Goal: Task Accomplishment & Management: Complete application form

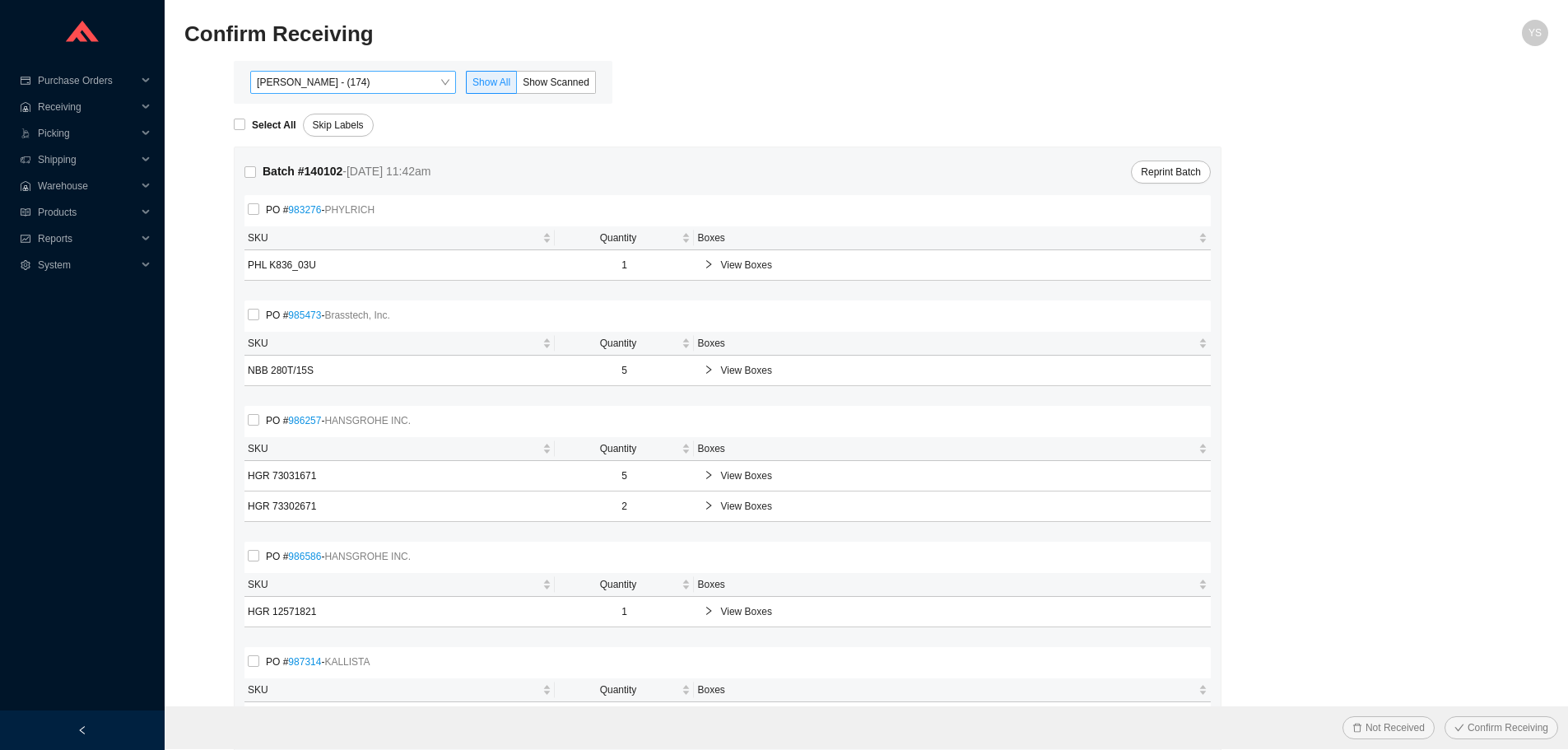
click at [297, 75] on span "Yossi Siff - (174)" at bounding box center [353, 82] width 193 height 22
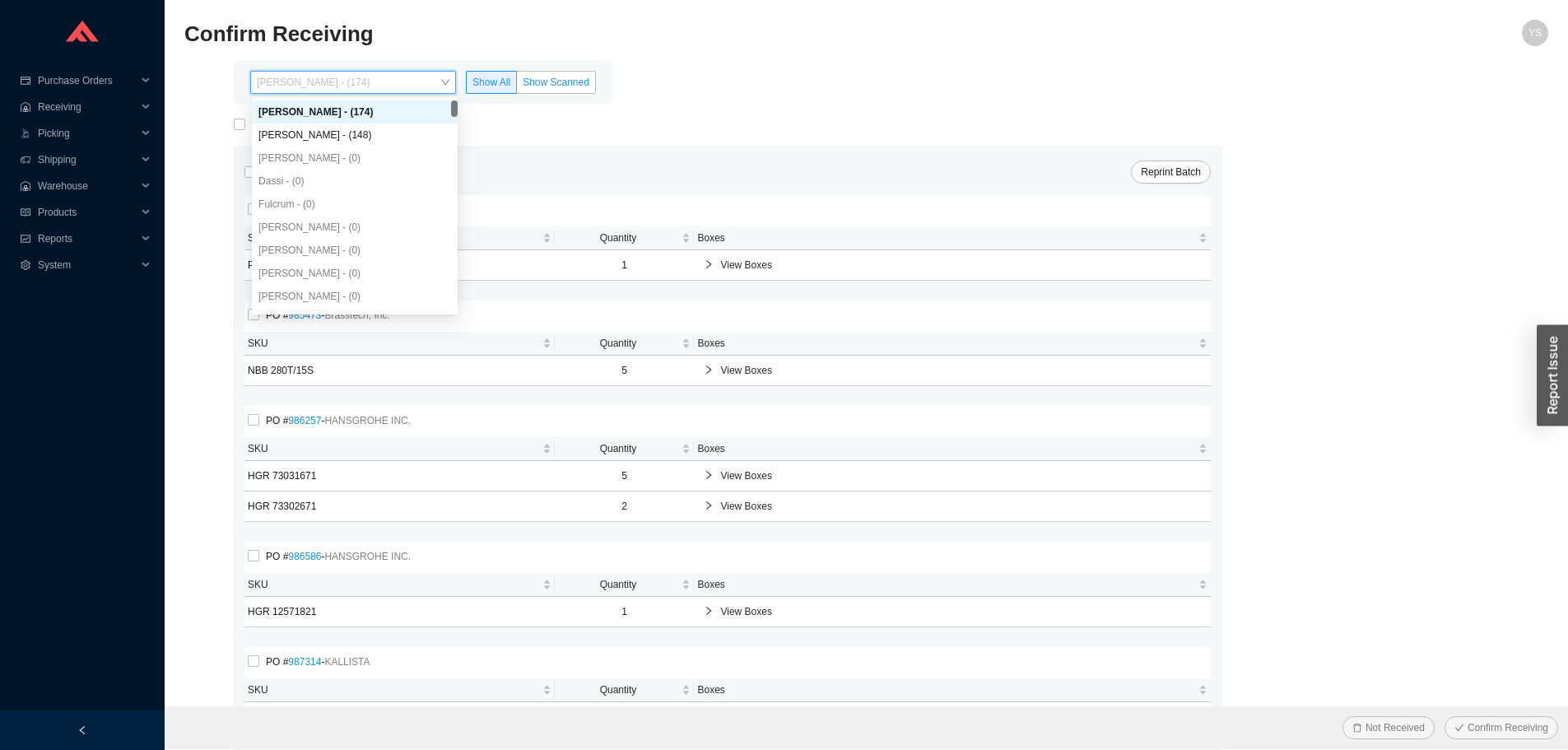
click at [563, 77] on span "Show Scanned" at bounding box center [556, 82] width 66 height 12
click at [517, 85] on input "Show Scanned" at bounding box center [517, 85] width 0 height 0
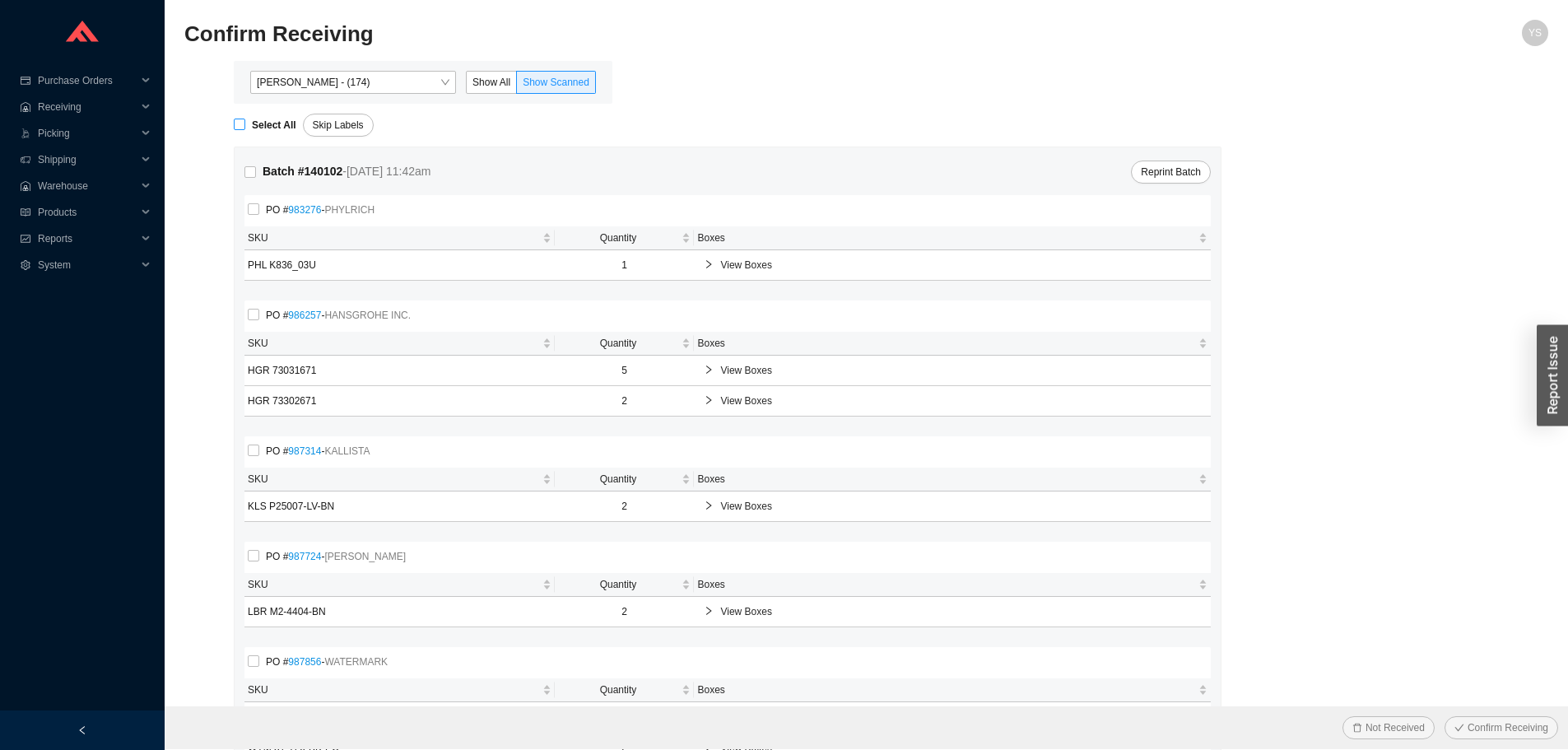
click at [270, 123] on strong "Select All" at bounding box center [274, 125] width 45 height 12
click at [245, 123] on input "Select All" at bounding box center [239, 124] width 12 height 12
checkbox input "true"
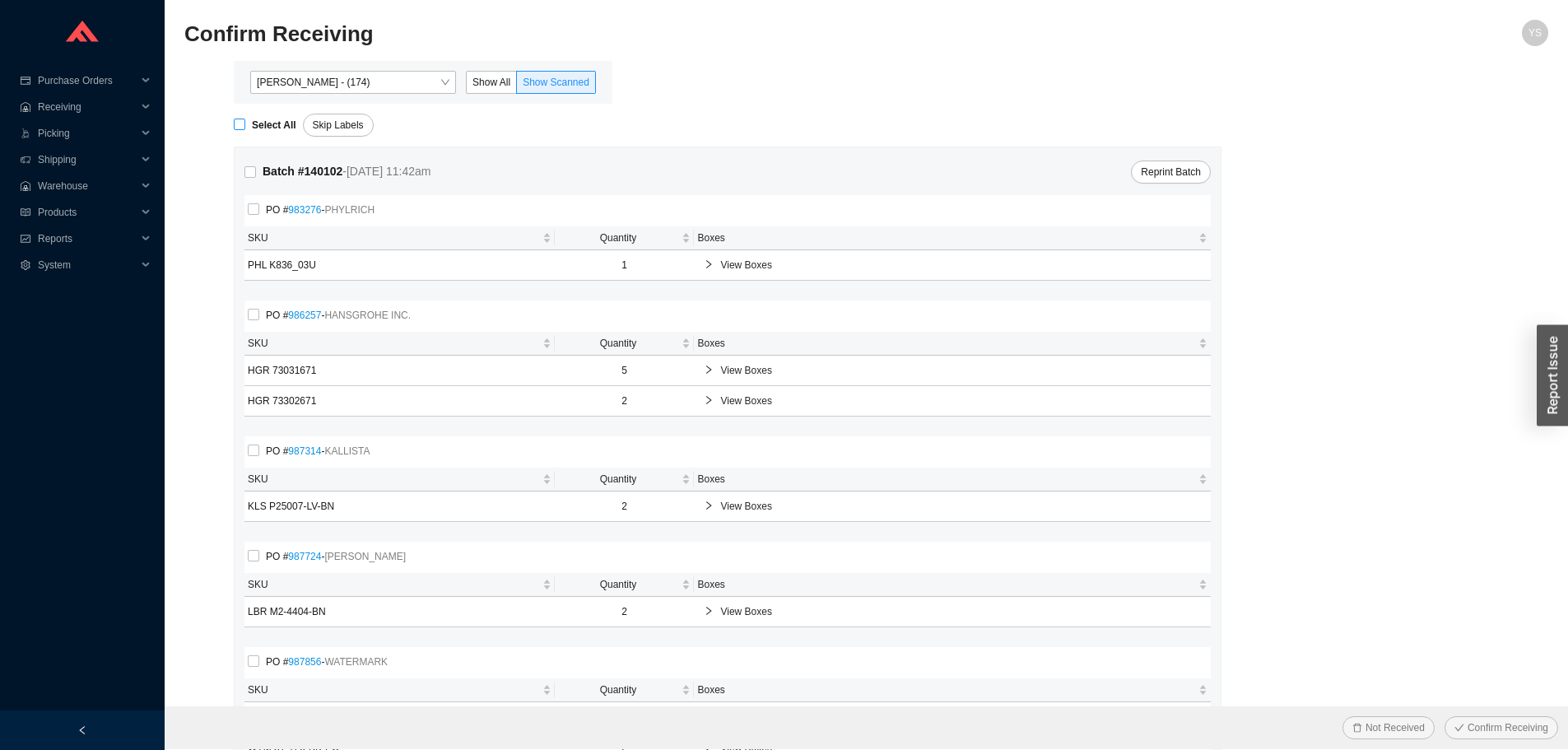
checkbox input "true"
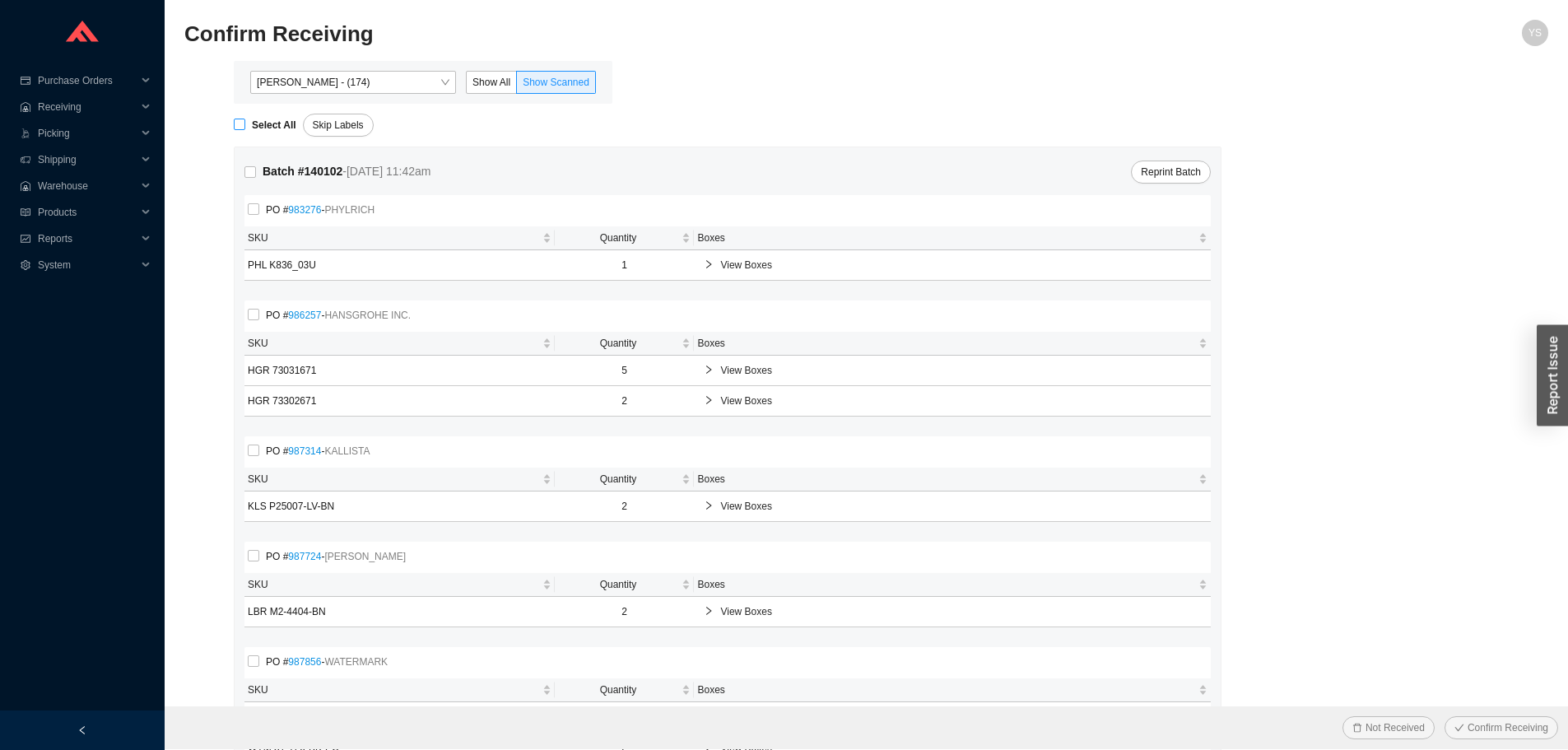
checkbox input "true"
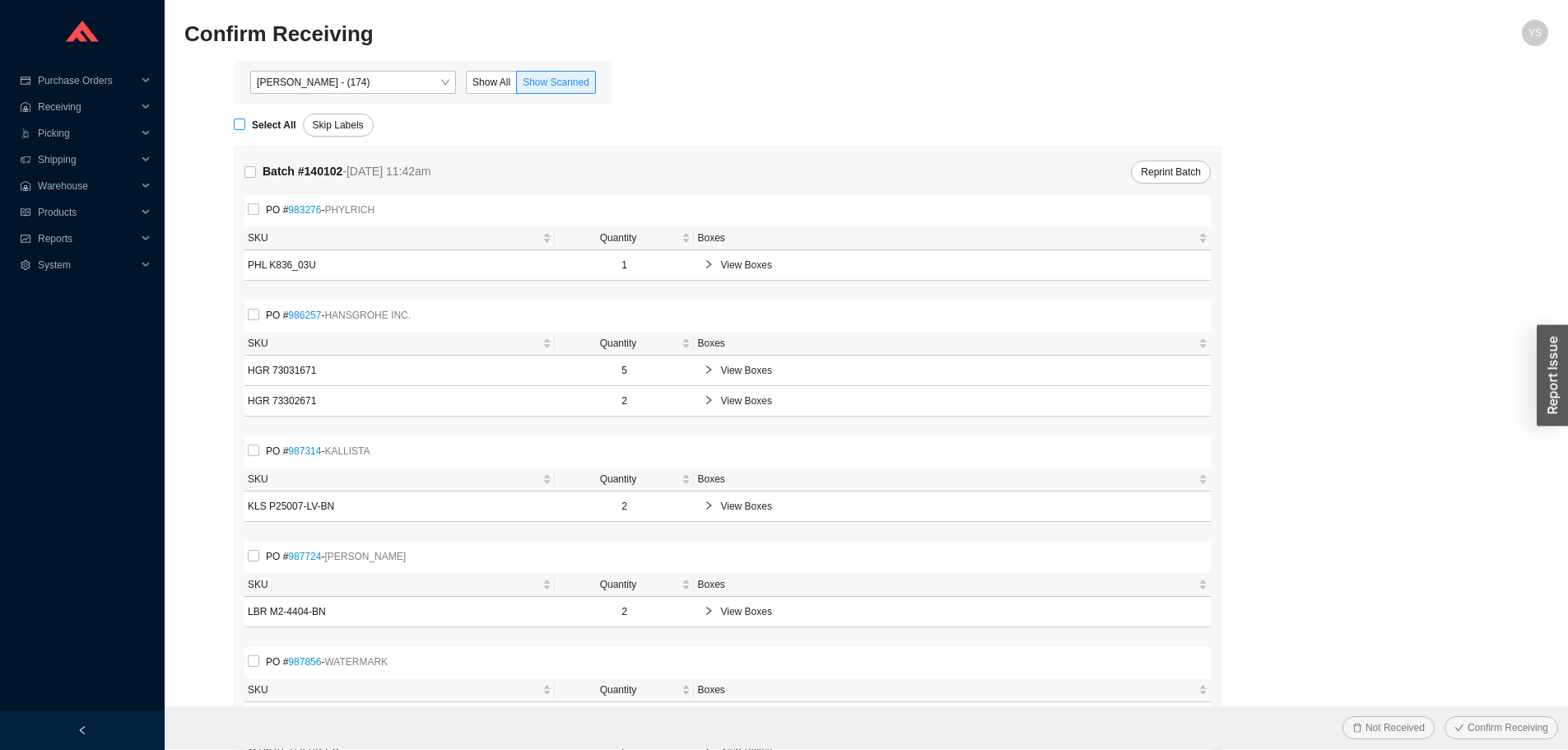
checkbox input "true"
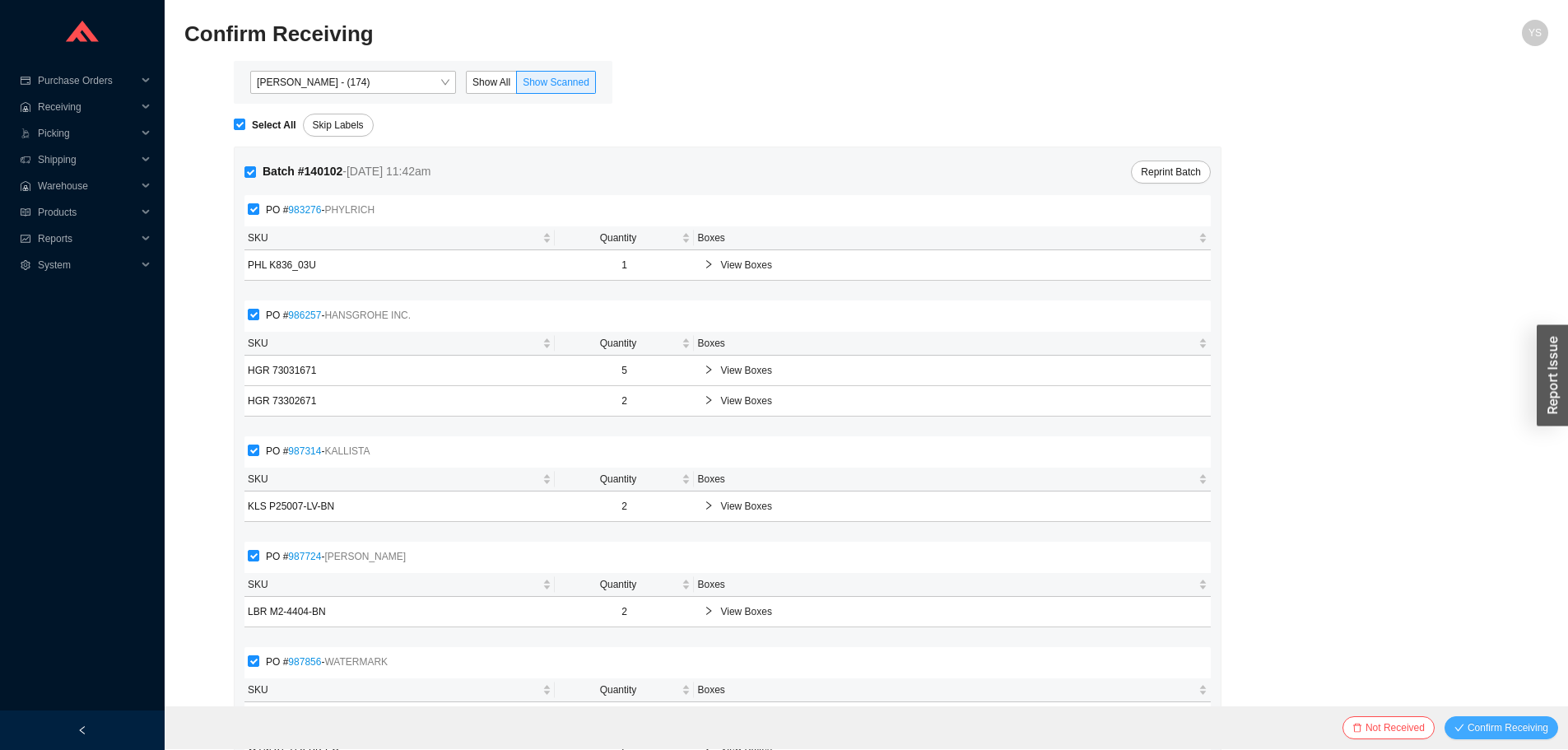
click at [1516, 728] on span "Confirm Receiving" at bounding box center [1508, 728] width 80 height 17
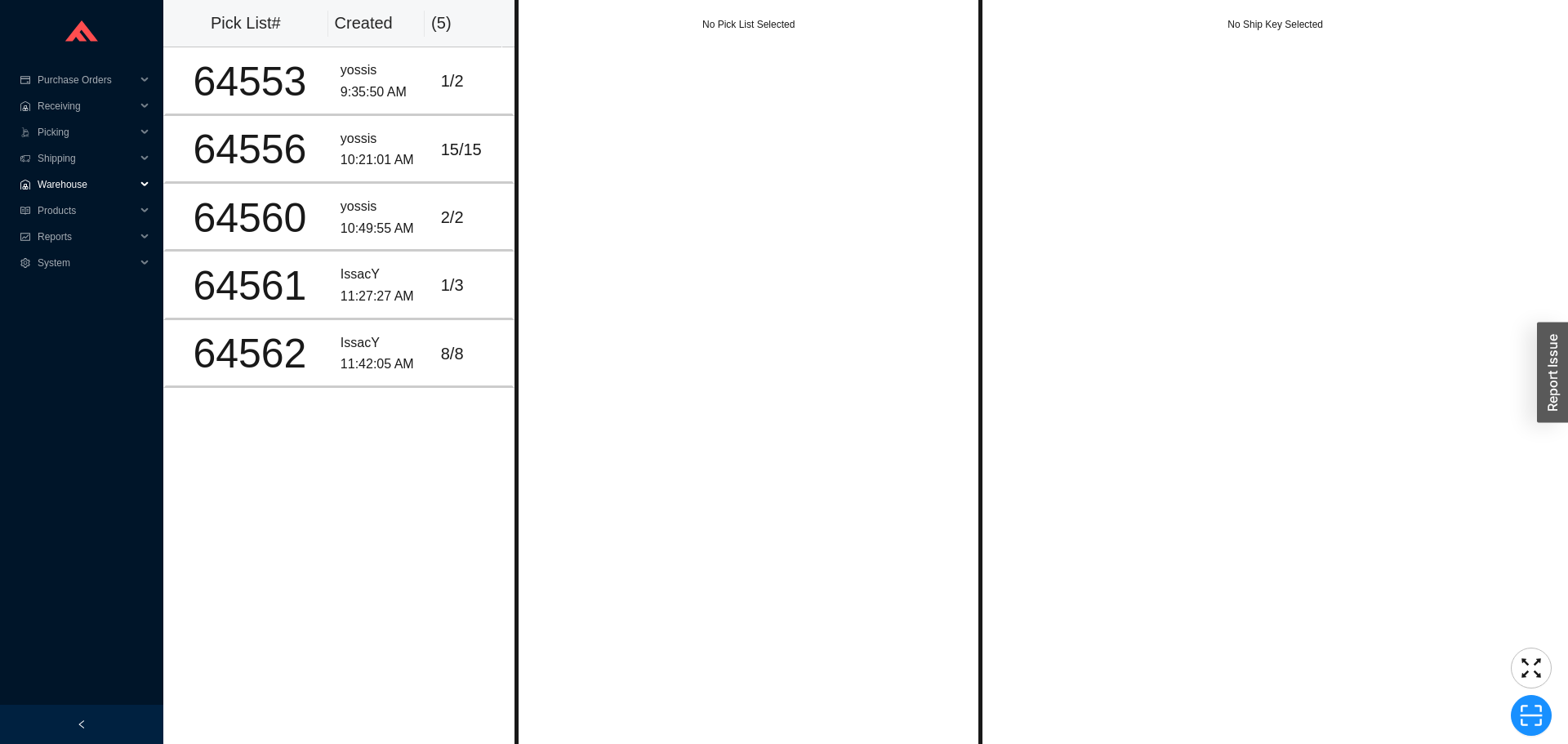
click at [71, 184] on span "Warehouse" at bounding box center [86, 185] width 98 height 26
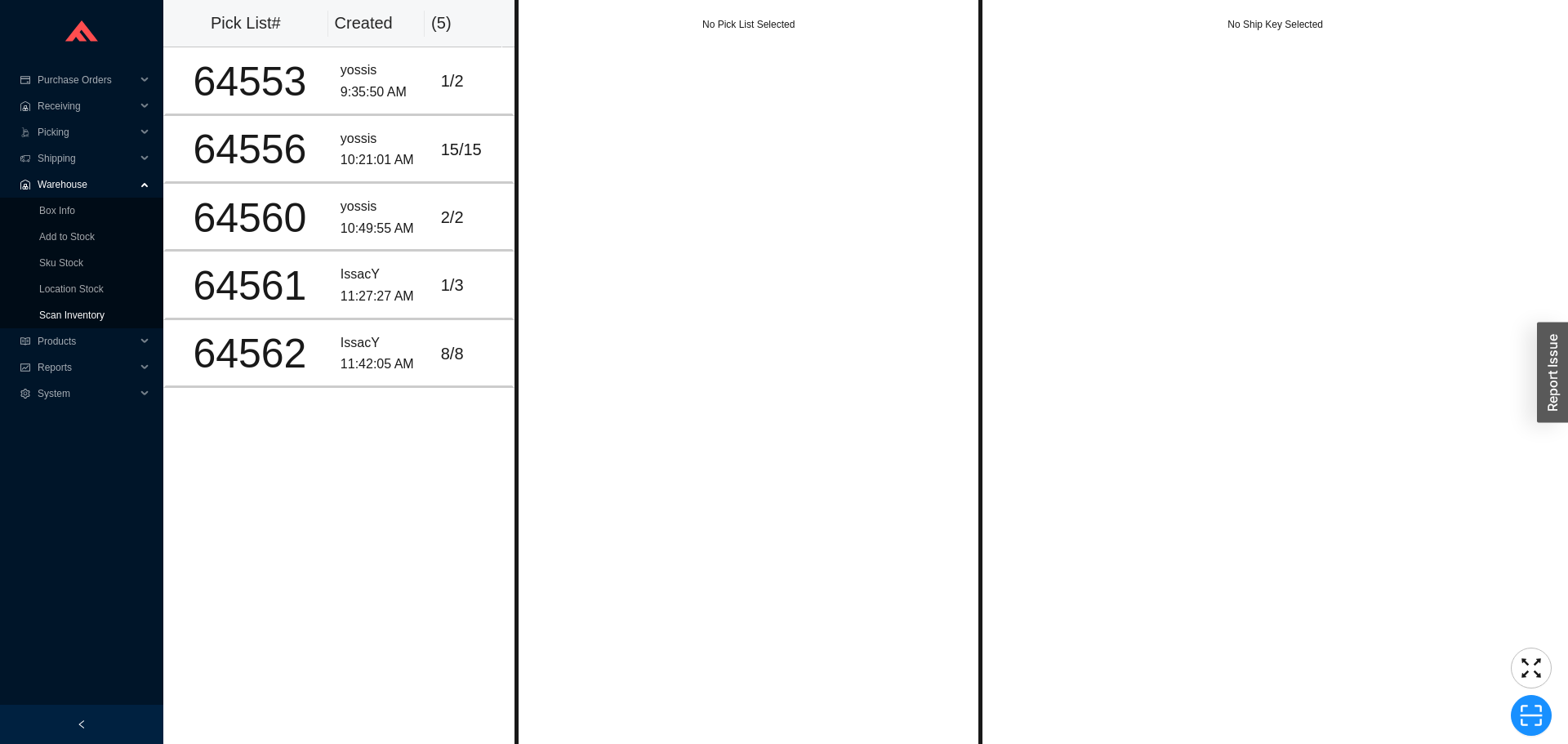
click at [76, 314] on link "Scan Inventory" at bounding box center [72, 316] width 66 height 12
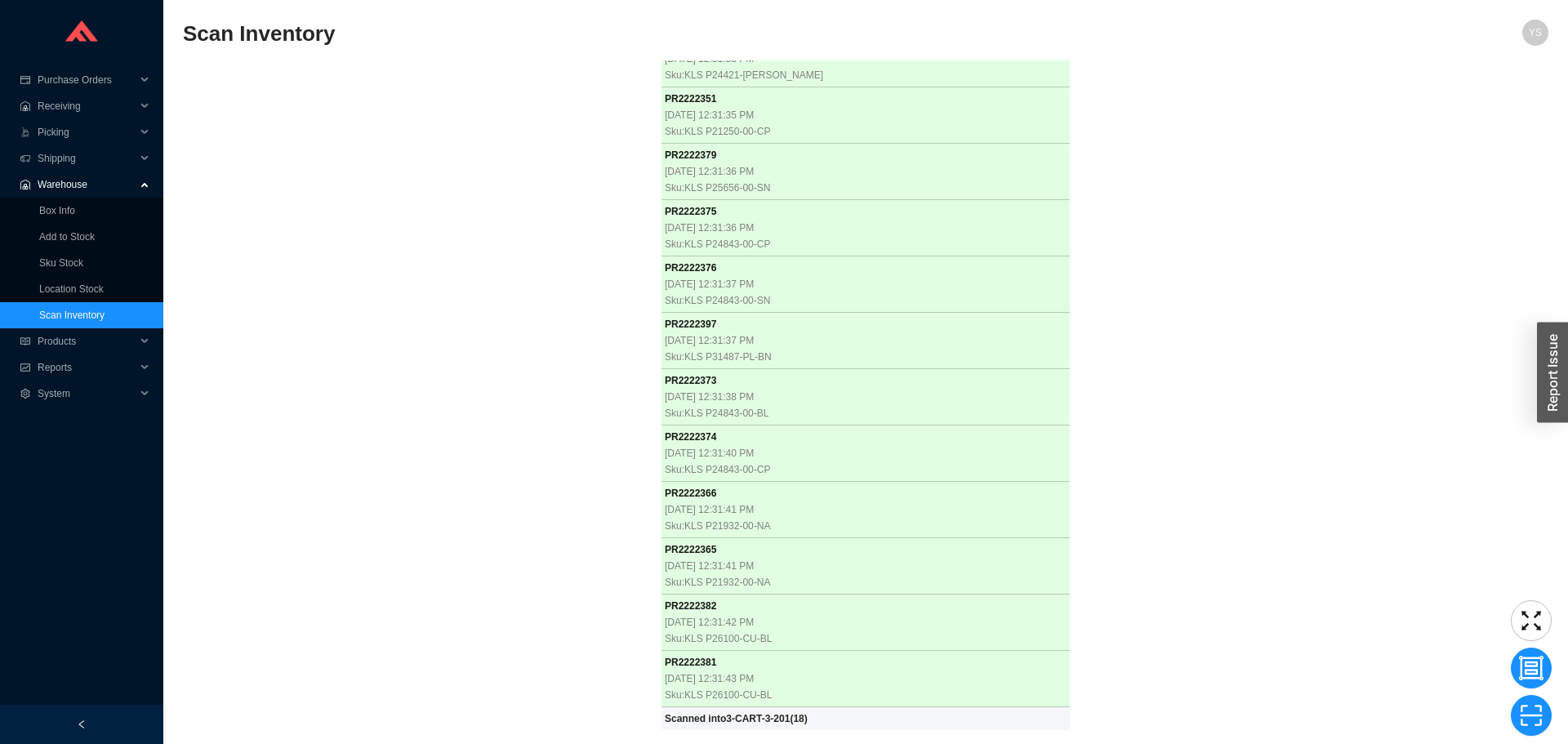
scroll to position [2636, 0]
click at [318, 78] on div "PR 2222405 [DATE] 12:30:48 PM Sku: KLS P50047-00-0 Scanned into 3-A1-1-101 ( 1 …" at bounding box center [866, 395] width 1366 height 670
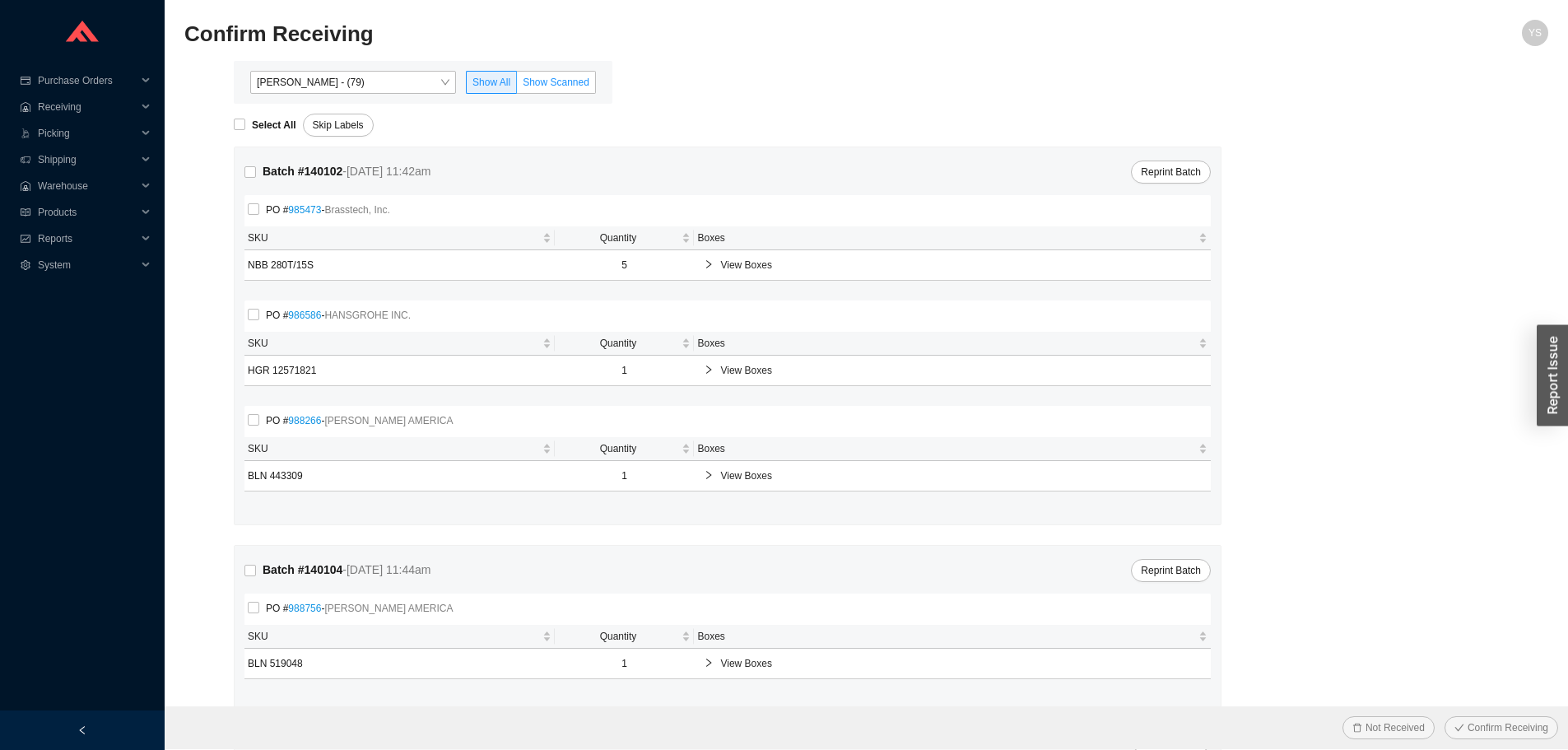
click at [573, 83] on span "Show Scanned" at bounding box center [556, 82] width 66 height 12
click at [517, 85] on input "Show Scanned" at bounding box center [517, 85] width 0 height 0
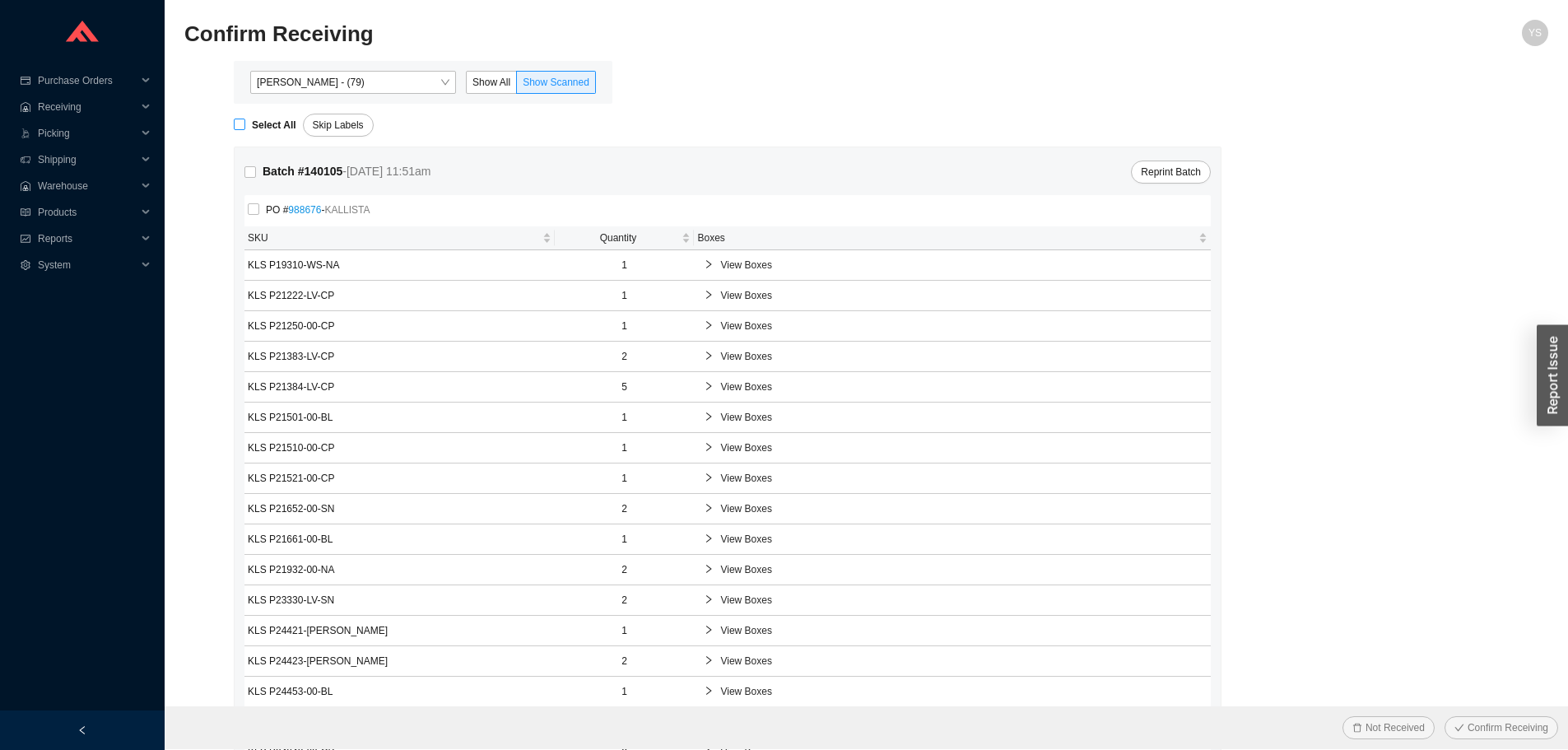
click at [264, 130] on strong "Select All" at bounding box center [274, 125] width 45 height 12
click at [245, 130] on input "Select All" at bounding box center [239, 124] width 12 height 12
checkbox input "true"
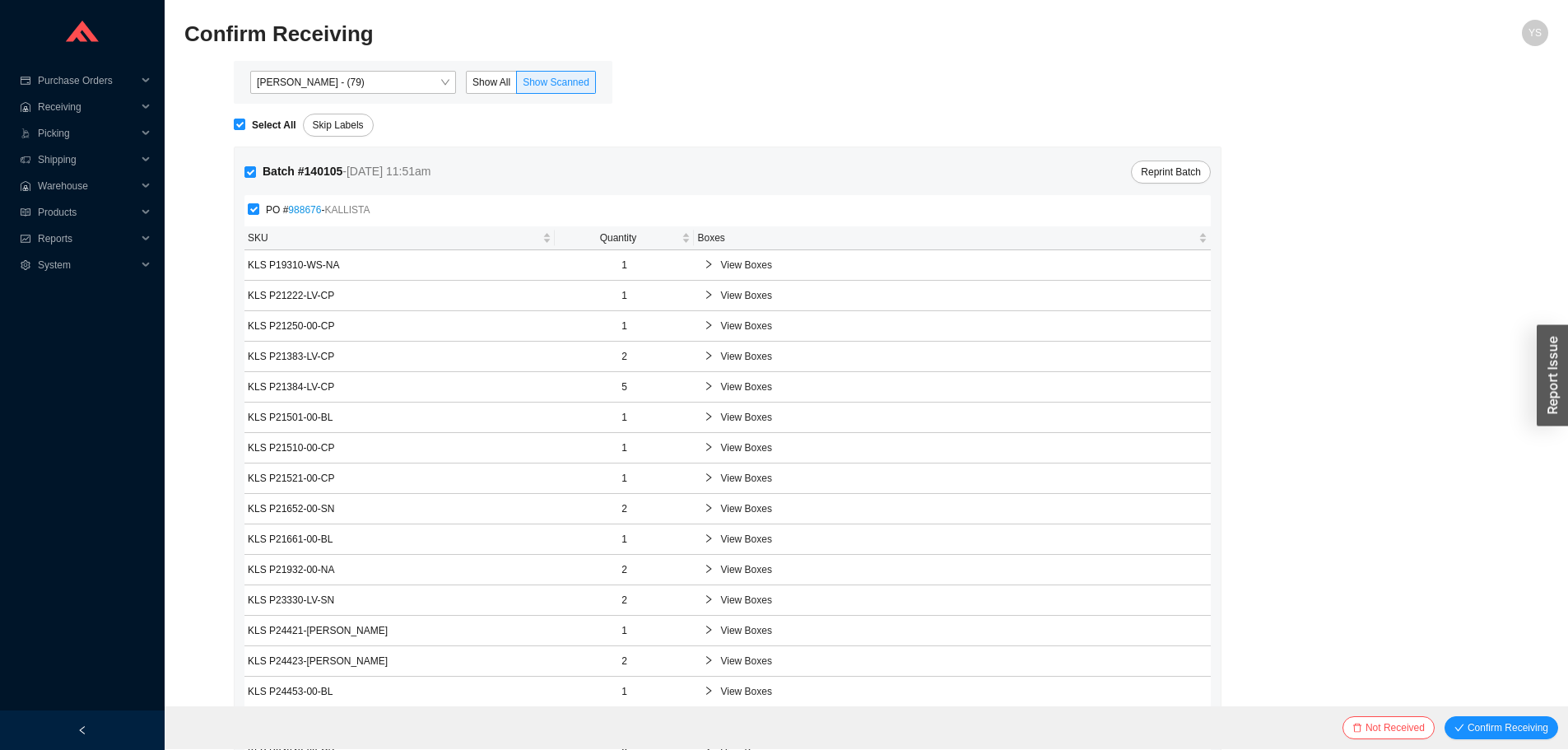
click at [1476, 716] on div "Not Received Confirm Receiving" at bounding box center [866, 728] width 1403 height 43
click at [1474, 738] on button "Confirm Receiving" at bounding box center [1501, 728] width 113 height 23
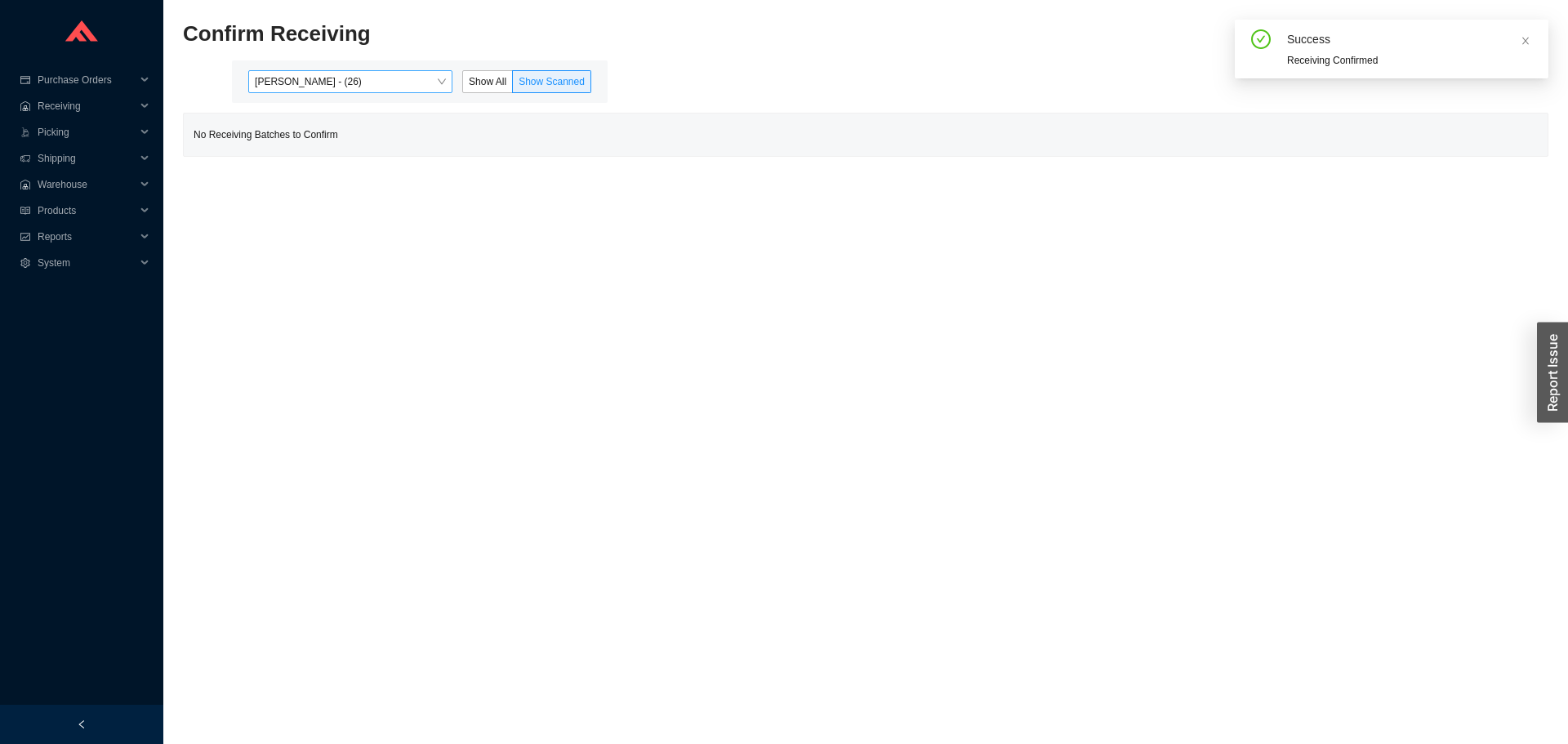
click at [348, 76] on span "Yossi Siff - (26)" at bounding box center [350, 81] width 191 height 21
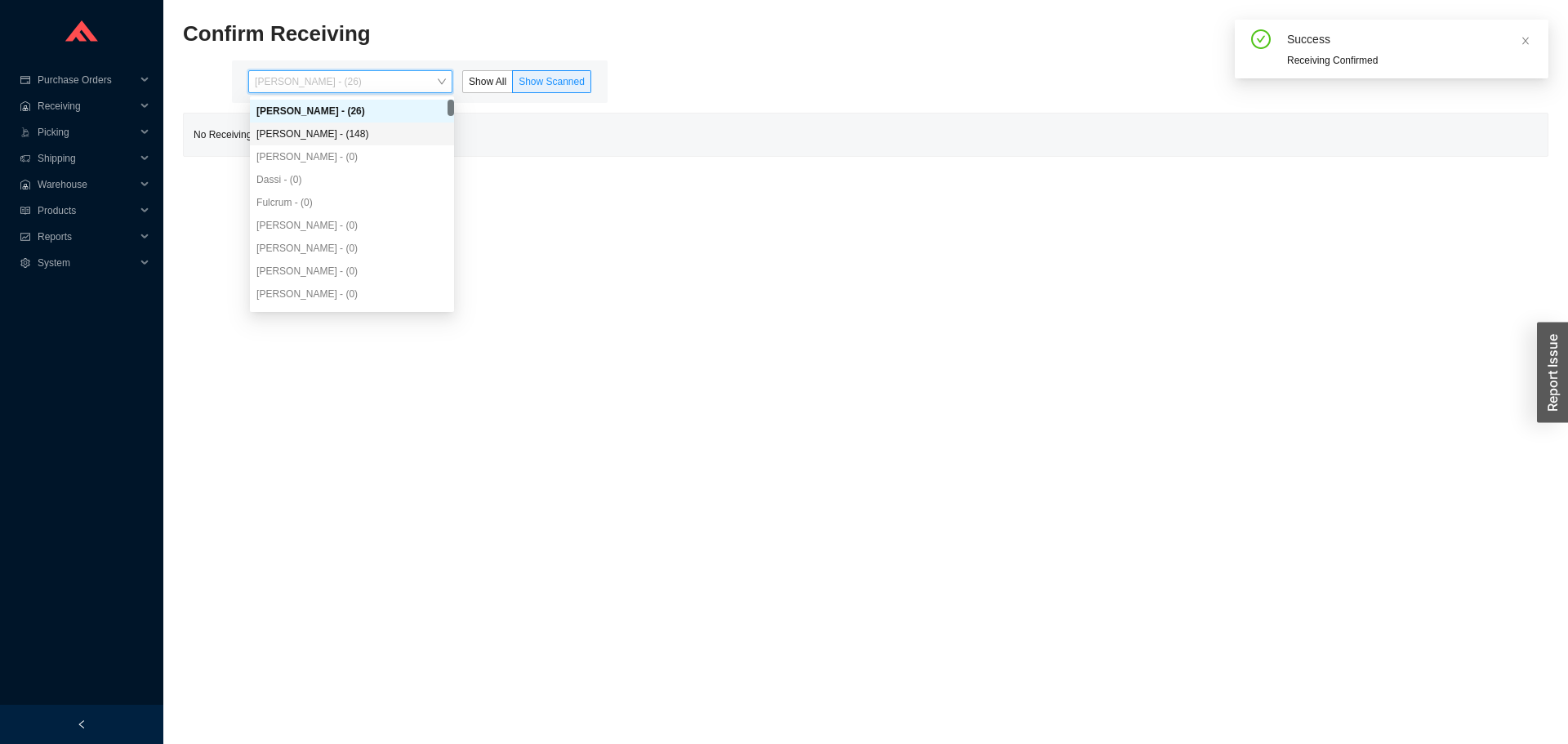
click at [356, 132] on div "Angel Negron - (148)" at bounding box center [352, 134] width 191 height 15
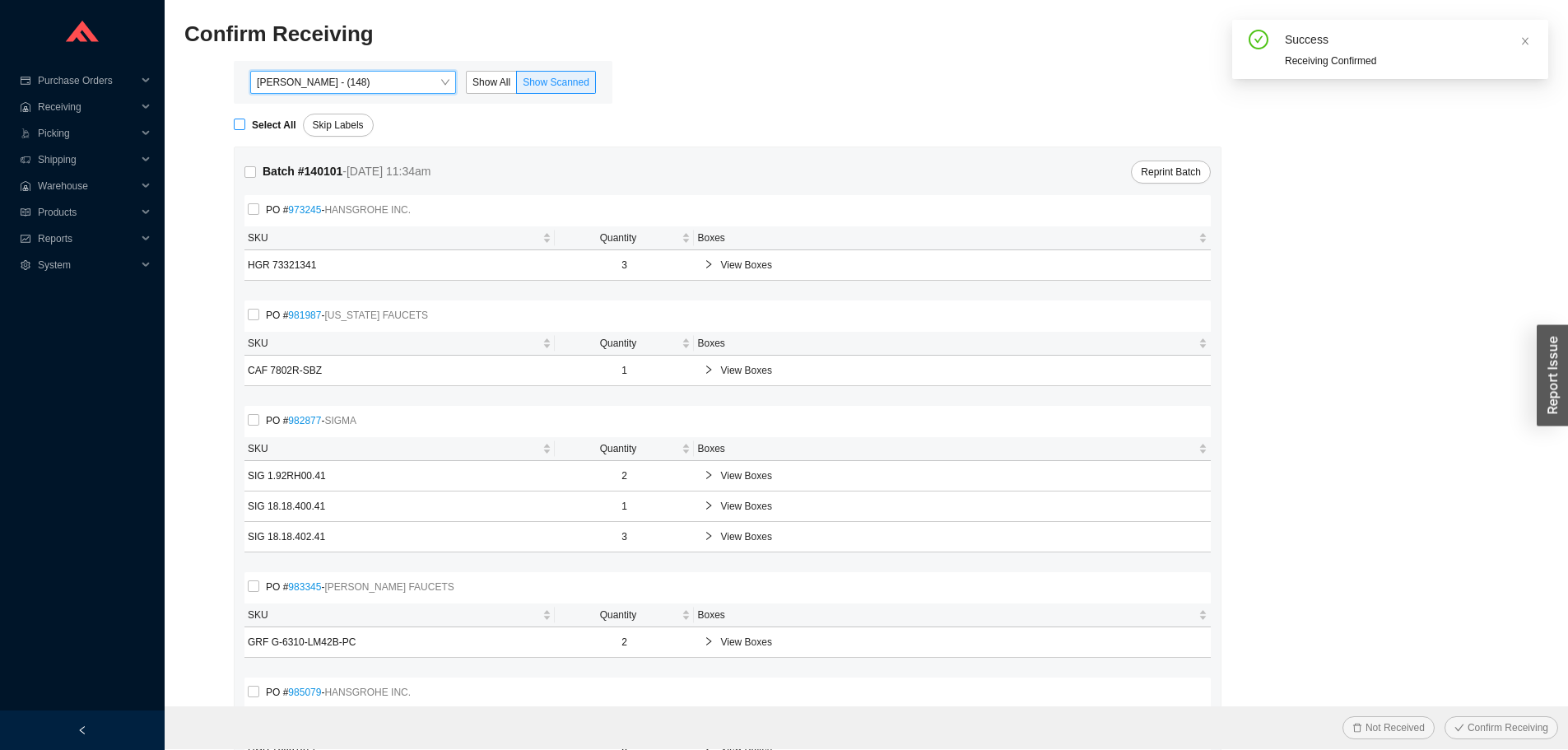
click at [287, 122] on strong "Select All" at bounding box center [274, 125] width 45 height 12
click at [245, 122] on input "Select All" at bounding box center [239, 124] width 12 height 12
checkbox input "true"
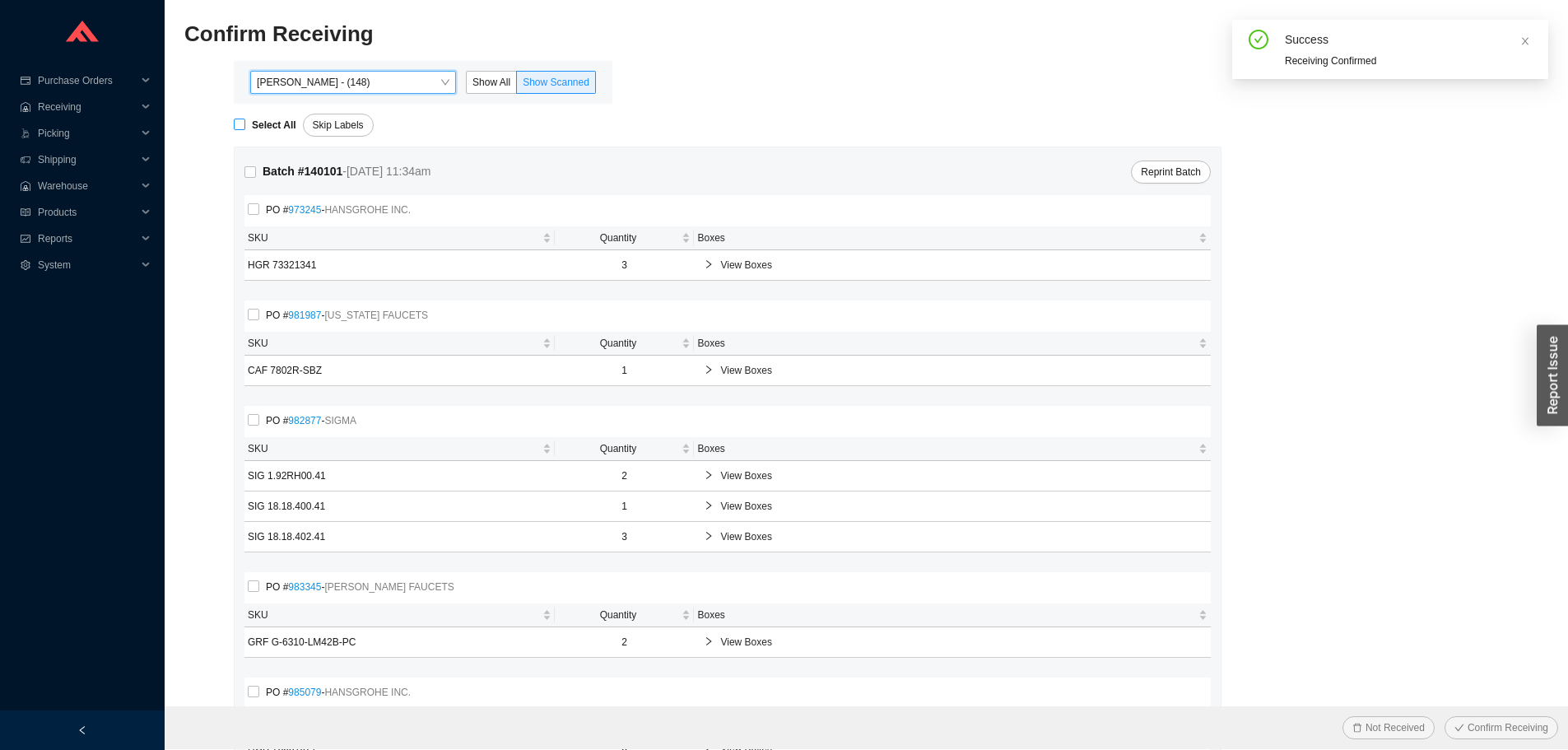
checkbox input "true"
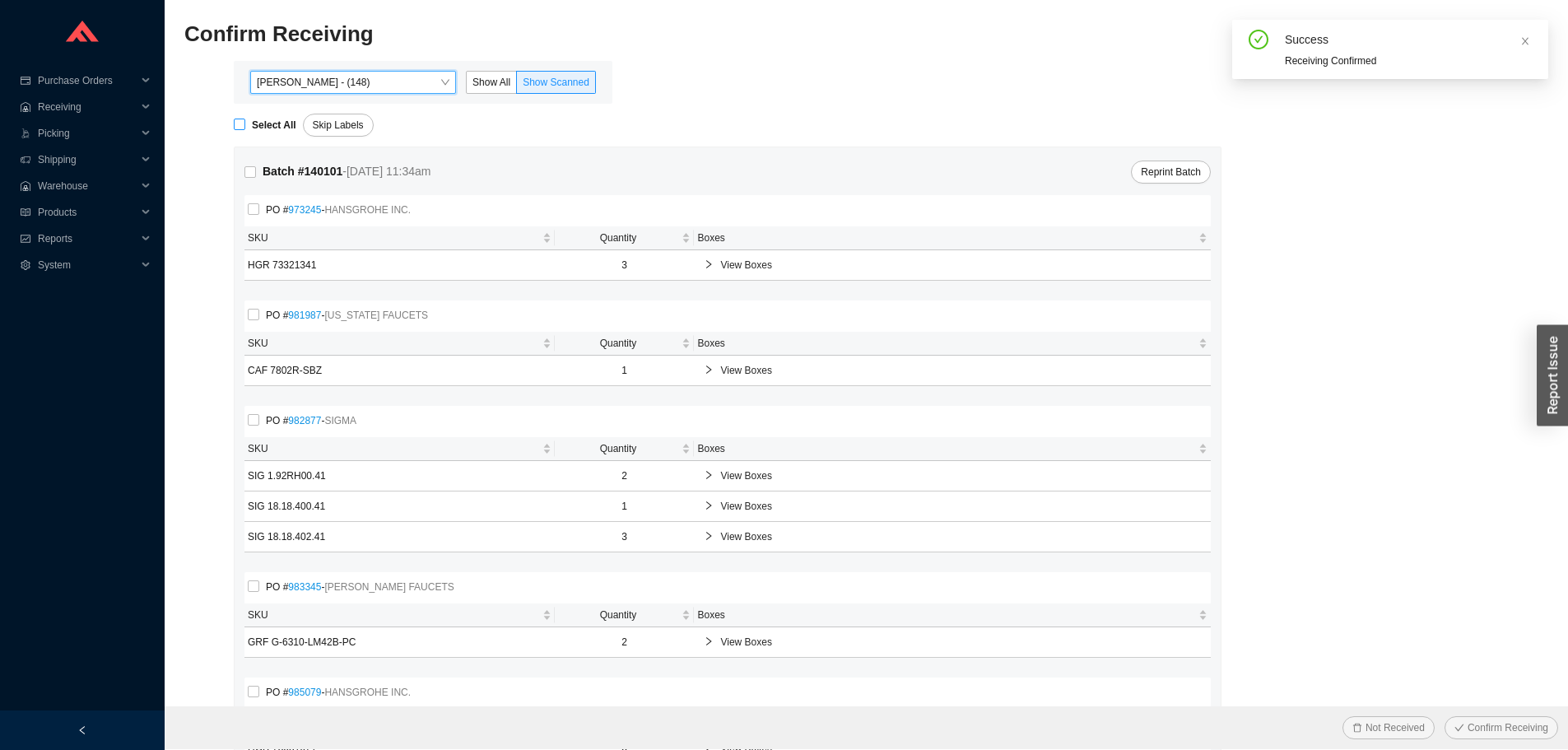
checkbox input "true"
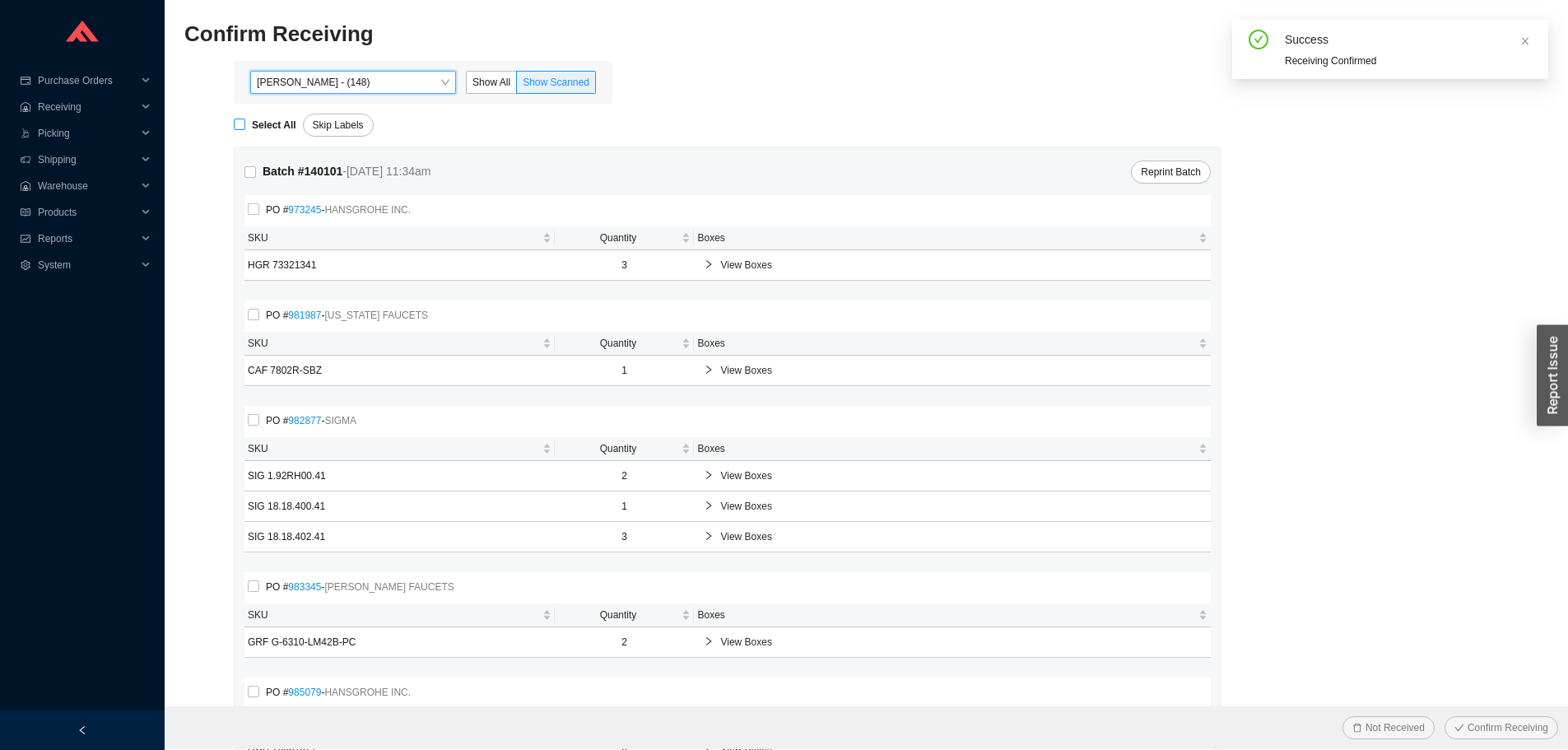
checkbox input "true"
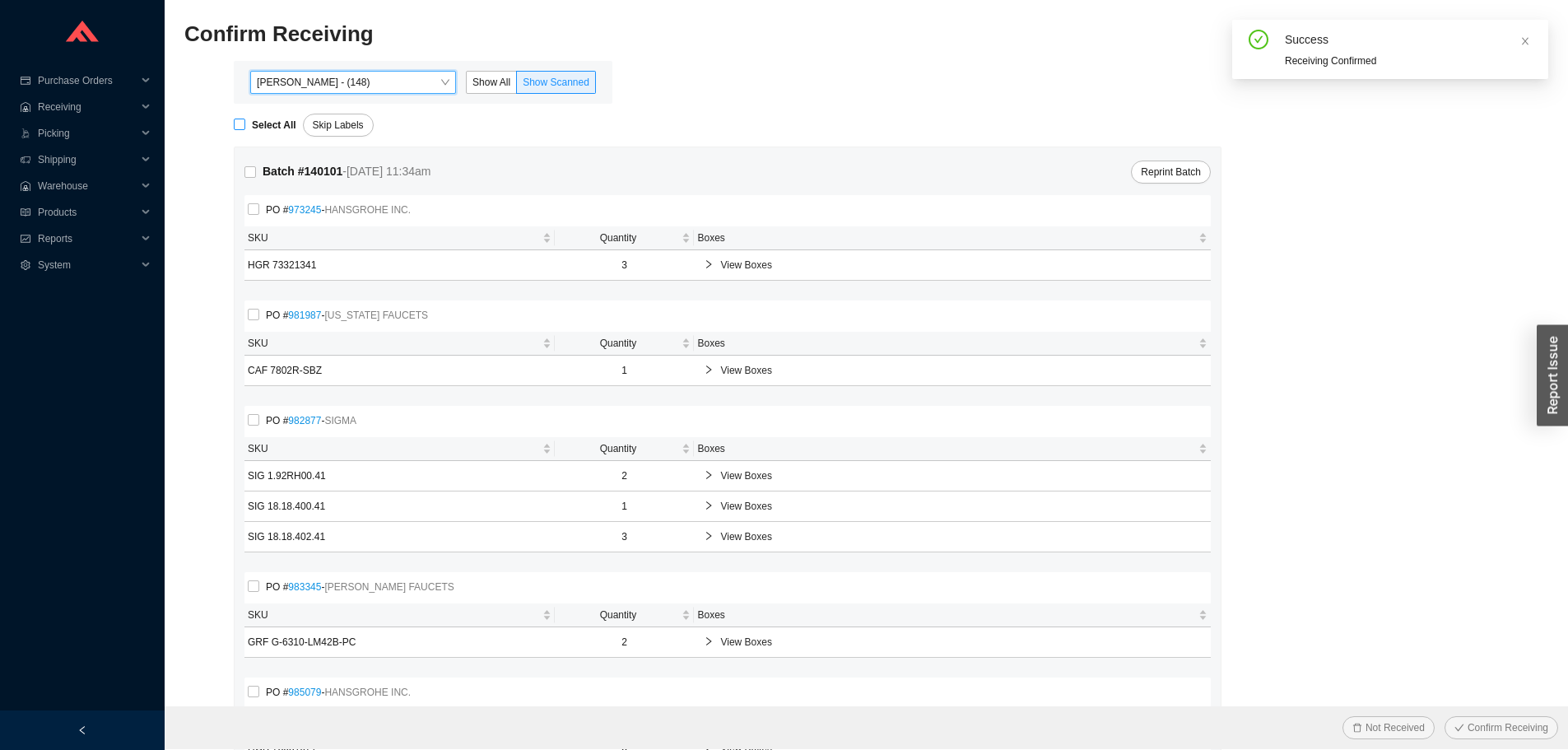
checkbox input "true"
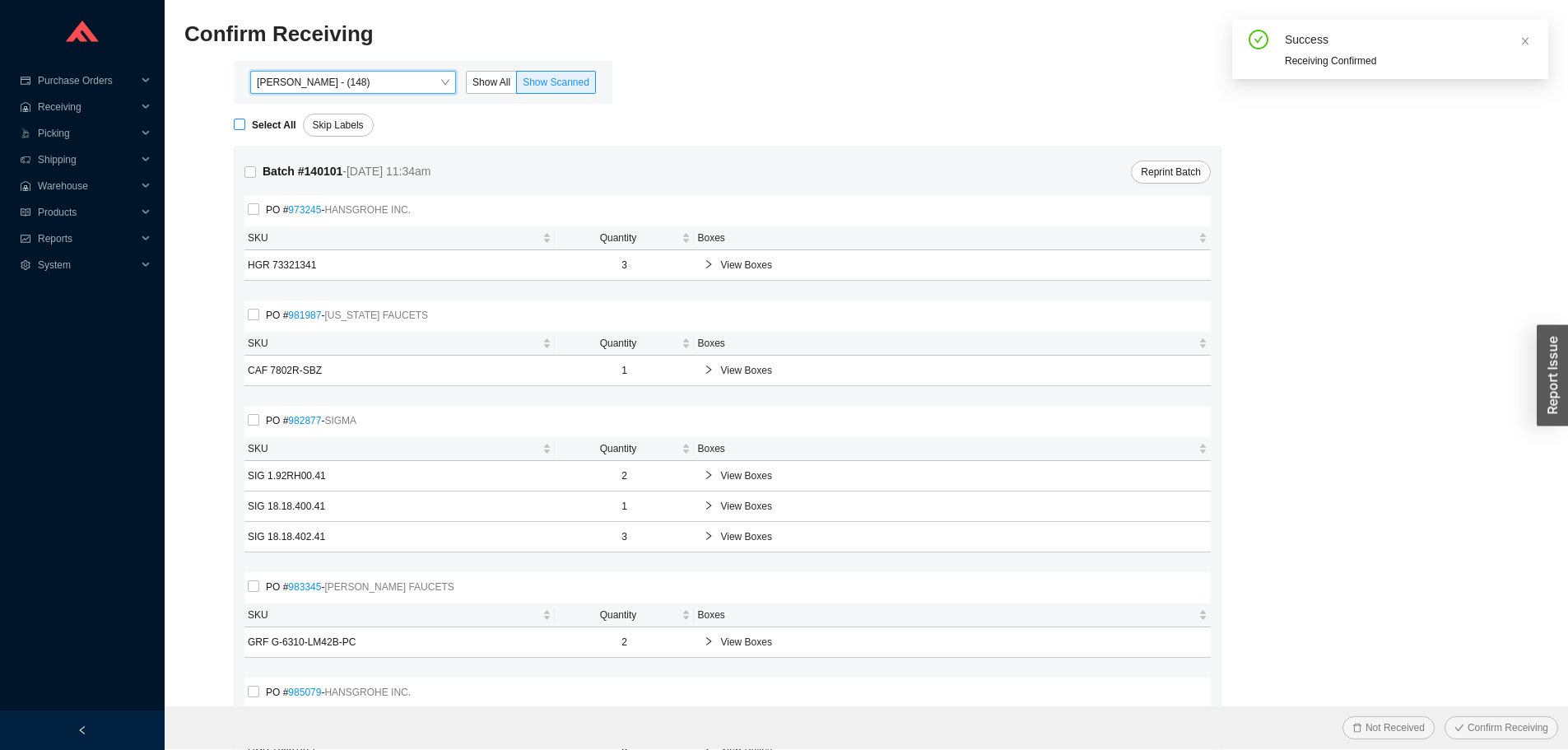
checkbox input "true"
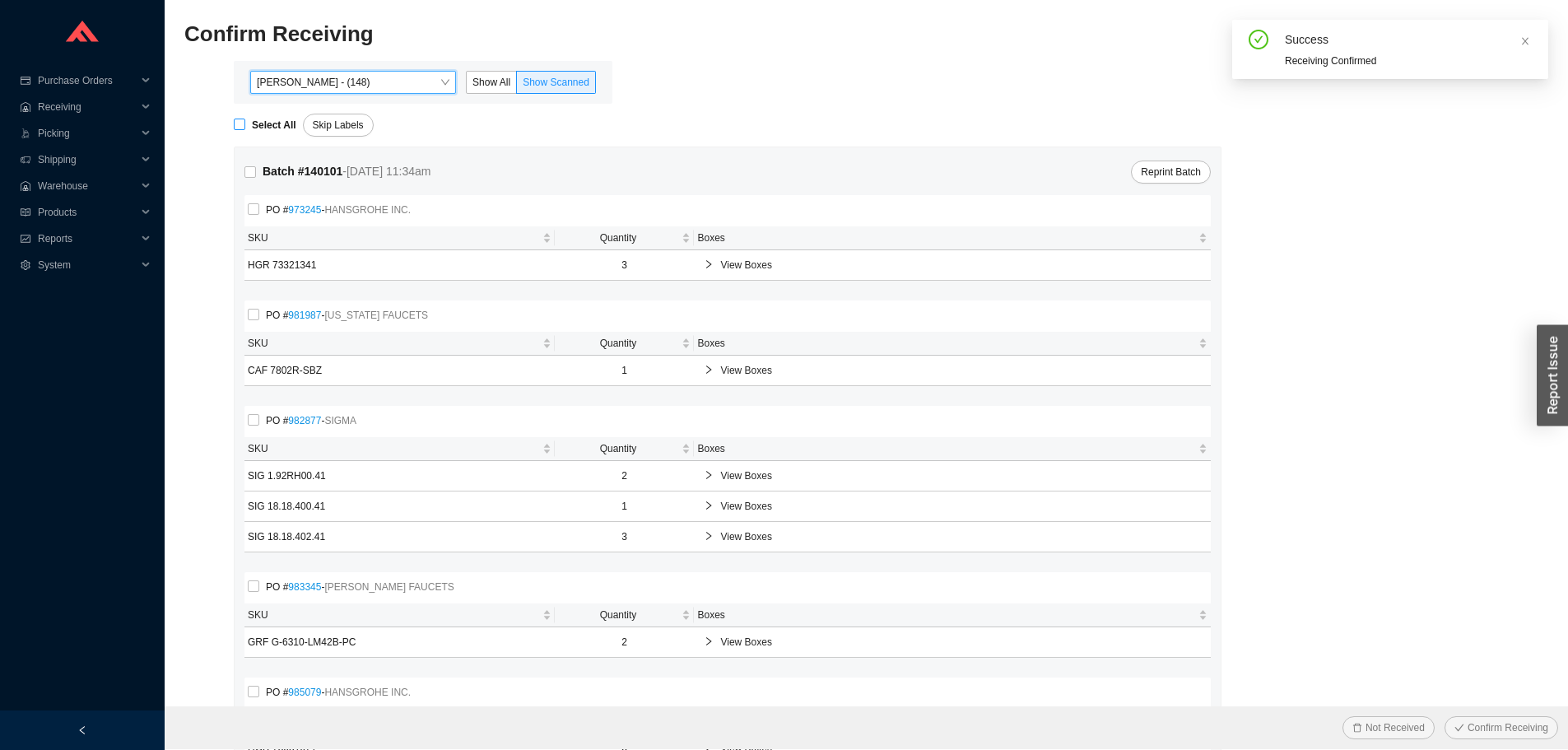
checkbox input "true"
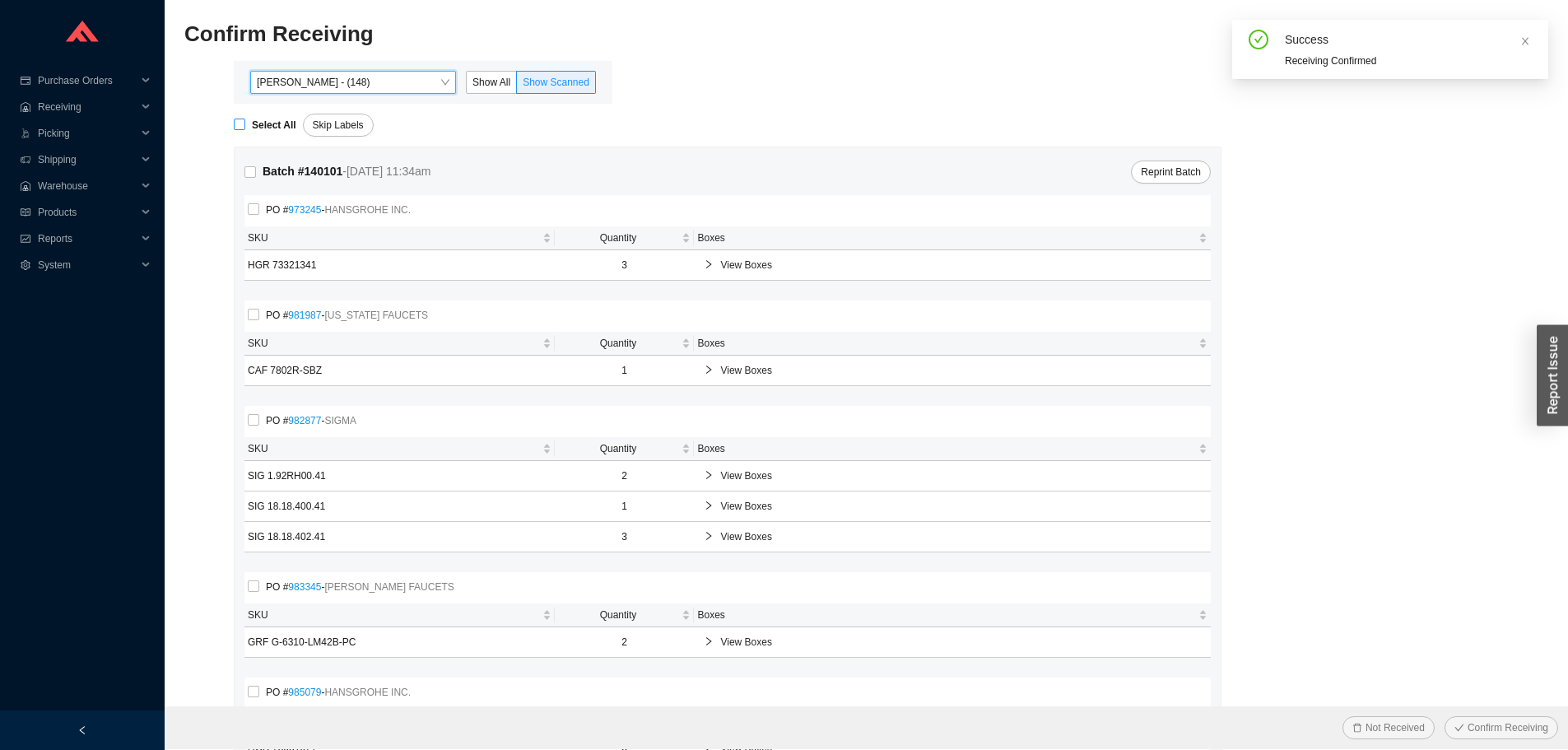
checkbox input "true"
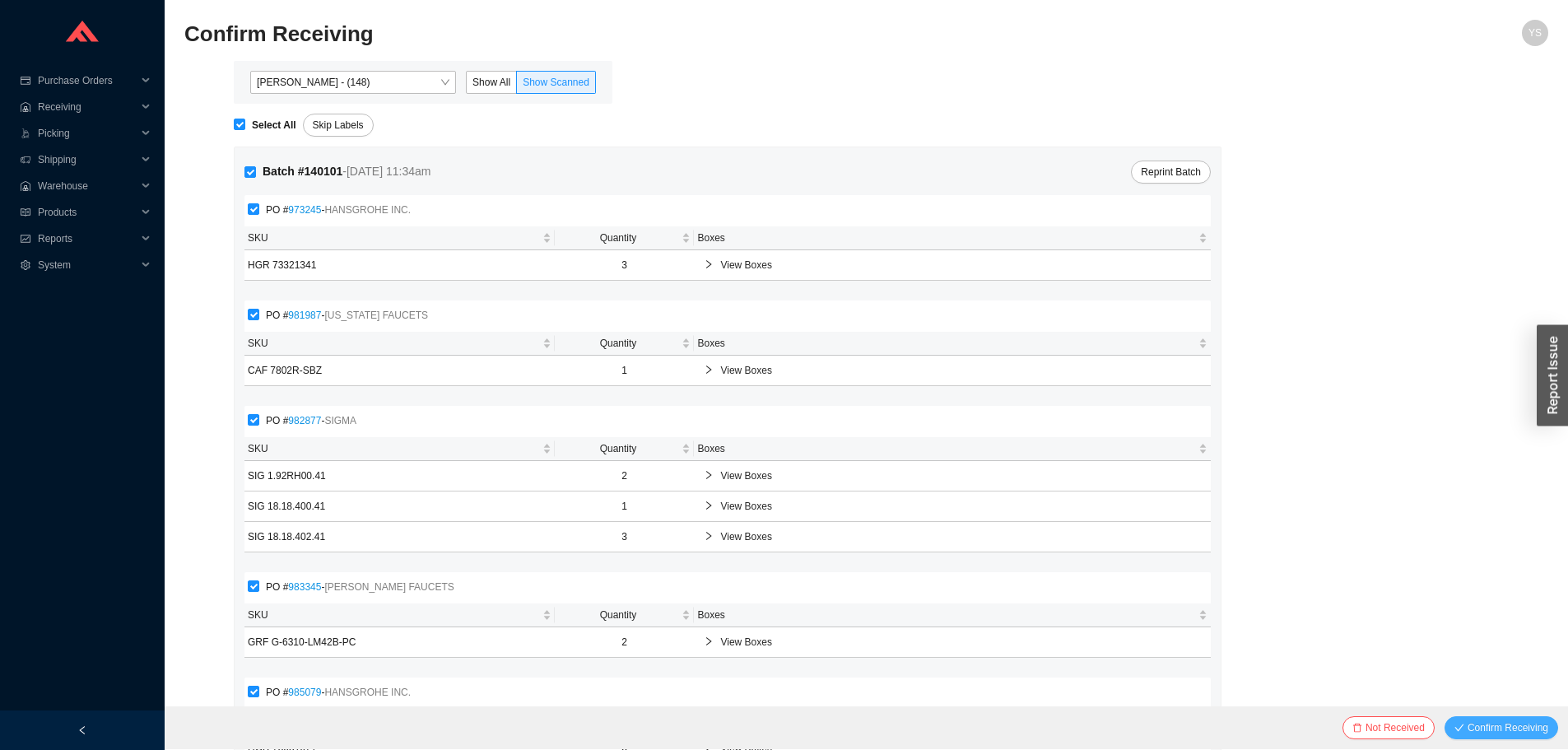
click at [1511, 721] on span "Confirm Receiving" at bounding box center [1508, 728] width 80 height 17
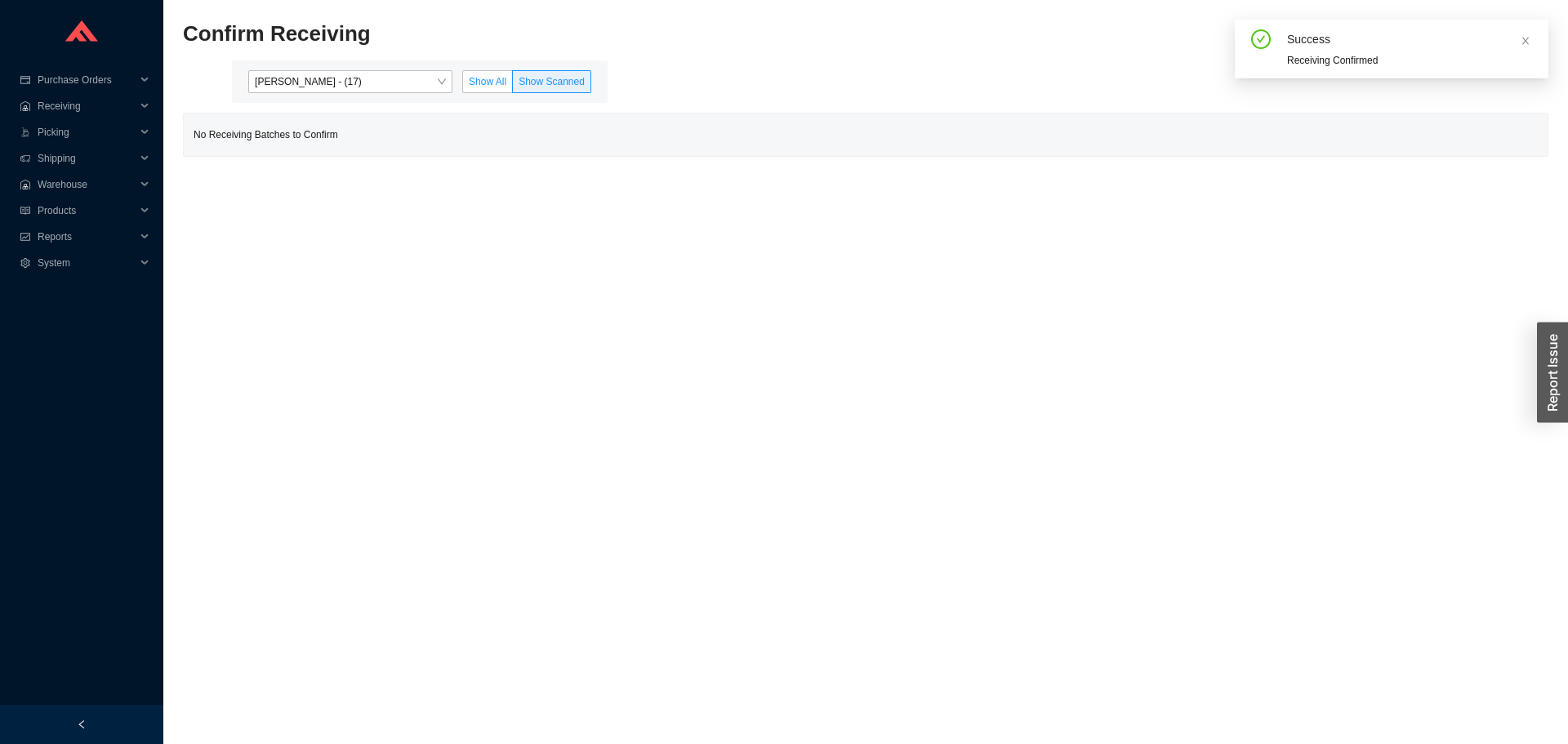
click at [474, 85] on span "Show All" at bounding box center [487, 81] width 38 height 12
click at [463, 85] on input "Show All" at bounding box center [463, 85] width 0 height 0
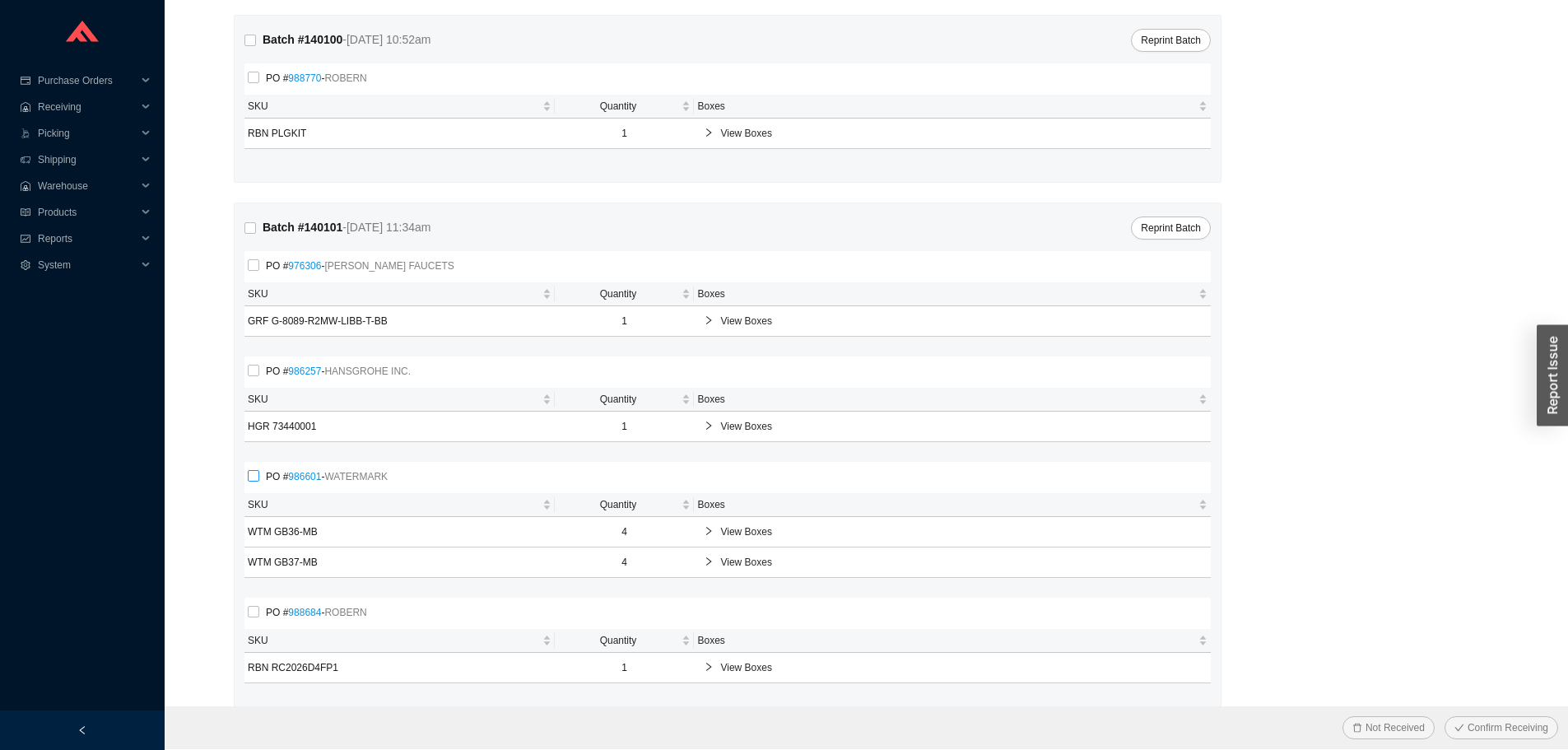
scroll to position [1101, 0]
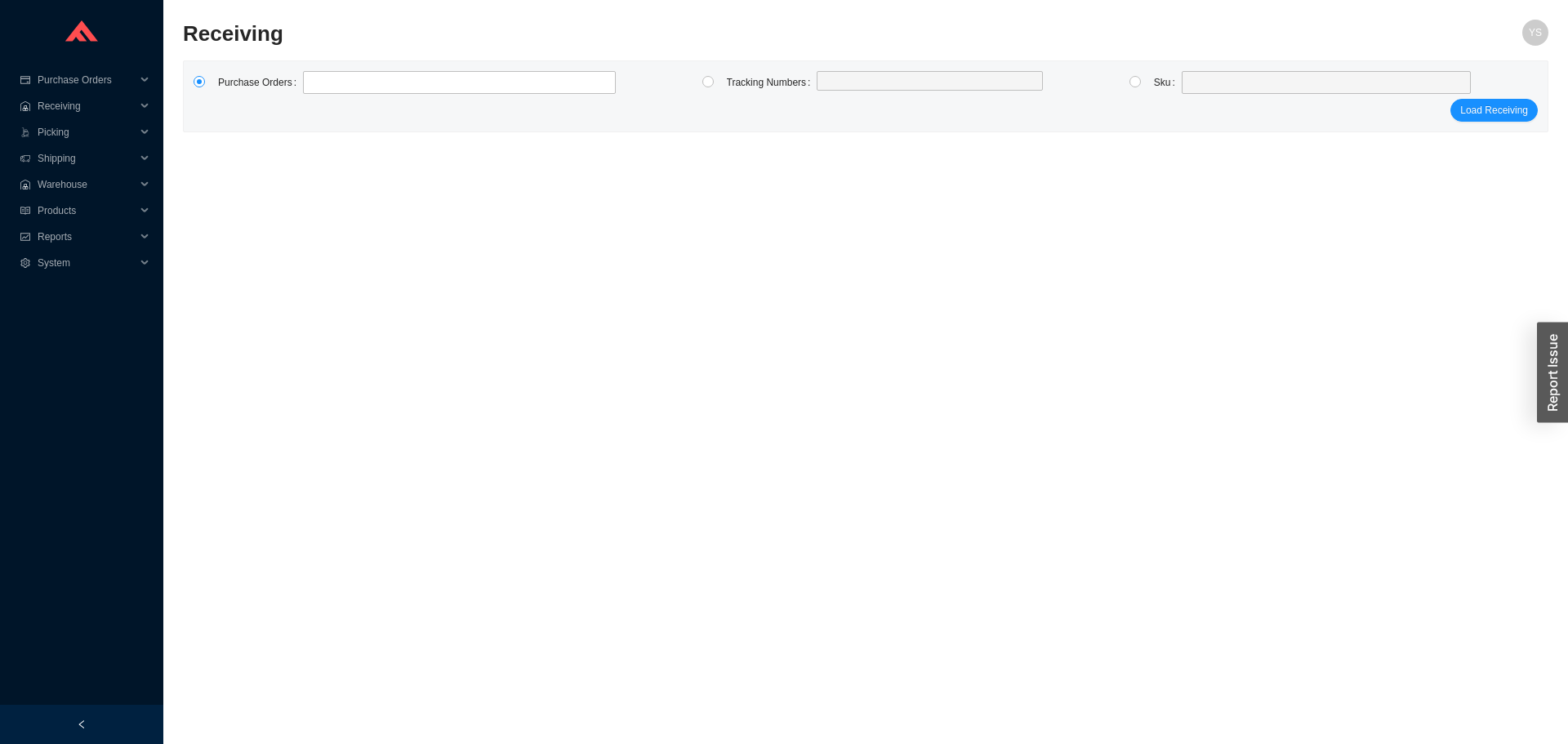
drag, startPoint x: 1127, startPoint y: 83, endPoint x: 1173, endPoint y: 84, distance: 46.0
click at [1128, 83] on div at bounding box center [1100, 83] width 105 height 25
click at [1132, 83] on input "radio" at bounding box center [1135, 81] width 12 height 12
radio input "true"
click at [1219, 78] on span at bounding box center [1326, 82] width 276 height 21
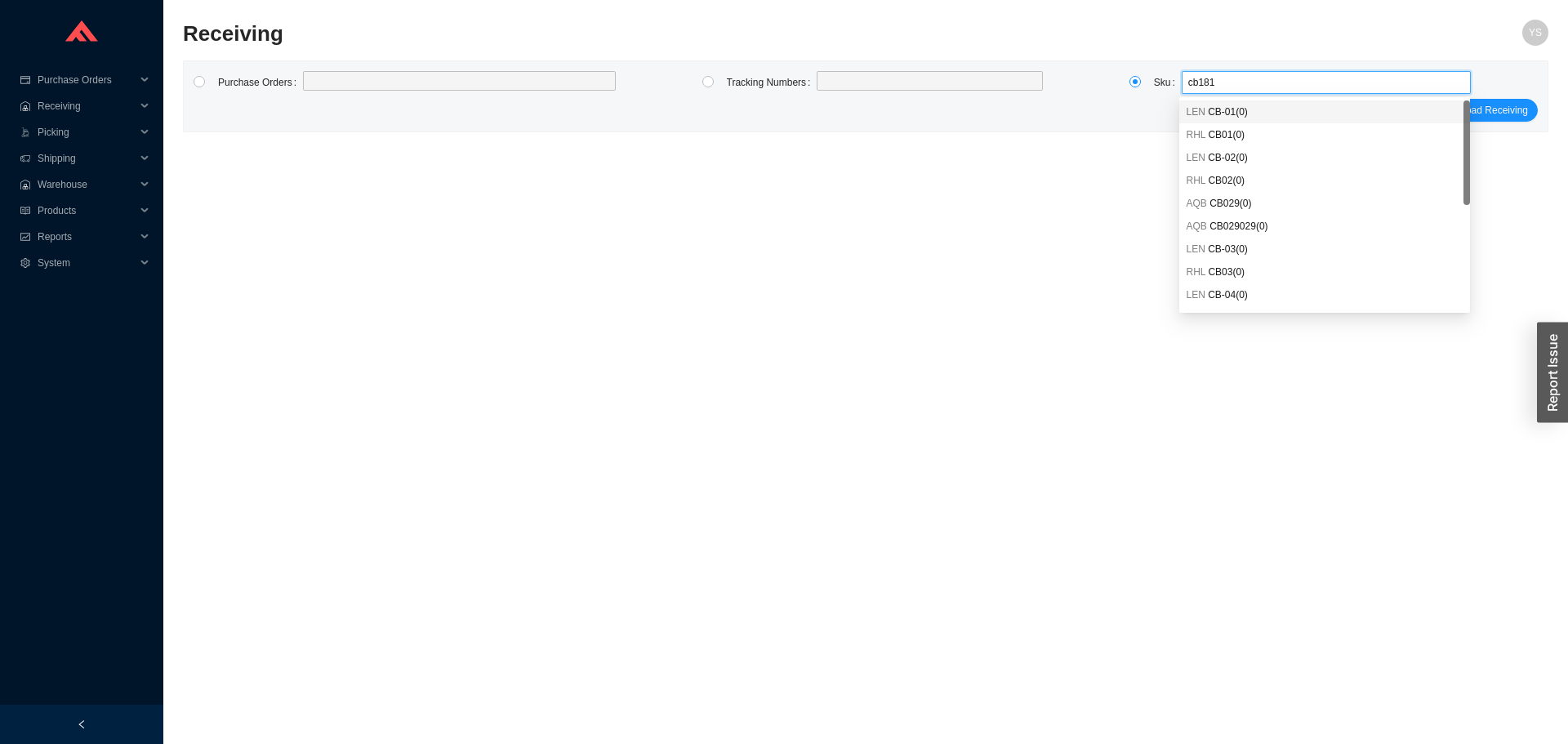
type input "cb1813"
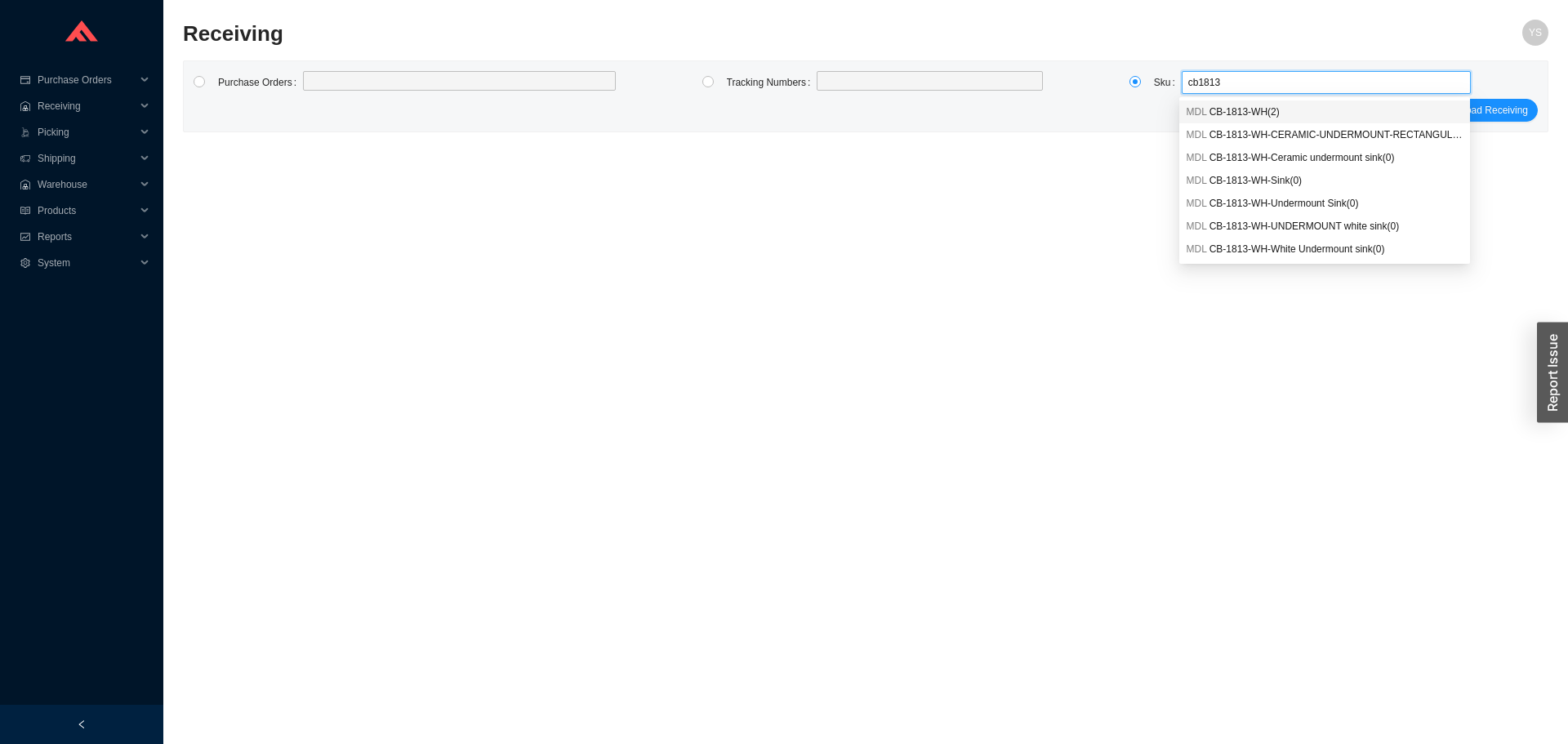
click at [1225, 110] on span "CB-1813-WH ( 2 )" at bounding box center [1244, 112] width 70 height 12
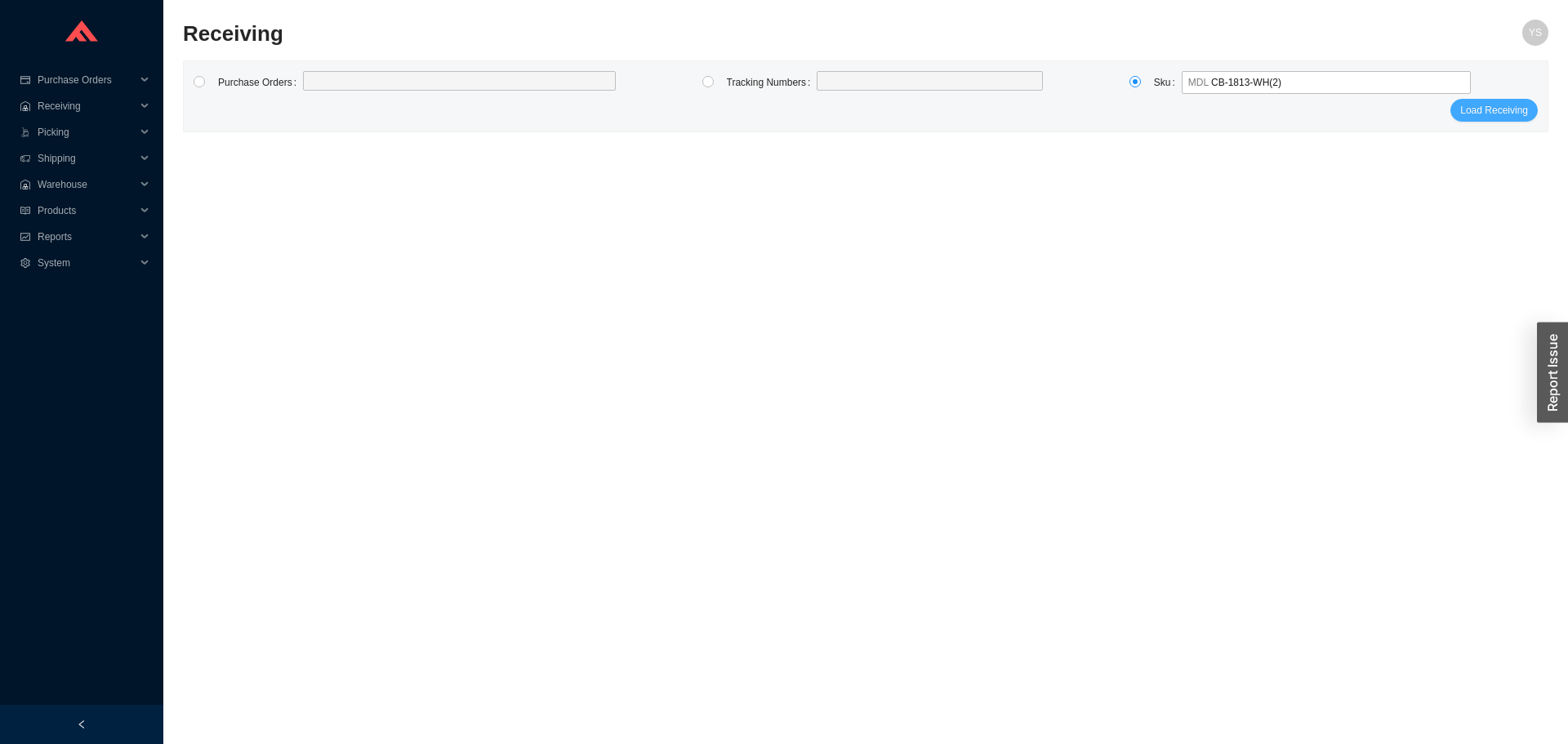
click at [1512, 102] on span "Load Receiving" at bounding box center [1494, 110] width 67 height 16
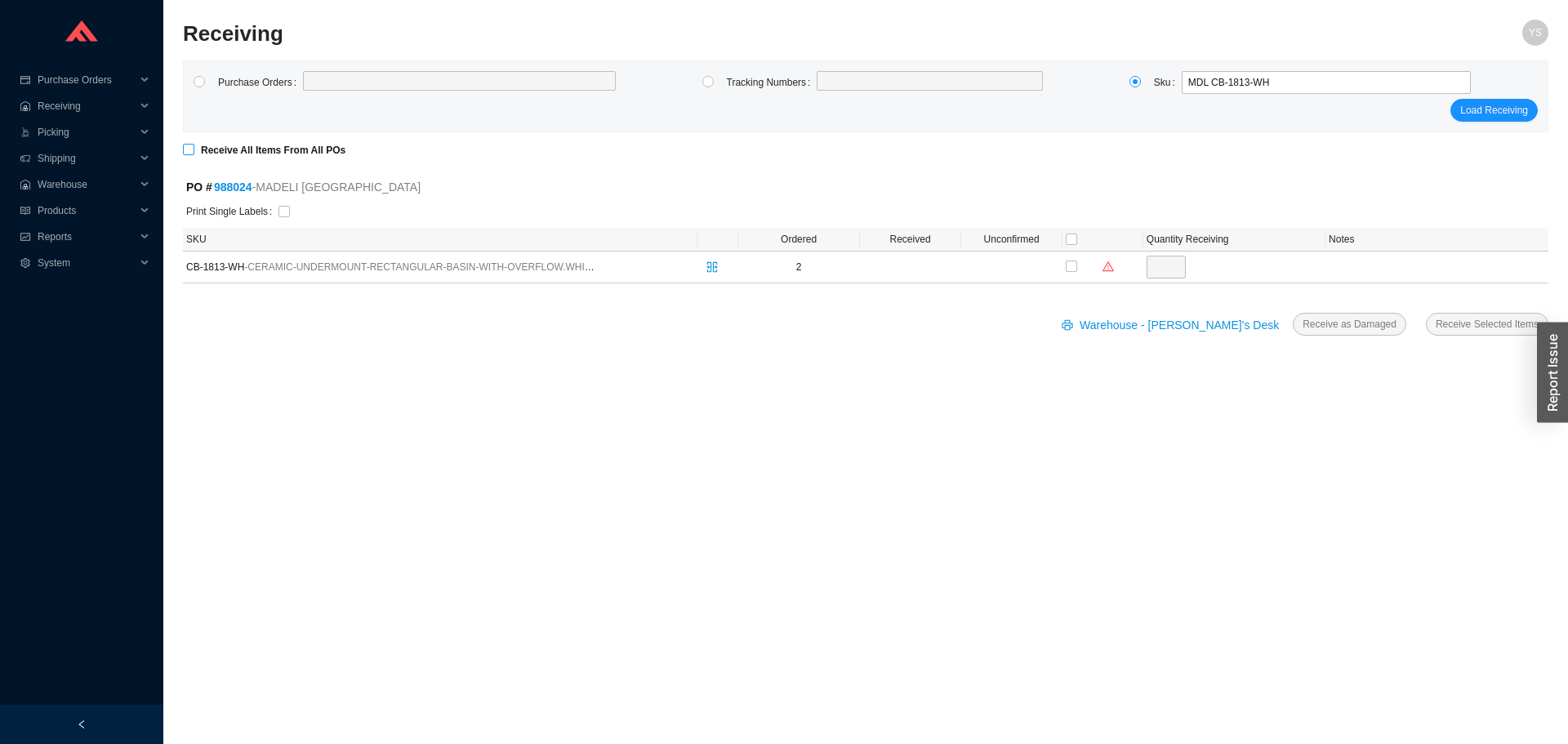
click at [193, 147] on input "Receive All Items From All POs" at bounding box center [189, 150] width 12 height 12
checkbox input "true"
type input "2"
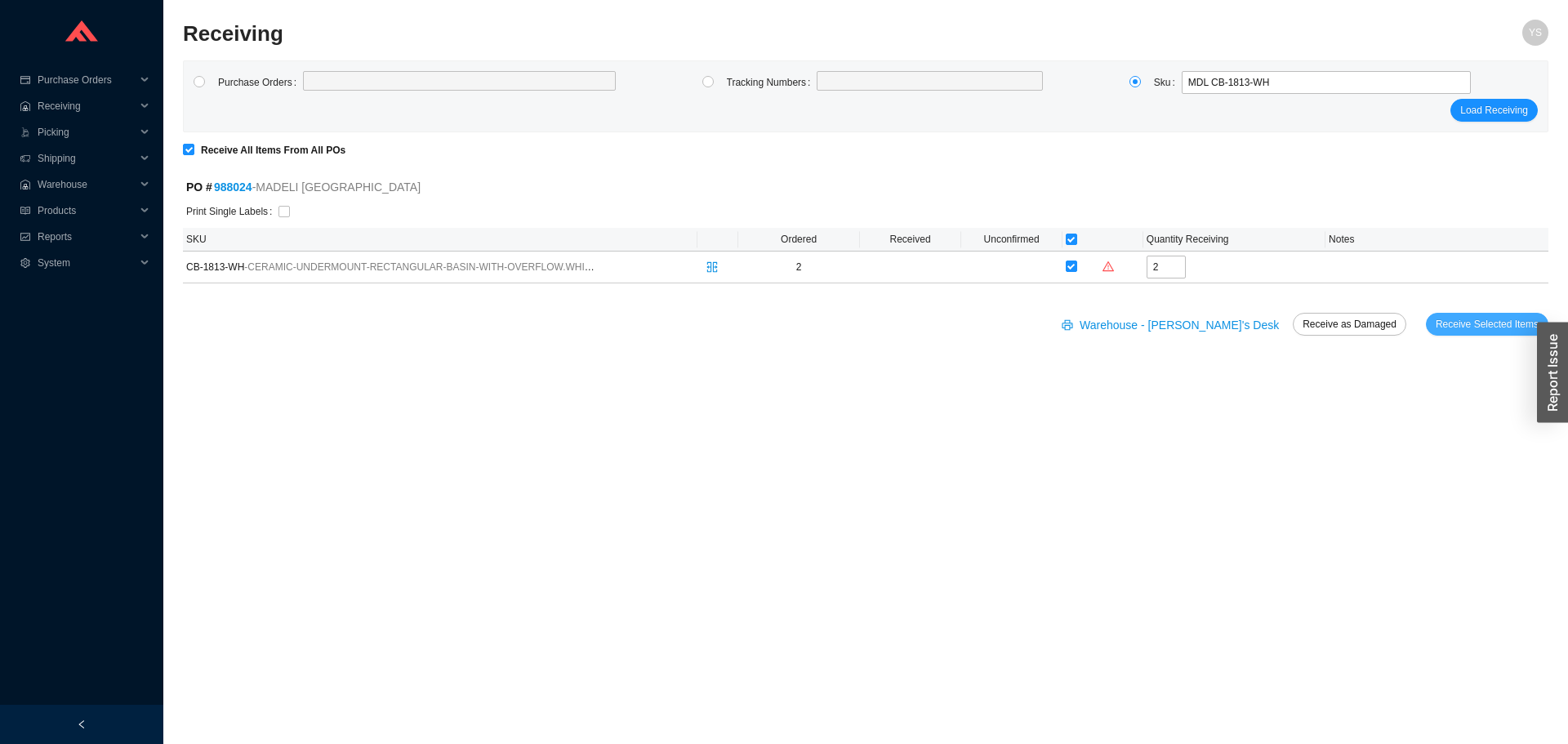
click at [1491, 330] on span "Receive Selected Items" at bounding box center [1487, 325] width 103 height 16
radio input "true"
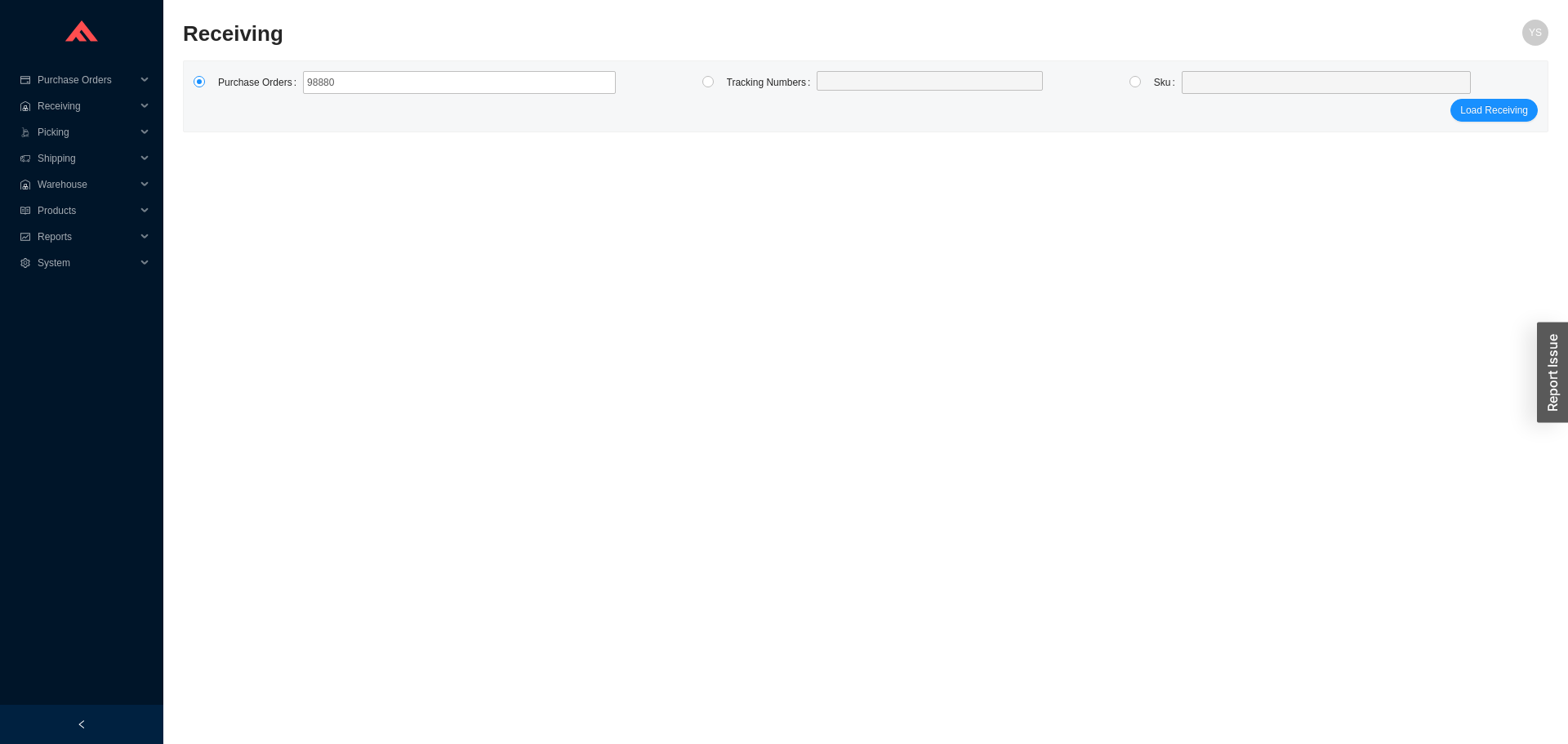
type input "988803"
click button "Load Receiving" at bounding box center [1494, 110] width 87 height 23
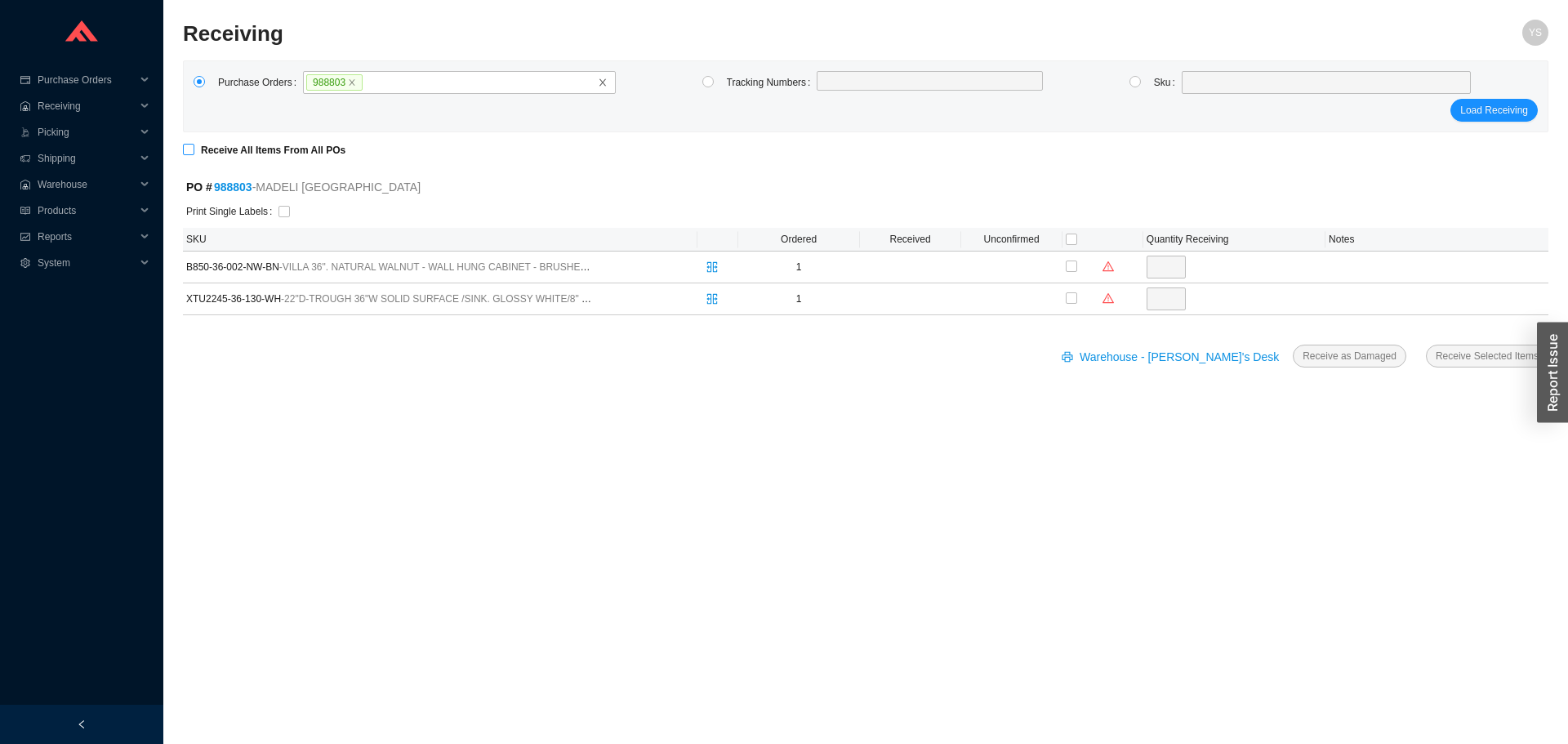
click at [191, 151] on input "Receive All Items From All POs" at bounding box center [189, 150] width 12 height 12
checkbox input "true"
type input "1"
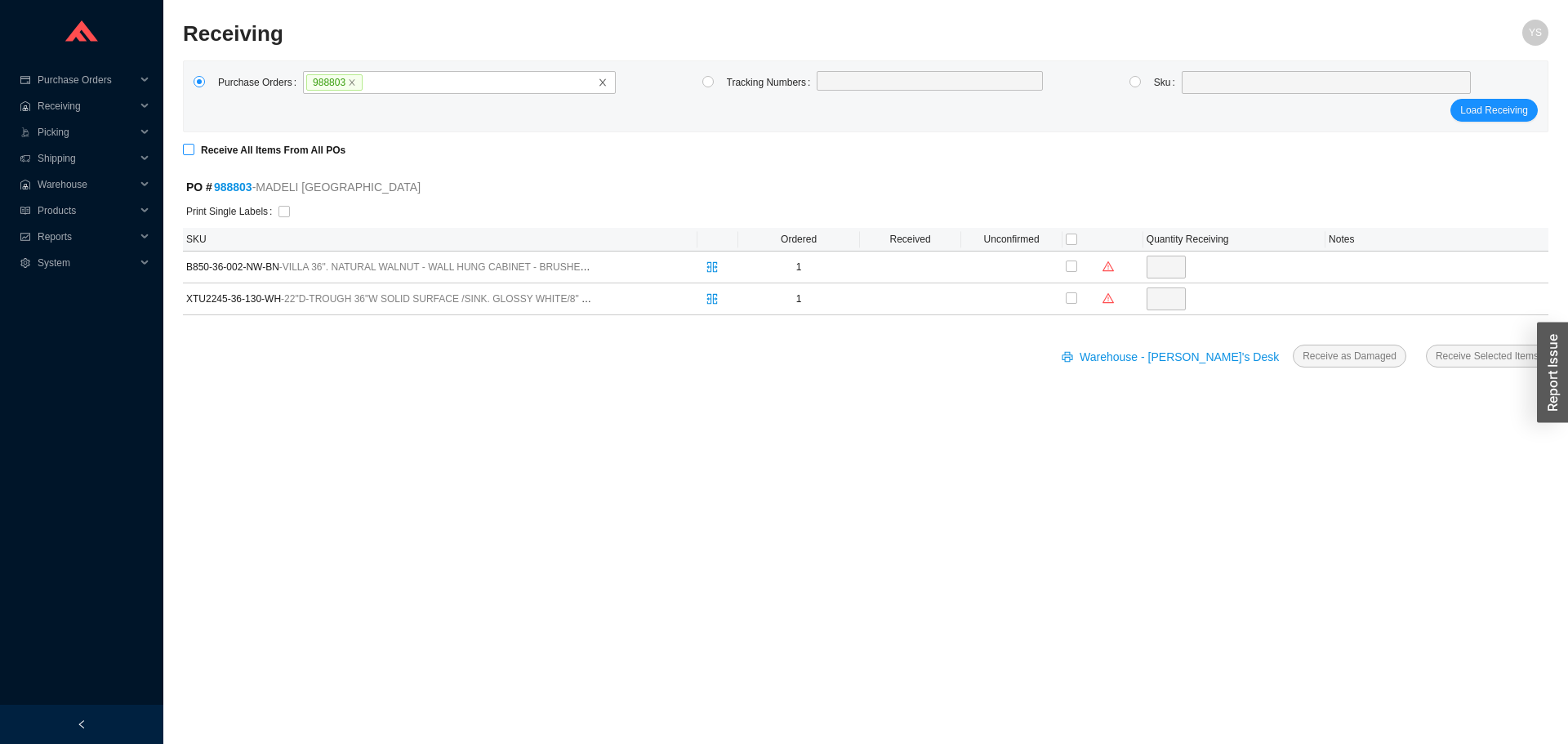
checkbox input "true"
type input "1"
click at [1448, 359] on span "Receive Selected Items" at bounding box center [1487, 356] width 103 height 16
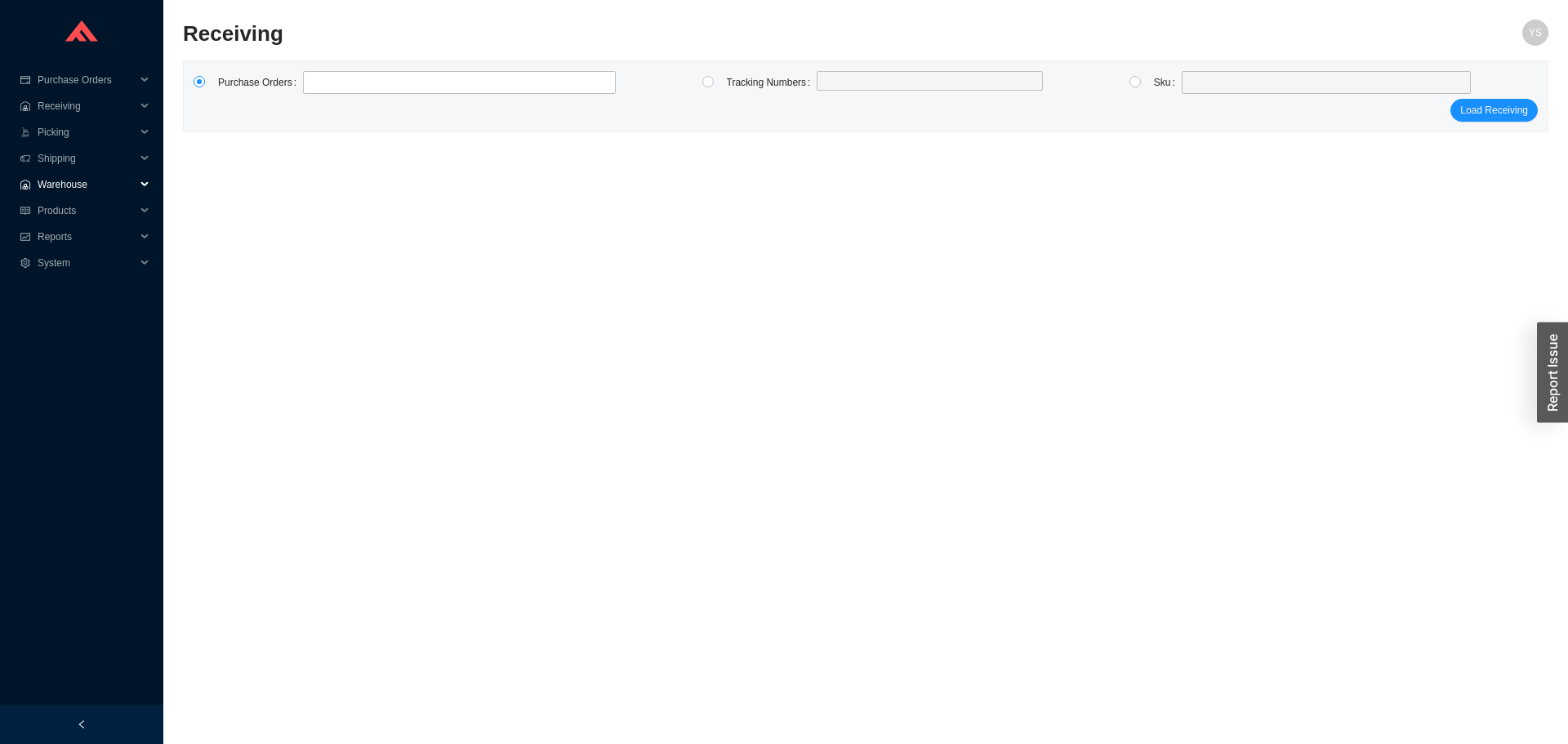
click at [46, 186] on span "Warehouse" at bounding box center [86, 185] width 98 height 26
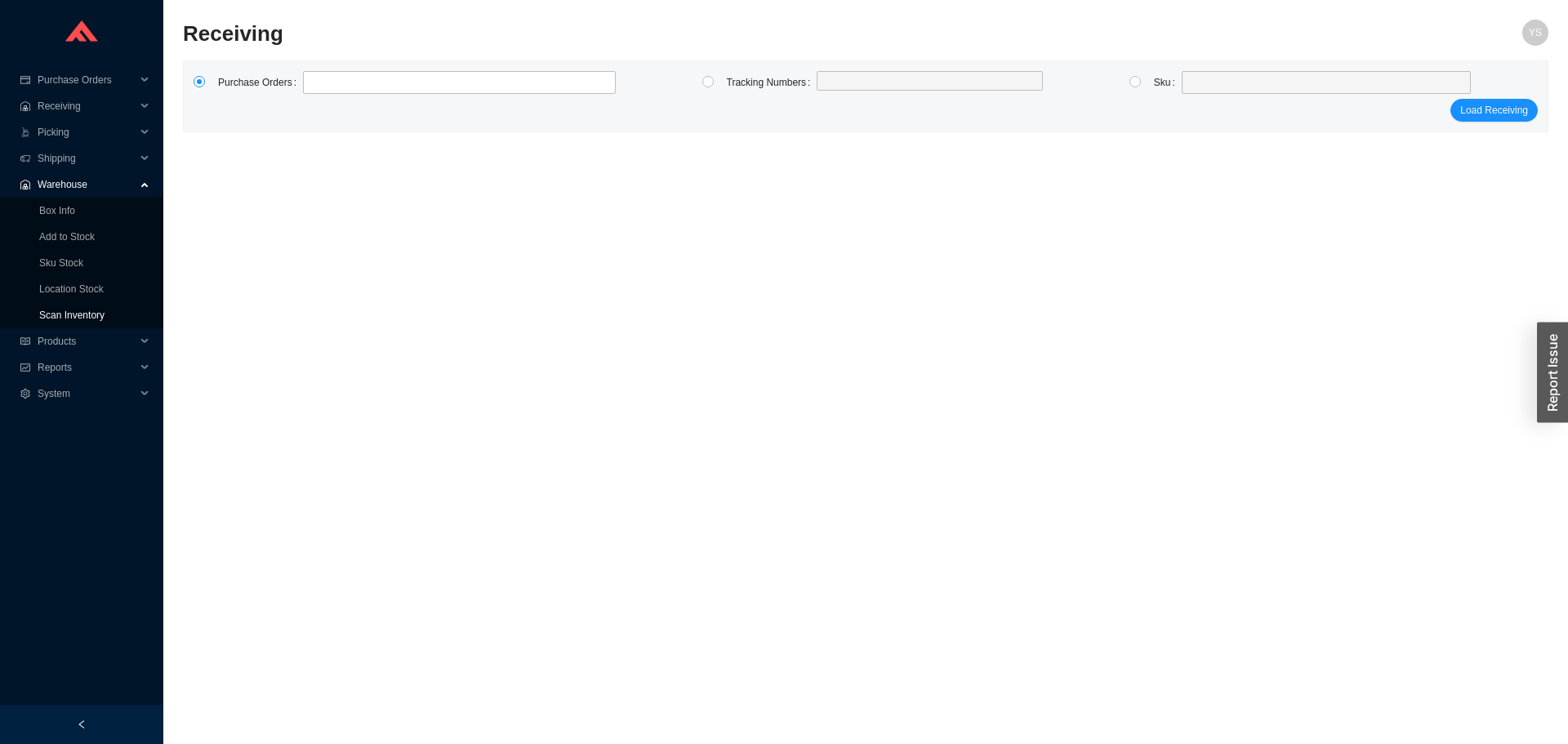
click at [43, 310] on link "Scan Inventory" at bounding box center [72, 316] width 66 height 12
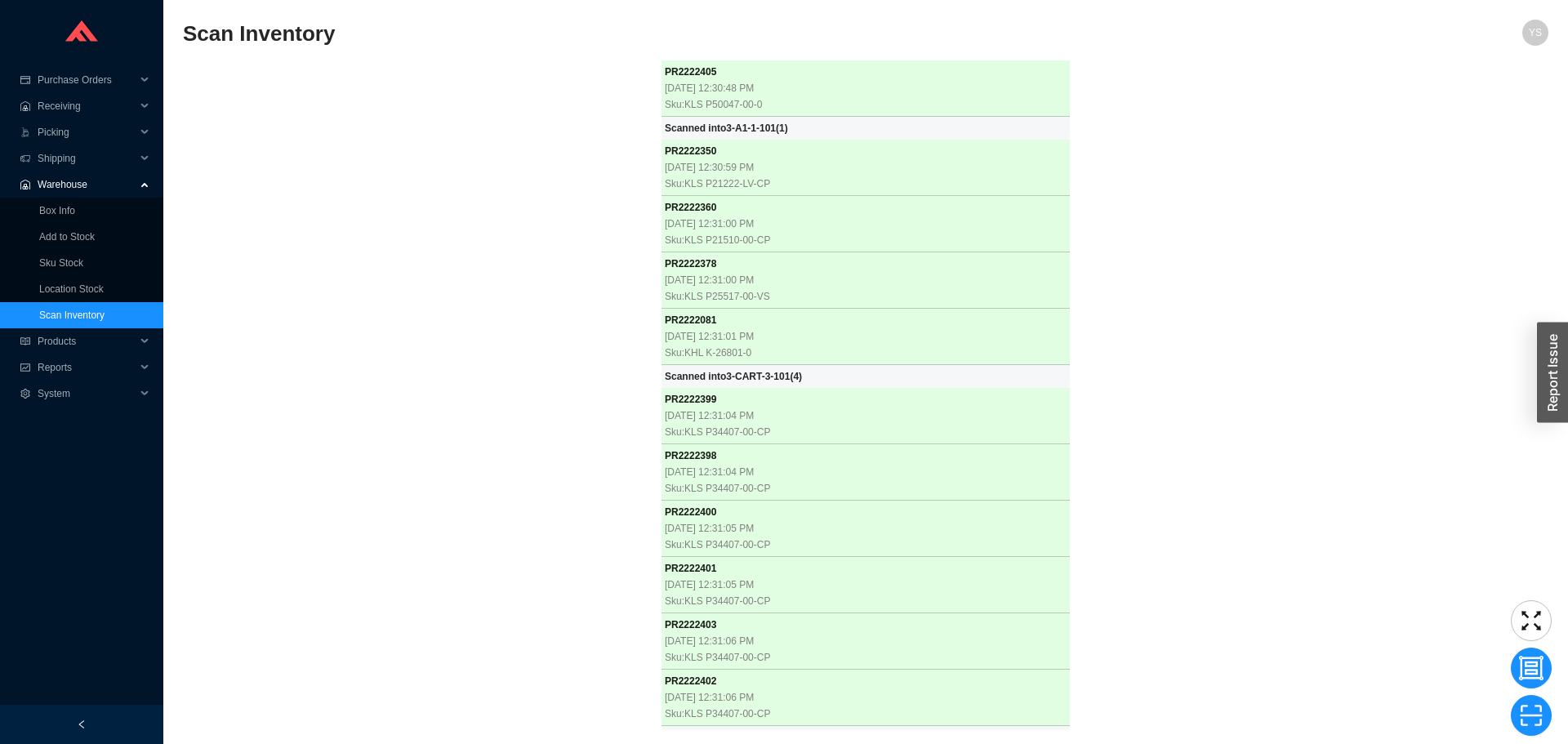
scroll to position [2636, 0]
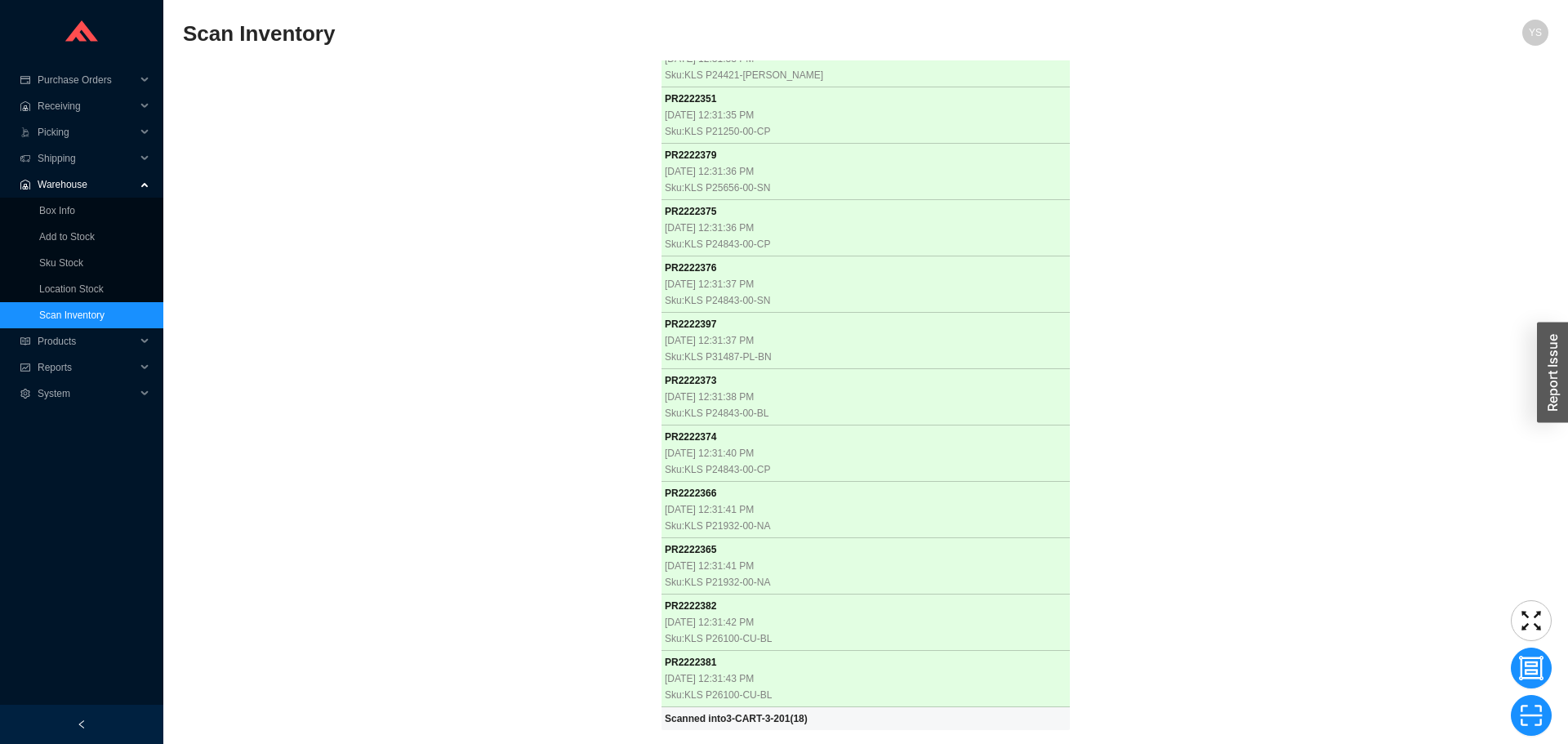
click at [356, 315] on div "PR 2222405 9/25/2025, 12:30:48 PM Sku: KLS P50047-00-0 Scanned into 3-A1-1-101 …" at bounding box center [866, 395] width 1366 height 670
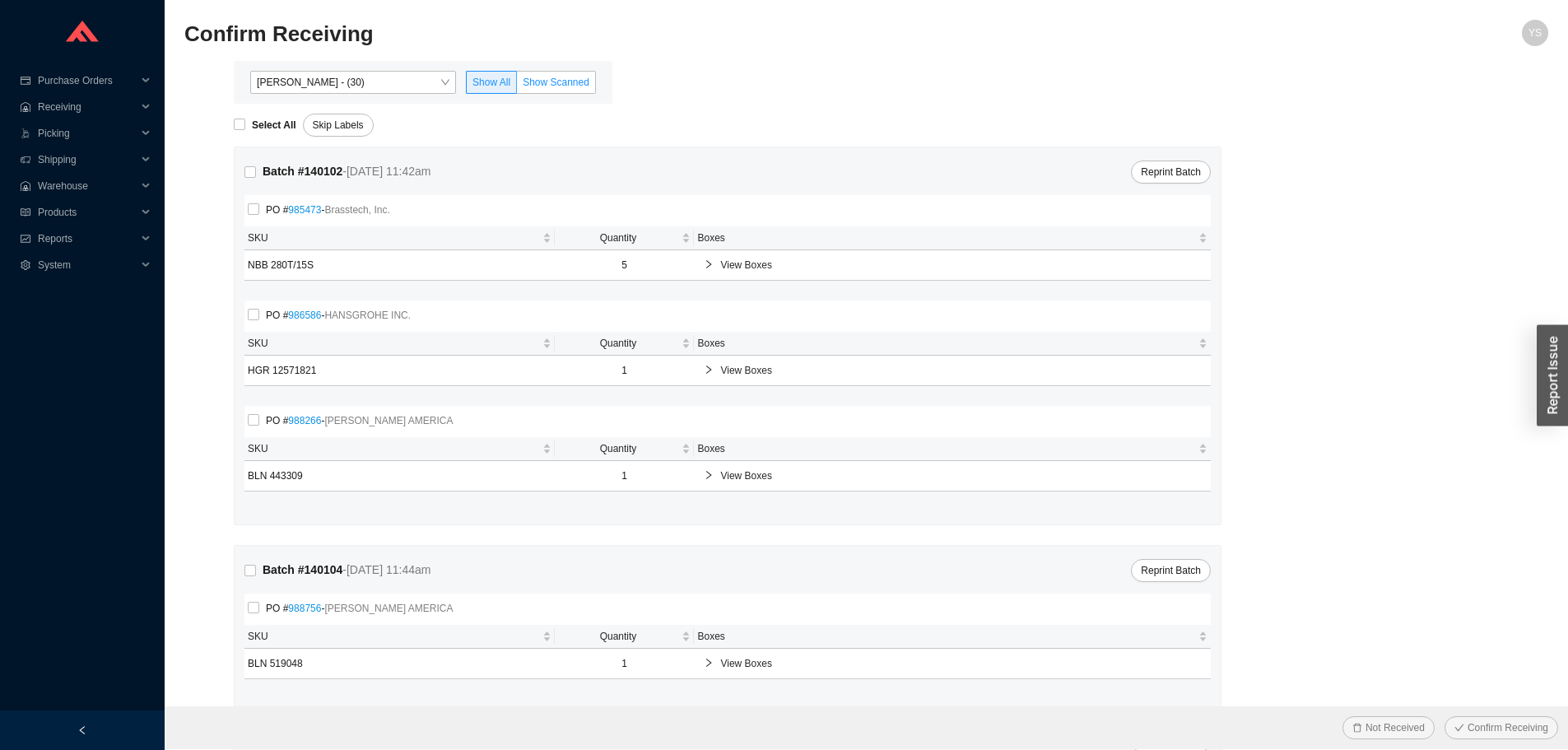
click at [557, 86] on span "Show Scanned" at bounding box center [556, 82] width 66 height 12
click at [517, 85] on input "Show Scanned" at bounding box center [517, 85] width 0 height 0
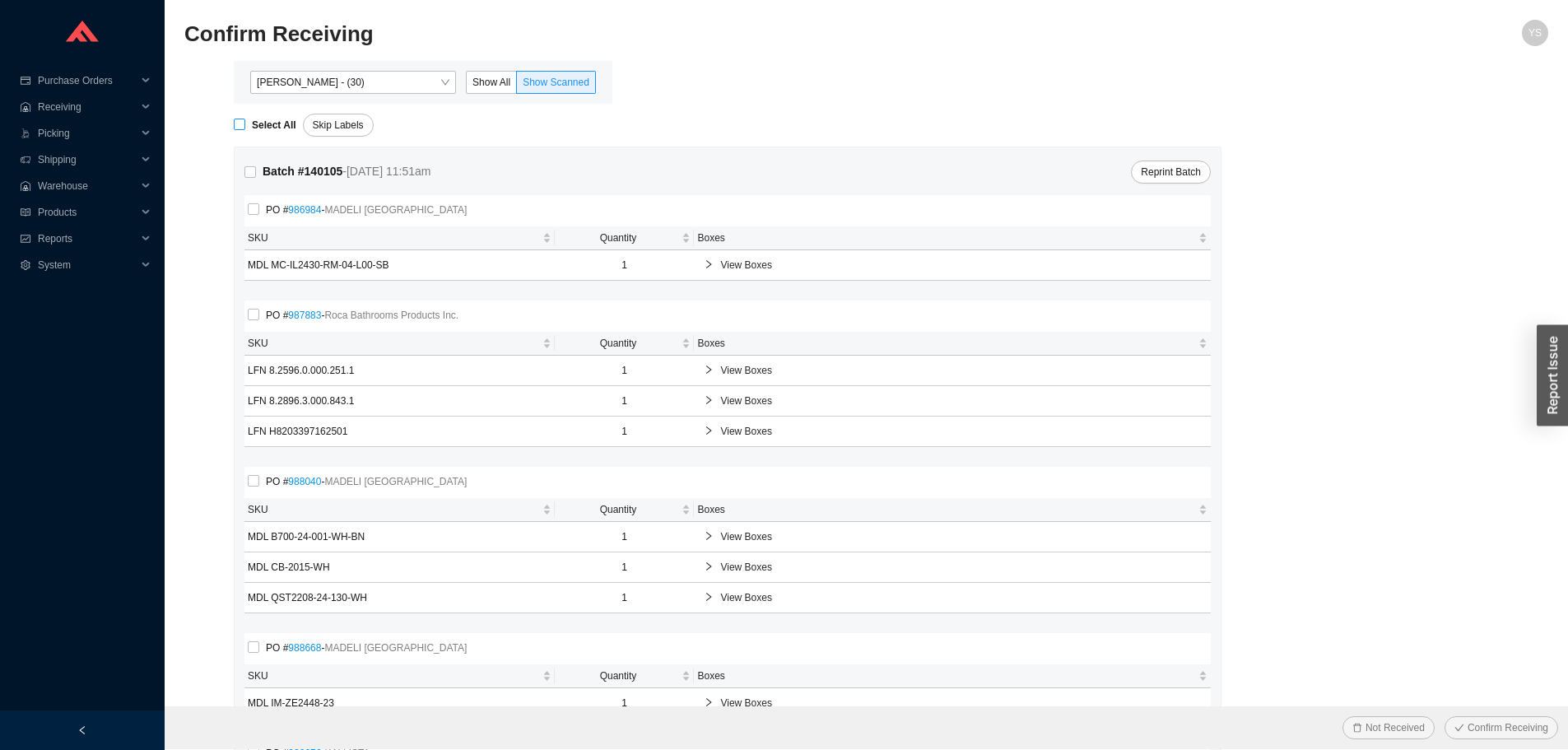
click at [256, 121] on strong "Select All" at bounding box center [274, 125] width 45 height 12
click at [245, 121] on input "Select All" at bounding box center [239, 124] width 12 height 12
checkbox input "true"
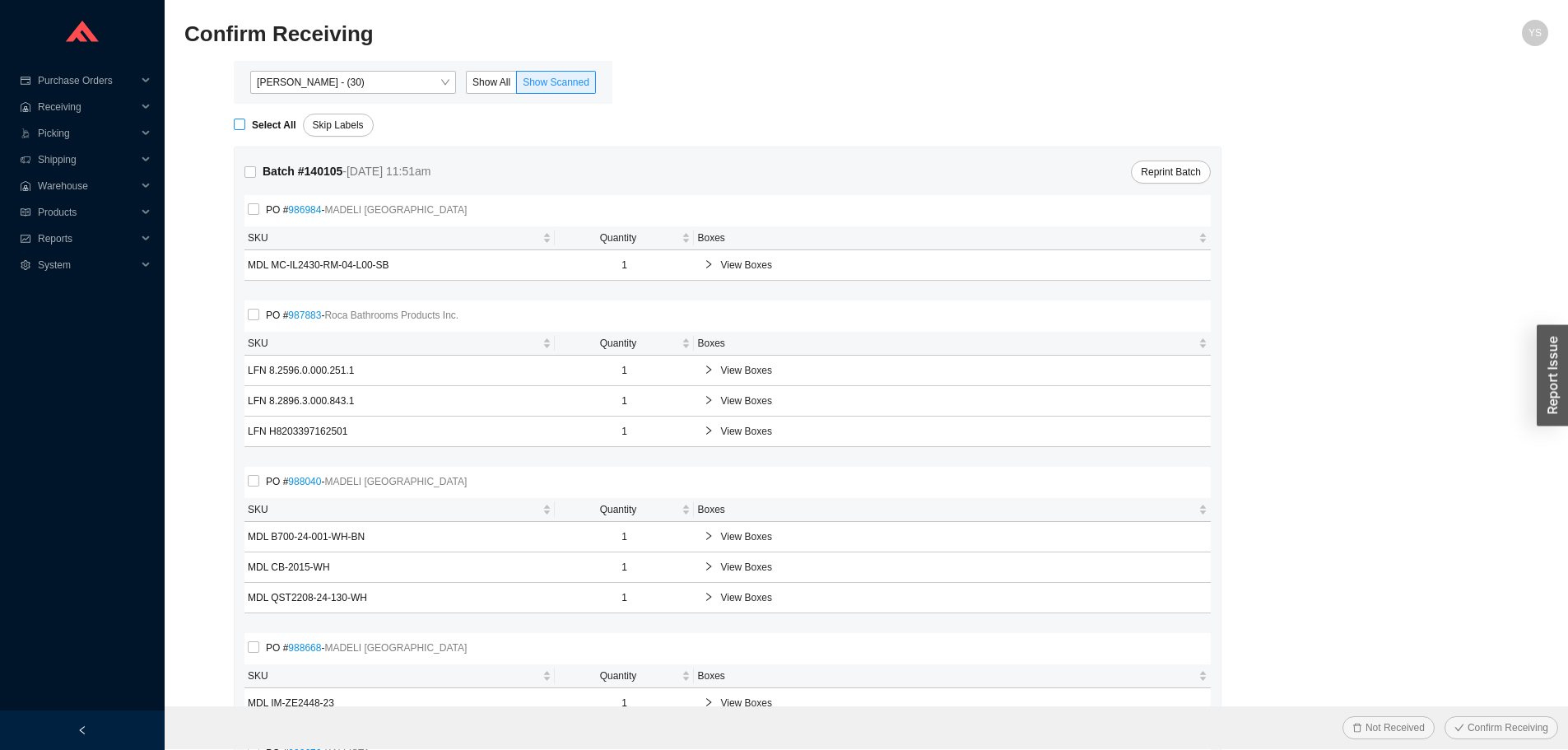
checkbox input "true"
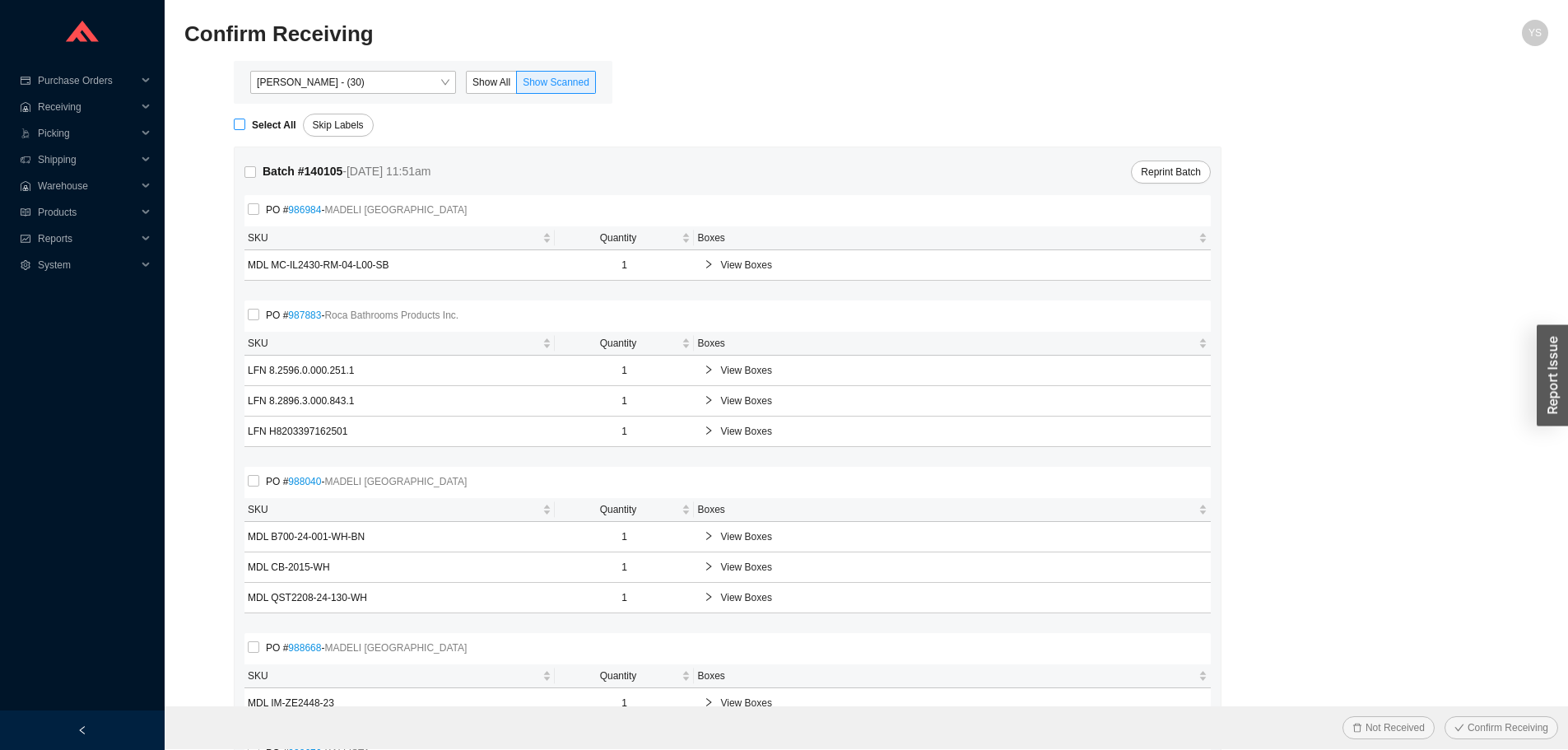
checkbox input "true"
drag, startPoint x: 1537, startPoint y: 716, endPoint x: 1527, endPoint y: 725, distance: 13.5
click at [1532, 719] on div "Not Received Confirm Receiving" at bounding box center [866, 728] width 1403 height 43
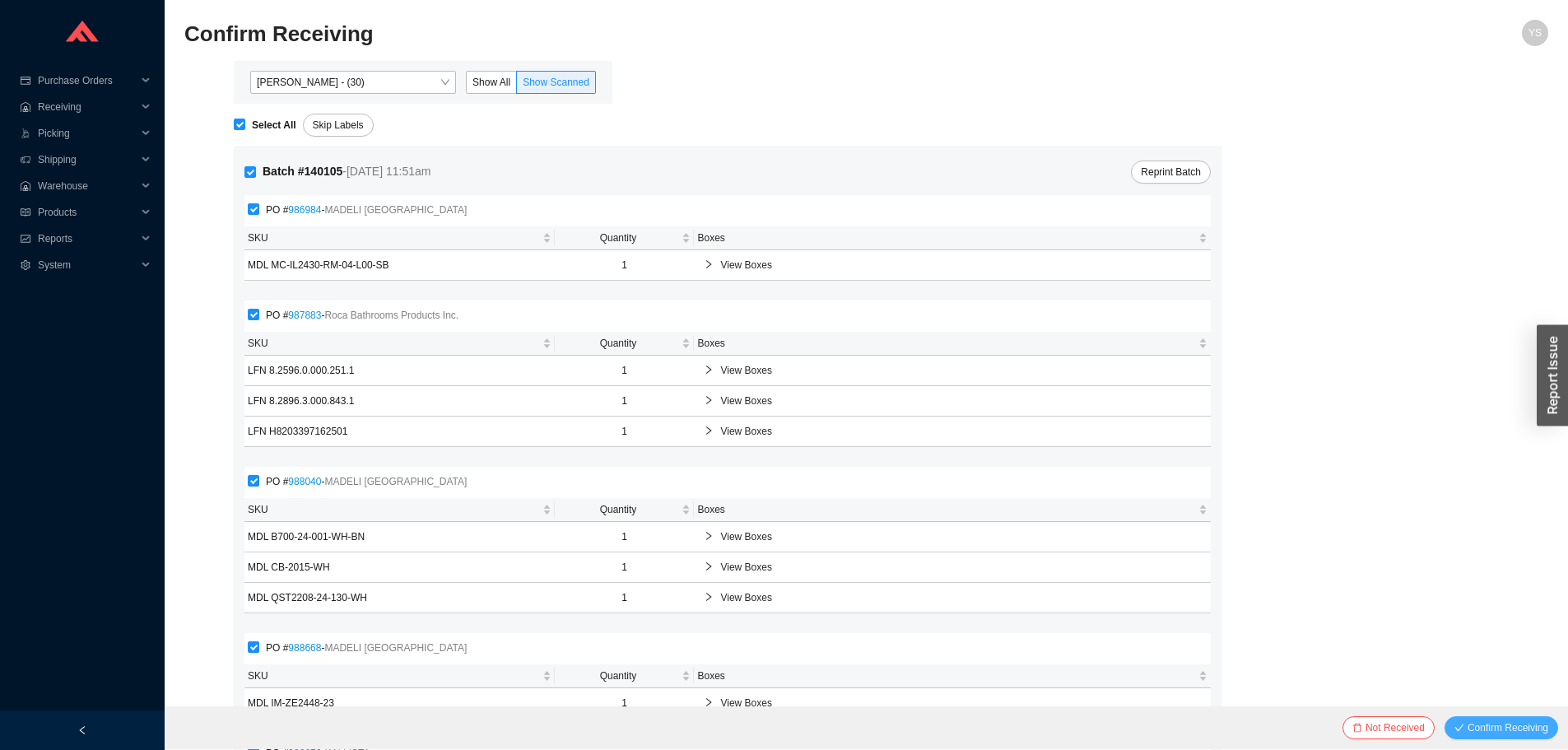
click at [1527, 725] on span "Confirm Receiving" at bounding box center [1508, 728] width 80 height 17
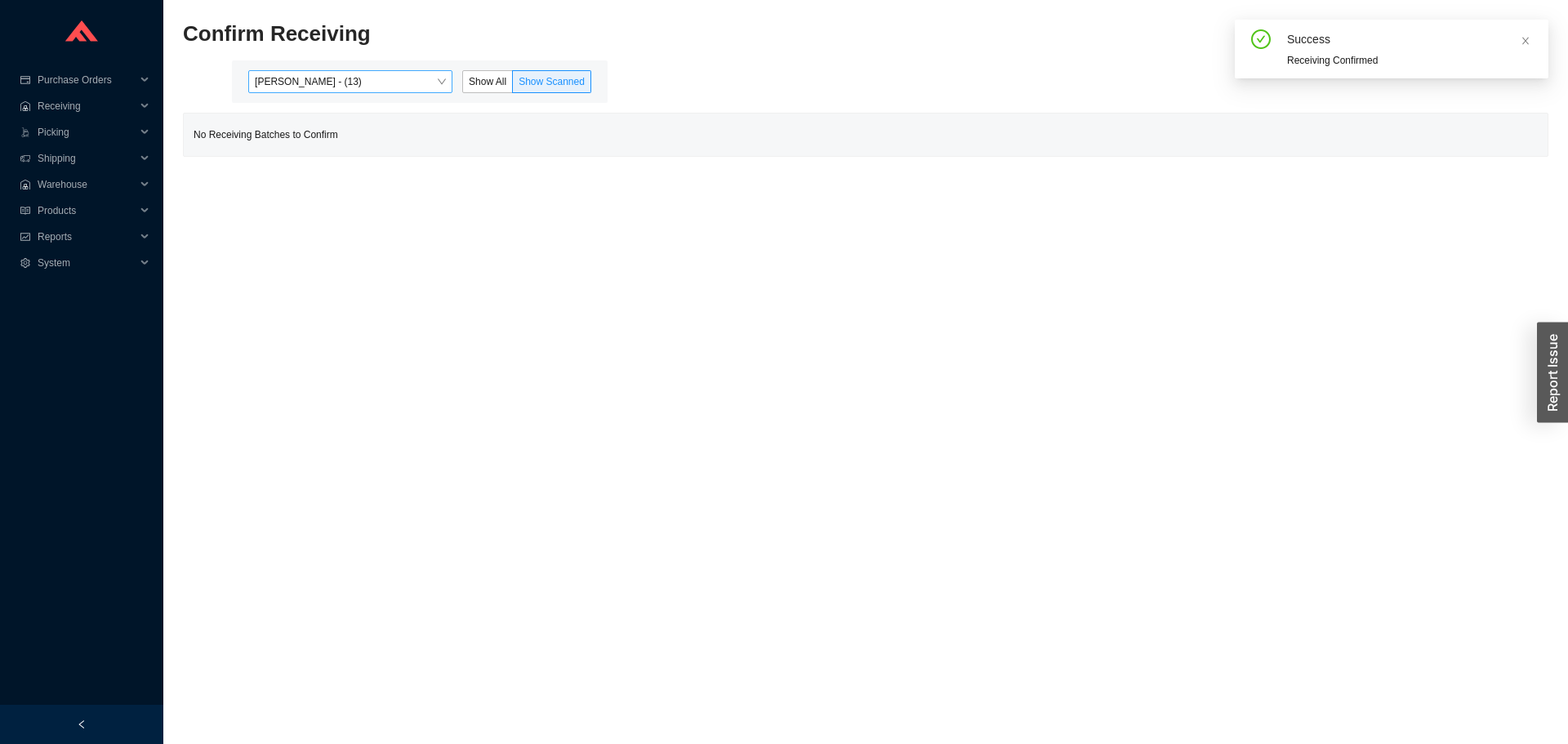
click at [321, 87] on span "[PERSON_NAME] - (13)" at bounding box center [350, 81] width 191 height 21
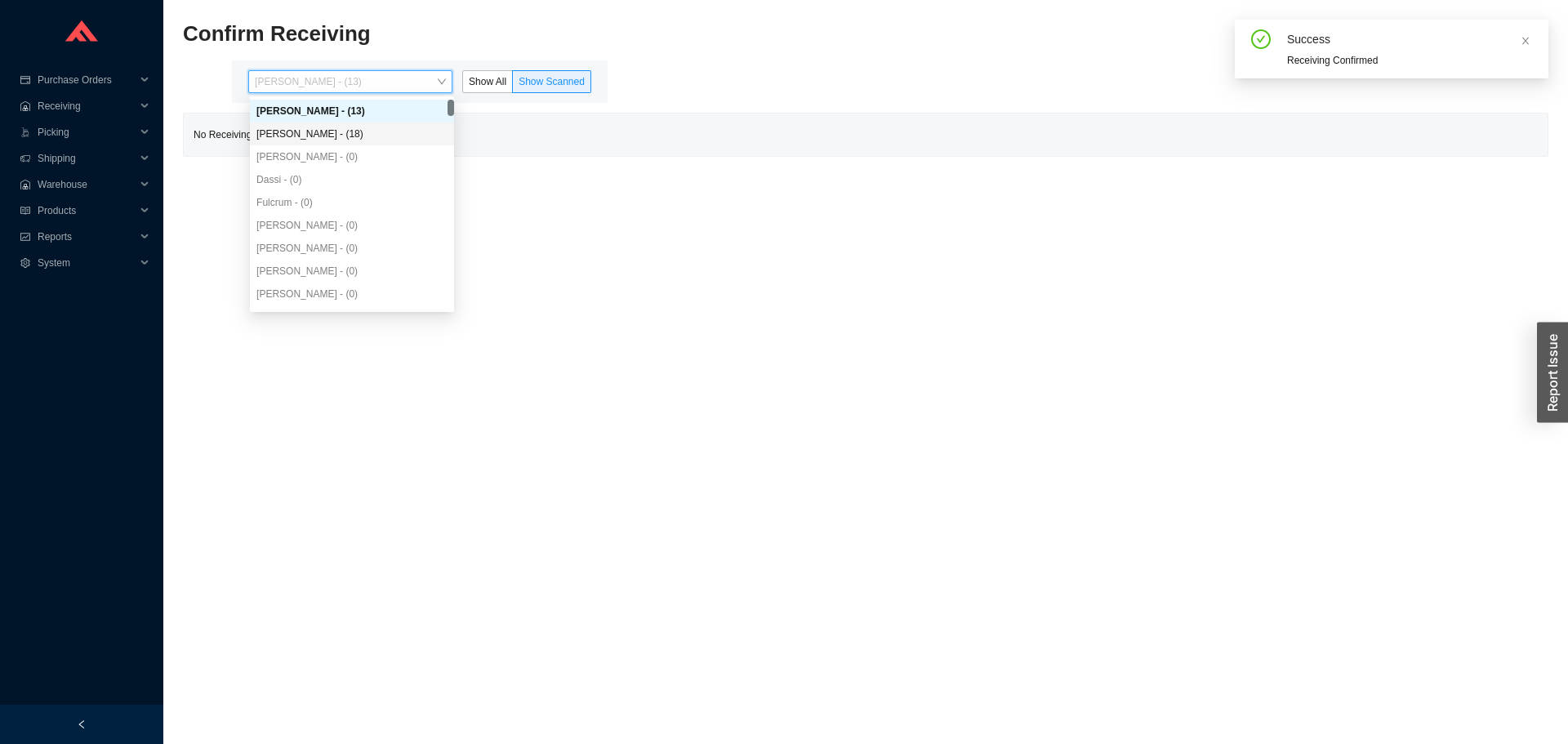
click at [332, 138] on div "[PERSON_NAME] - (18)" at bounding box center [352, 134] width 191 height 15
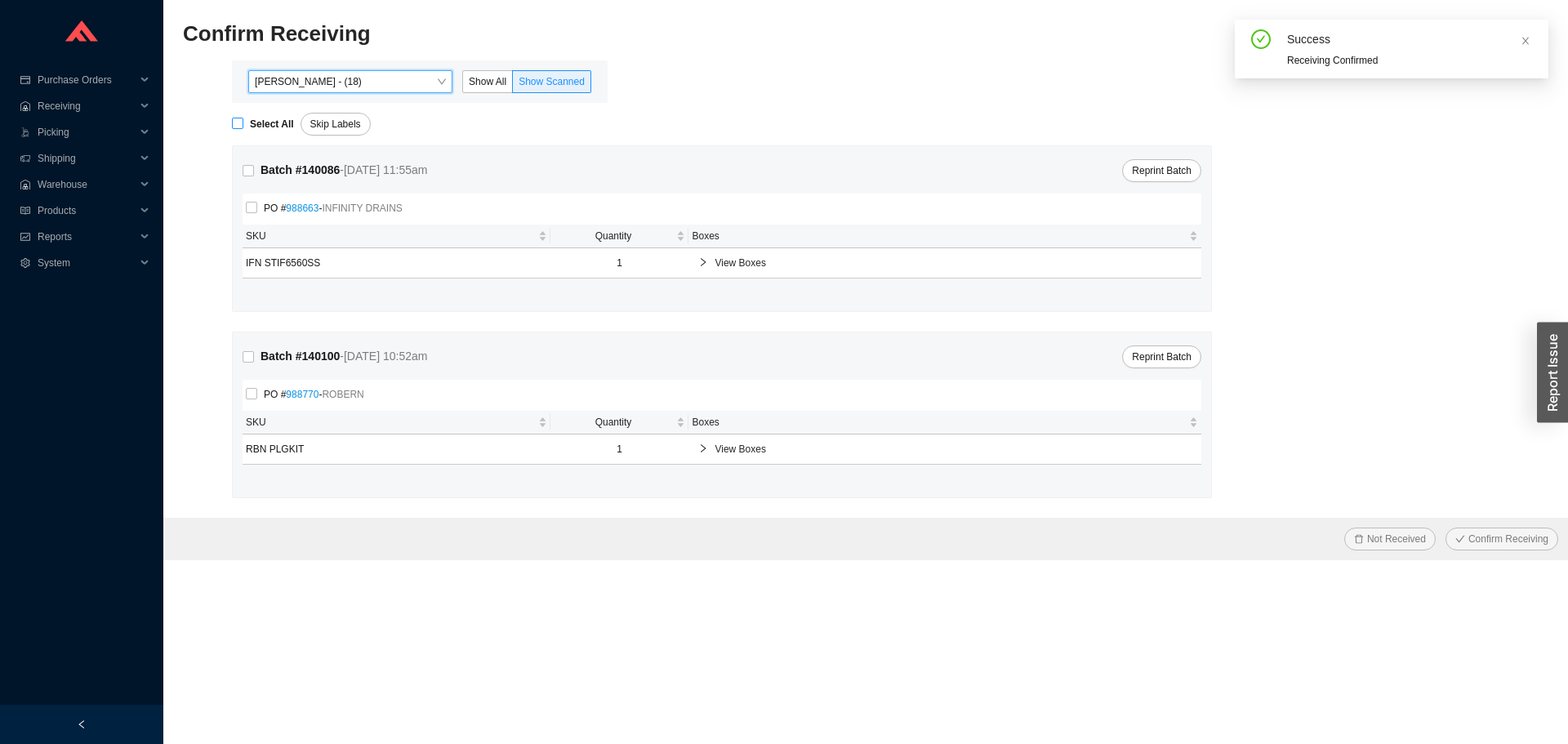
click at [261, 122] on strong "Select All" at bounding box center [272, 124] width 44 height 12
click at [243, 122] on input "Select All" at bounding box center [238, 123] width 12 height 12
checkbox input "true"
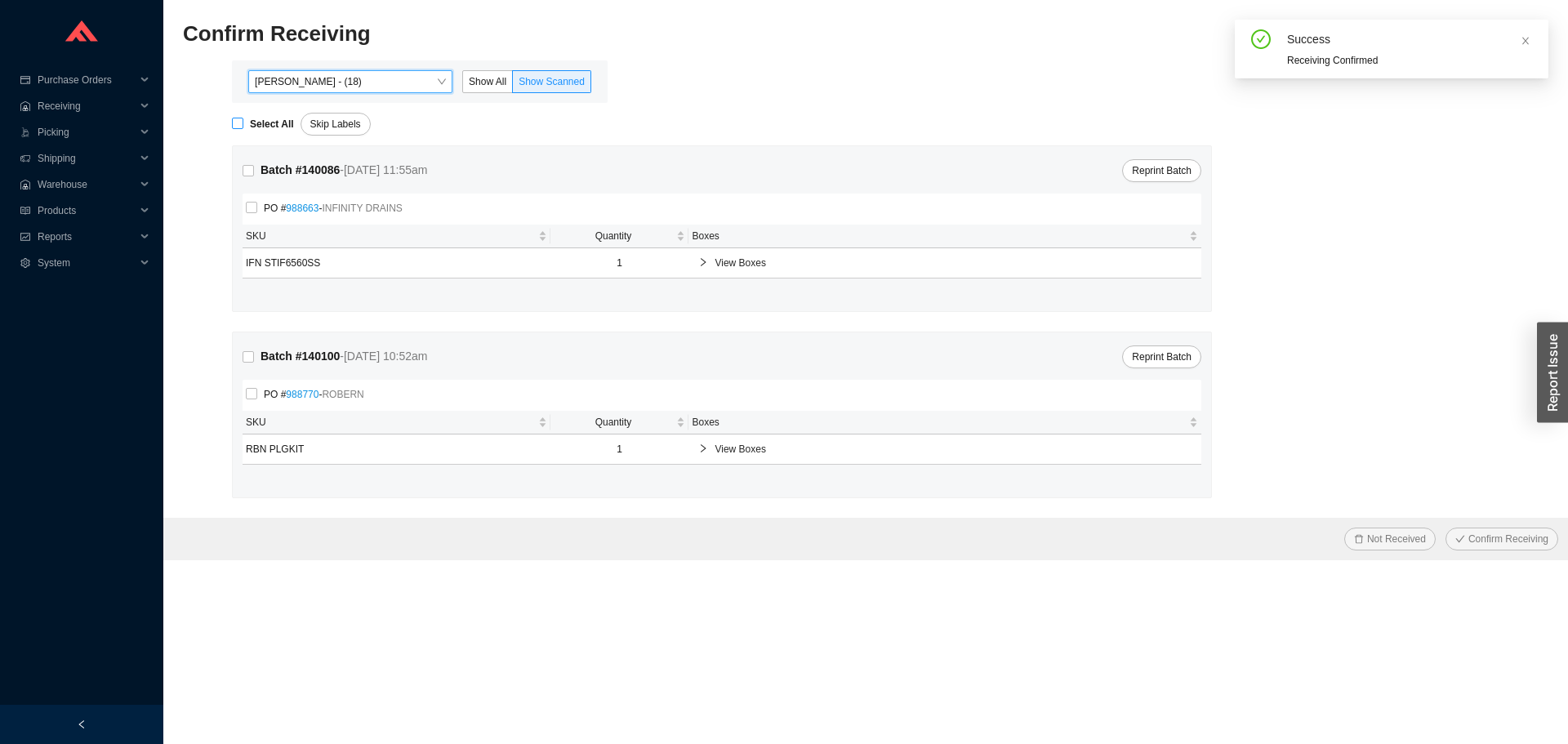
checkbox input "true"
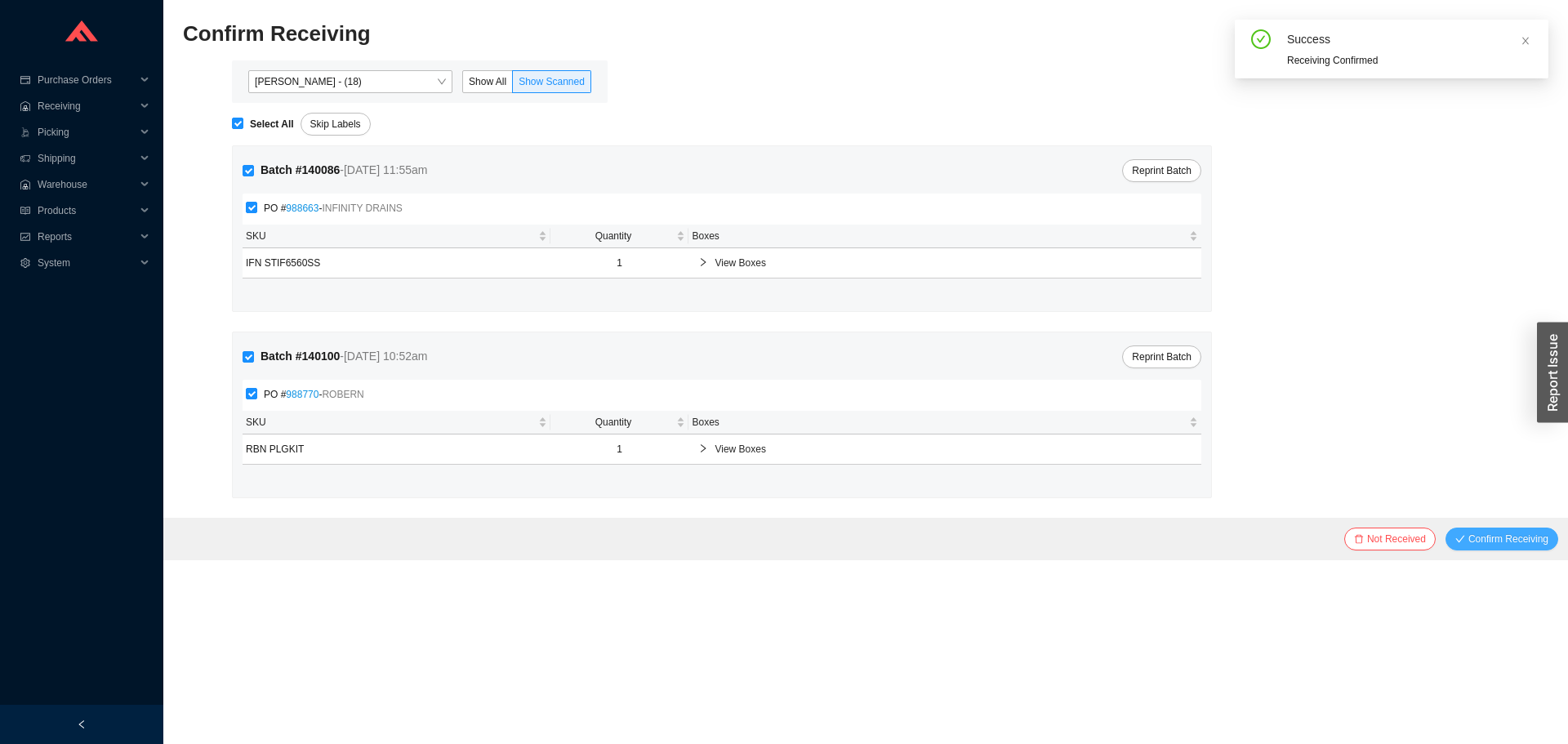
click at [1506, 539] on span "Confirm Receiving" at bounding box center [1508, 539] width 80 height 16
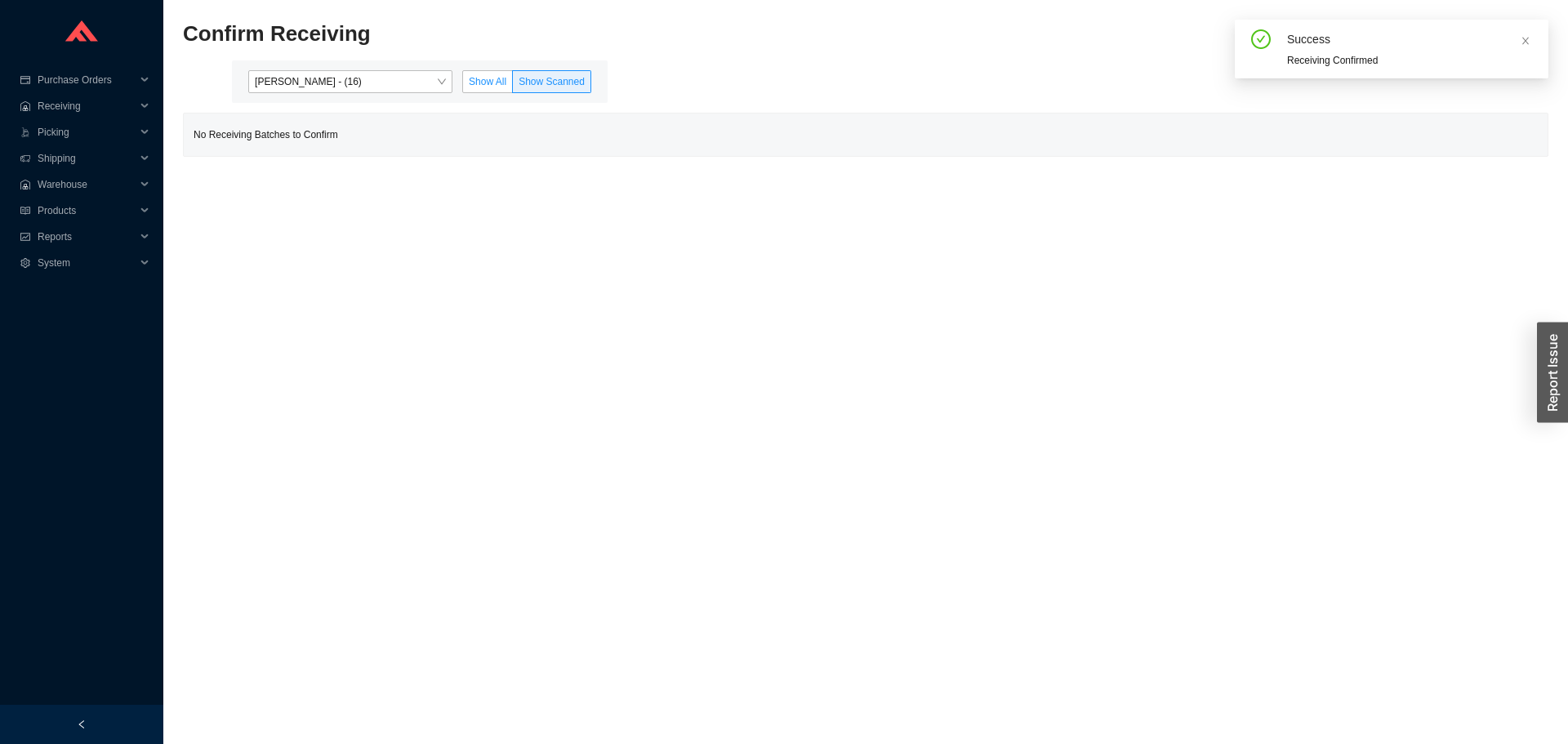
click at [483, 73] on label "Show All" at bounding box center [487, 81] width 51 height 23
click at [463, 85] on input "Show All" at bounding box center [463, 85] width 0 height 0
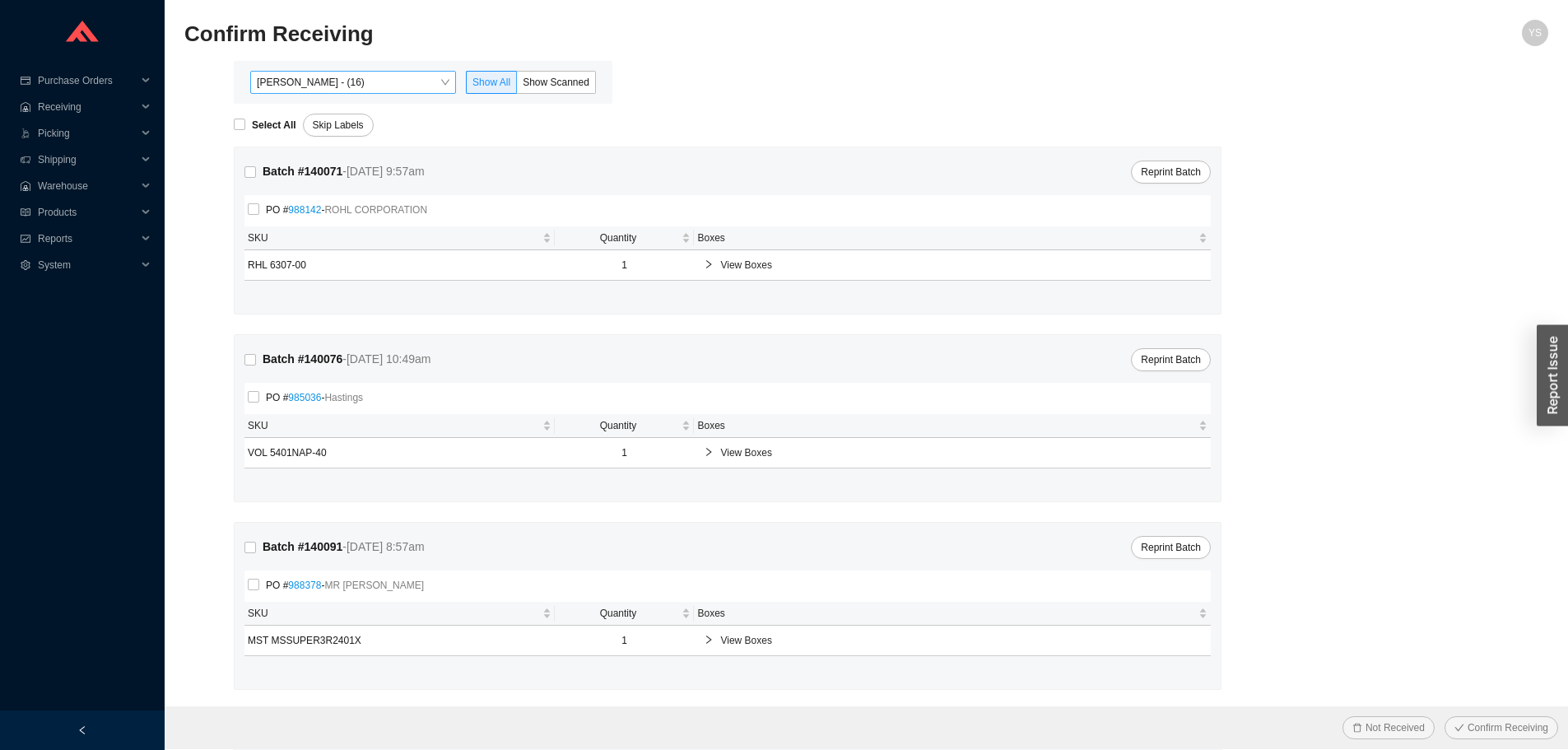
click at [316, 71] on span "[PERSON_NAME] - (16)" at bounding box center [353, 82] width 193 height 22
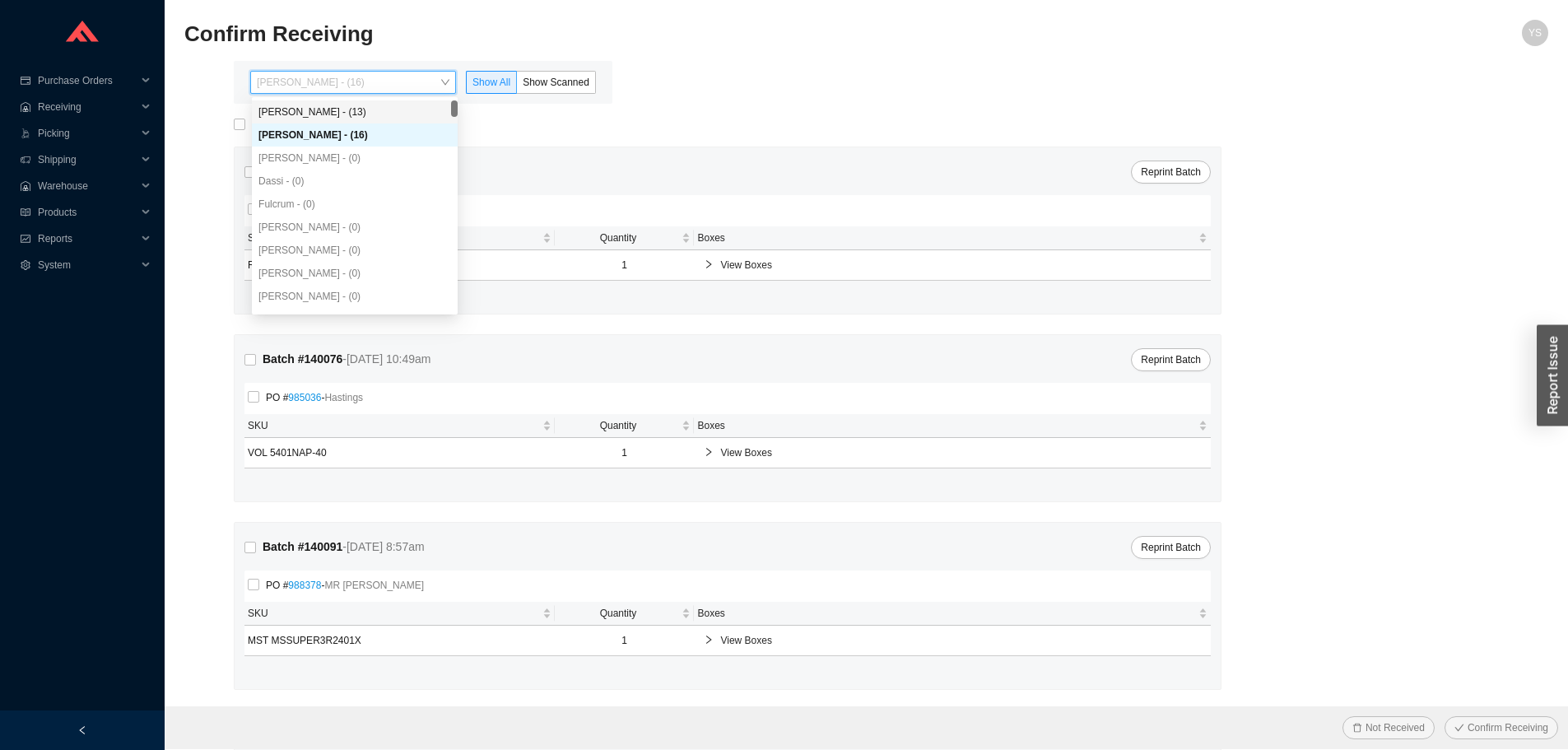
click at [324, 112] on div "[PERSON_NAME] - (13)" at bounding box center [355, 112] width 193 height 15
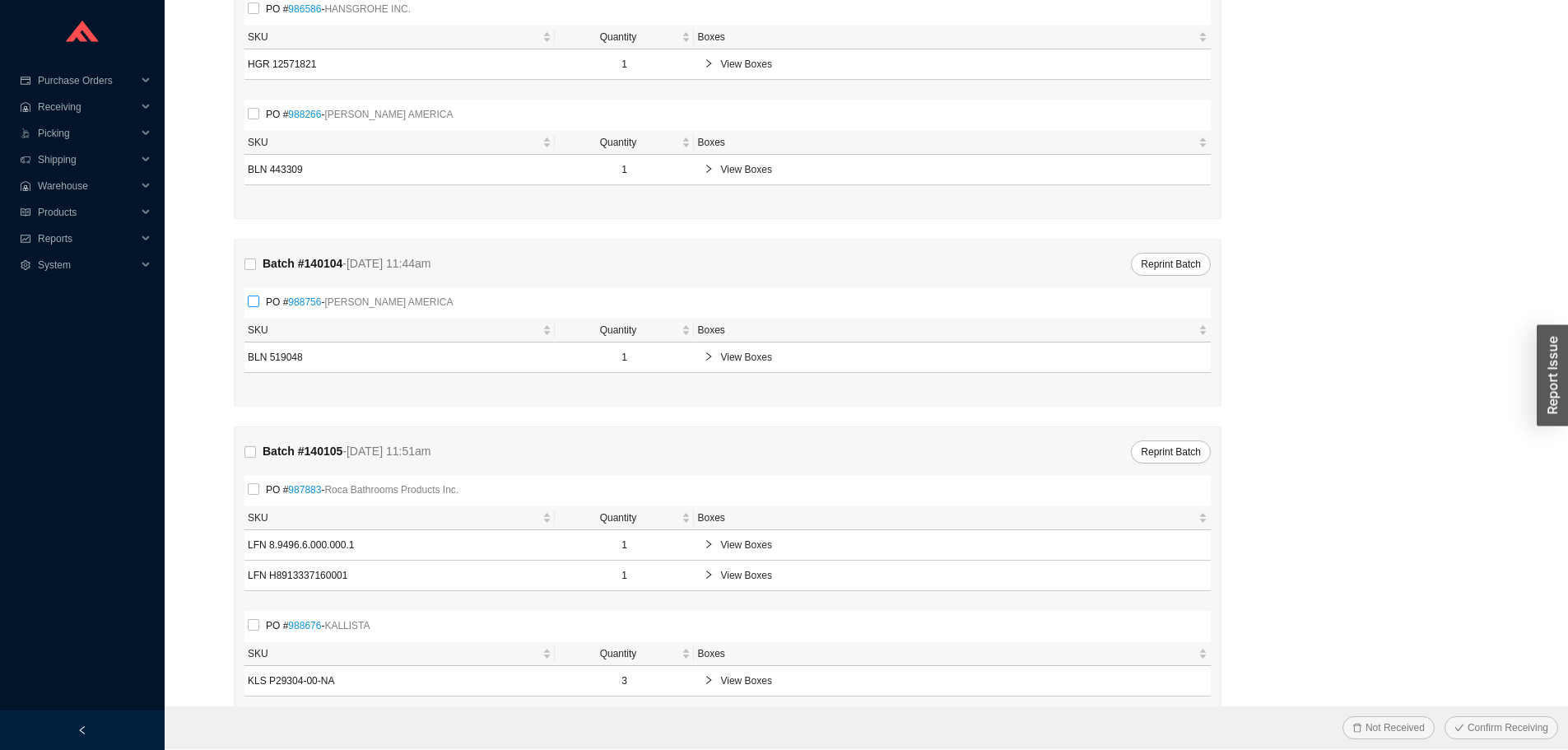
scroll to position [349, 0]
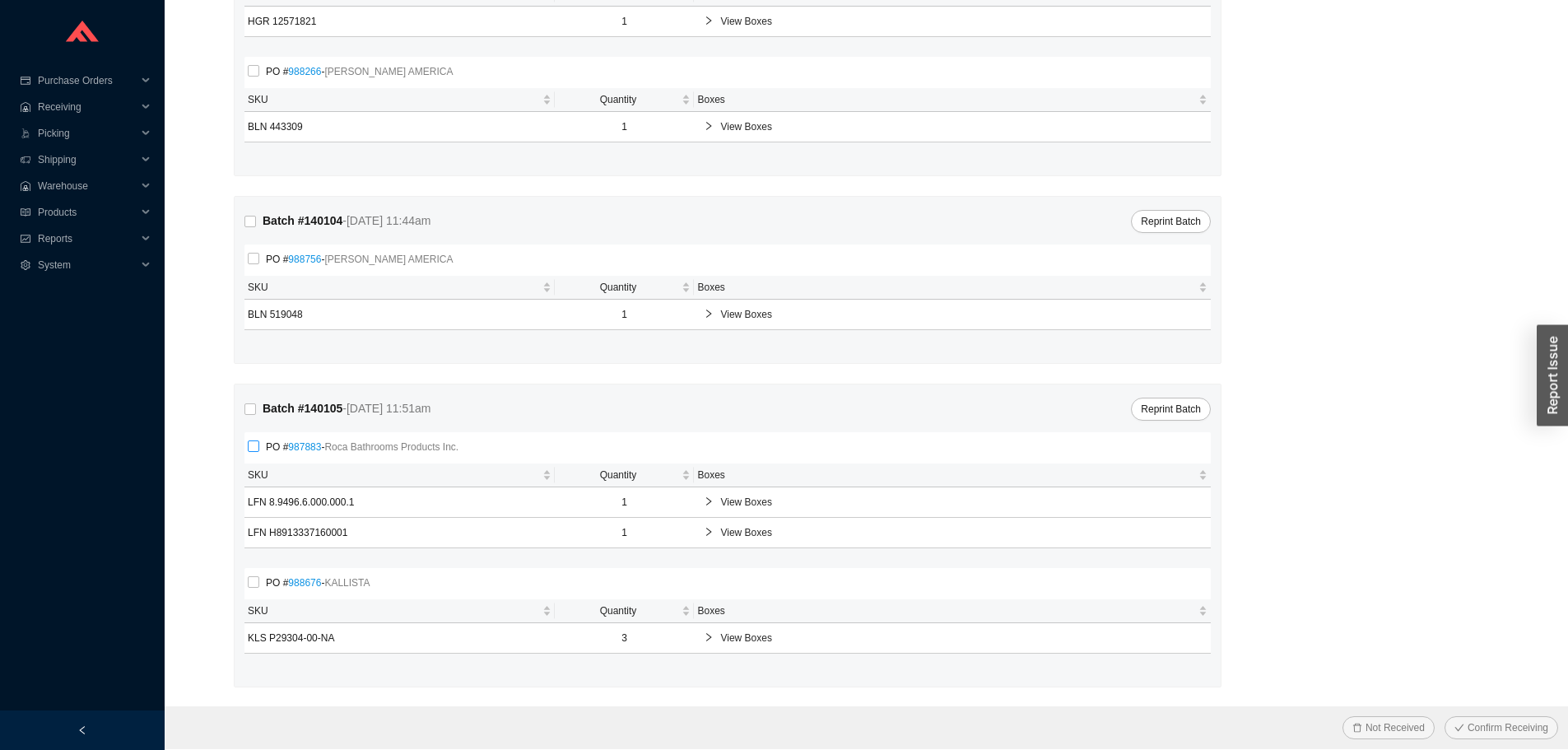
click at [258, 444] on input "PO # 987883 - Roca Bathrooms Products Inc." at bounding box center [253, 447] width 12 height 12
checkbox input "true"
click at [1482, 722] on span "Confirm Receiving" at bounding box center [1508, 728] width 80 height 17
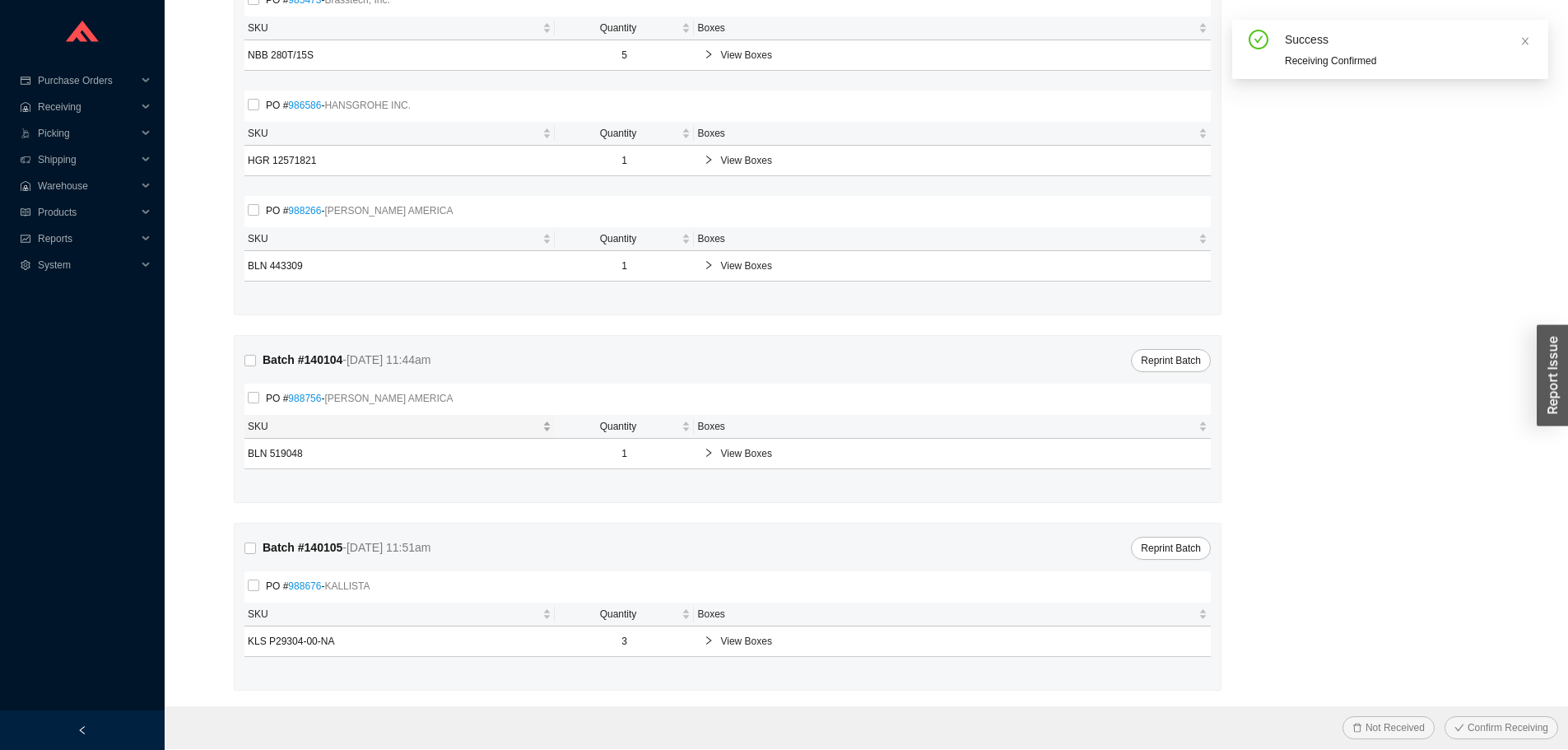
scroll to position [213, 0]
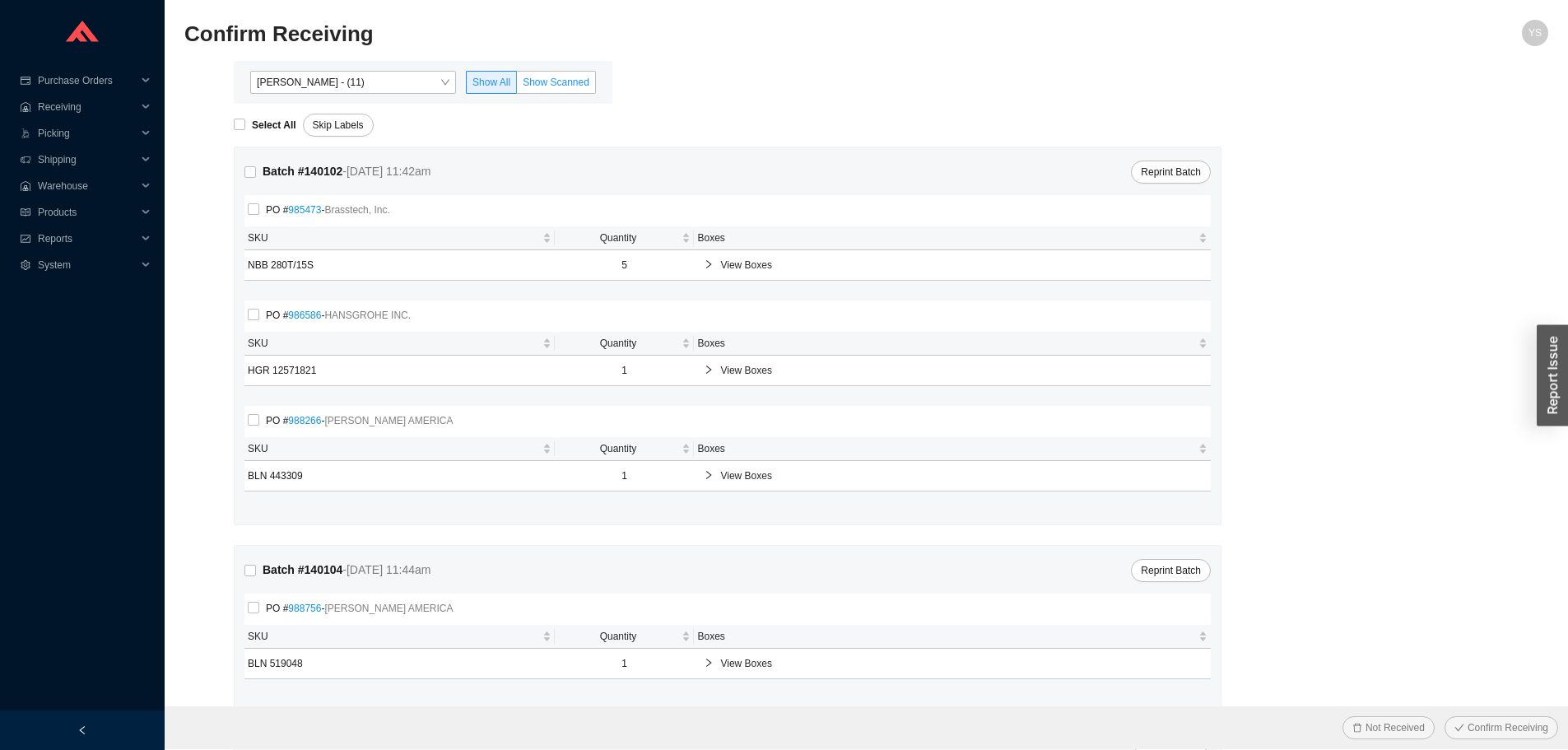
click at [548, 84] on span "Show Scanned" at bounding box center [556, 82] width 66 height 12
click at [517, 85] on input "Show Scanned" at bounding box center [517, 85] width 0 height 0
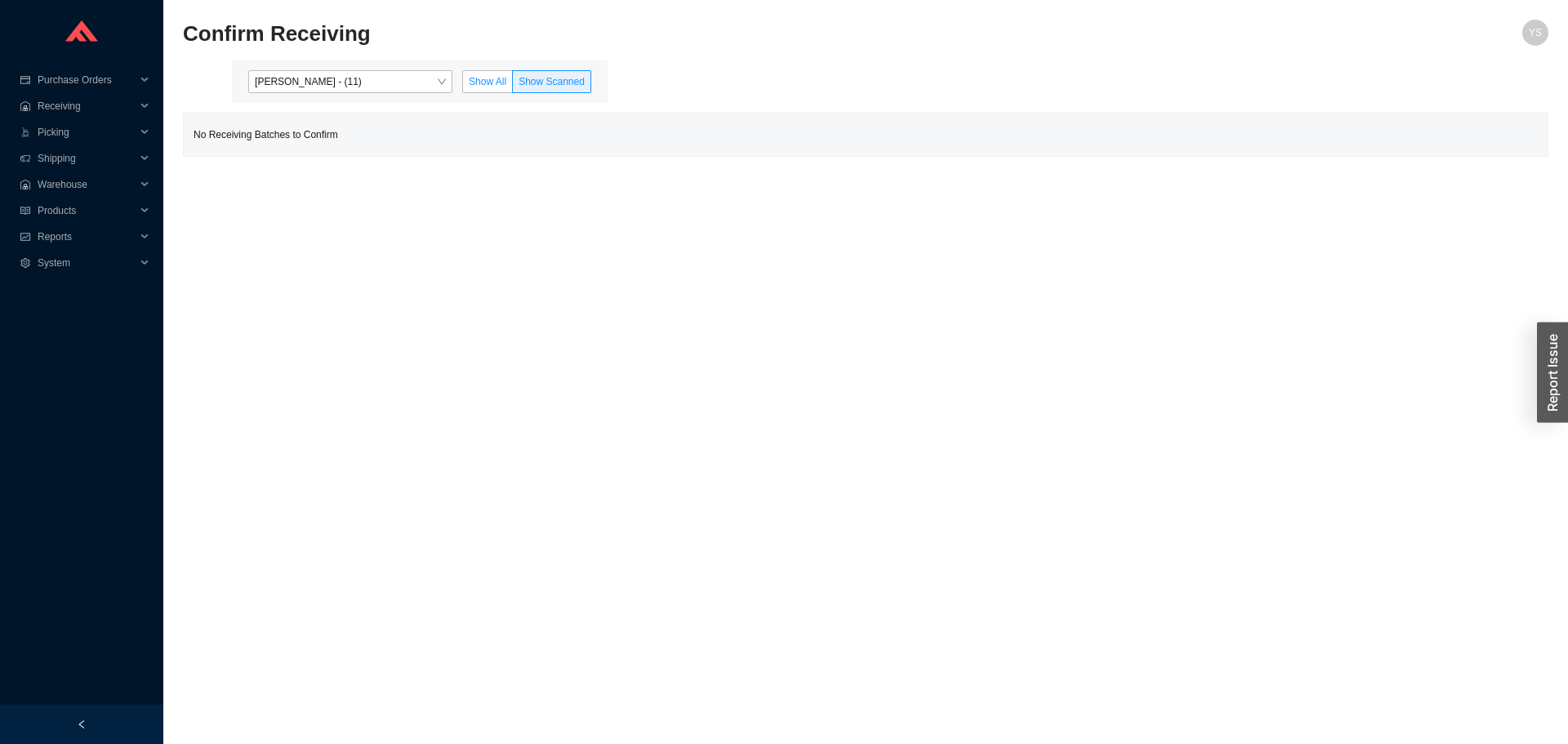
click at [489, 86] on span "Show All" at bounding box center [487, 81] width 38 height 12
click at [463, 85] on input "Show All" at bounding box center [463, 85] width 0 height 0
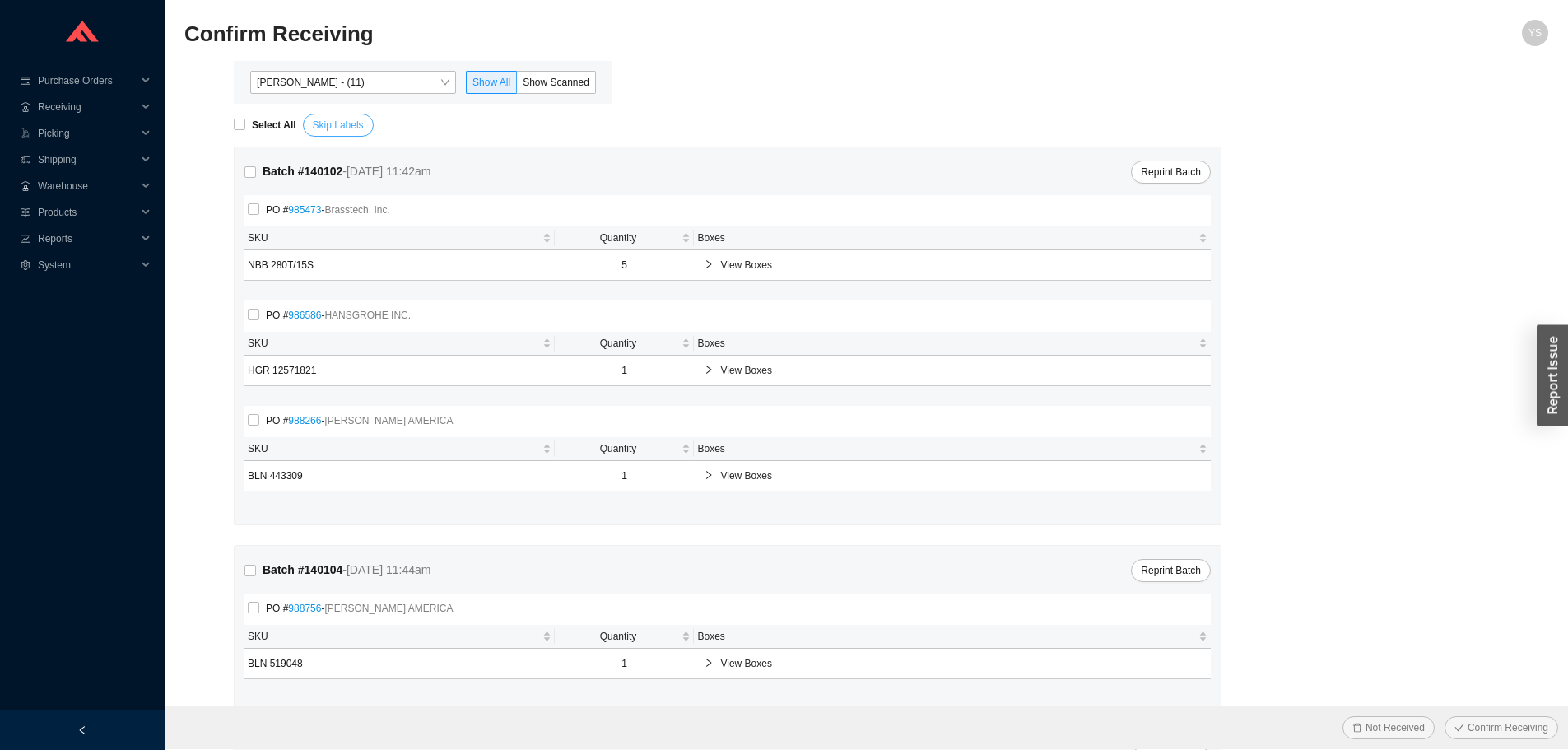
click at [335, 128] on span "Skip Labels" at bounding box center [339, 125] width 51 height 17
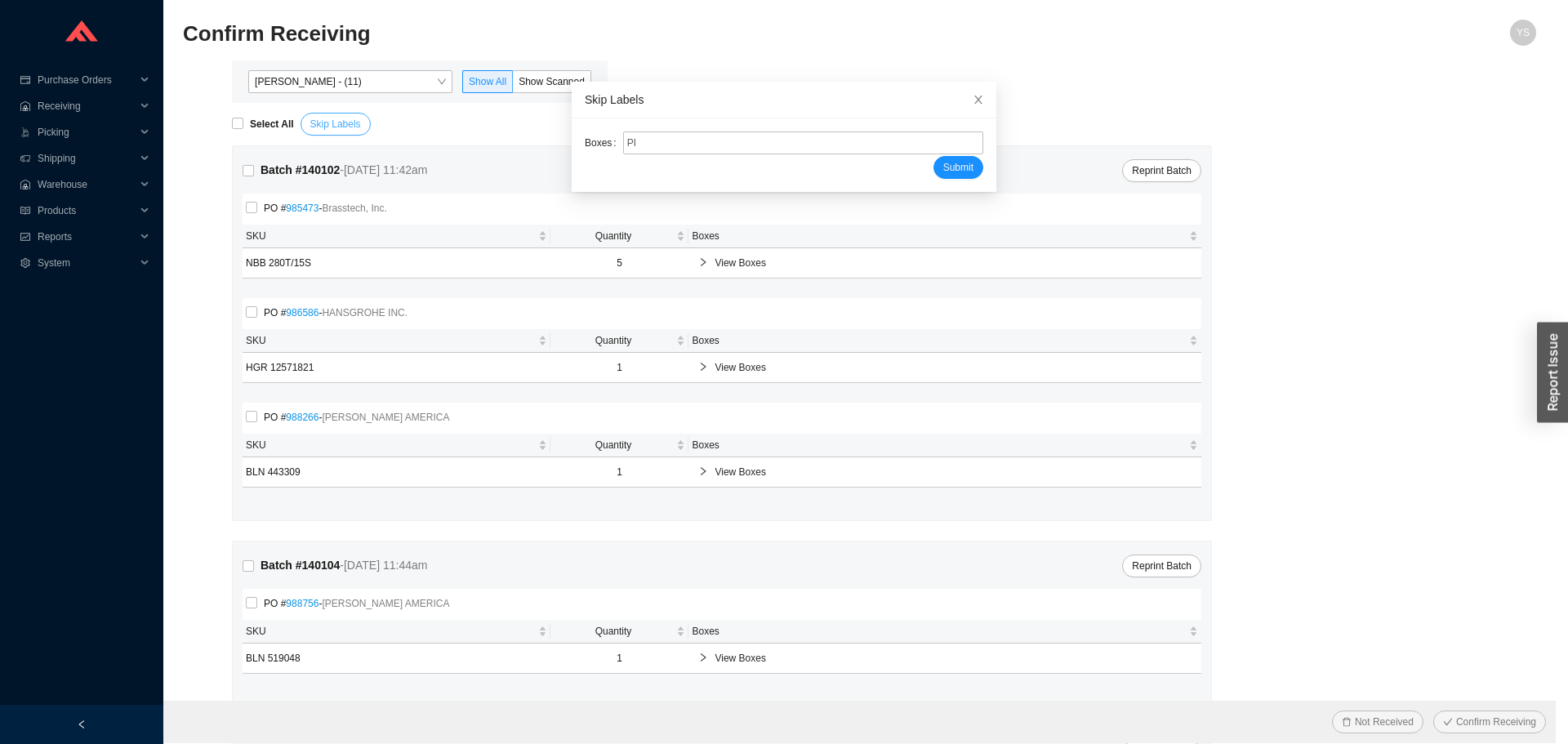
type input "PR2222385"
type input "PR2222383"
type input "PR2222384"
click at [934, 156] on button "Submit" at bounding box center [958, 168] width 50 height 23
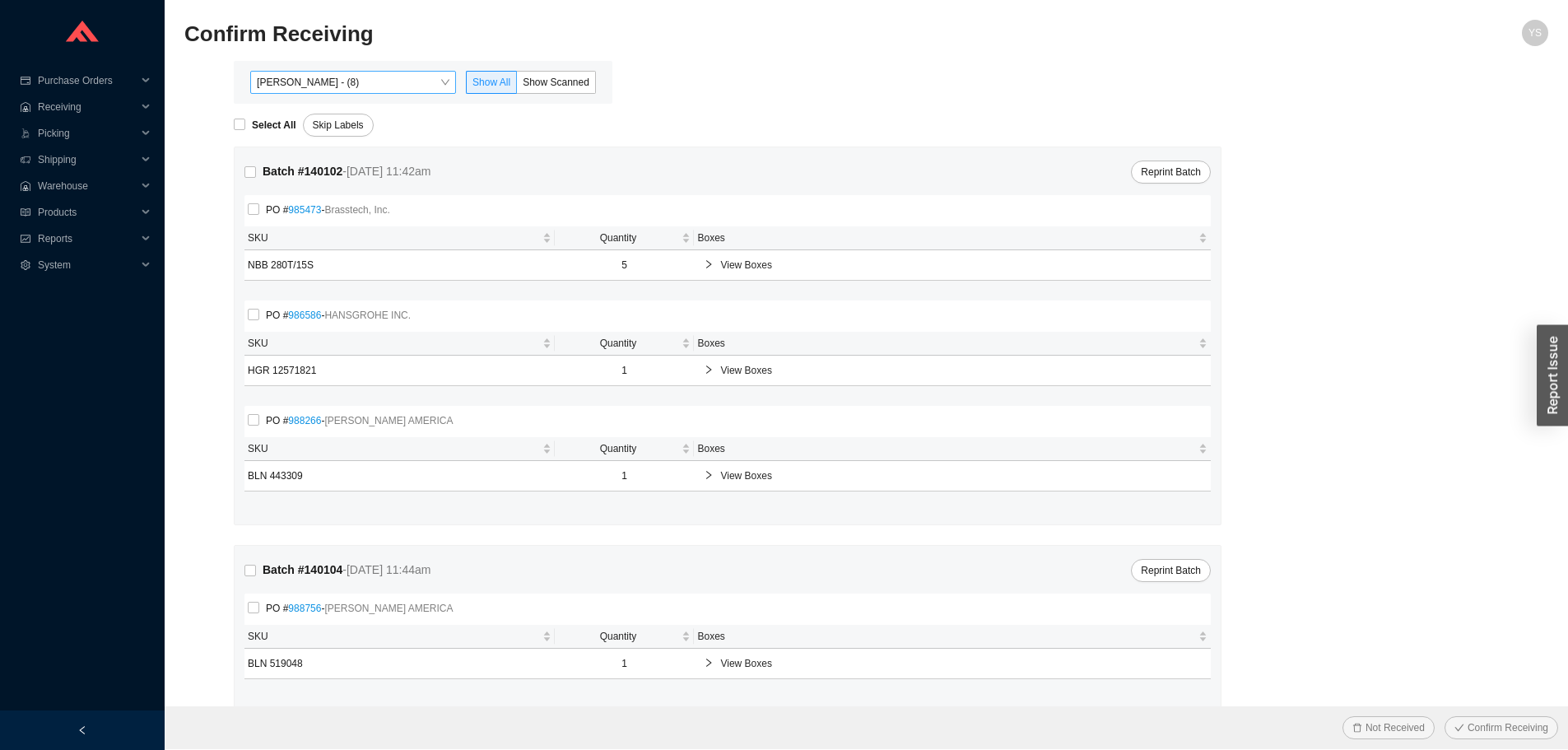
click at [322, 77] on span "Yossi Siff - (8)" at bounding box center [353, 82] width 193 height 22
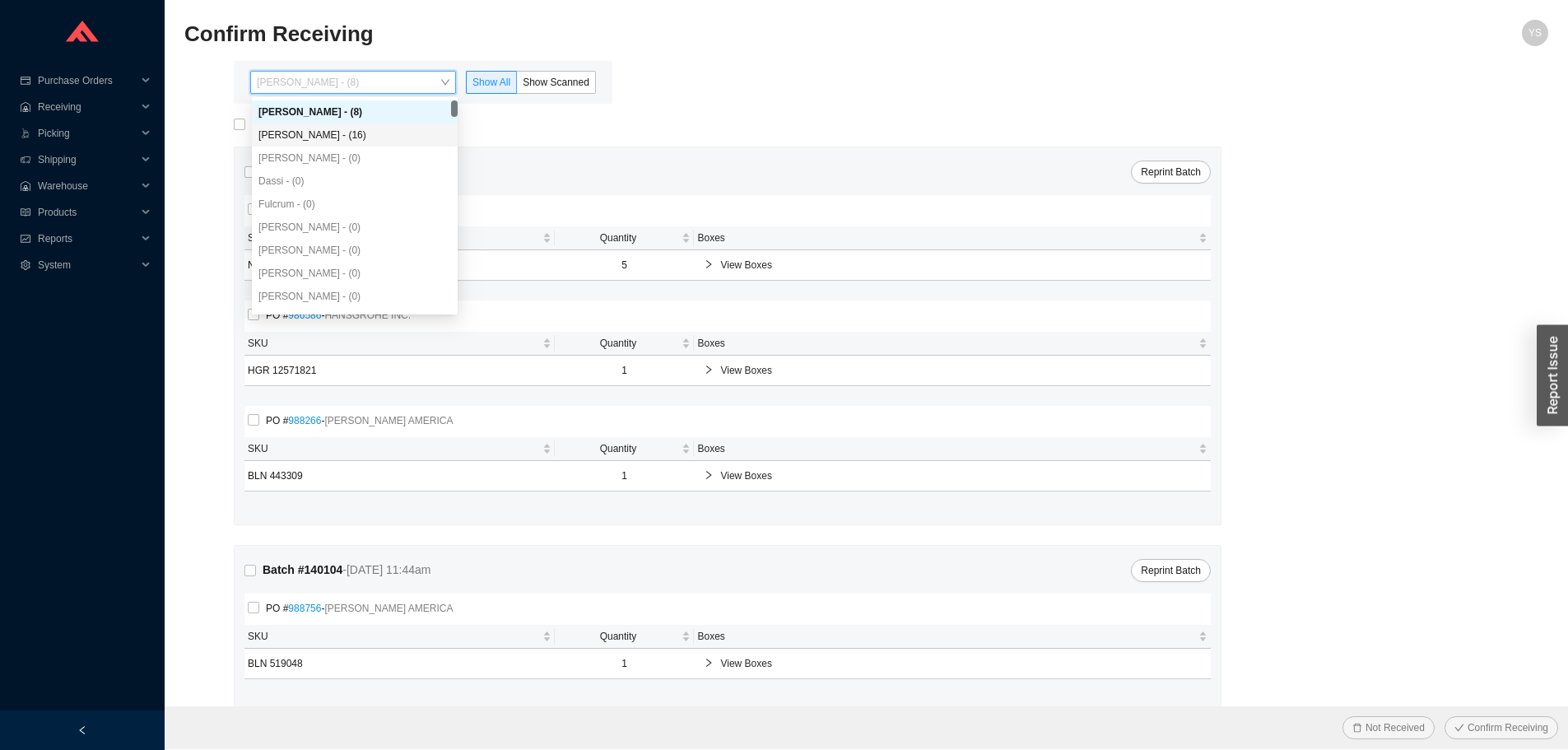
click at [406, 136] on div "Angel Negron - (16)" at bounding box center [355, 135] width 193 height 15
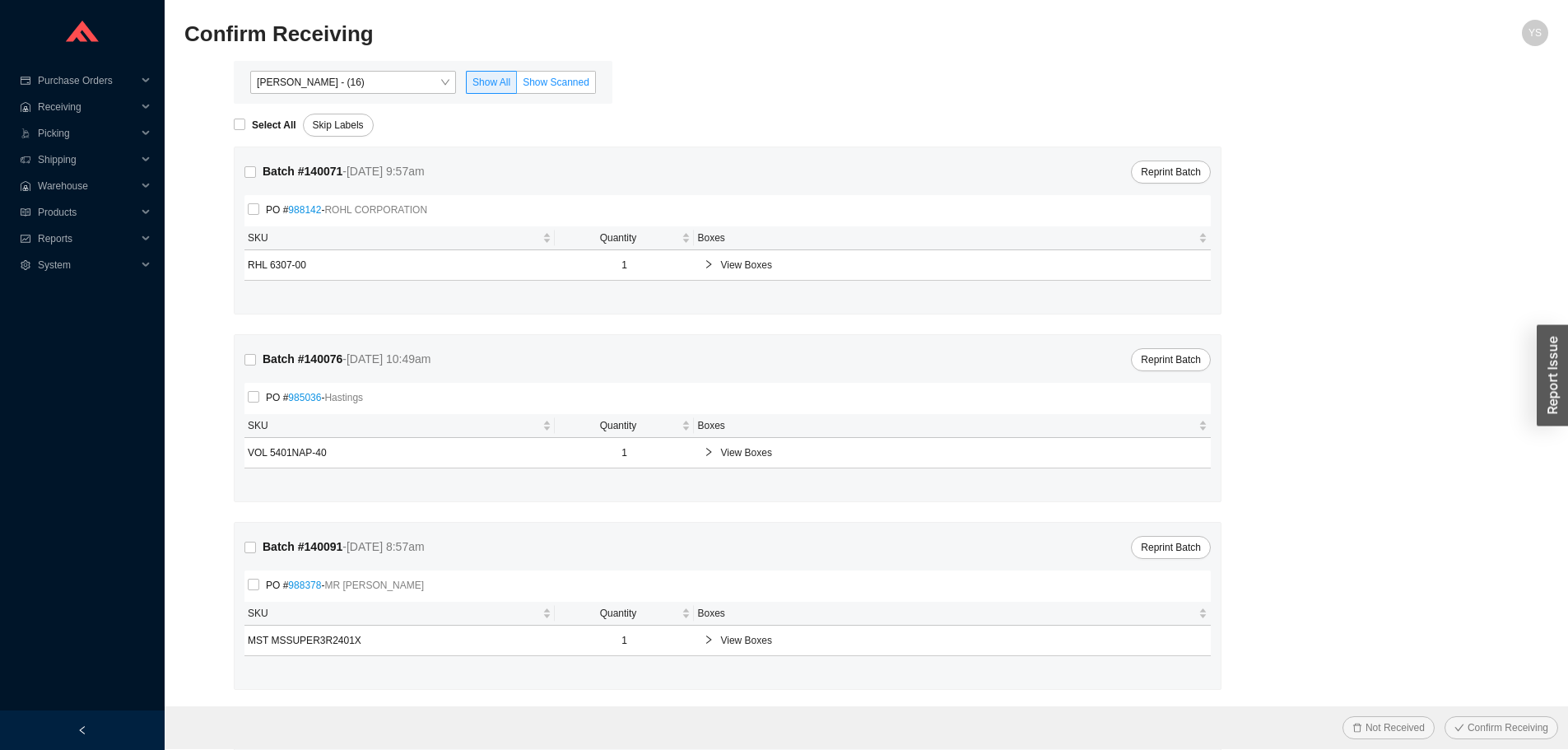
click at [558, 86] on span "Show Scanned" at bounding box center [556, 82] width 66 height 12
click at [517, 85] on input "Show Scanned" at bounding box center [517, 85] width 0 height 0
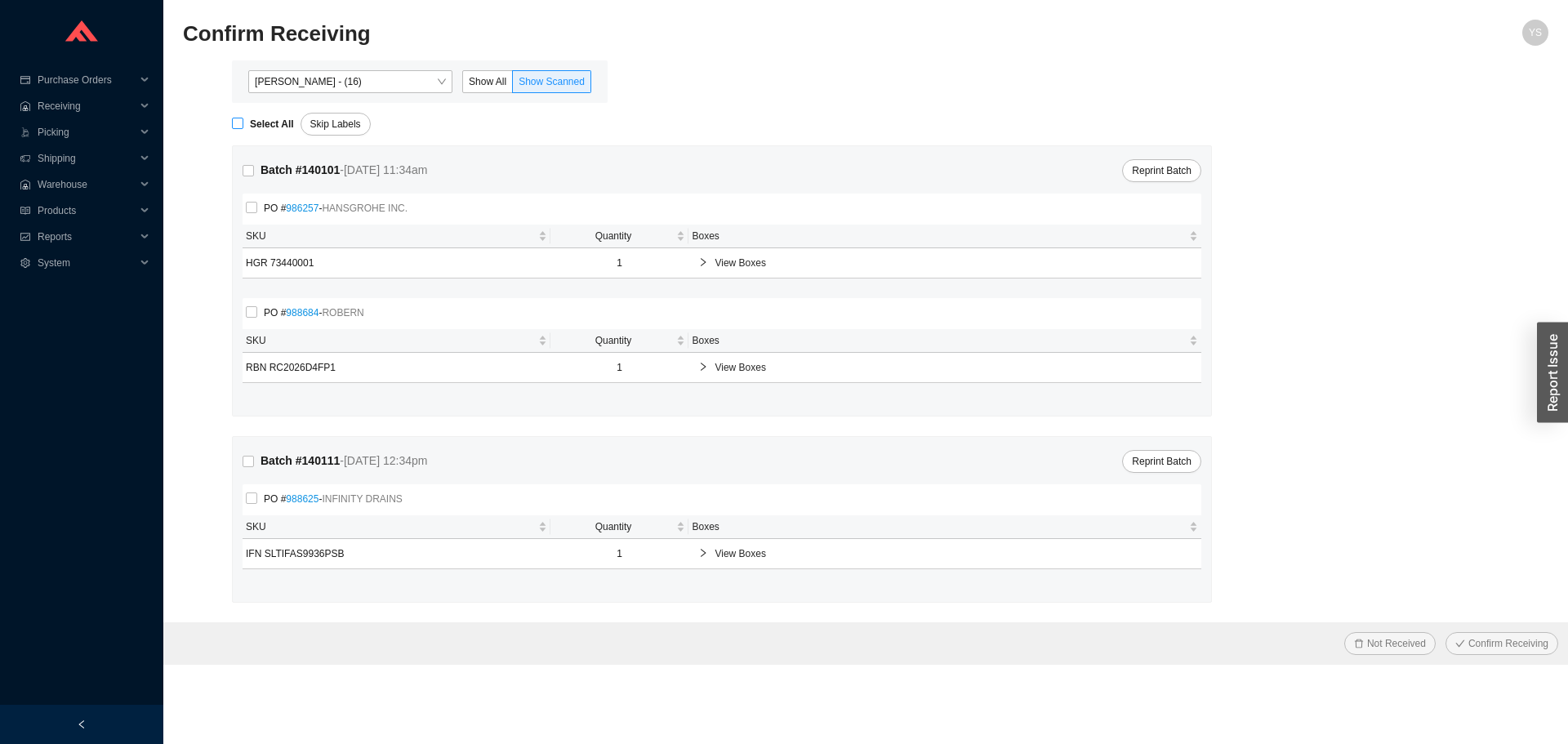
click at [245, 126] on span "Select All" at bounding box center [272, 124] width 58 height 16
click at [243, 126] on input "Select All" at bounding box center [238, 123] width 12 height 12
checkbox input "true"
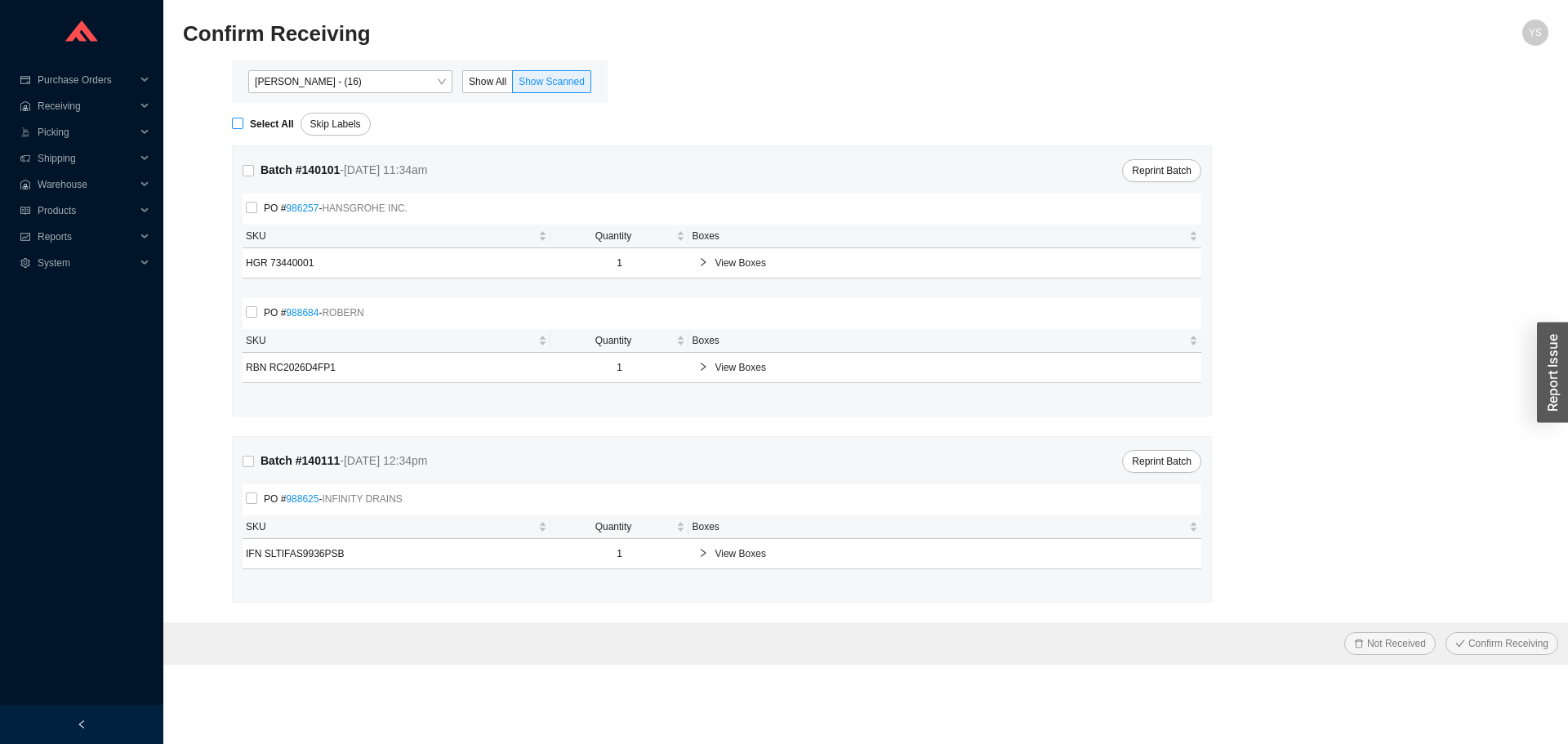
checkbox input "true"
click at [1492, 639] on span "Confirm Receiving" at bounding box center [1508, 644] width 80 height 16
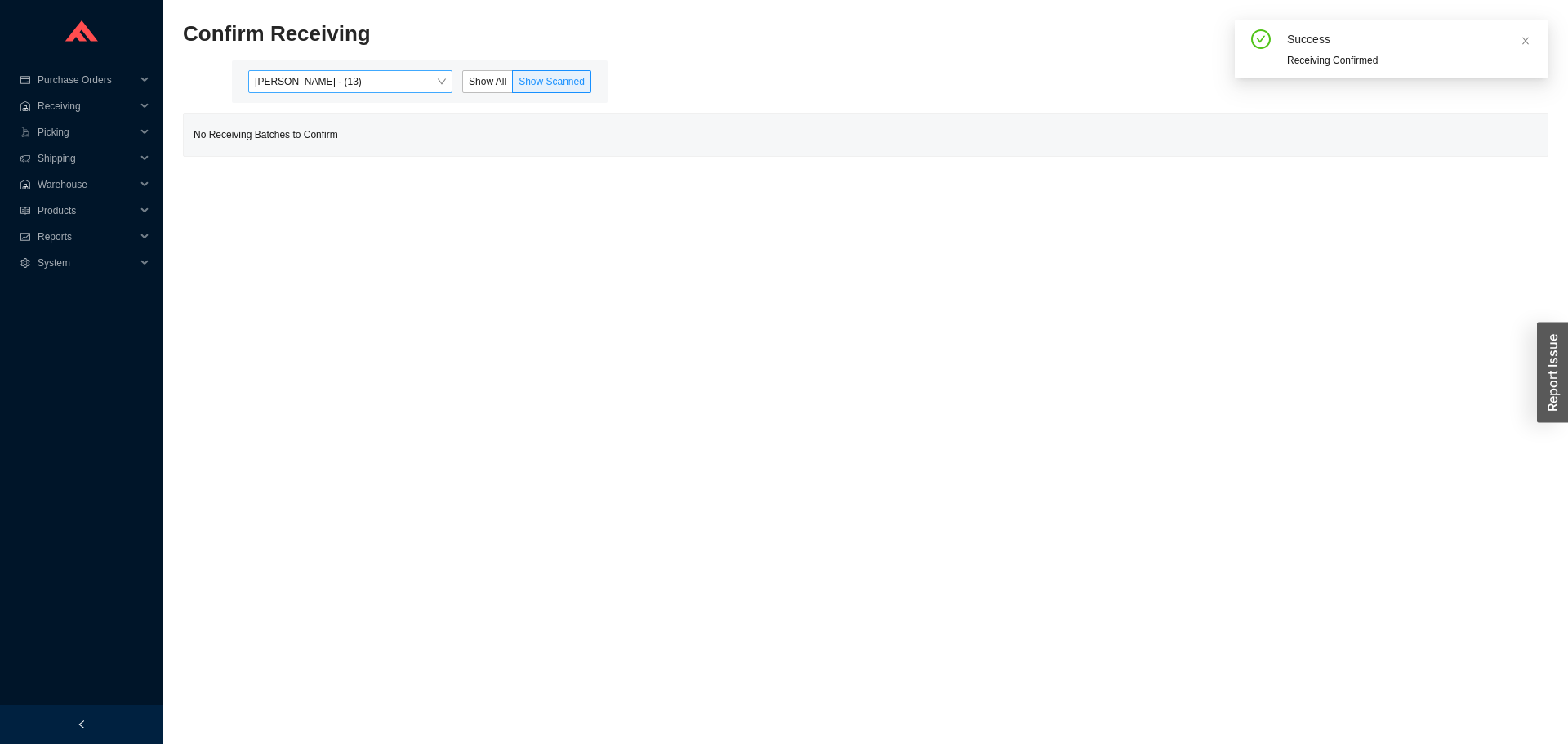
click at [368, 78] on span "[PERSON_NAME] - (13)" at bounding box center [350, 81] width 191 height 21
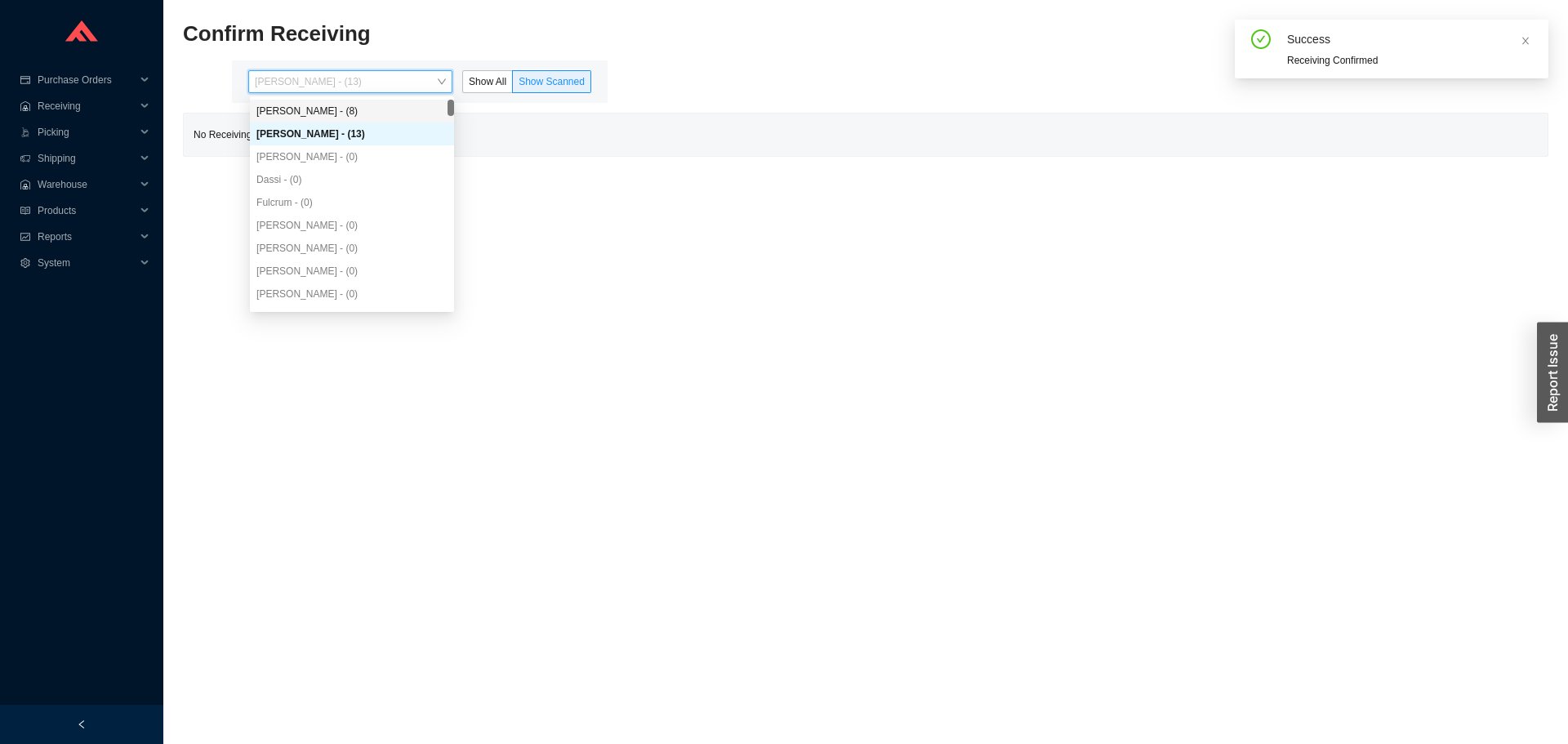
click at [349, 103] on div "Yossi Siff - (8)" at bounding box center [352, 111] width 204 height 23
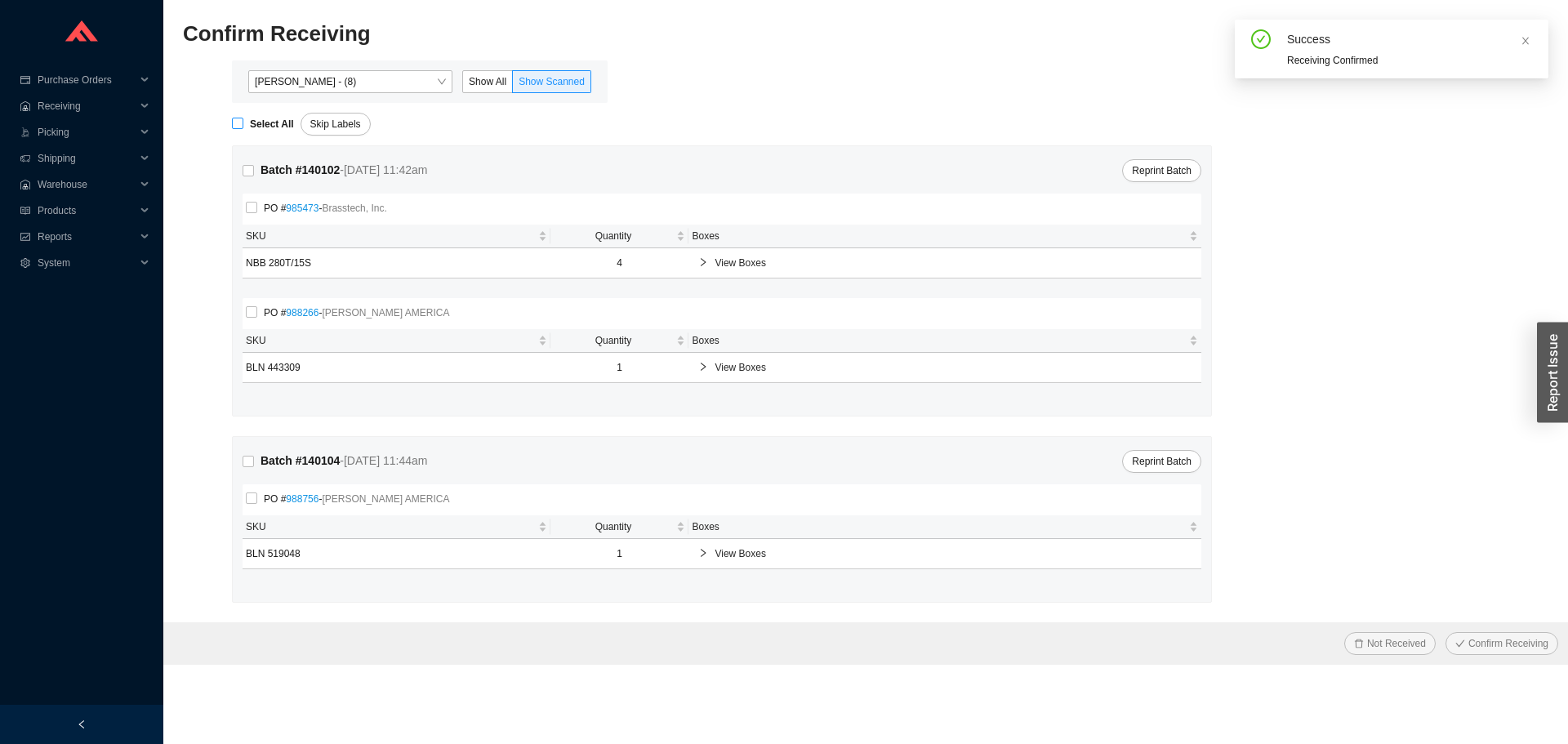
click at [254, 128] on strong "Select All" at bounding box center [272, 124] width 44 height 12
click at [243, 128] on input "Select All" at bounding box center [238, 123] width 12 height 12
checkbox input "true"
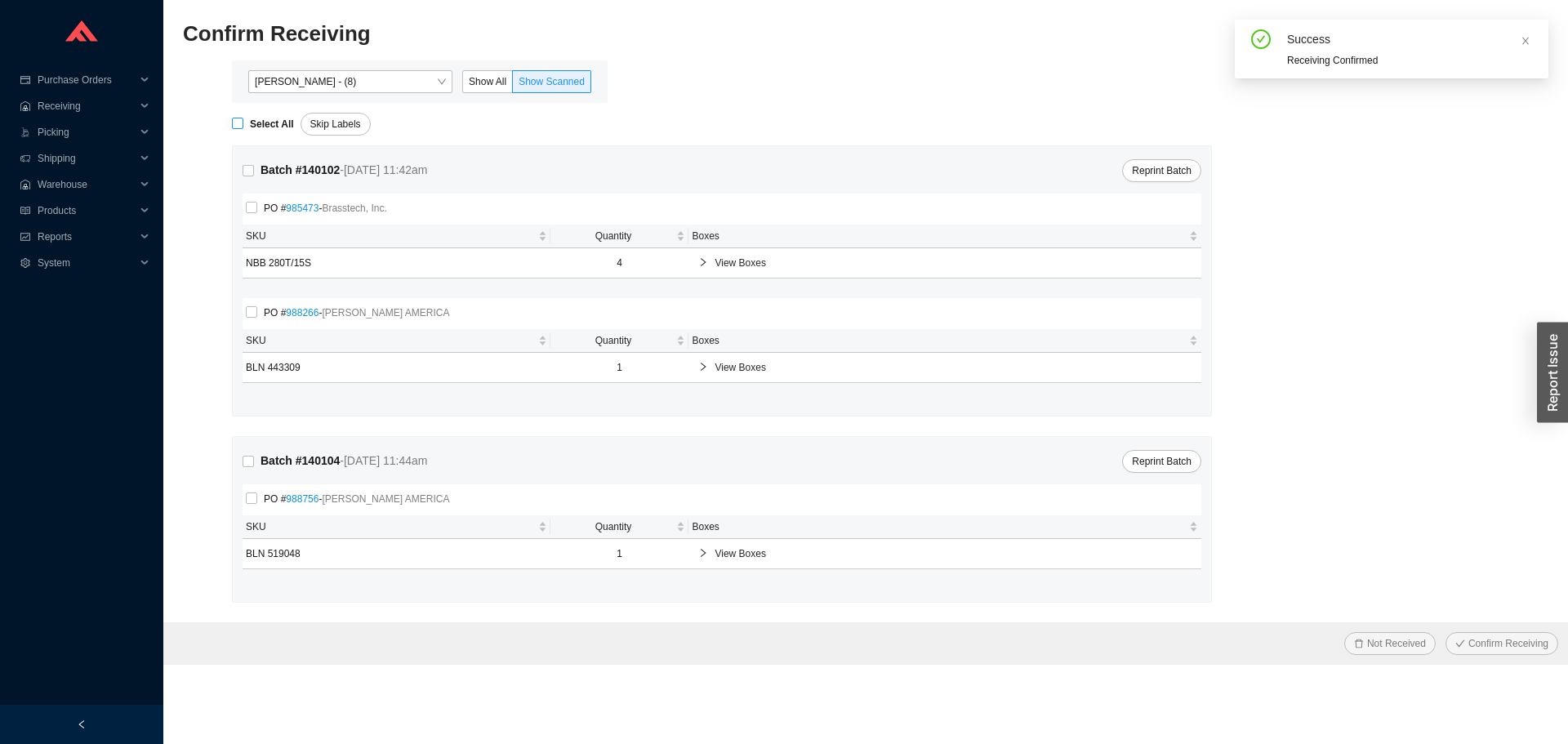
checkbox input "true"
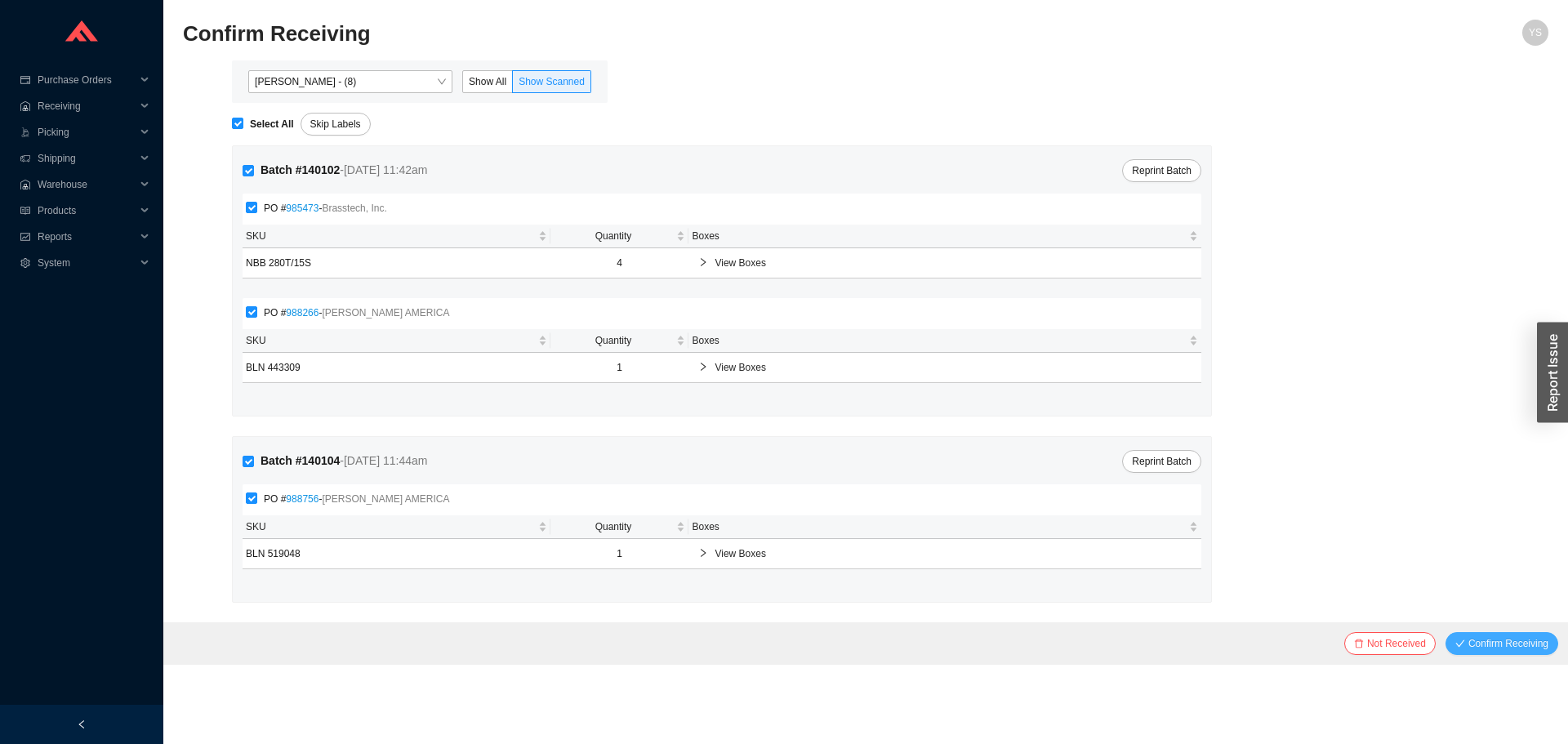
click at [1500, 646] on span "Confirm Receiving" at bounding box center [1508, 644] width 80 height 16
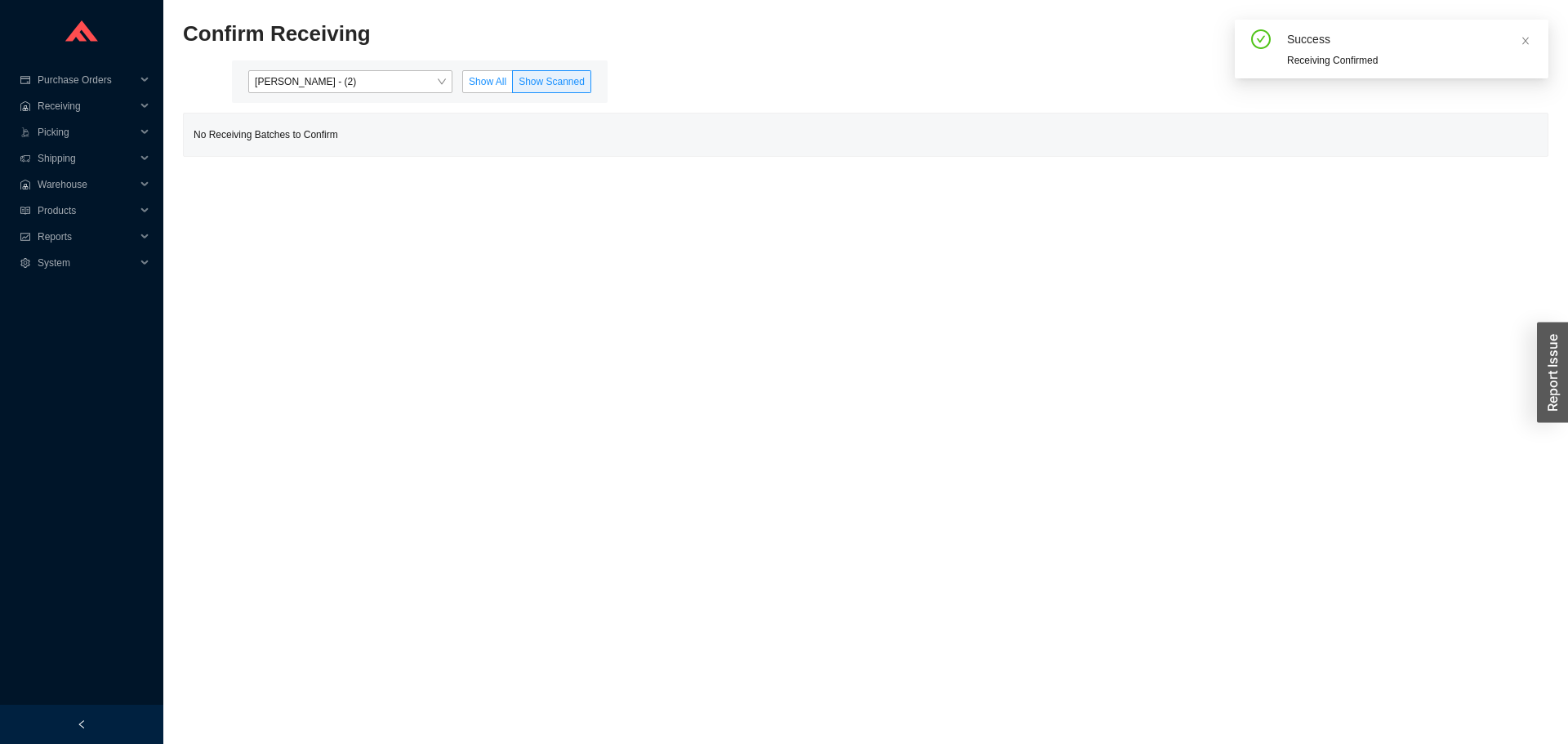
click at [487, 87] on span "Show All" at bounding box center [487, 81] width 38 height 12
click at [463, 85] on input "Show All" at bounding box center [463, 85] width 0 height 0
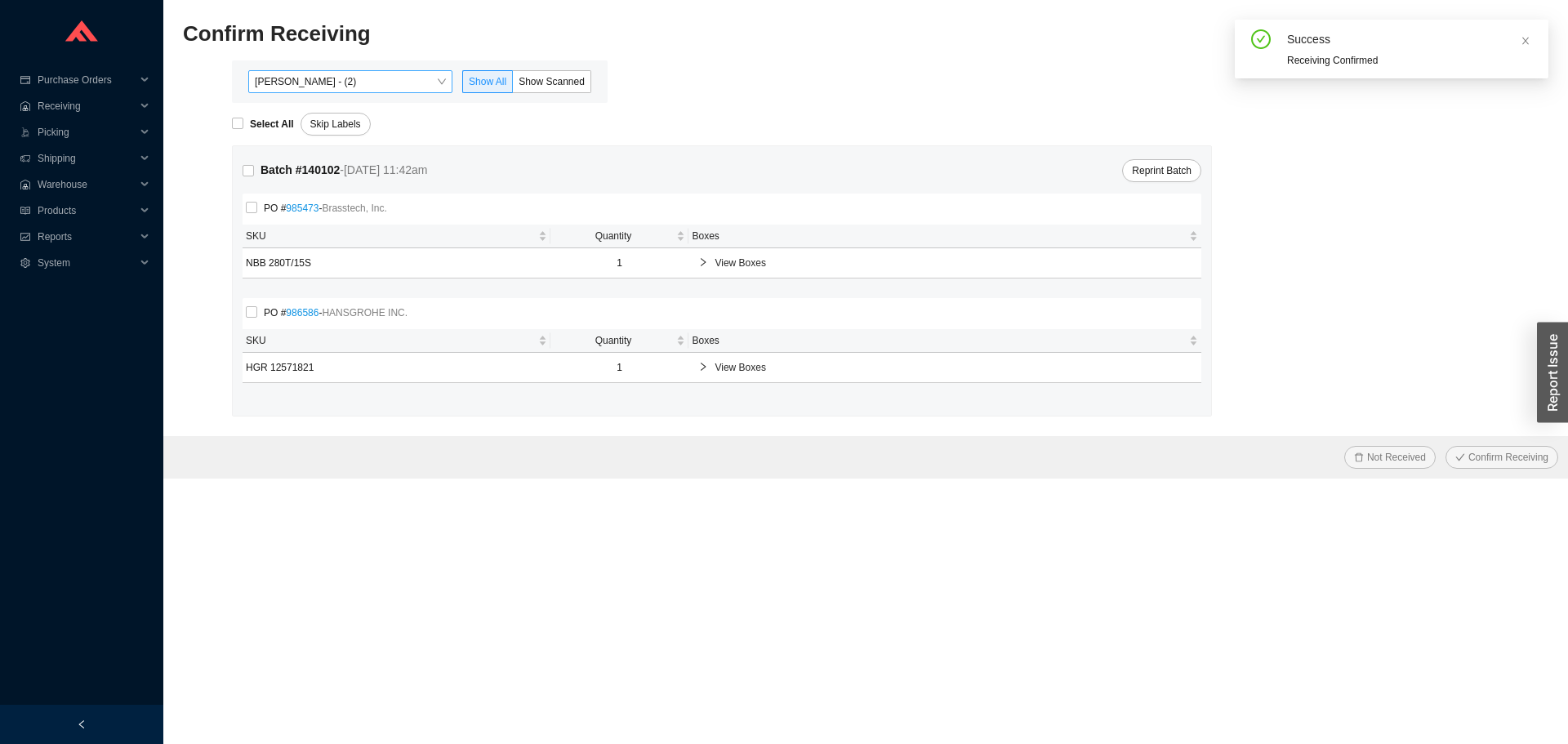
click at [348, 78] on span "Yossi Siff - (2)" at bounding box center [350, 81] width 191 height 21
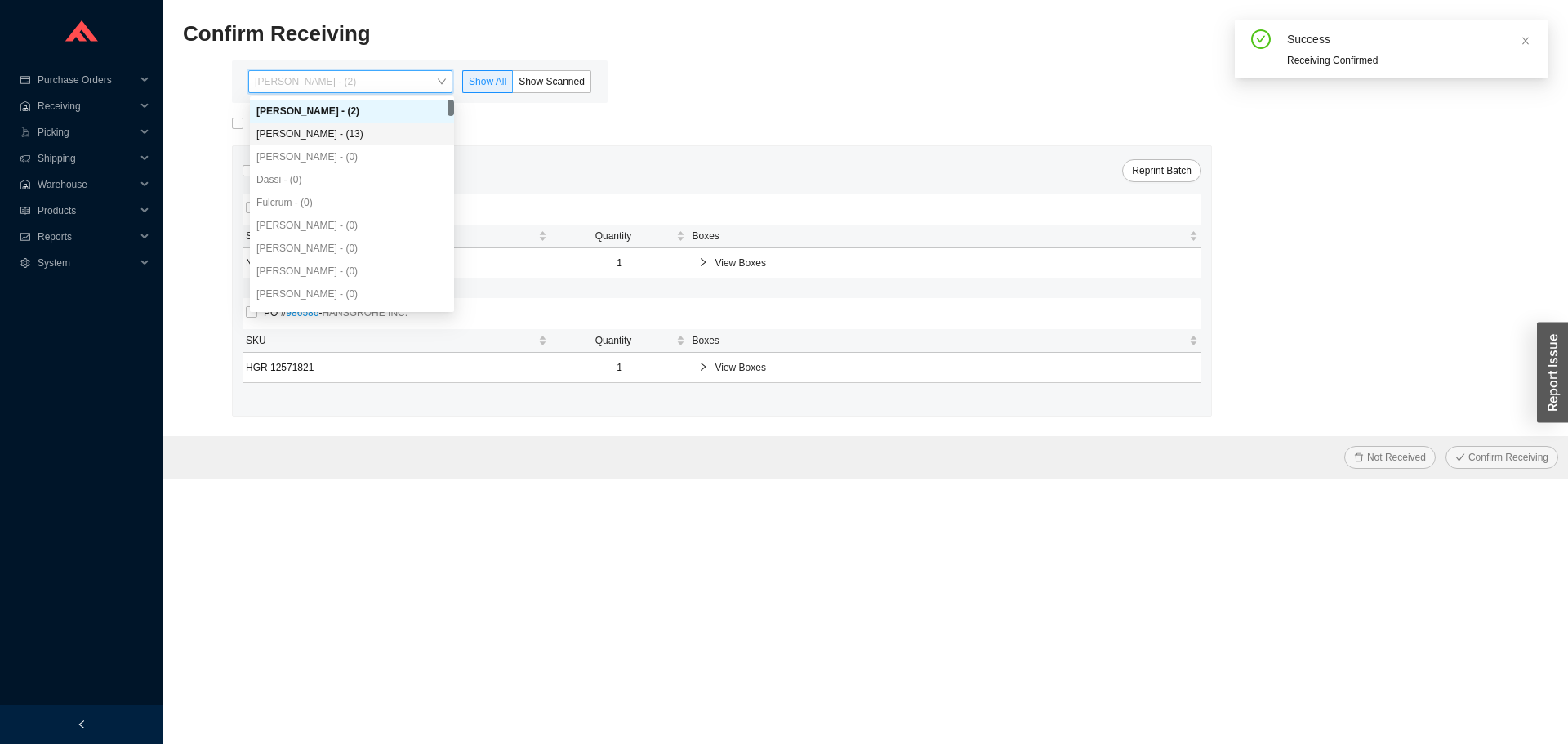
click at [351, 128] on div "Angel Negron - (13)" at bounding box center [352, 134] width 191 height 15
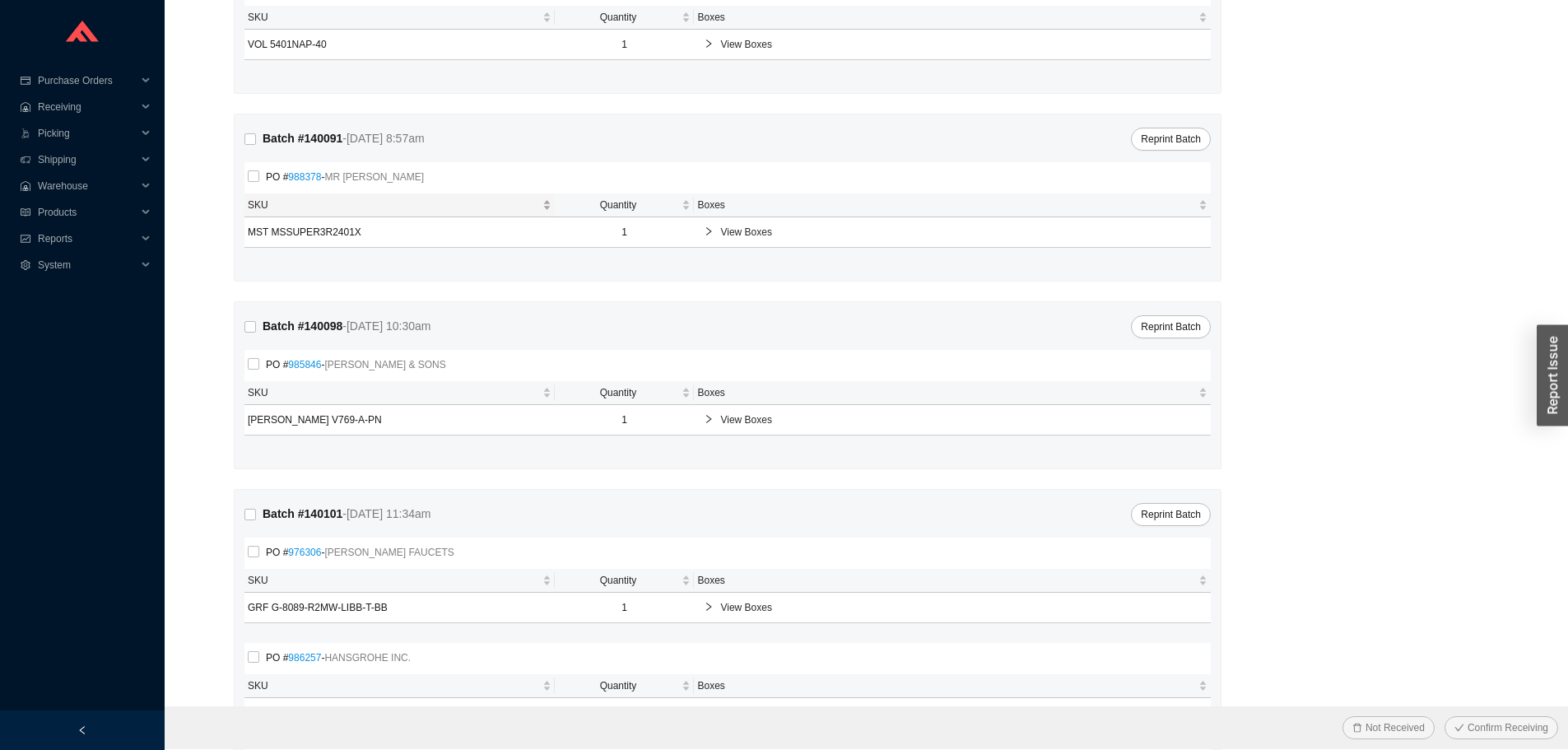
scroll to position [412, 0]
click at [748, 231] on span "View Boxes" at bounding box center [961, 229] width 480 height 17
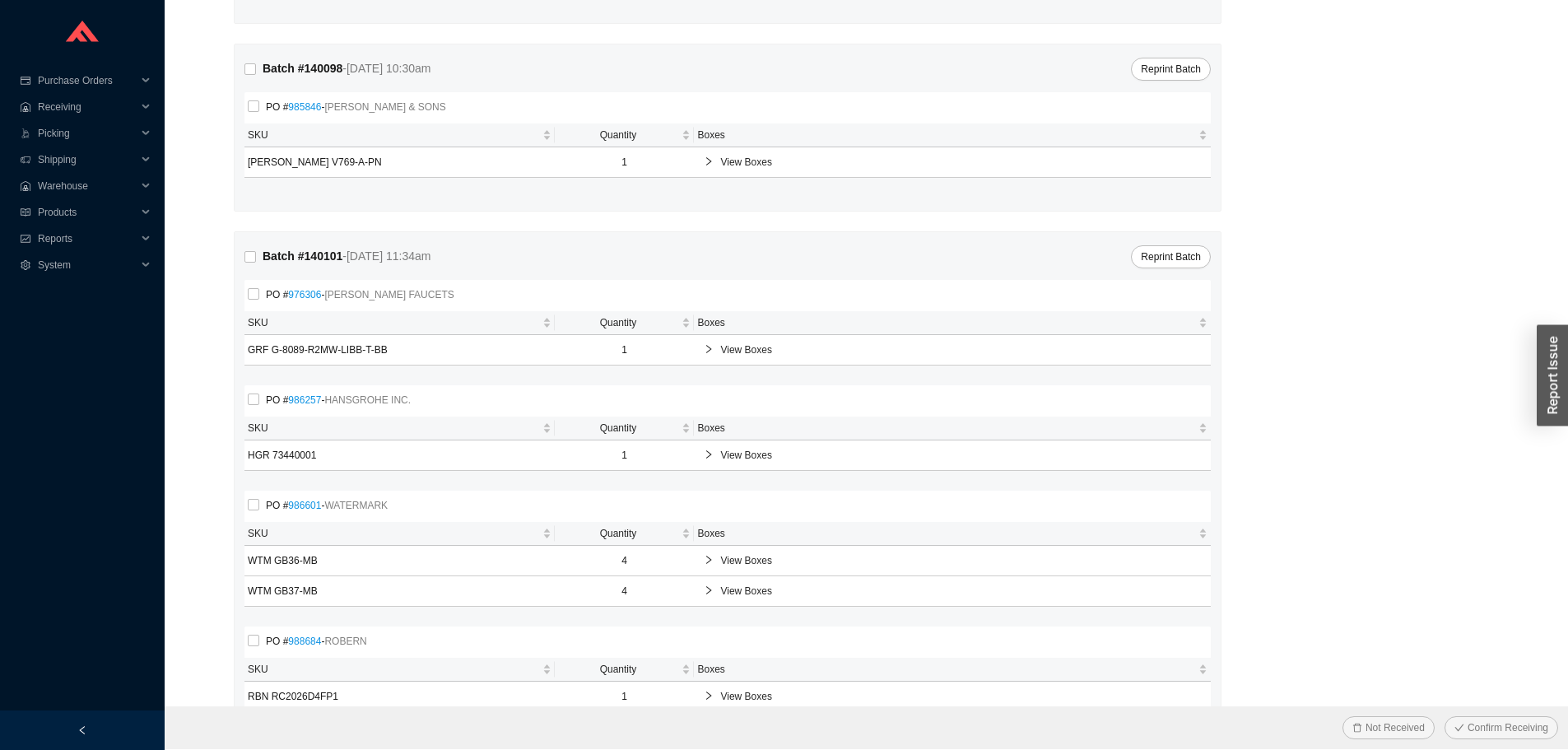
scroll to position [717, 0]
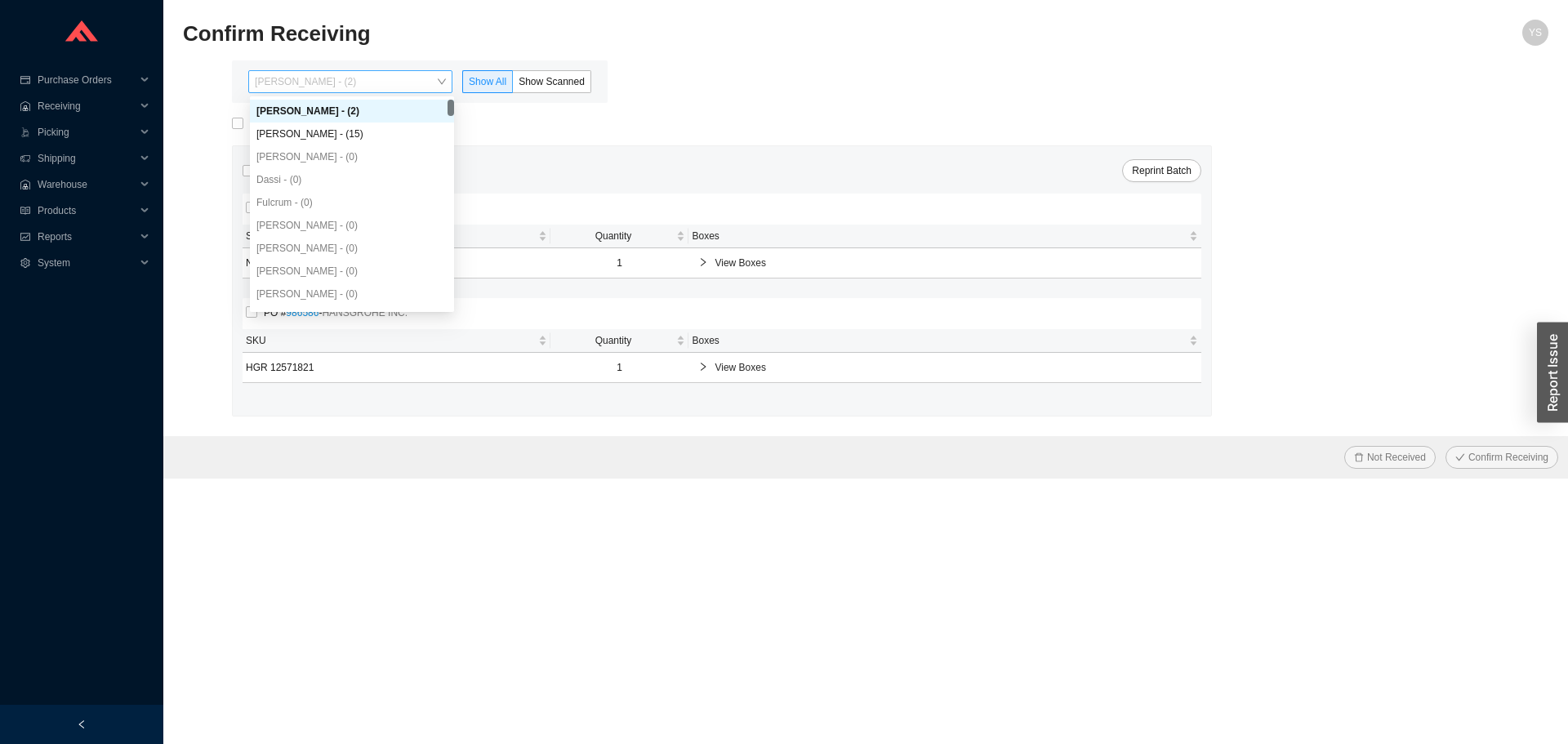
click at [283, 79] on span "[PERSON_NAME] - (2)" at bounding box center [350, 81] width 191 height 21
click at [49, 238] on span "Reports" at bounding box center [86, 237] width 98 height 26
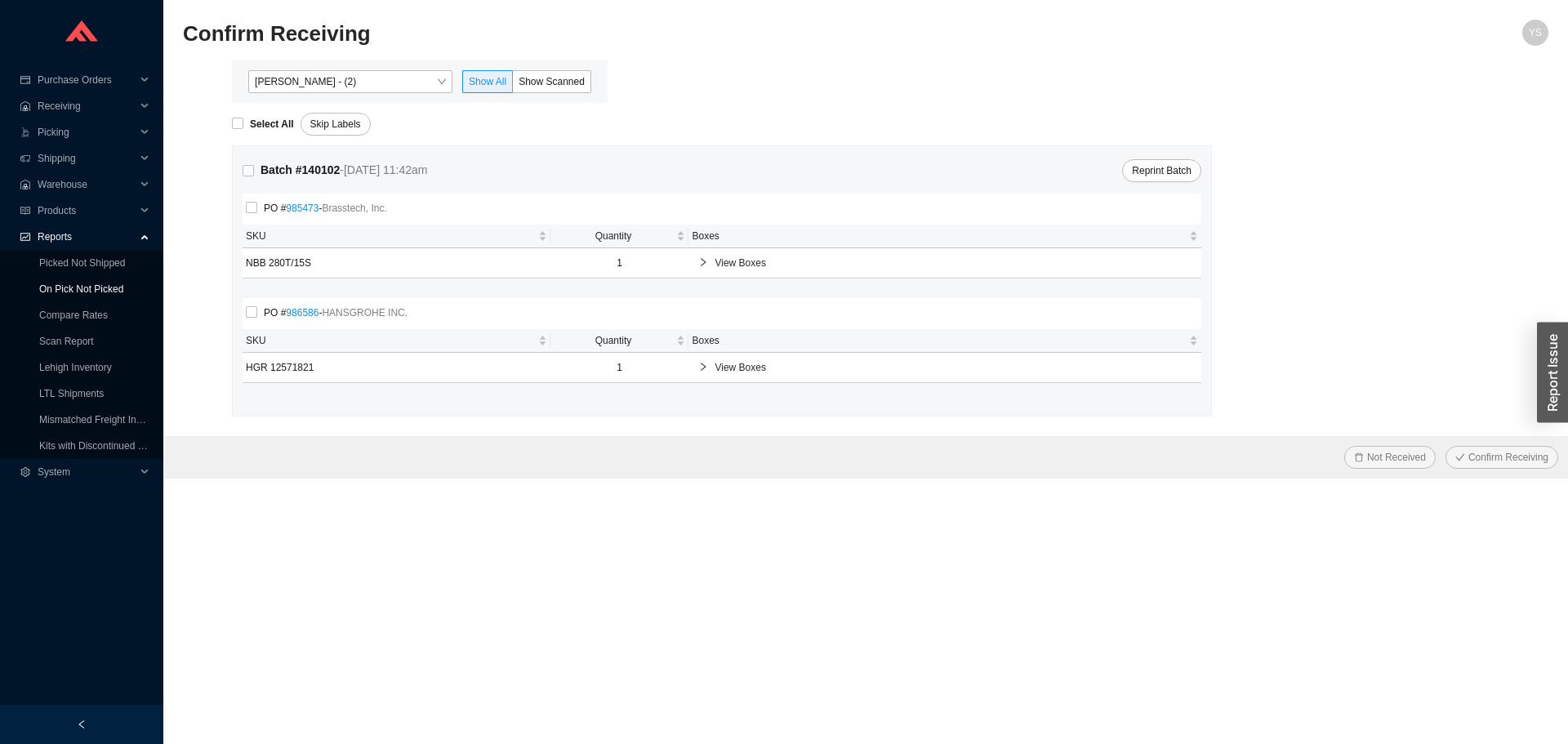
click at [66, 284] on link "On Pick Not Picked" at bounding box center [81, 289] width 84 height 12
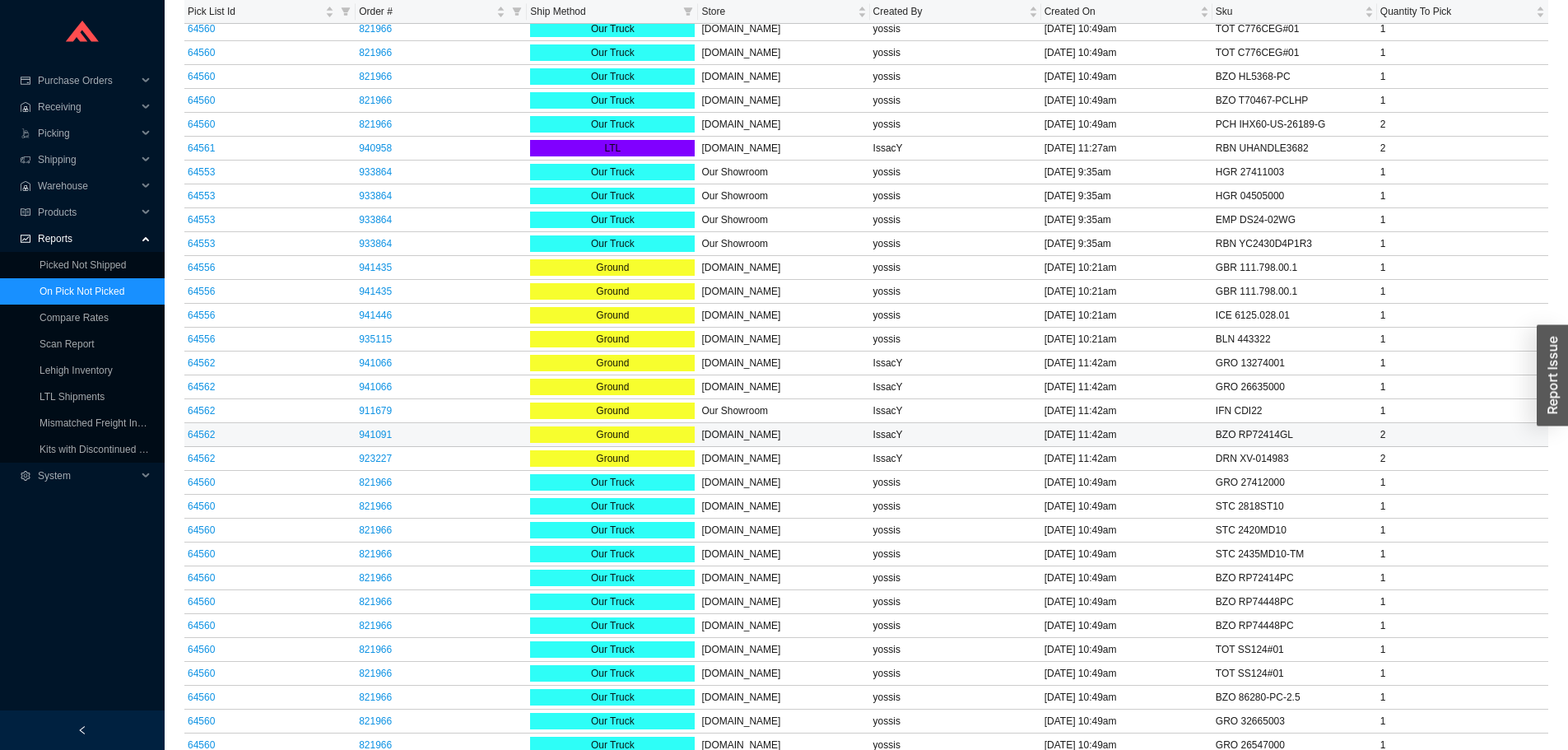
scroll to position [2547, 0]
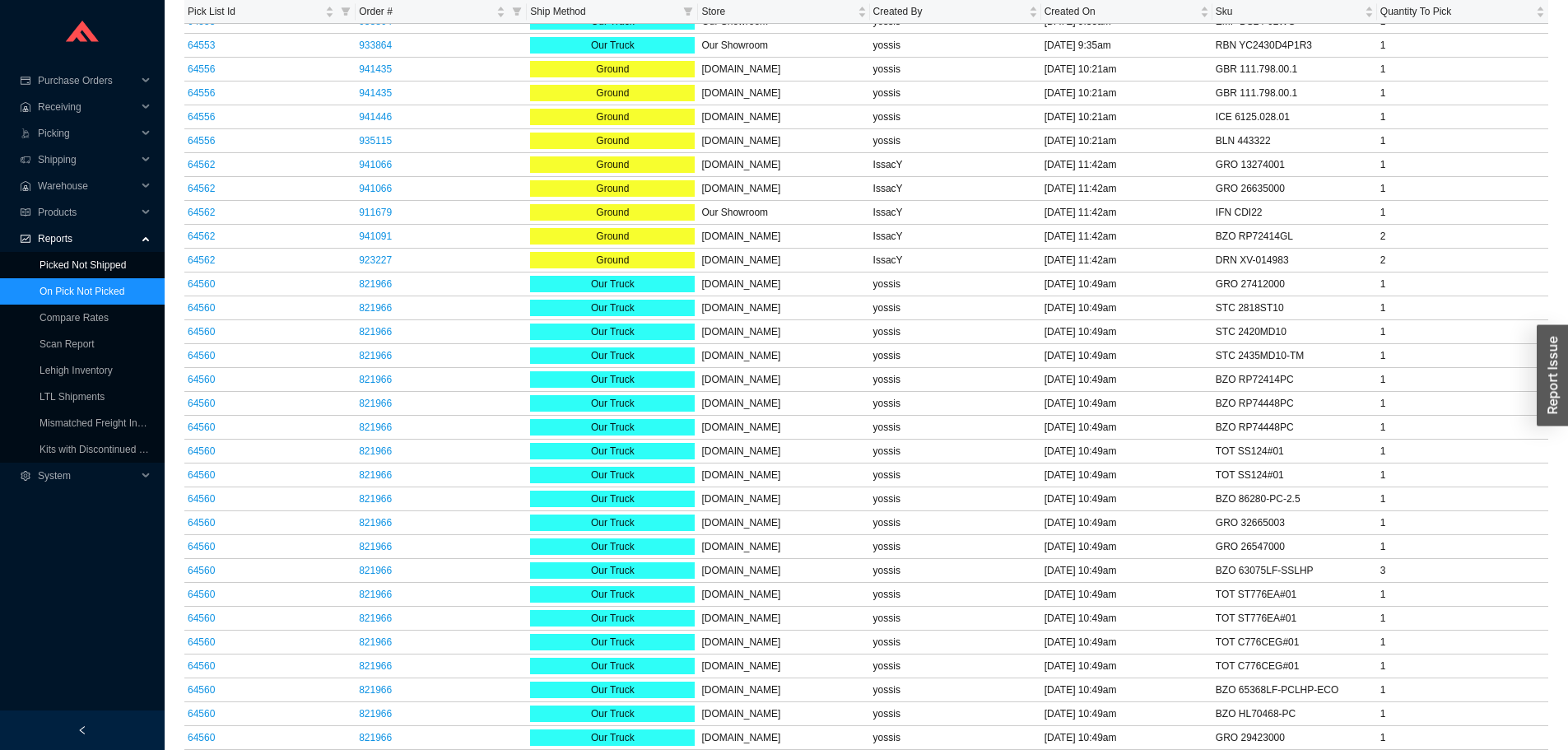
click at [73, 270] on link "Picked Not Shipped" at bounding box center [83, 265] width 86 height 12
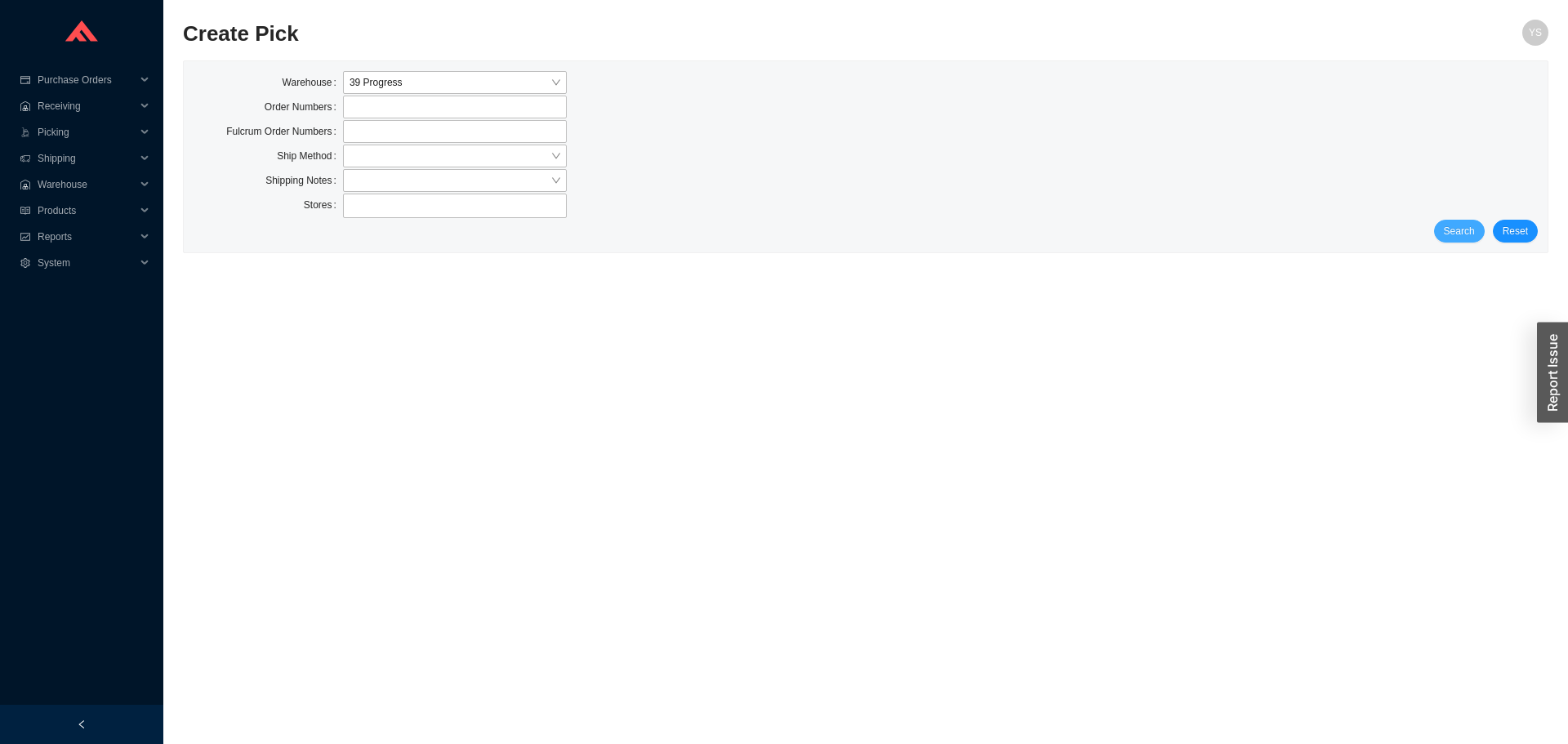
click at [1466, 235] on span "Search" at bounding box center [1460, 231] width 31 height 16
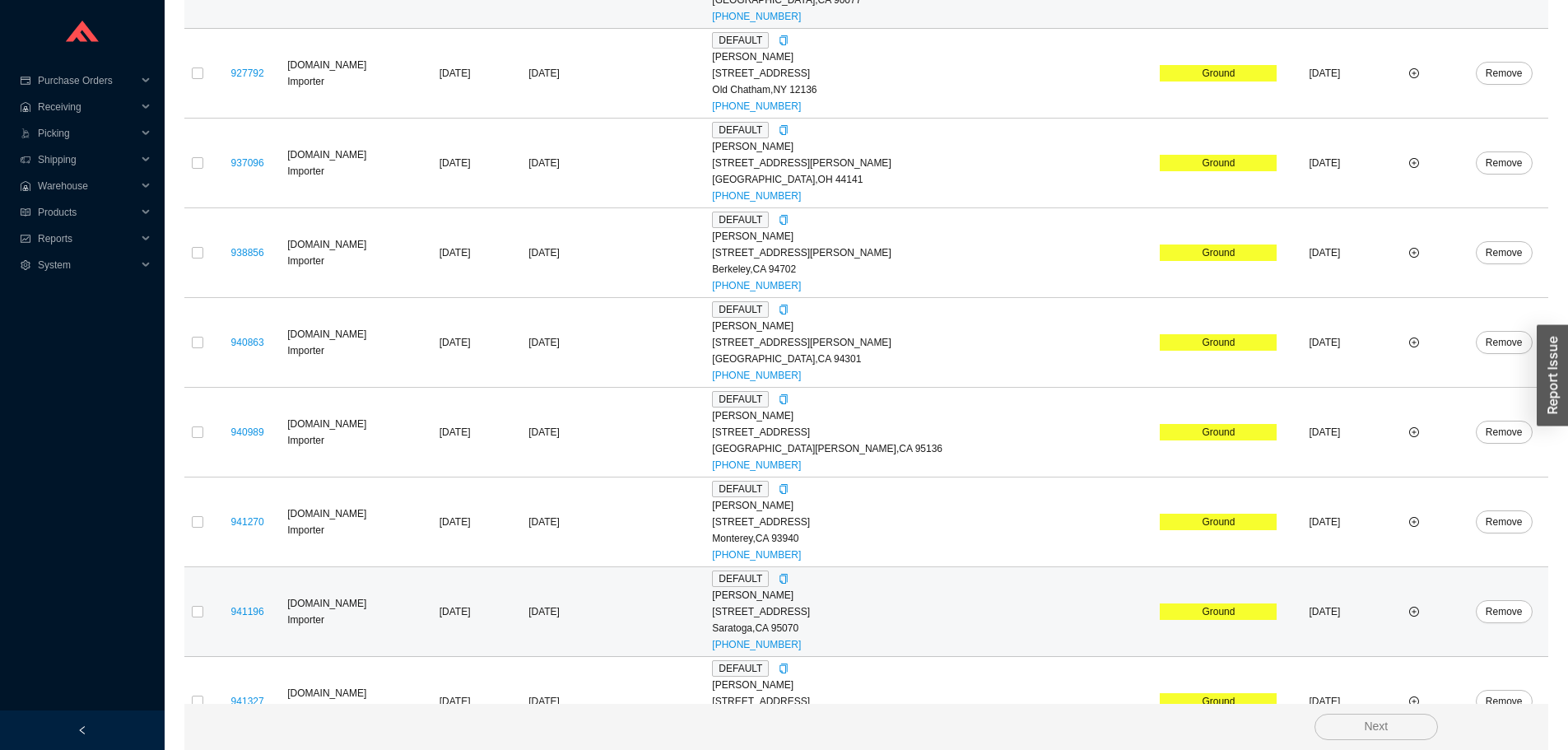
scroll to position [2141, 0]
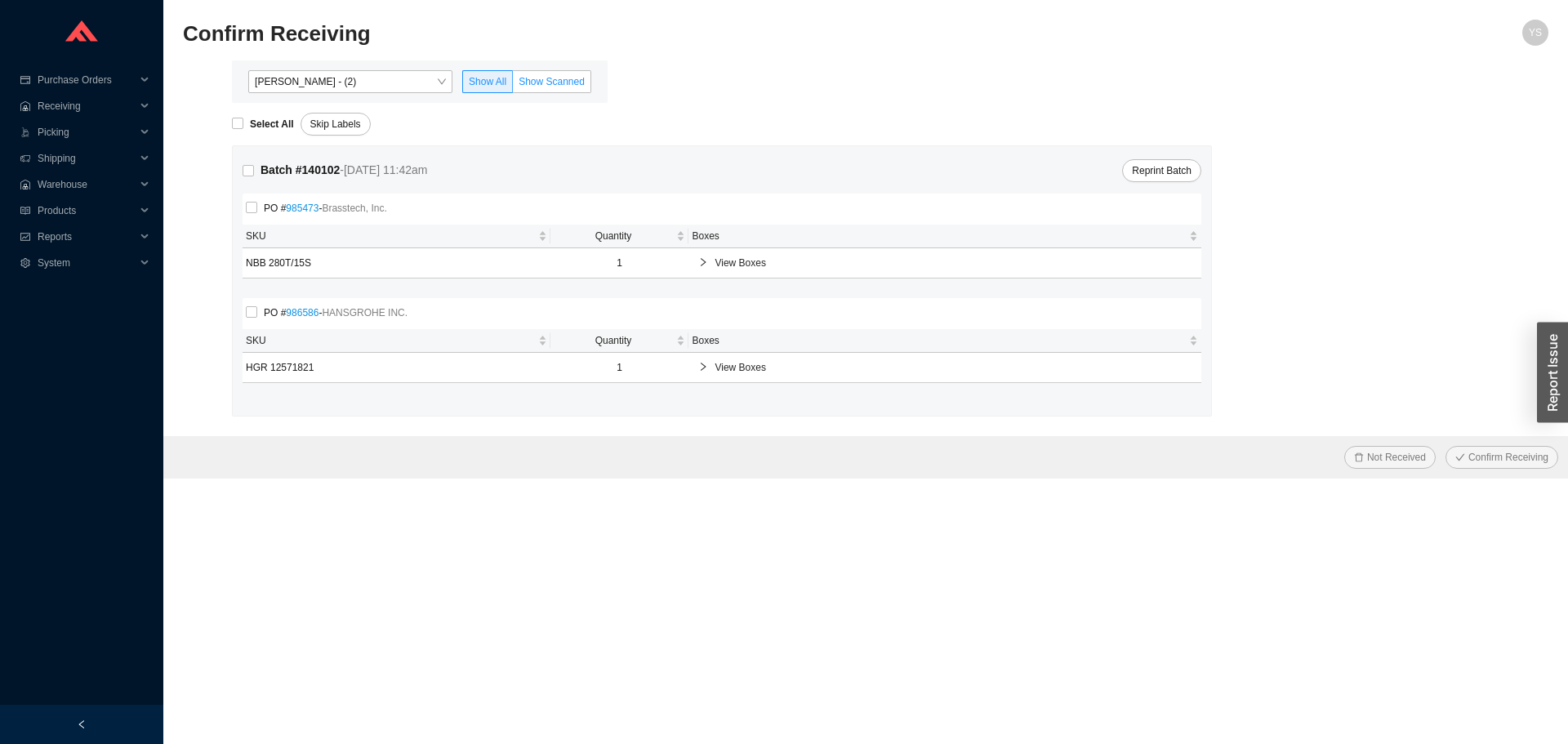
click at [544, 76] on label "Show Scanned" at bounding box center [551, 81] width 78 height 23
click at [513, 85] on input "Show Scanned" at bounding box center [513, 85] width 0 height 0
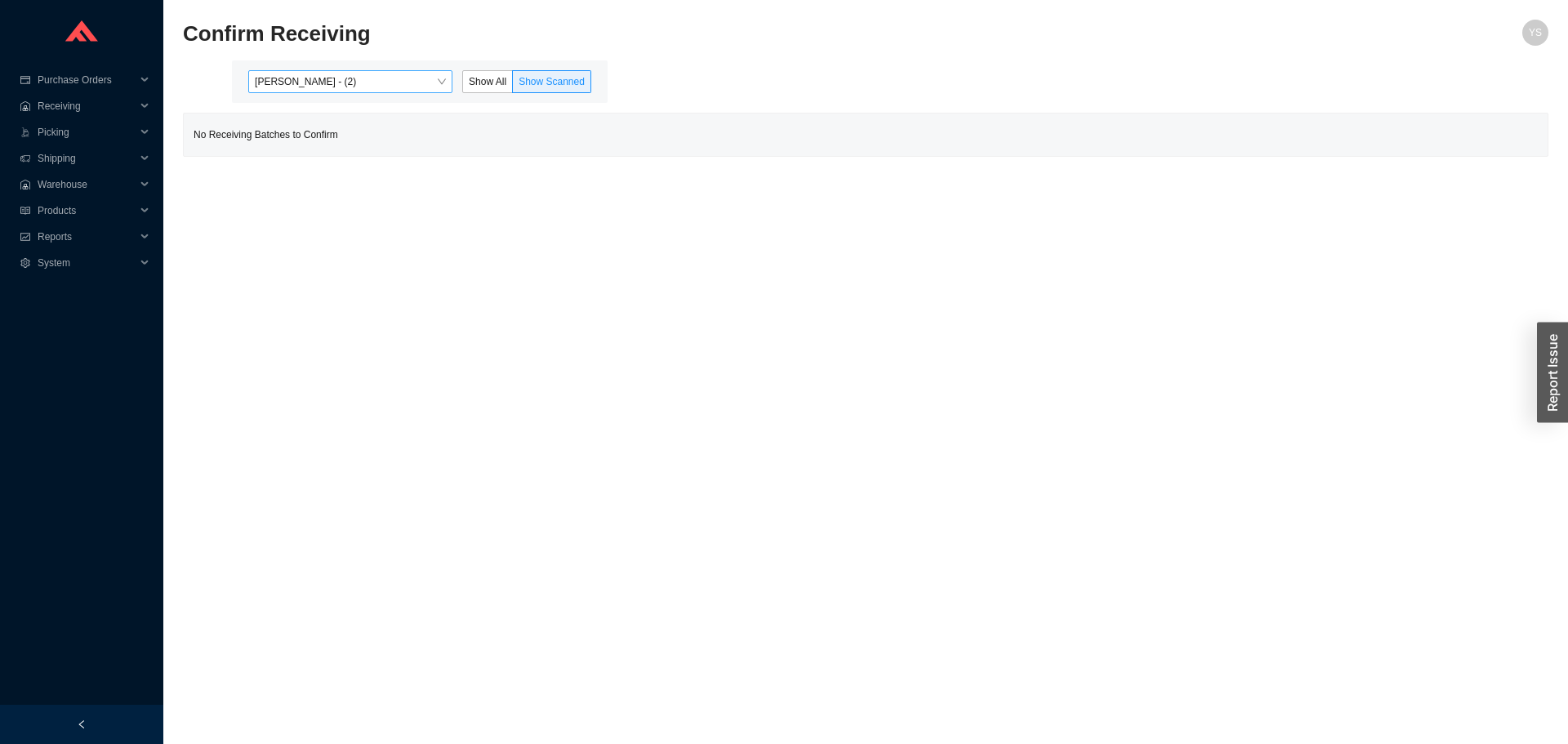
click at [374, 81] on span "[PERSON_NAME] - (2)" at bounding box center [350, 81] width 191 height 21
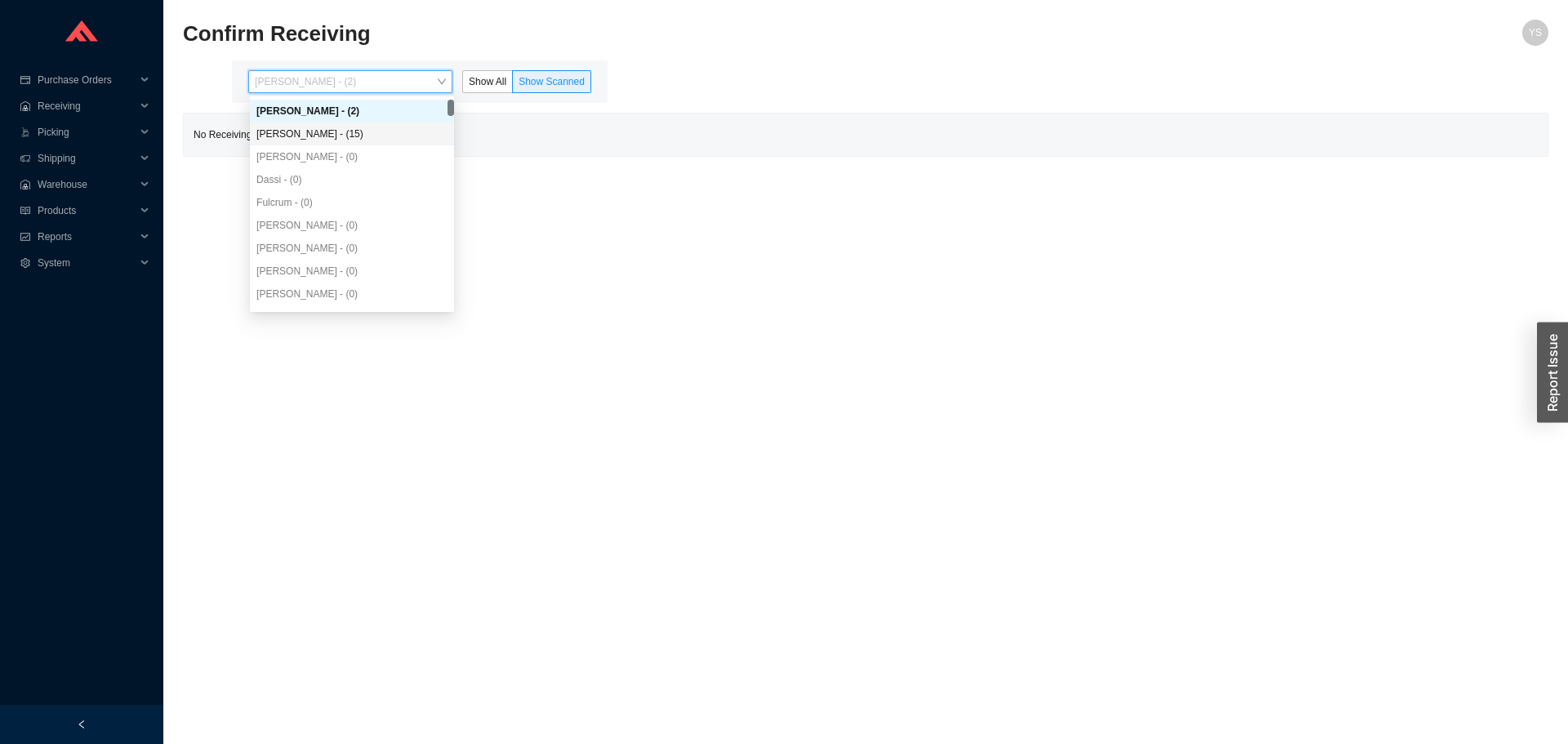
click at [346, 136] on div "[PERSON_NAME] - (15)" at bounding box center [352, 134] width 191 height 15
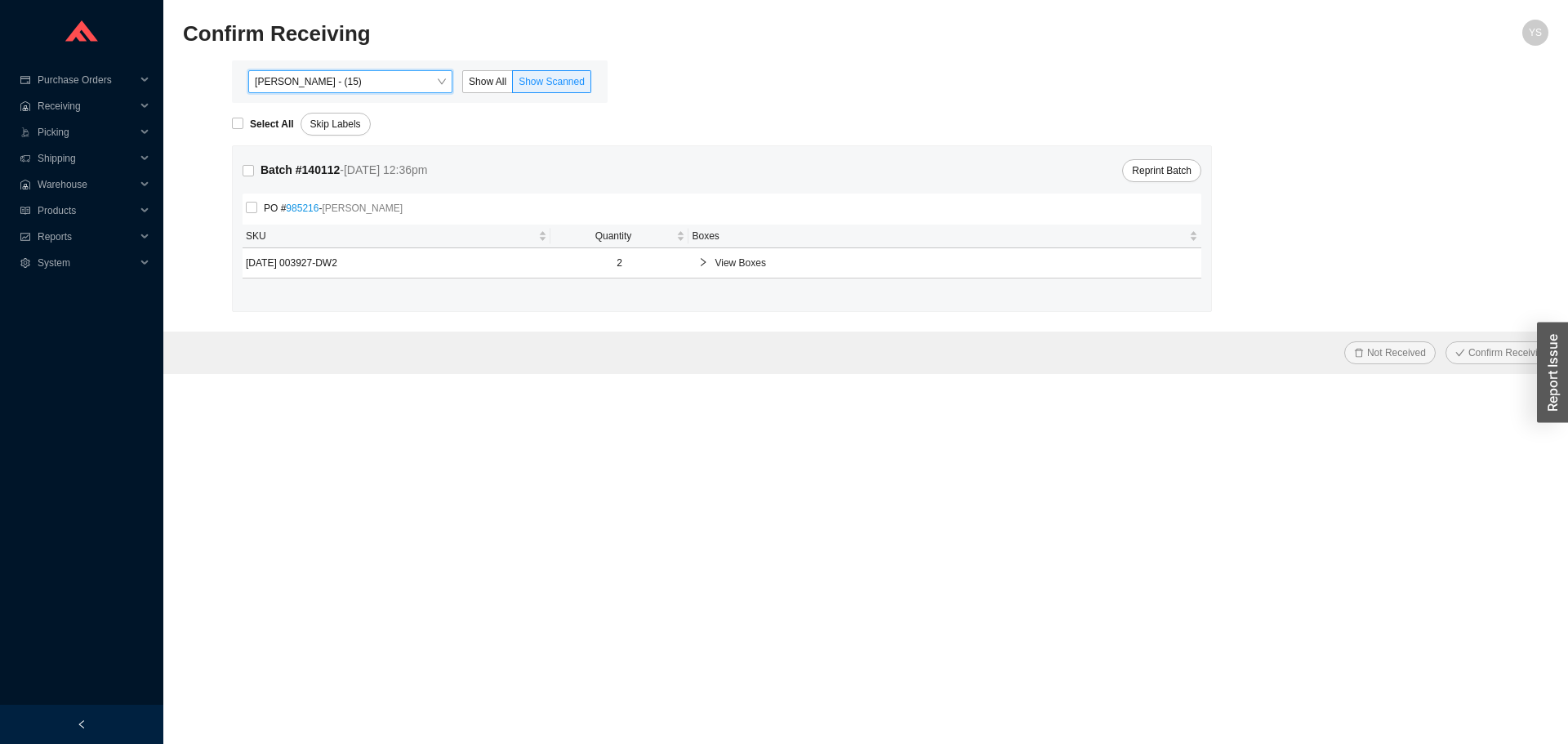
click at [247, 113] on div "Select All" at bounding box center [265, 124] width 68 height 23
click at [246, 119] on span "Select All" at bounding box center [272, 124] width 58 height 16
click at [243, 119] on input "Select All" at bounding box center [238, 123] width 12 height 12
checkbox input "true"
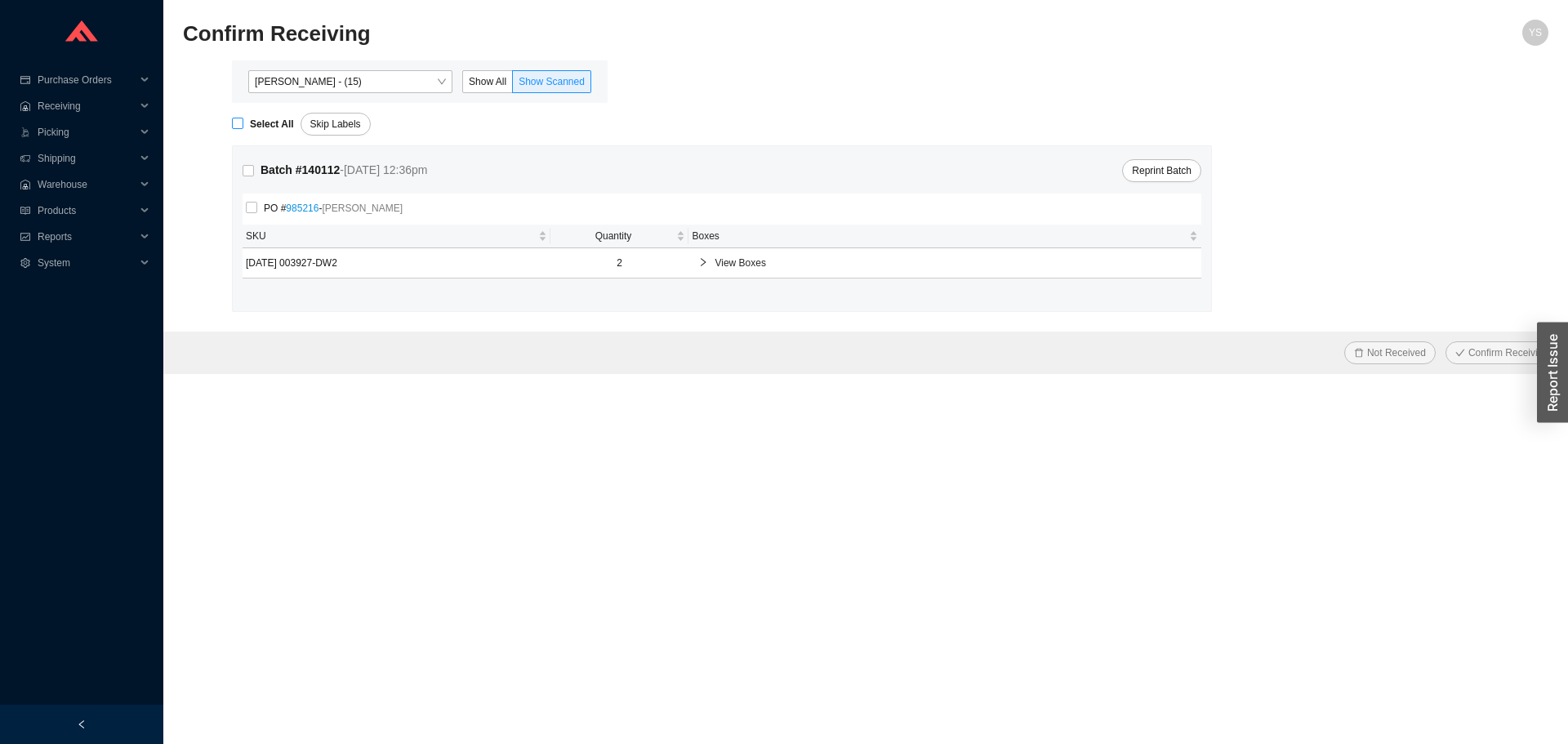
checkbox input "true"
click at [1480, 354] on span "Confirm Receiving" at bounding box center [1508, 353] width 80 height 16
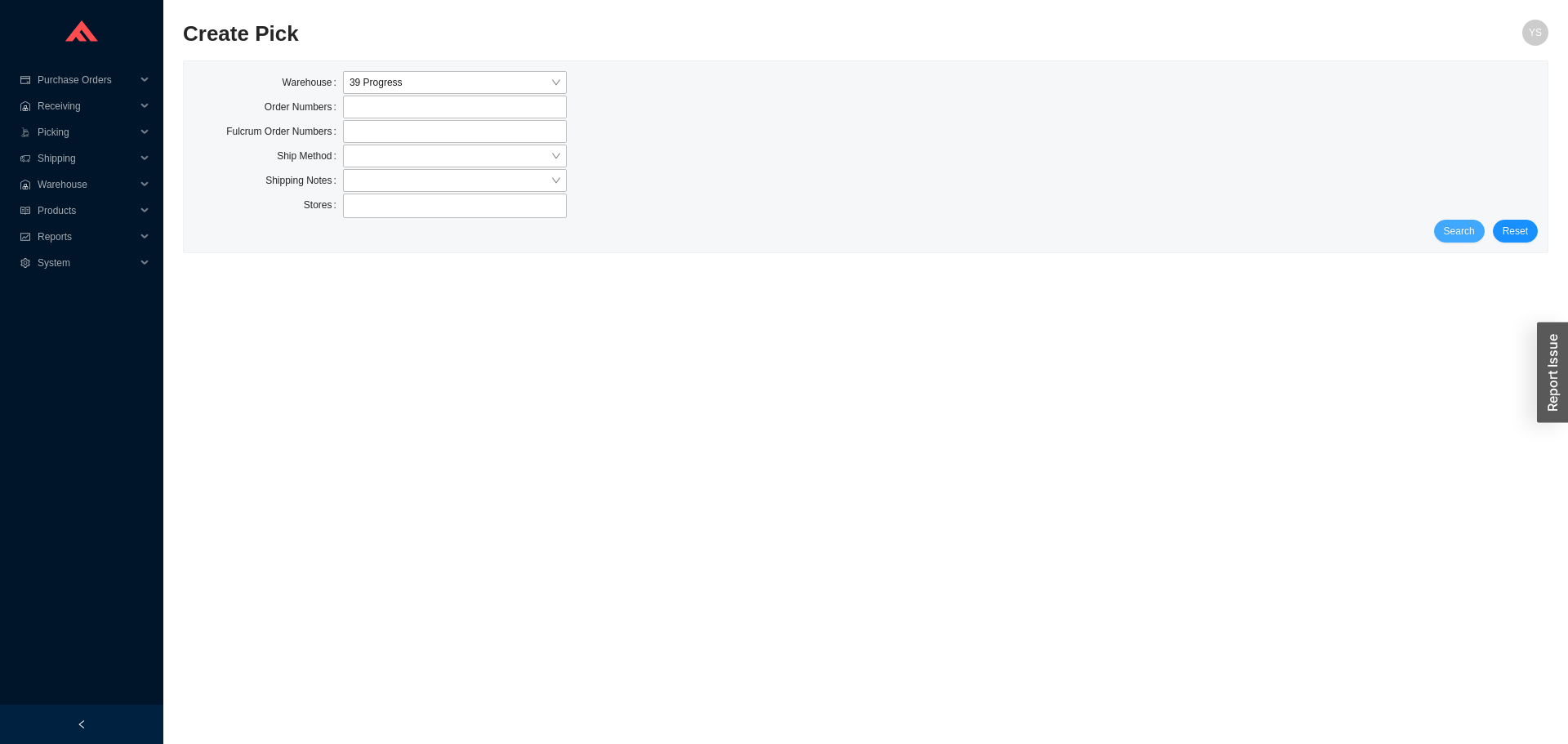
click at [1469, 231] on span "Search" at bounding box center [1460, 231] width 31 height 16
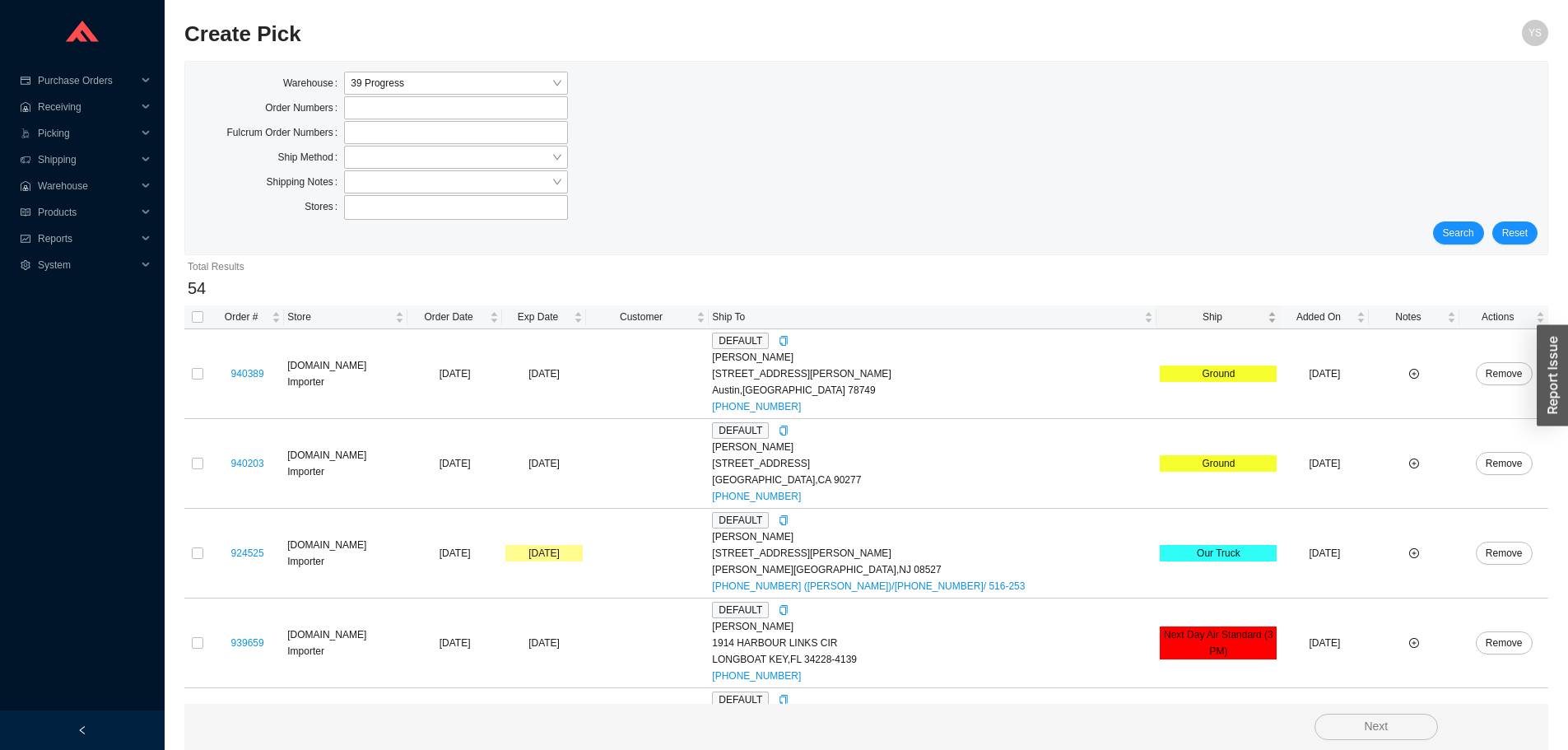
click at [1190, 316] on span "Ship" at bounding box center [1212, 317] width 104 height 17
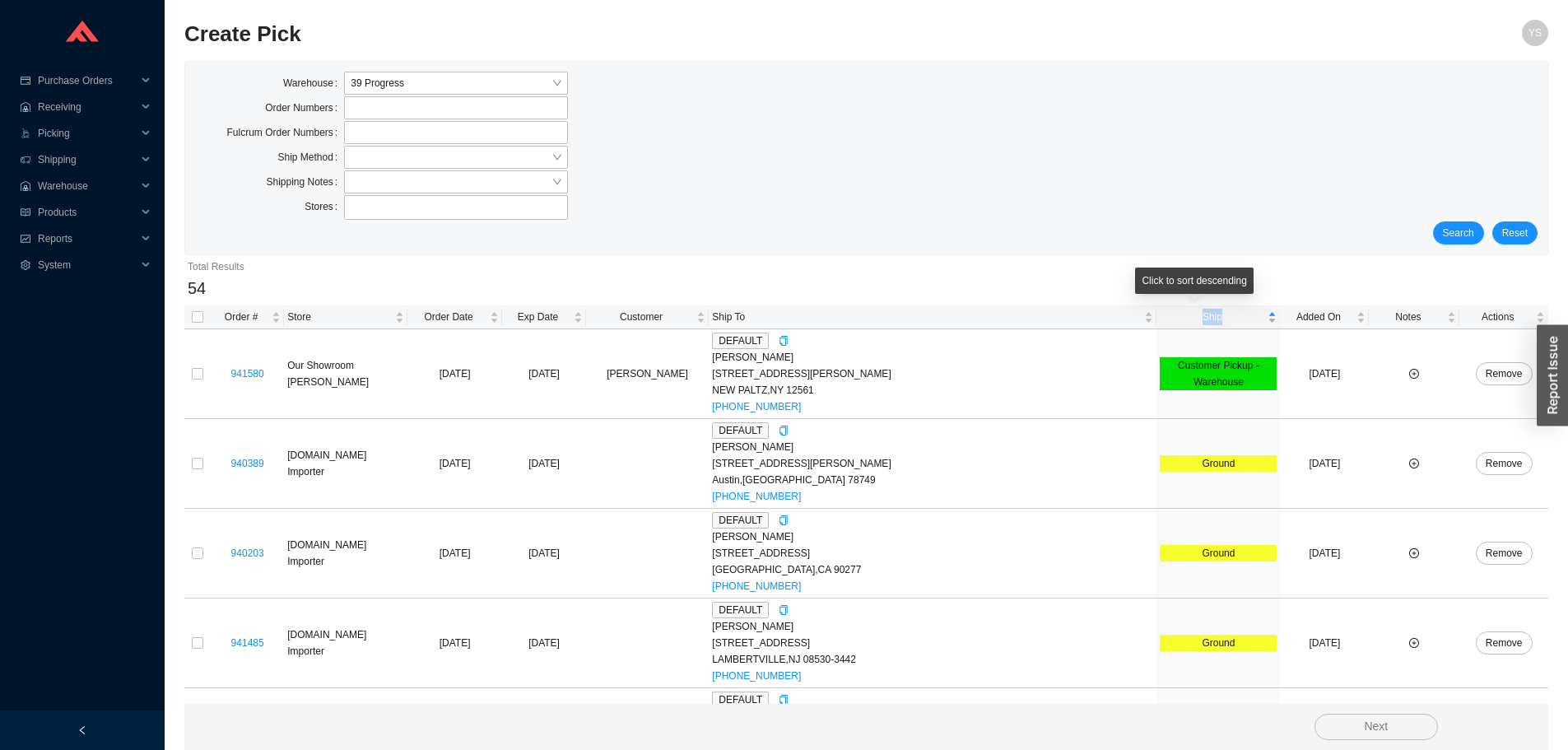
click at [1190, 316] on span "Ship" at bounding box center [1212, 317] width 104 height 17
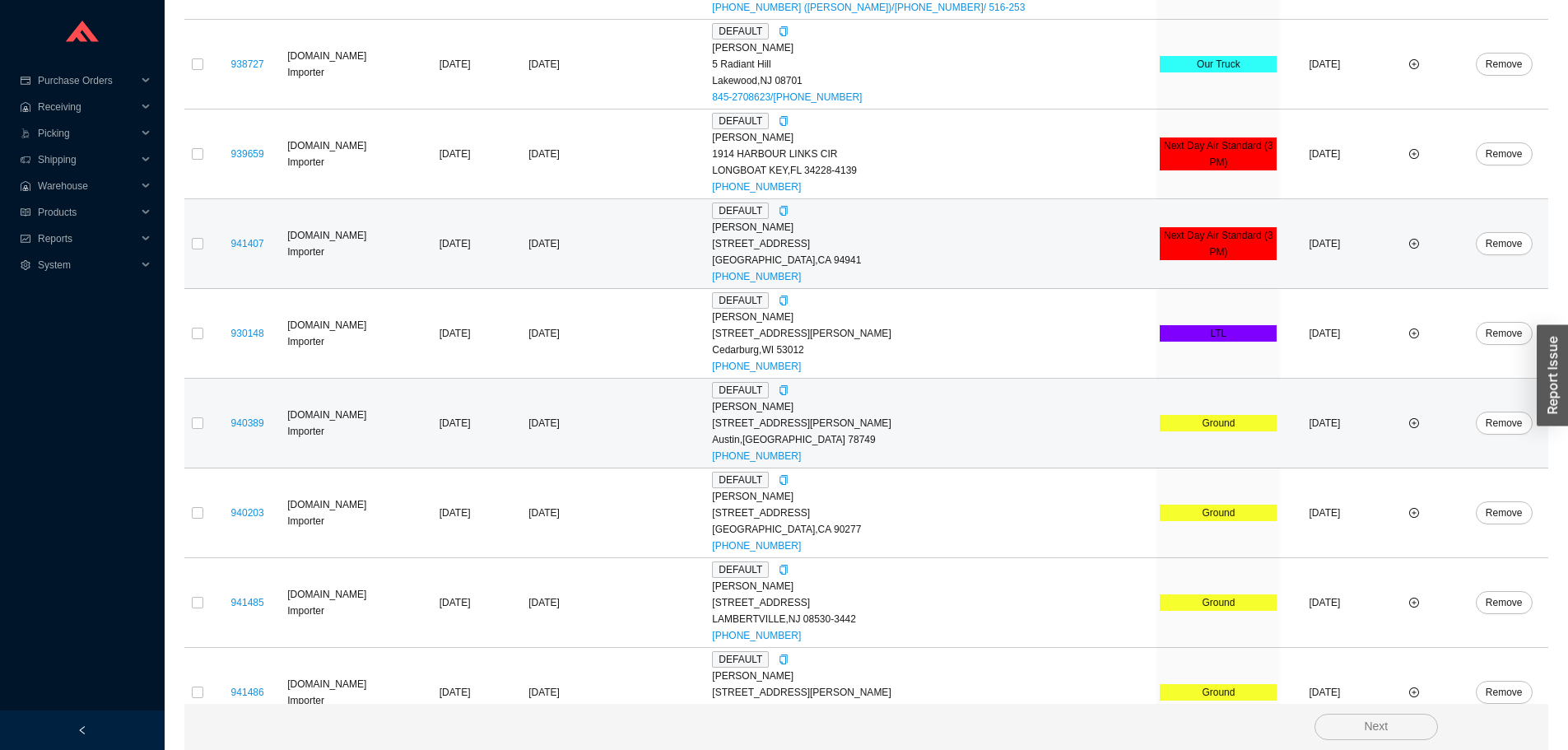
scroll to position [494, 0]
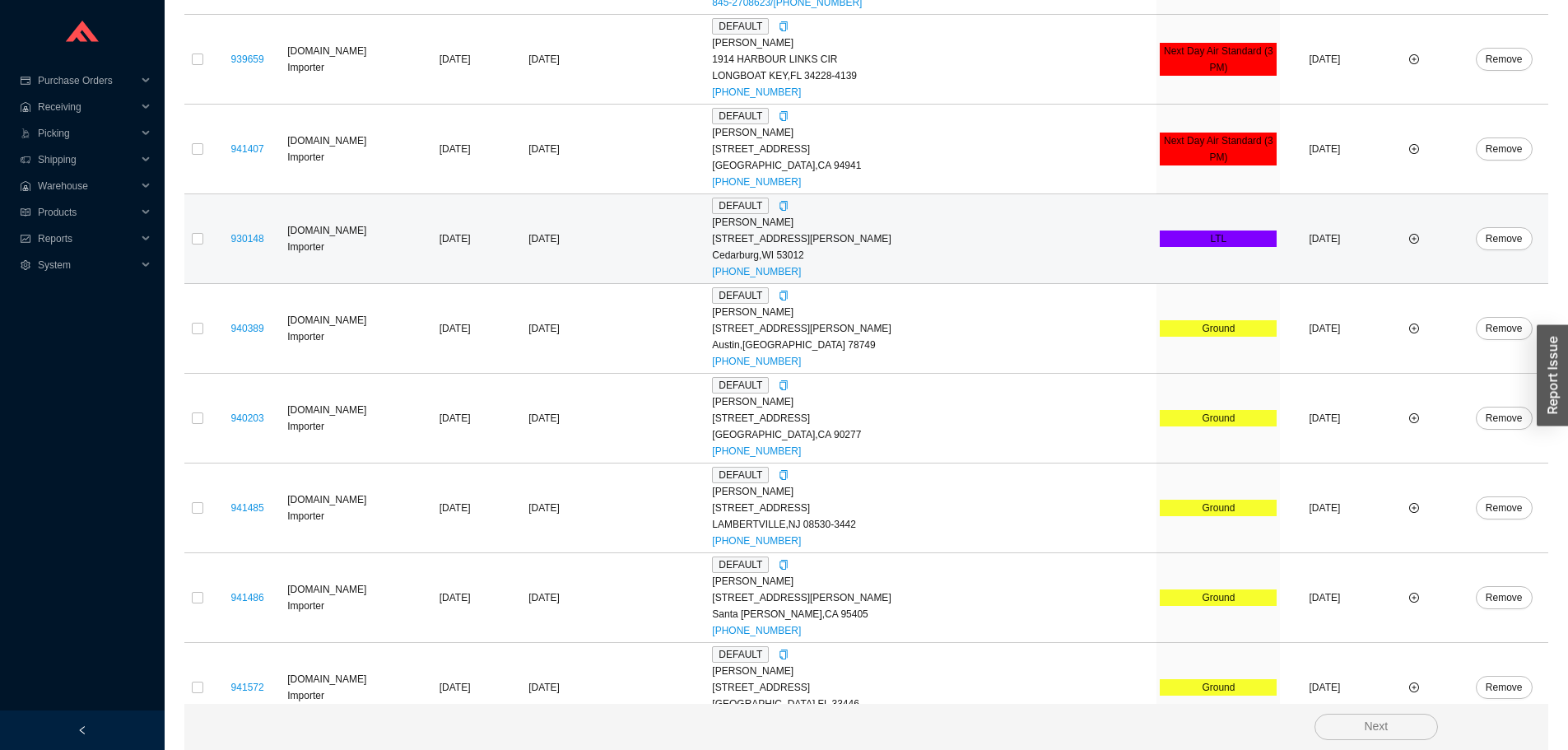
click at [186, 235] on td at bounding box center [198, 240] width 27 height 90
click at [191, 235] on td at bounding box center [198, 240] width 27 height 90
click at [195, 237] on input "checkbox" at bounding box center [198, 239] width 12 height 12
checkbox input "true"
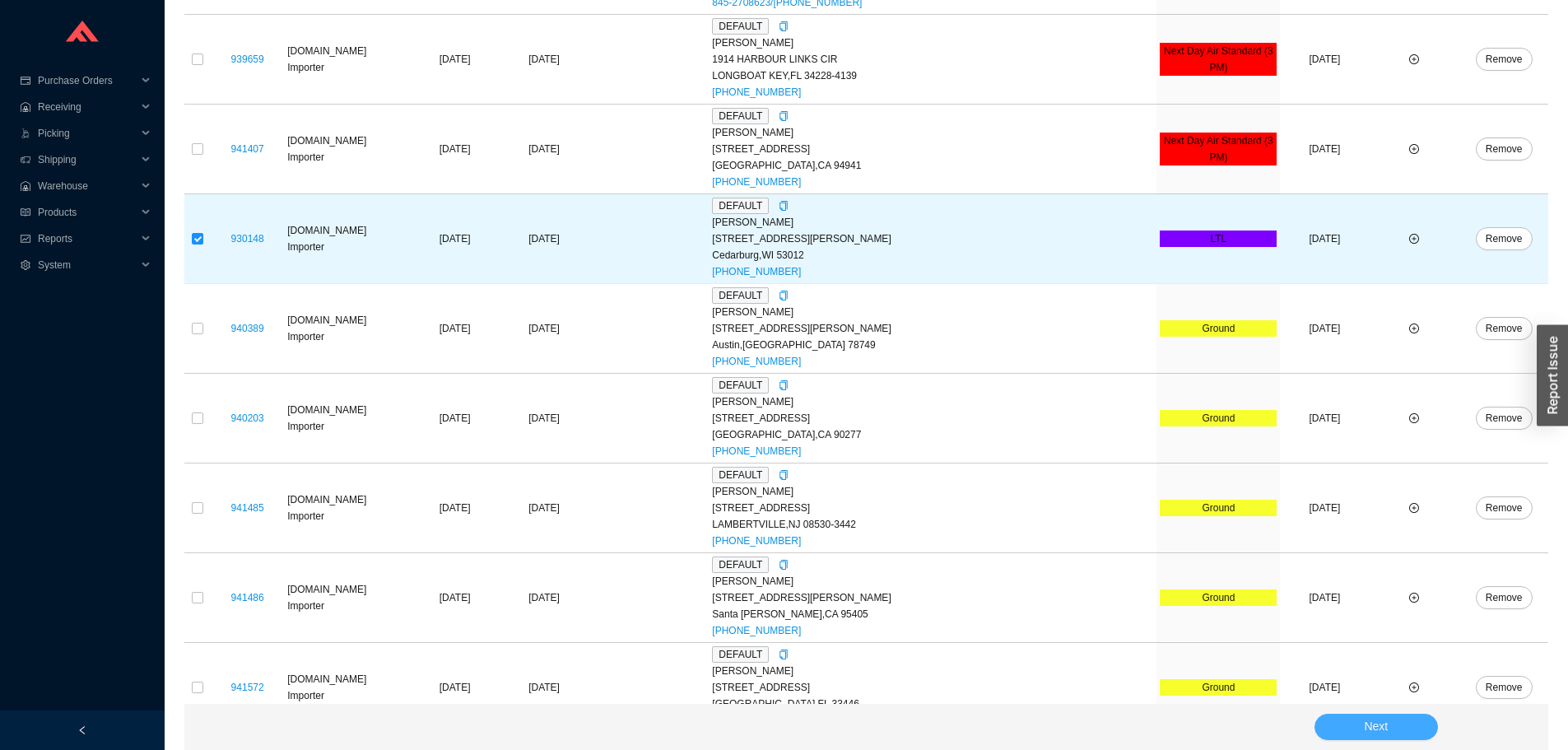
click at [1397, 721] on button "Next" at bounding box center [1376, 728] width 123 height 27
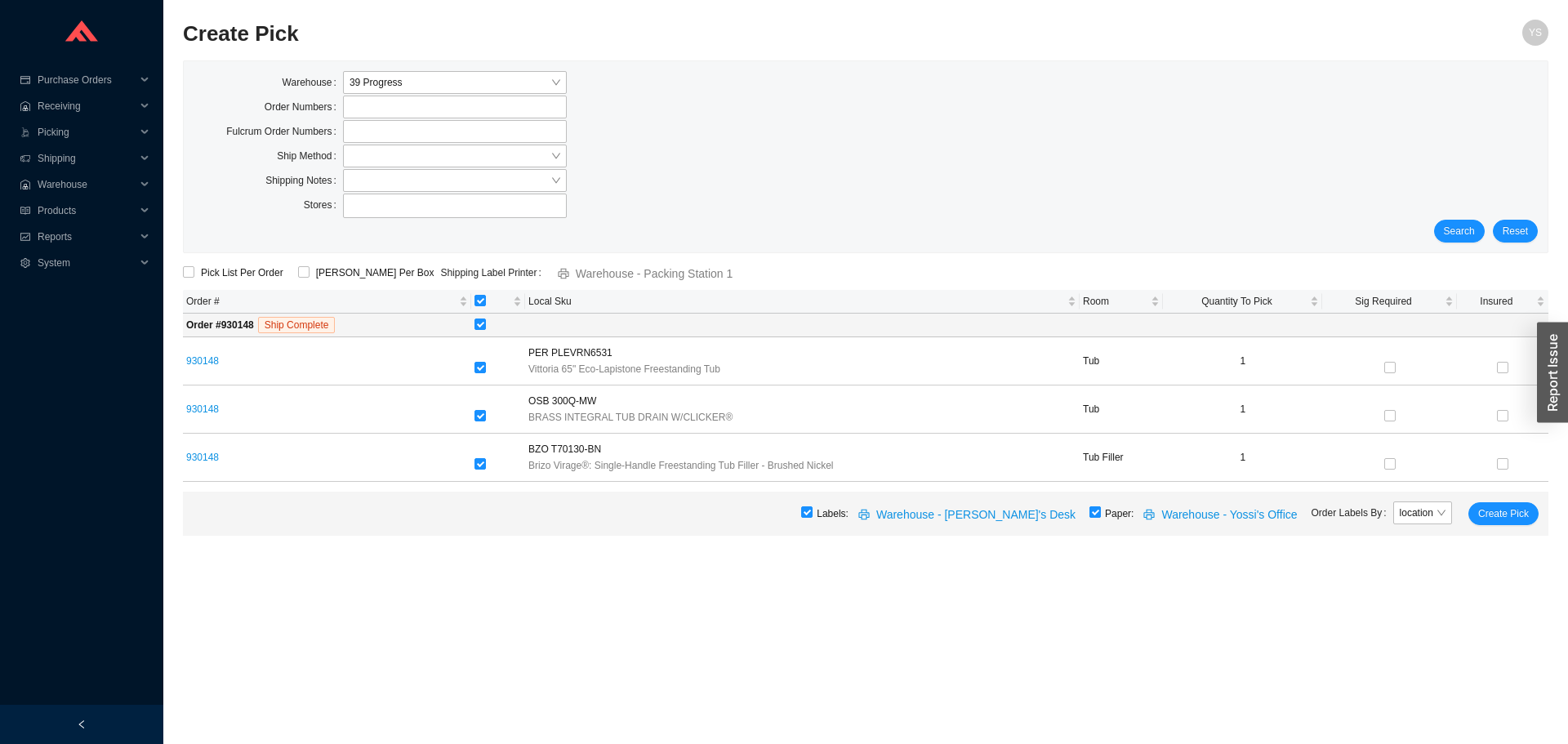
click at [1101, 508] on input "checkbox" at bounding box center [1095, 512] width 12 height 12
checkbox input "false"
click at [1486, 511] on span "Create Pick" at bounding box center [1504, 514] width 51 height 16
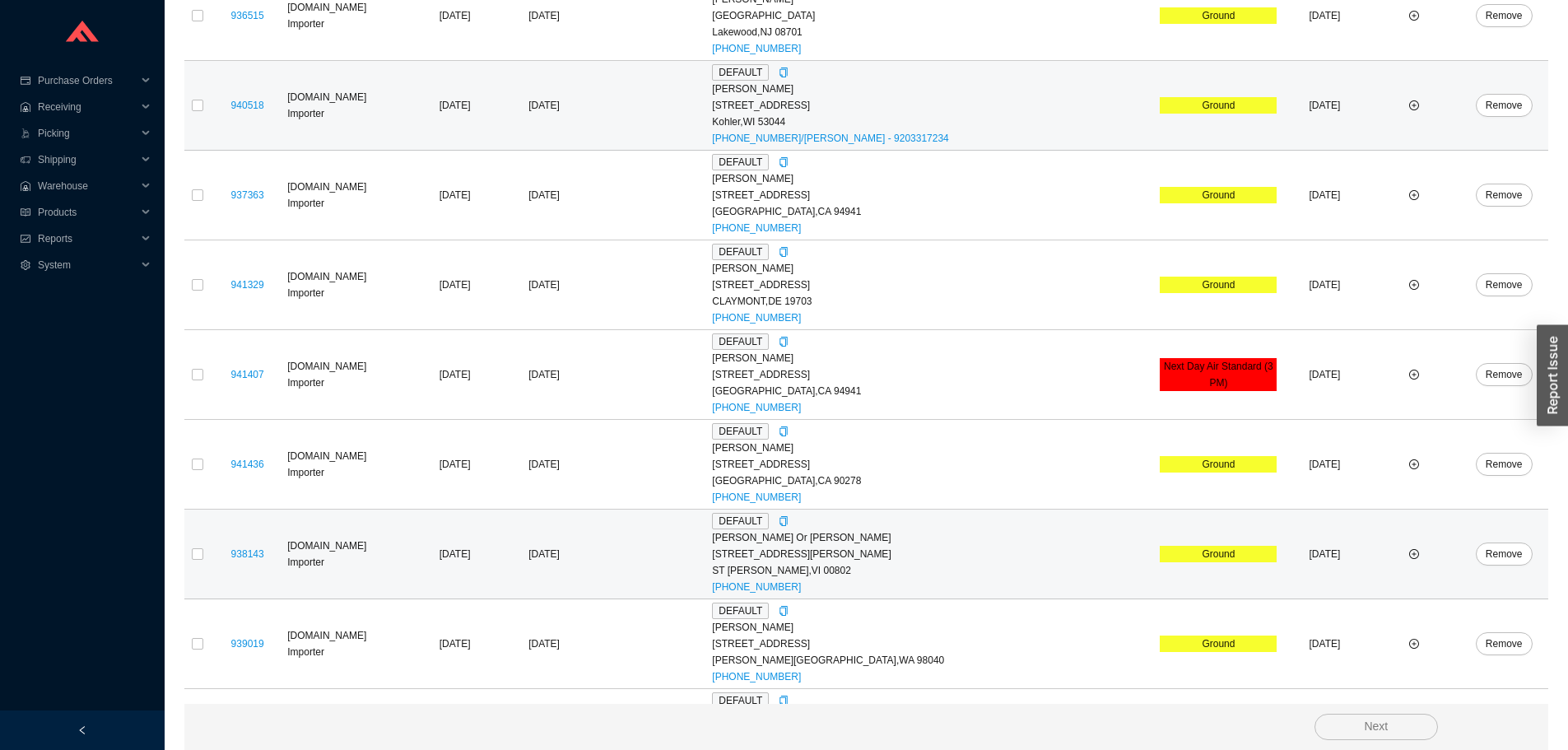
scroll to position [4383, 0]
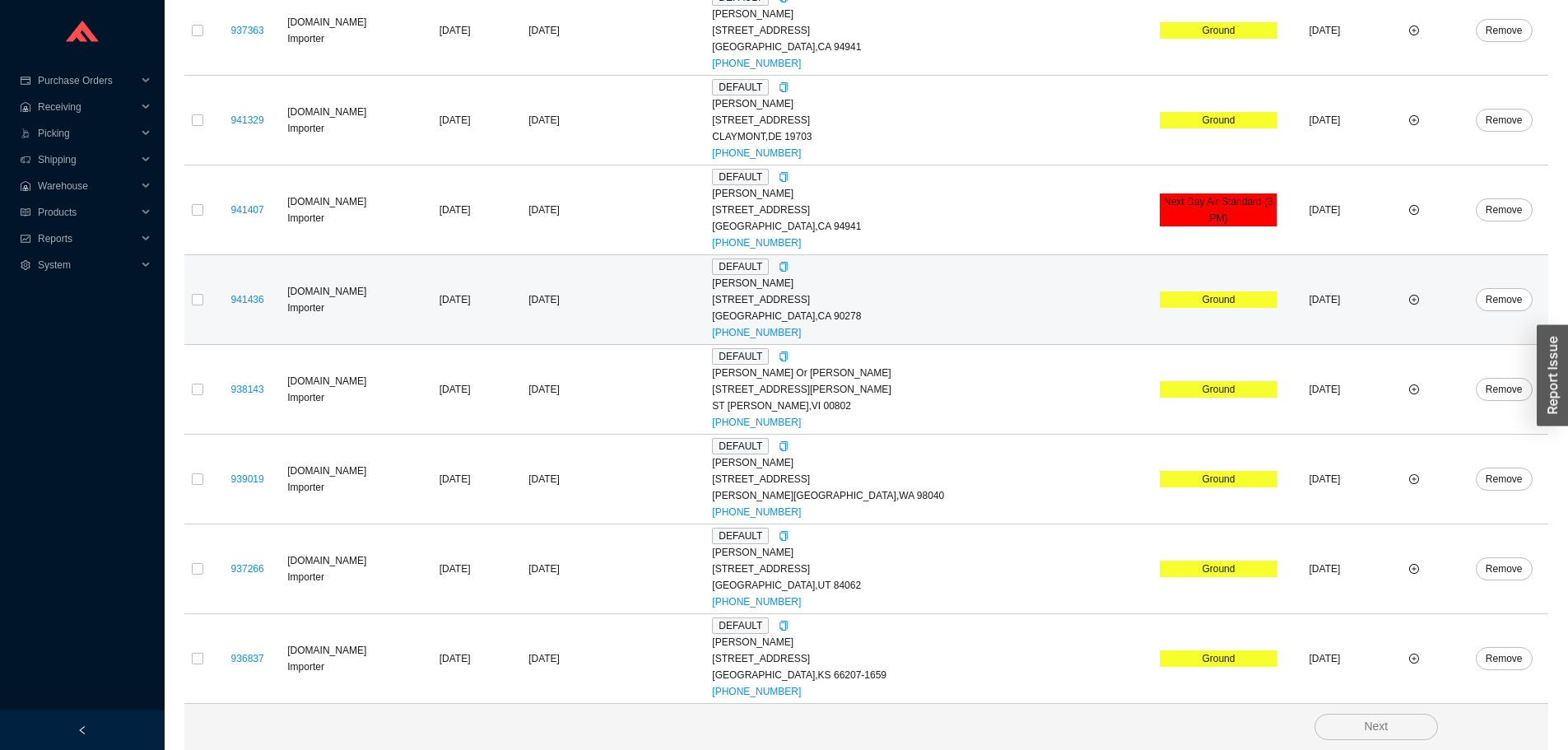
click at [1124, 305] on div "2807 Rindge Lane" at bounding box center [933, 300] width 441 height 17
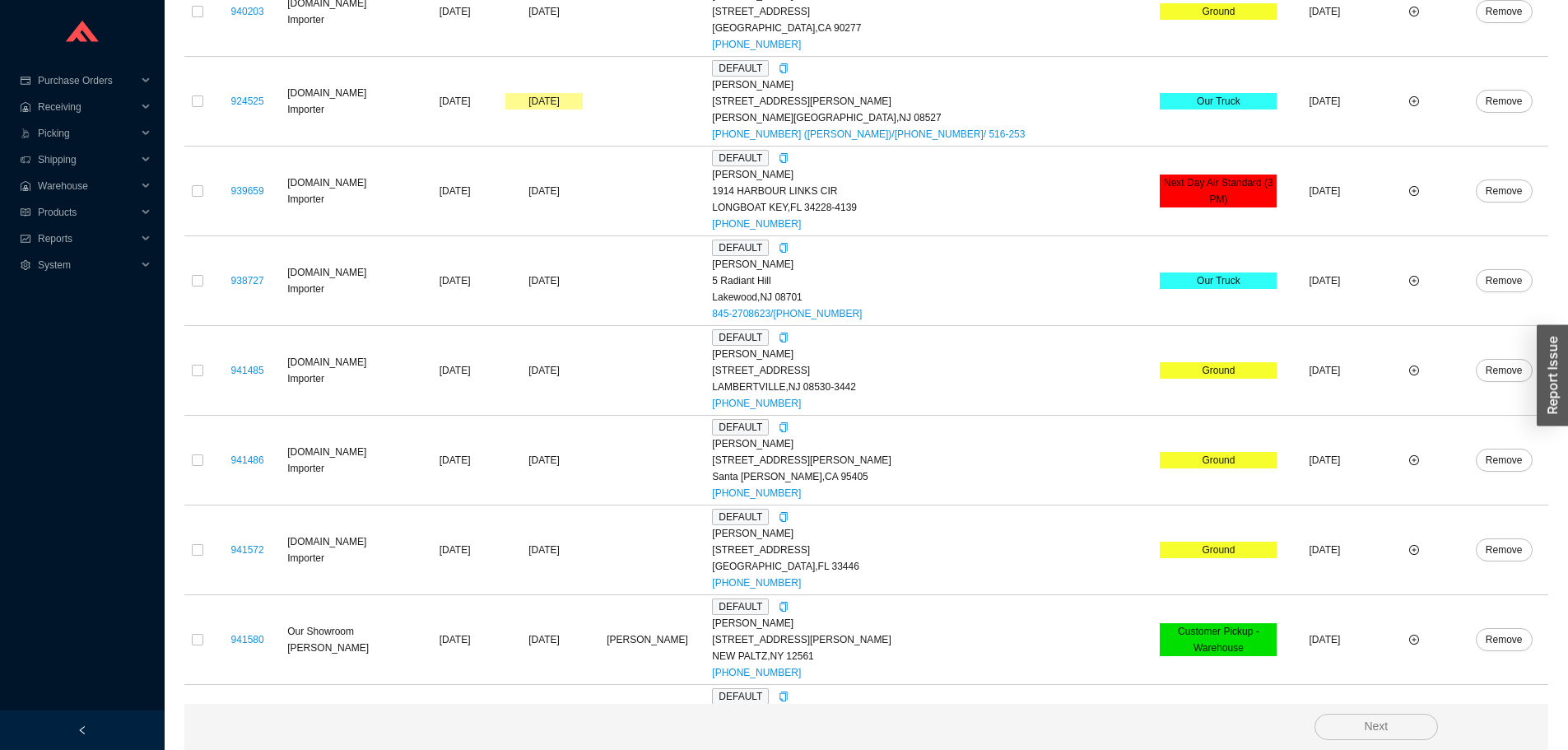
scroll to position [0, 0]
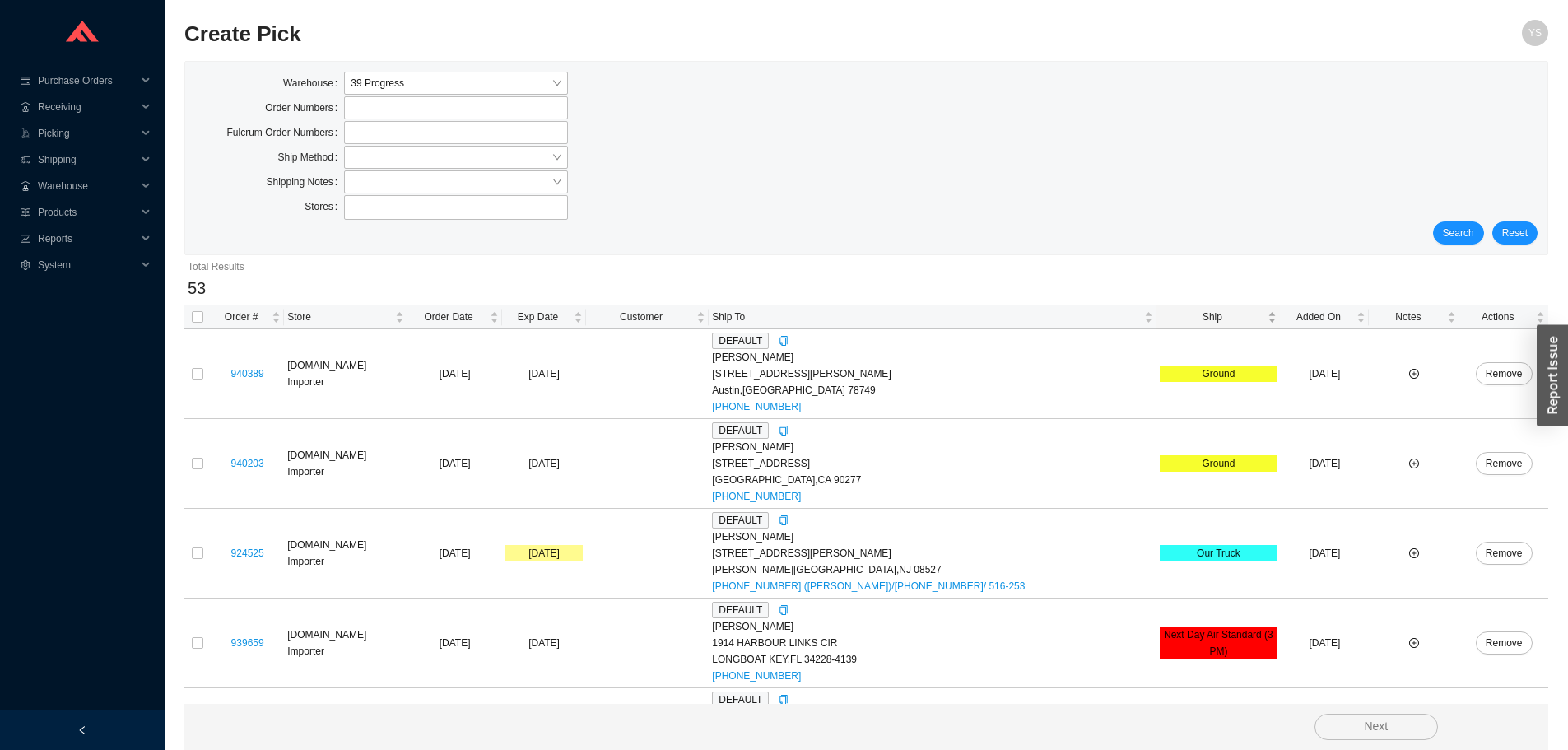
click at [1180, 326] on div "Ship" at bounding box center [1218, 317] width 117 height 17
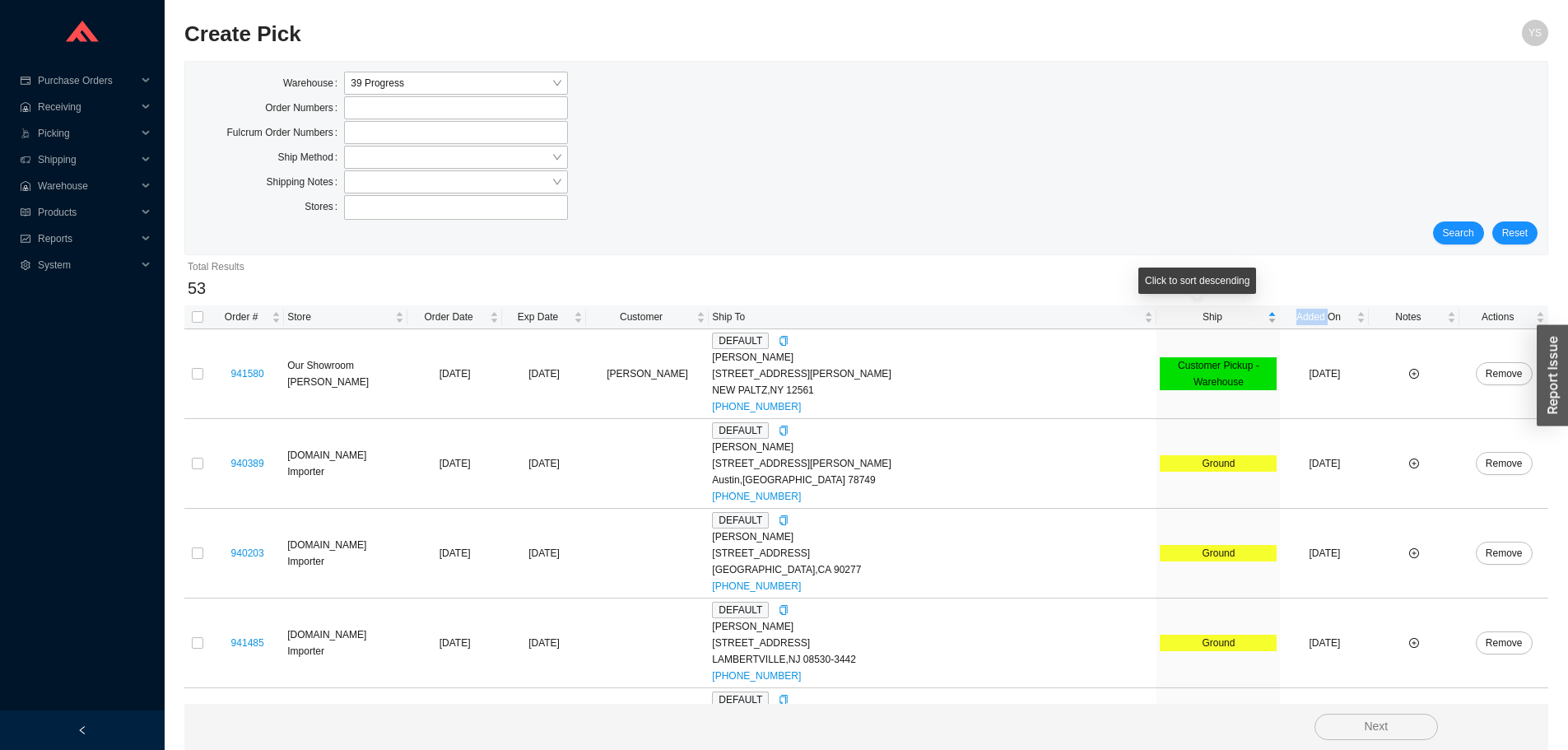
click at [1180, 326] on div "Ship" at bounding box center [1218, 317] width 117 height 17
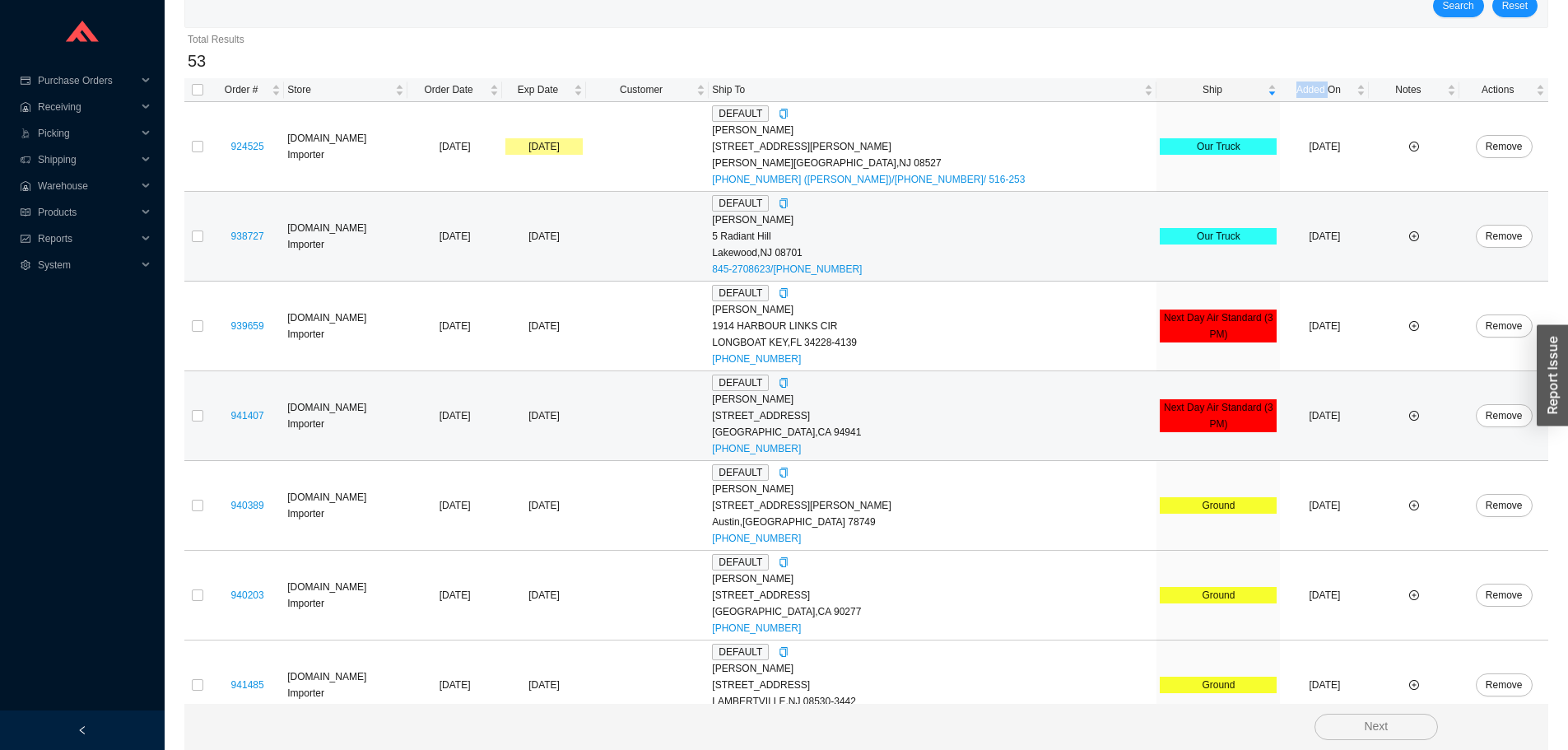
scroll to position [247, 0]
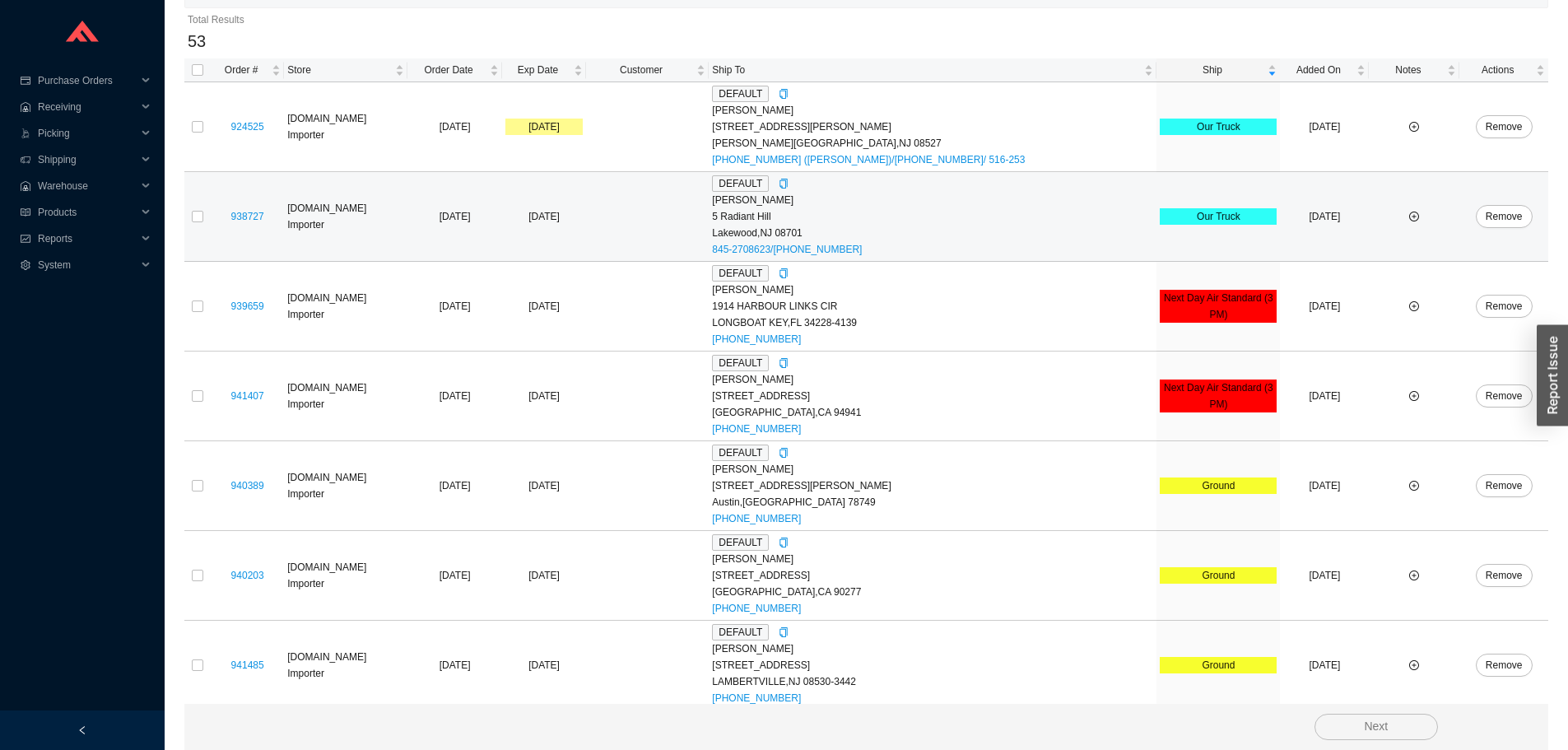
click at [191, 217] on td at bounding box center [198, 217] width 27 height 90
click at [195, 215] on input "checkbox" at bounding box center [198, 216] width 12 height 12
checkbox input "true"
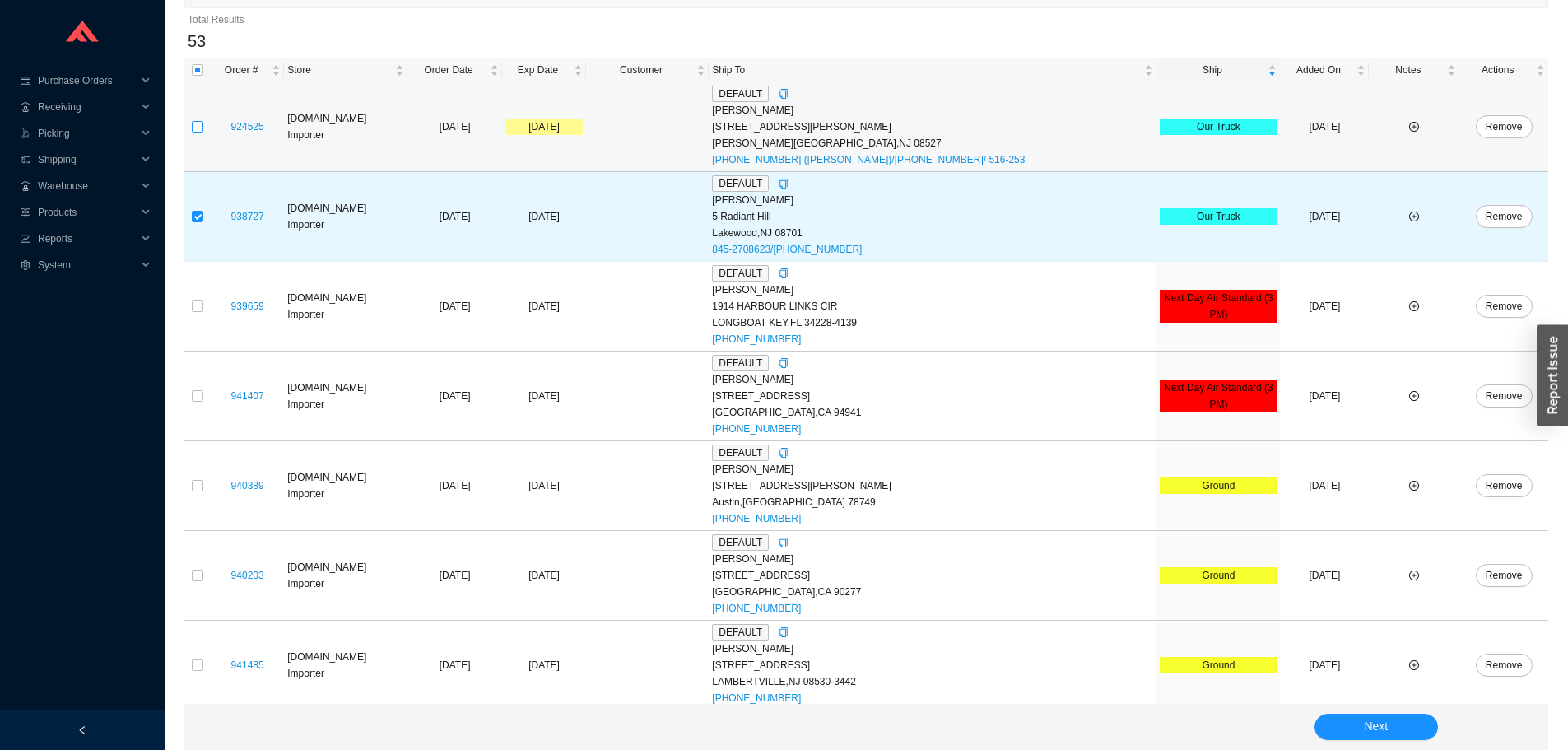
click at [195, 124] on input "checkbox" at bounding box center [198, 127] width 12 height 12
checkbox input "true"
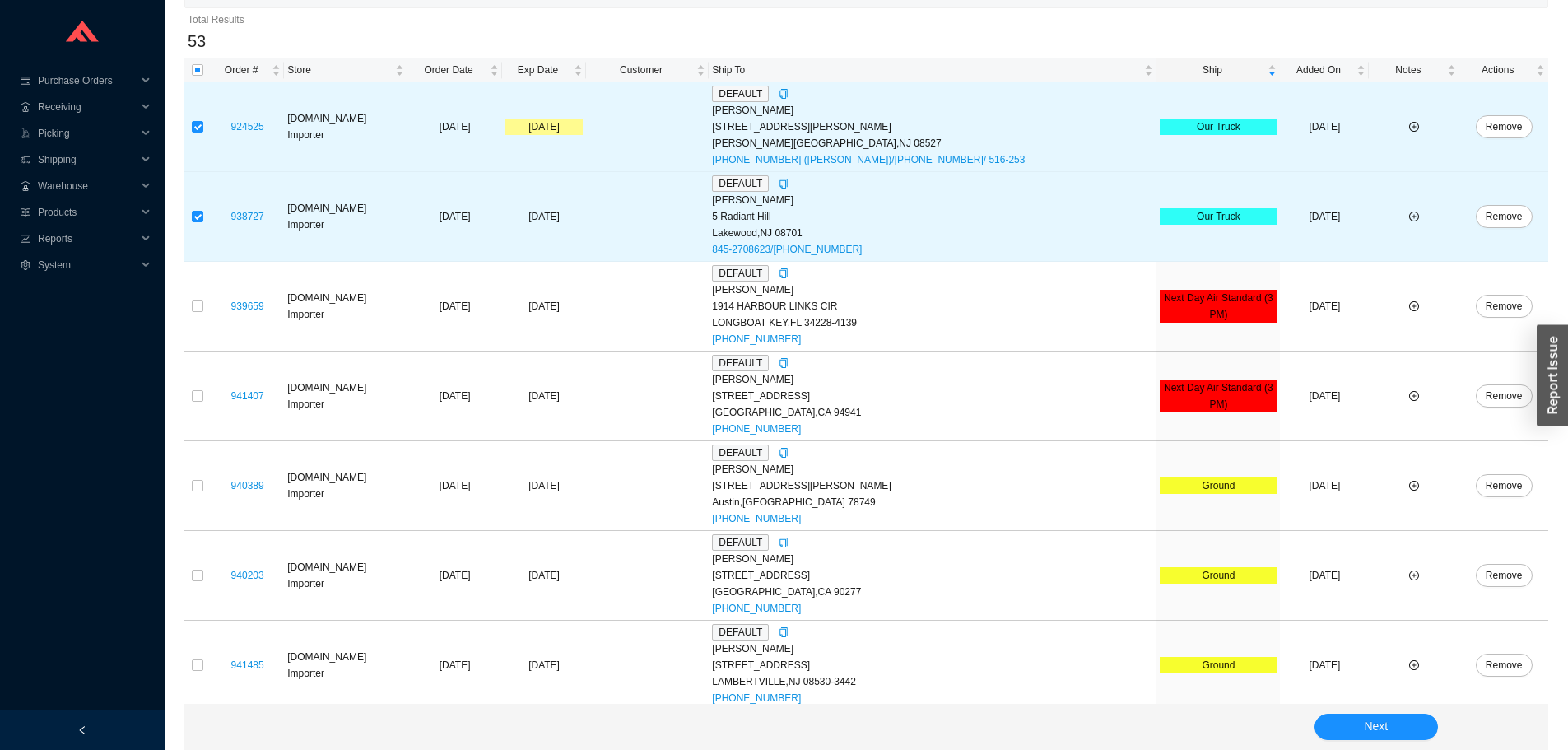
click at [1406, 745] on div "Next" at bounding box center [866, 728] width 1364 height 46
click at [1402, 733] on button "Next" at bounding box center [1376, 728] width 123 height 27
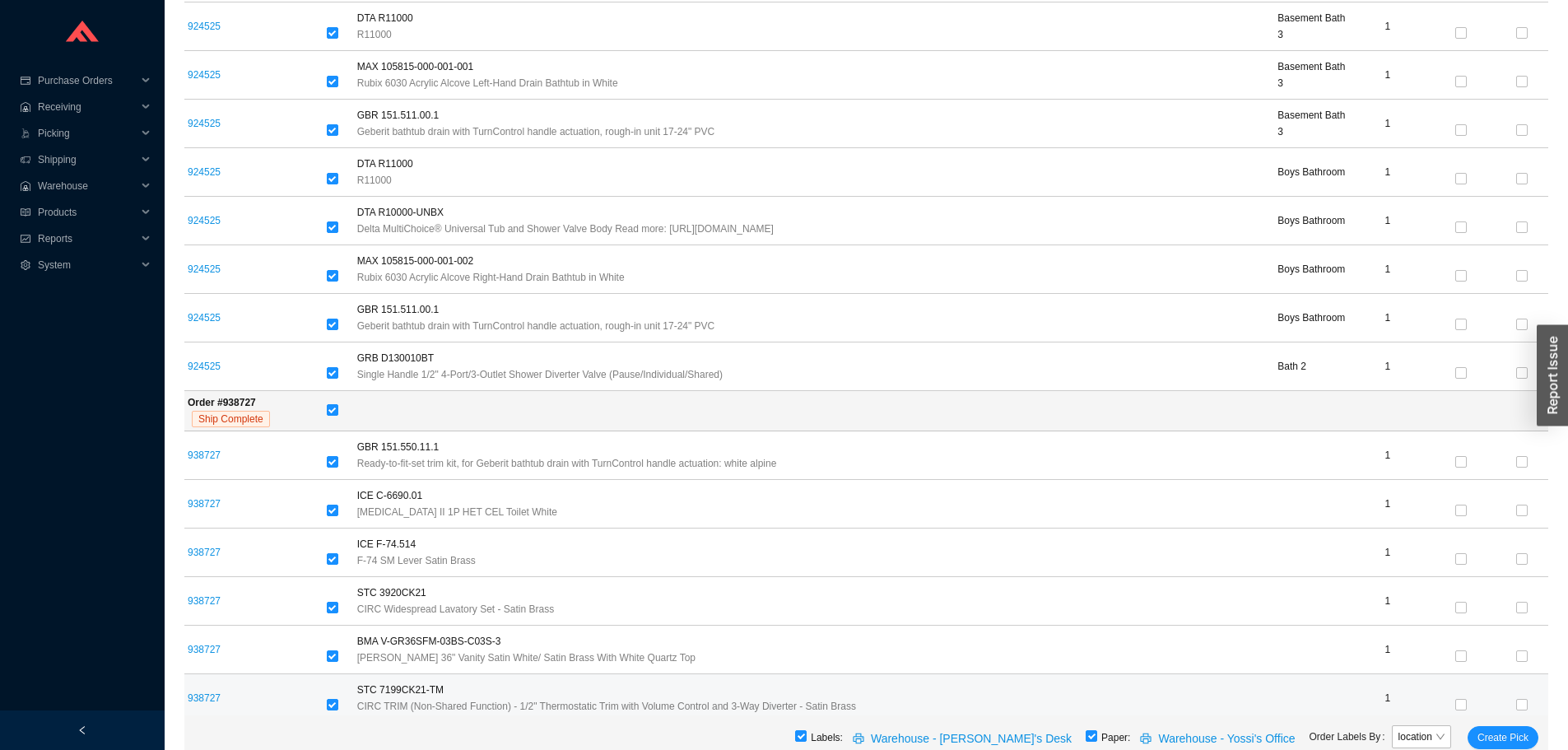
scroll to position [1708, 0]
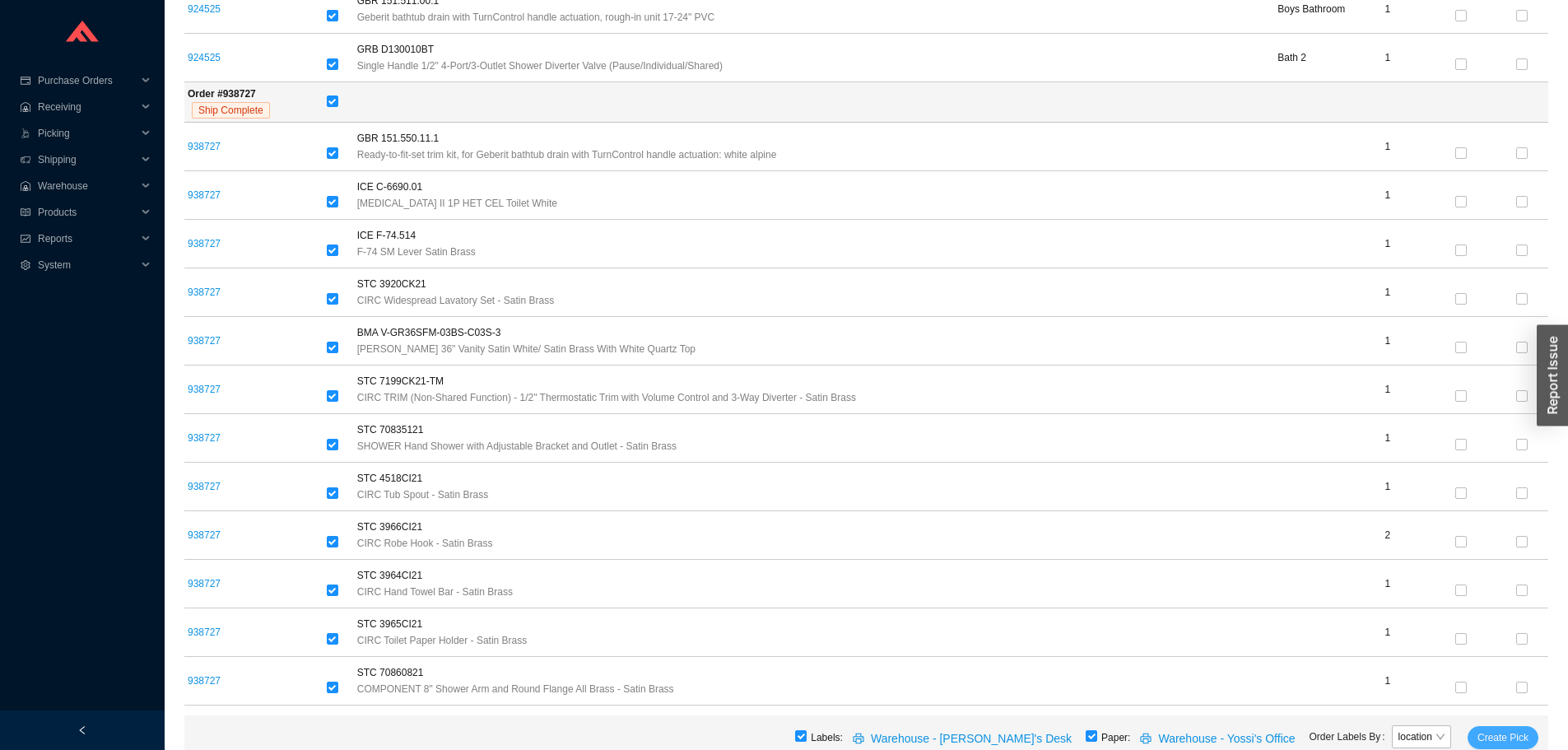
click at [1483, 739] on span "Create Pick" at bounding box center [1503, 738] width 51 height 17
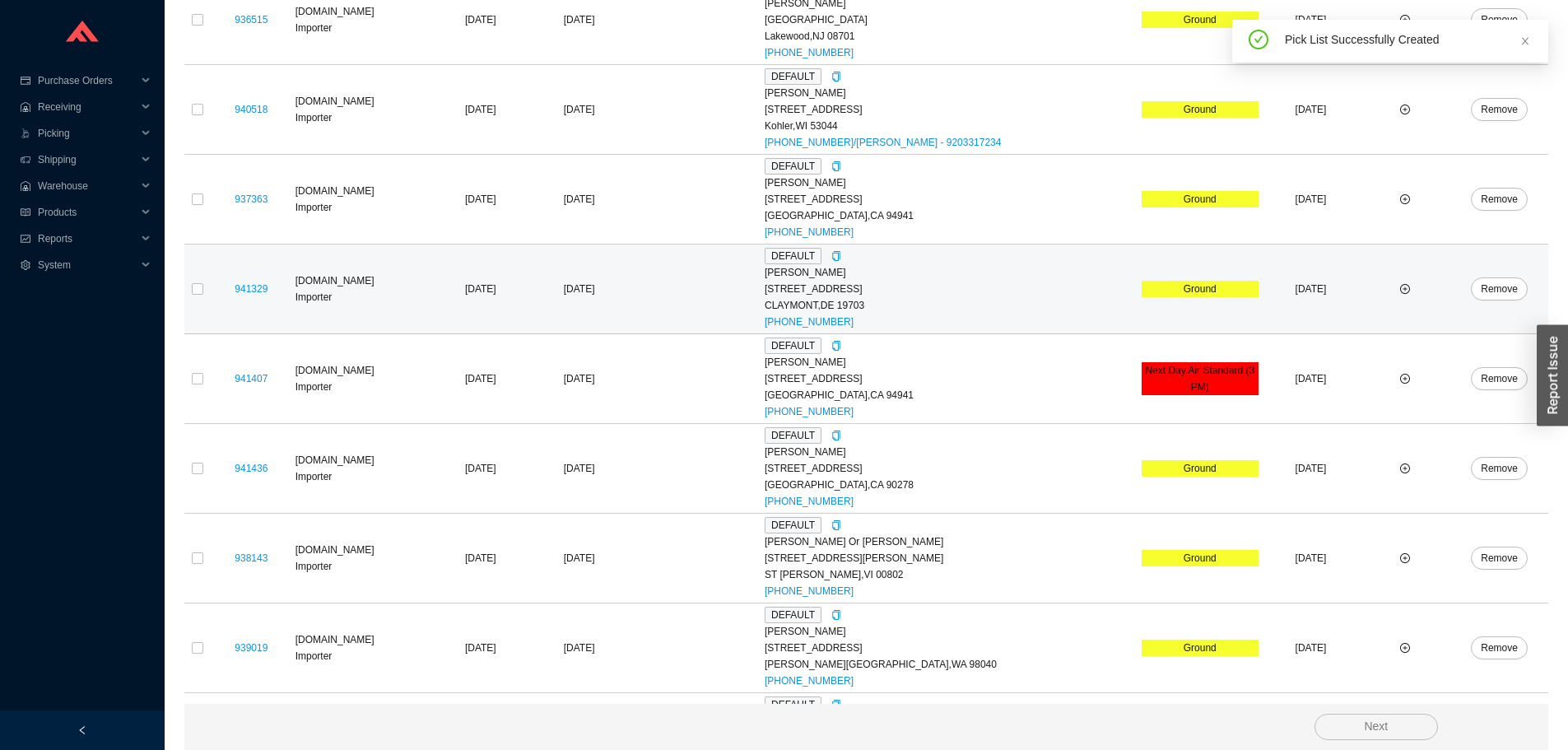
scroll to position [4200, 0]
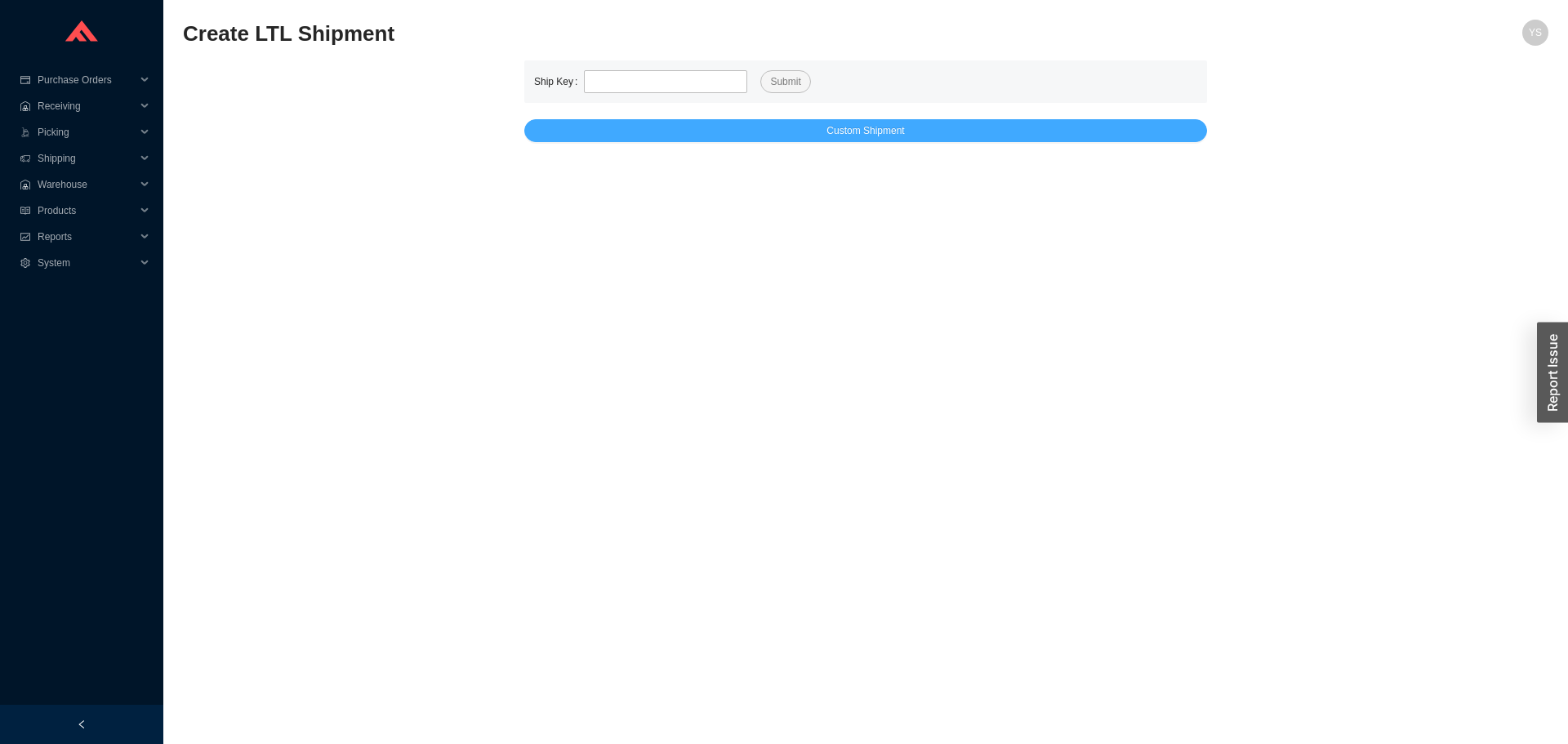
click at [880, 130] on span "Custom Shipment" at bounding box center [865, 131] width 77 height 16
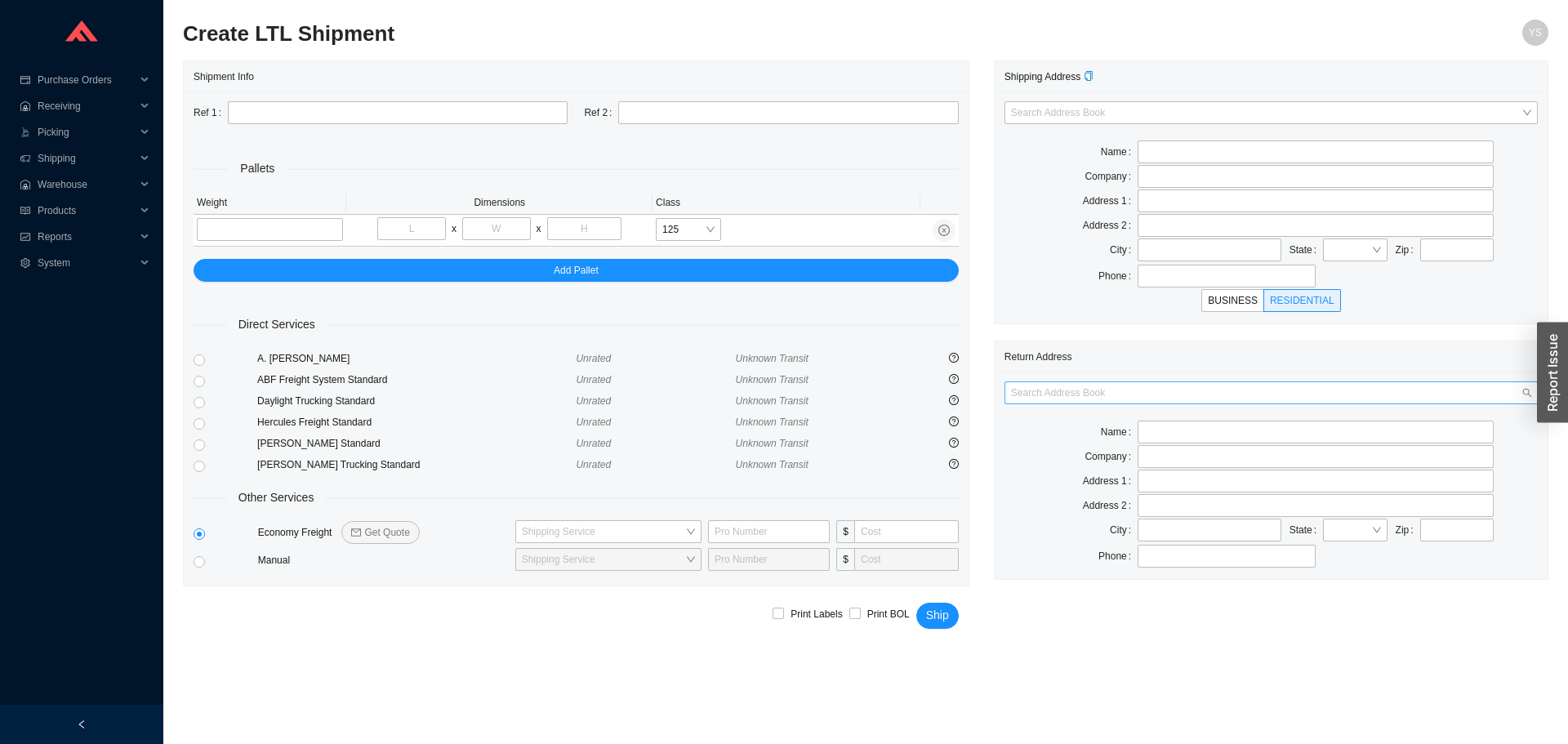
click at [1040, 400] on input "search" at bounding box center [1266, 393] width 510 height 21
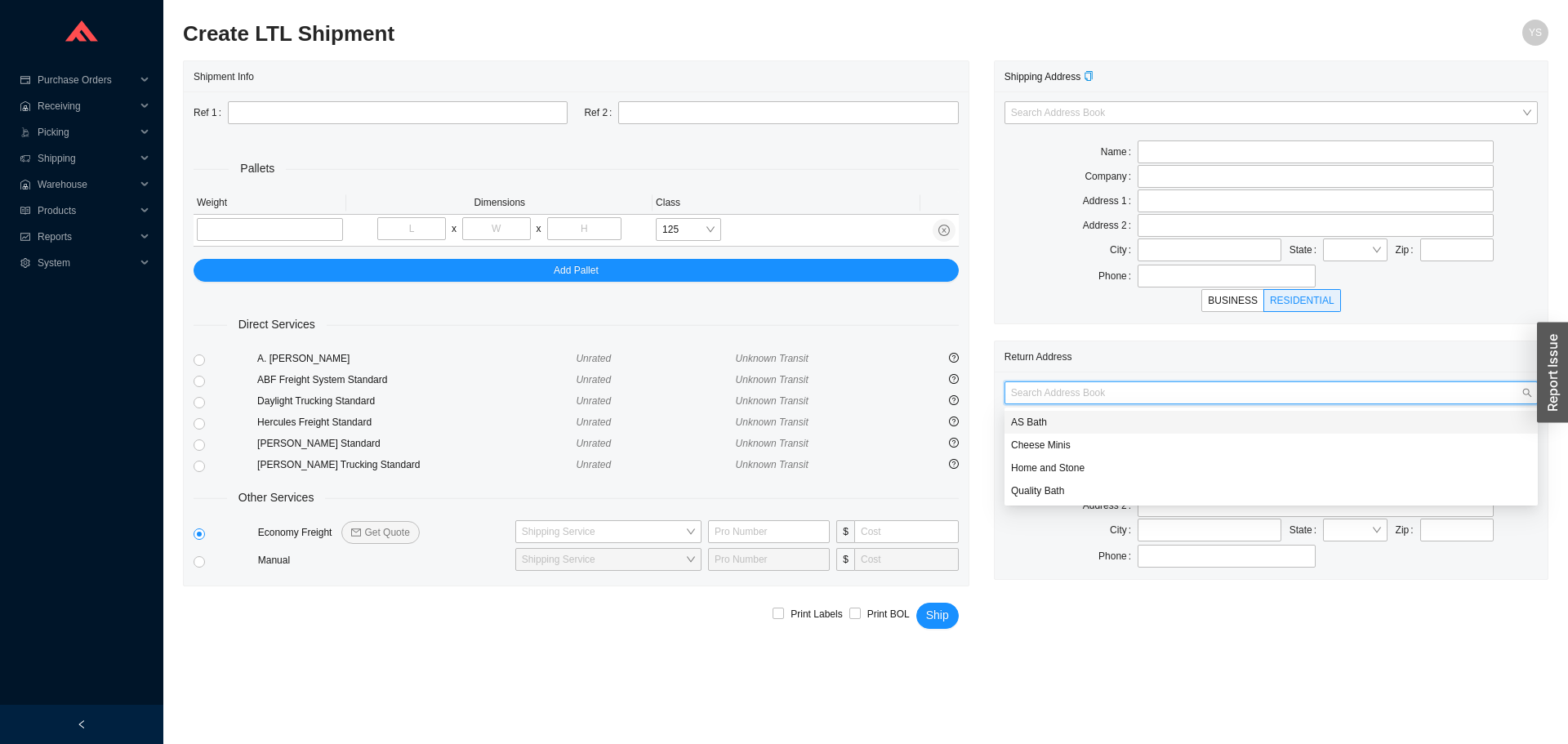
click at [1048, 425] on div "AS Bath" at bounding box center [1271, 423] width 520 height 15
type input "AS Bath"
type input "[STREET_ADDRESS]"
type input "Edison"
type input "08820"
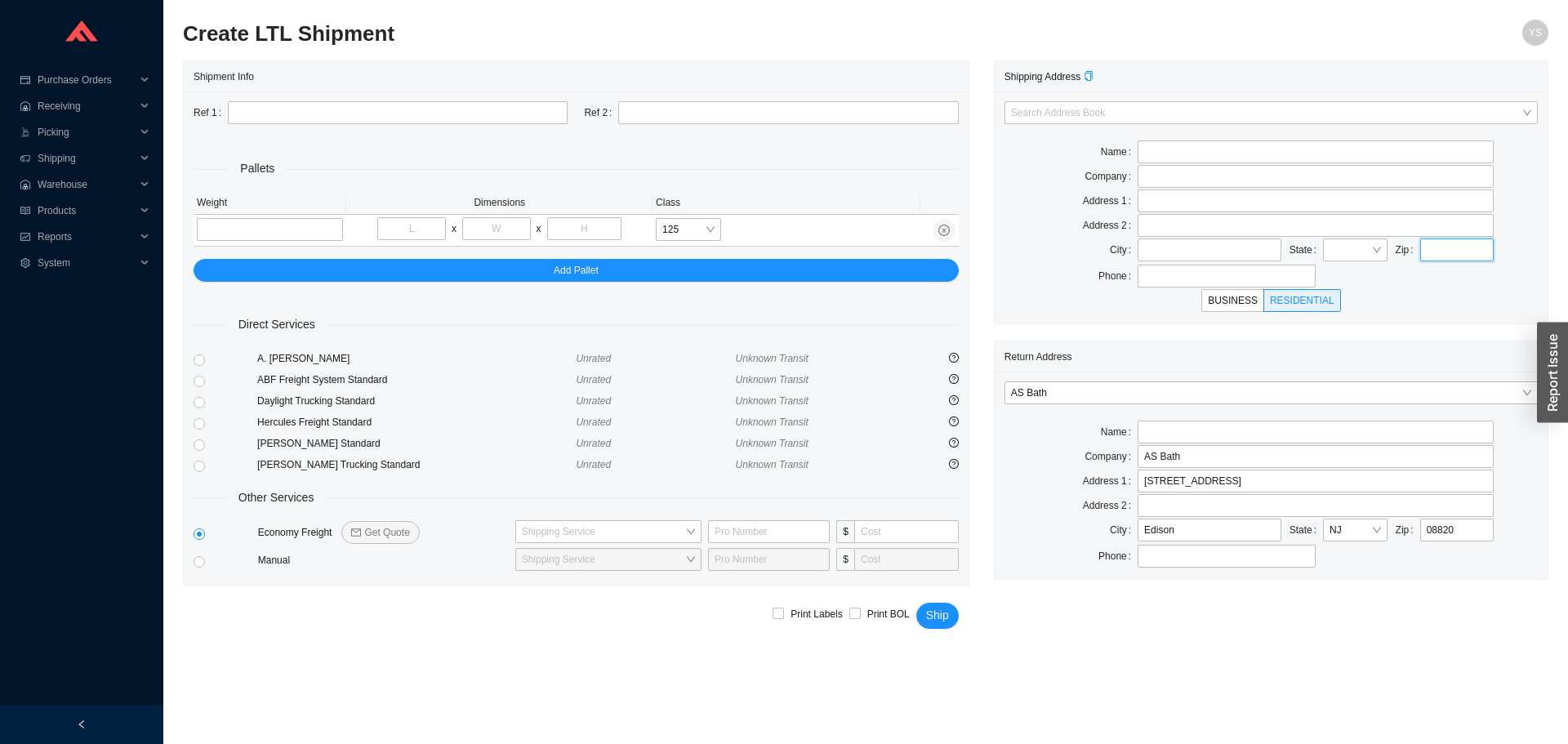
drag, startPoint x: 1449, startPoint y: 260, endPoint x: 1464, endPoint y: 256, distance: 15.5
click at [1464, 256] on input "text" at bounding box center [1456, 250] width 73 height 23
type input "98074"
click at [279, 226] on input "tel" at bounding box center [270, 229] width 146 height 23
type input "410"
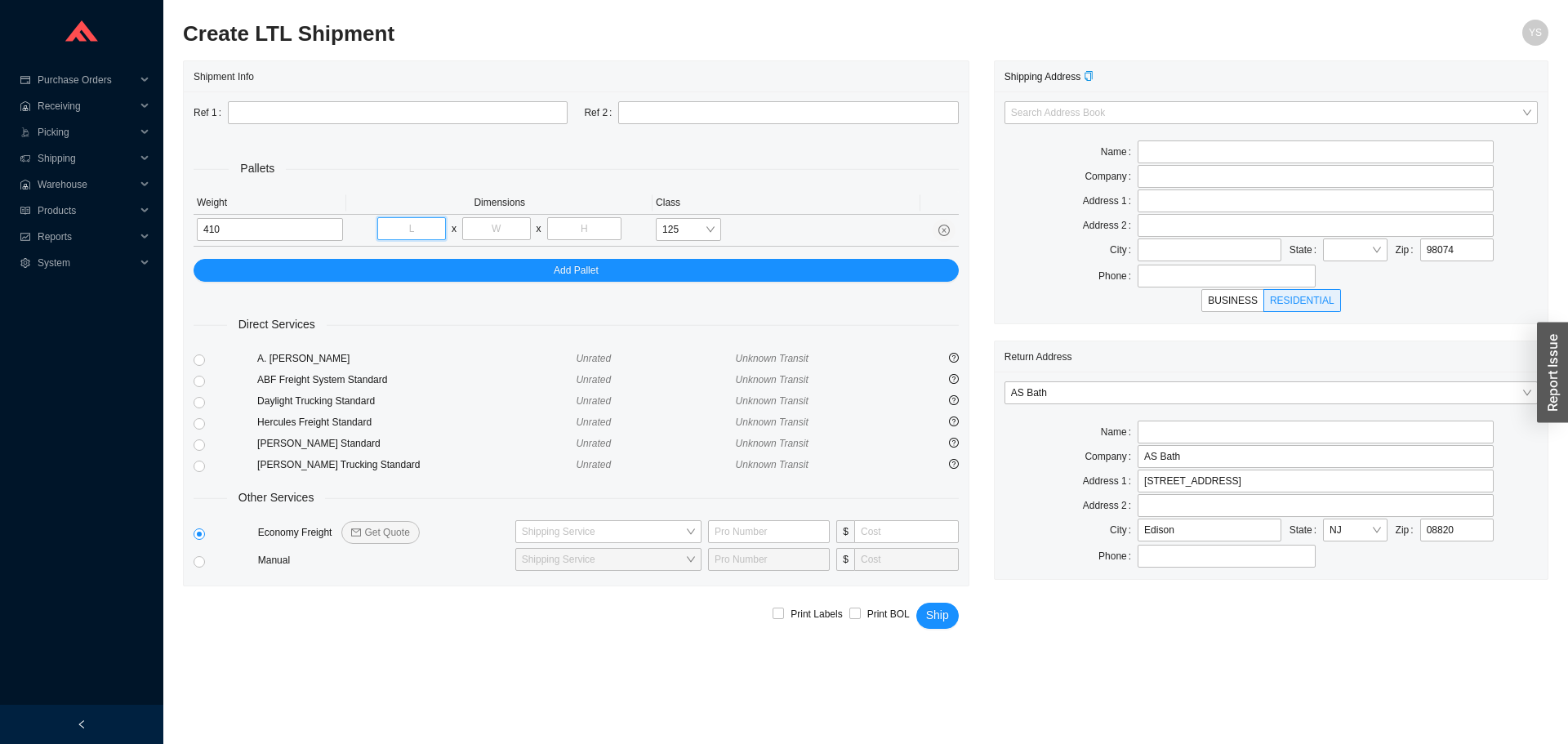
click at [397, 226] on input "tel" at bounding box center [411, 229] width 68 height 23
type input "79"
click at [499, 232] on input "tel" at bounding box center [496, 229] width 68 height 23
type input "43"
click at [604, 233] on input "tel" at bounding box center [584, 229] width 75 height 23
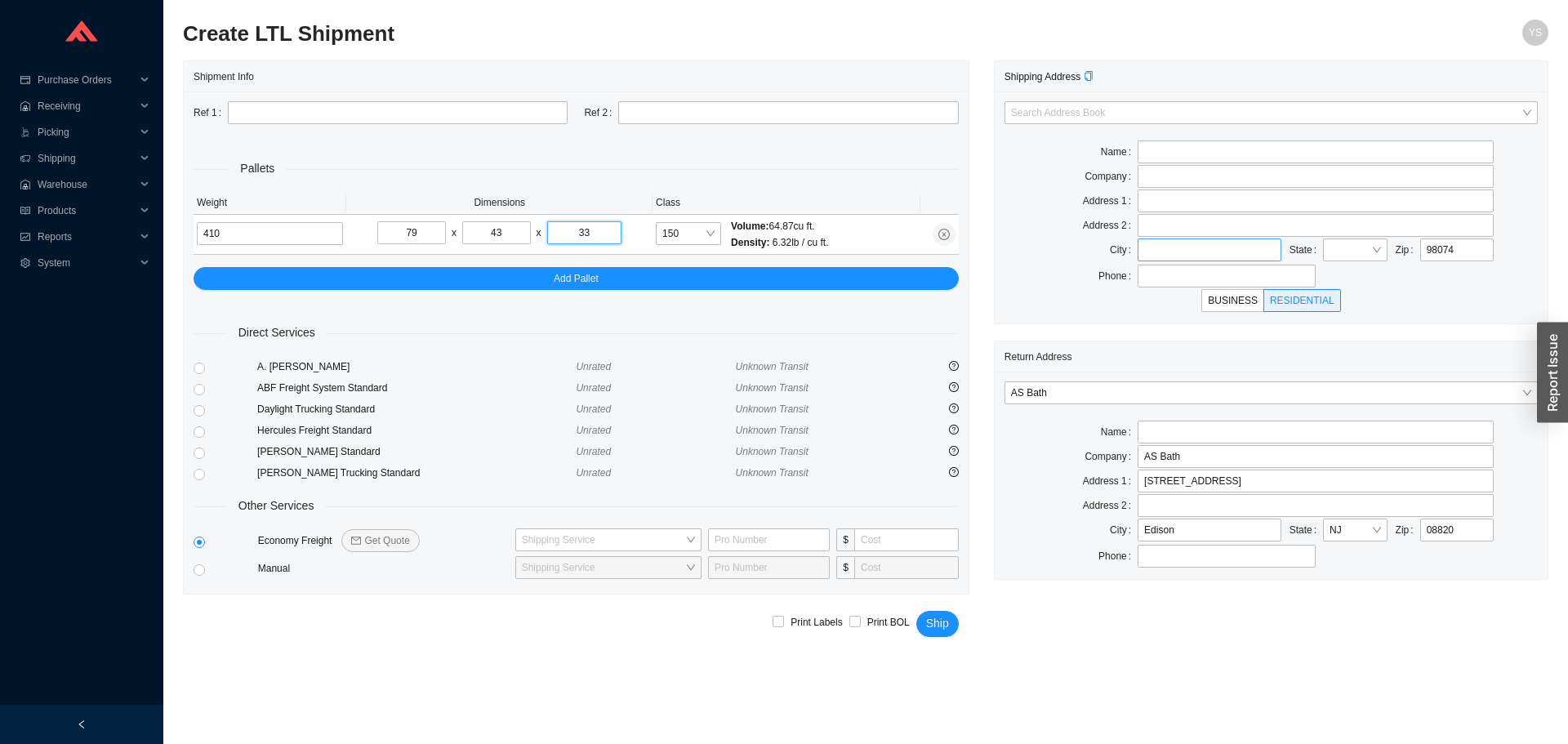
type input "33"
click at [1178, 251] on input "text" at bounding box center [1209, 250] width 144 height 23
drag, startPoint x: 1179, startPoint y: 257, endPoint x: 1215, endPoint y: 245, distance: 37.9
click at [1179, 257] on input "text" at bounding box center [1209, 250] width 144 height 23
paste input "Sammamish"
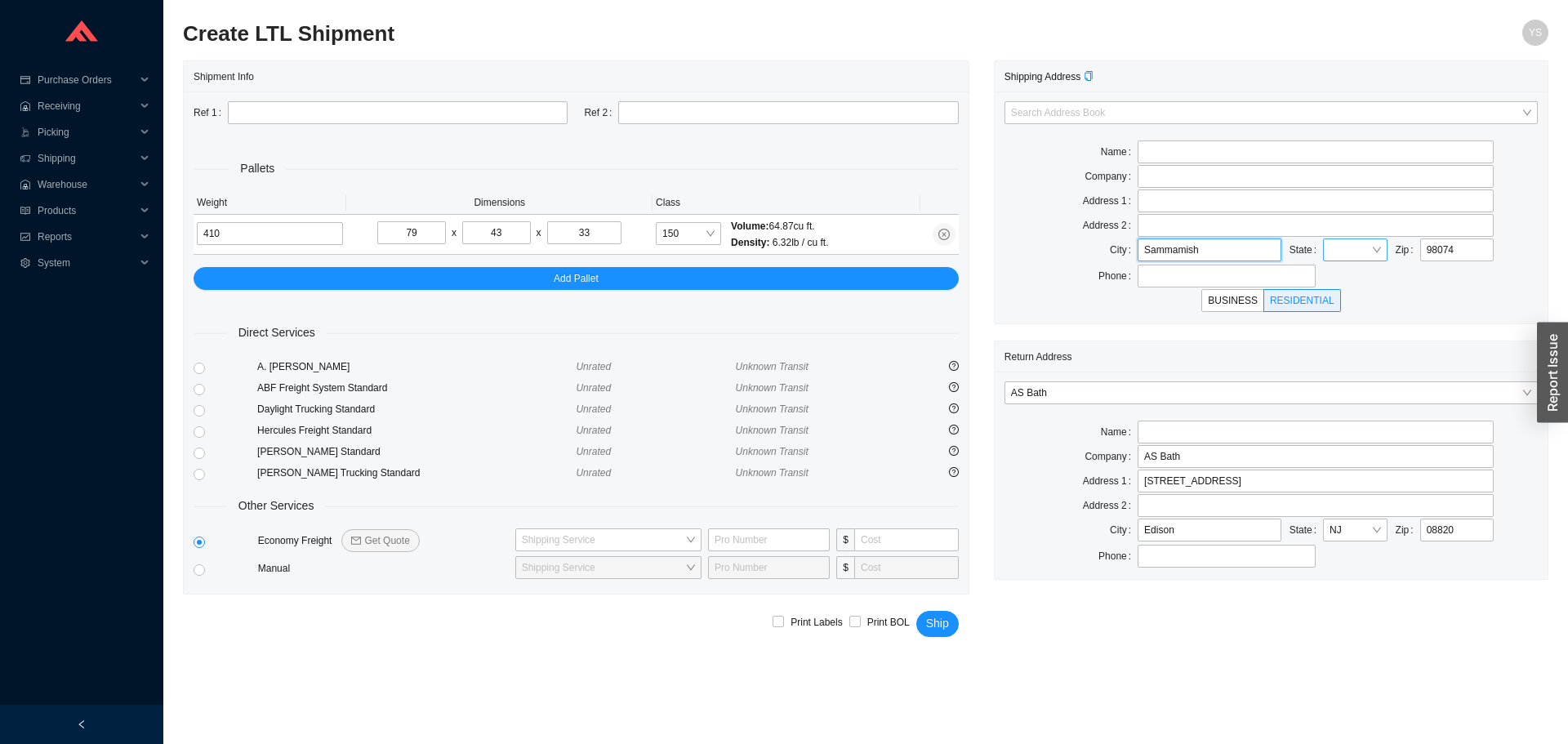
click at [1372, 253] on div at bounding box center [1355, 250] width 65 height 23
type input "Sammamish"
type input "wa"
click at [1373, 279] on div "WA" at bounding box center [1354, 280] width 53 height 15
drag, startPoint x: 625, startPoint y: 433, endPoint x: 566, endPoint y: 428, distance: 59.2
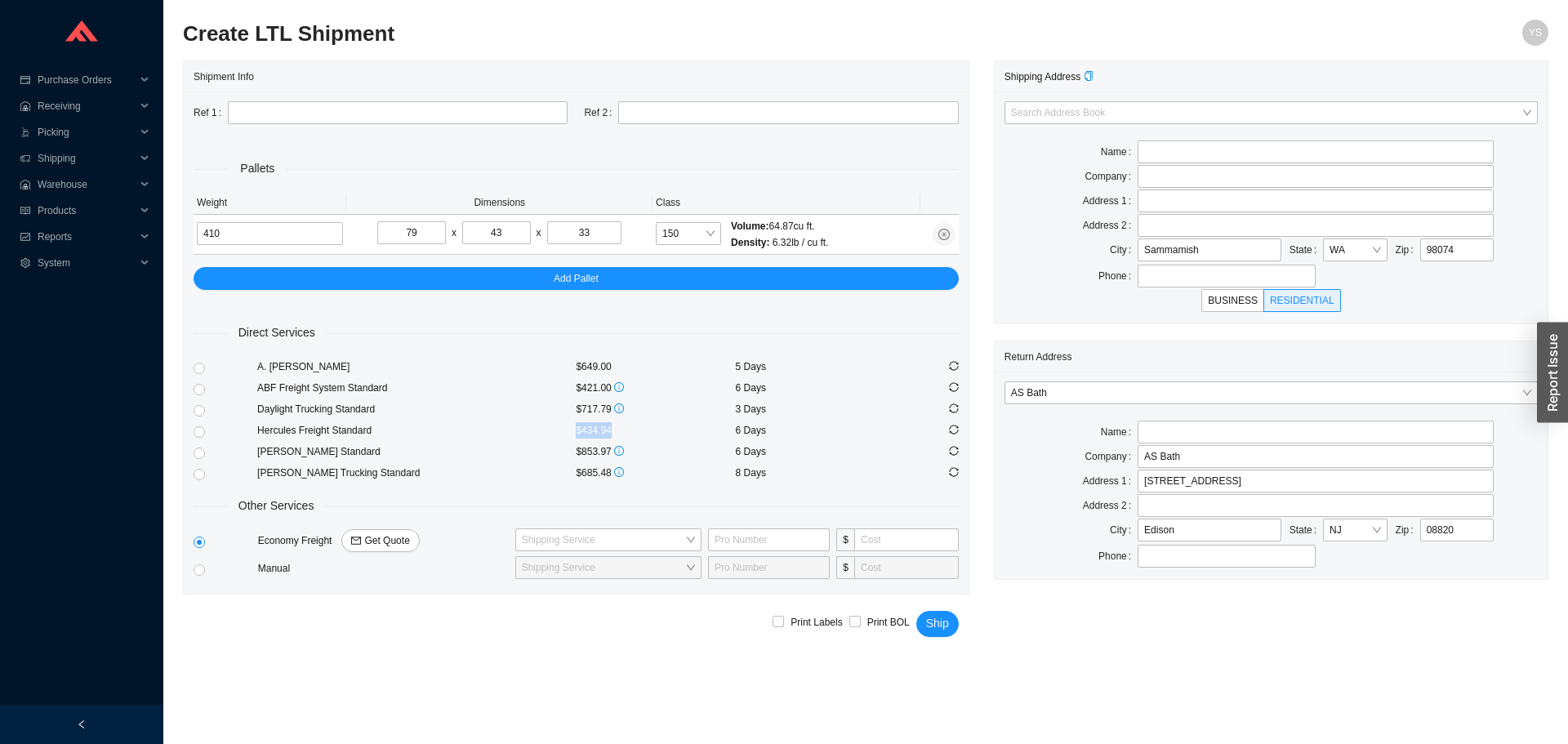
click at [566, 428] on div "Hercules Freight Standard $434.94 6 Days" at bounding box center [576, 431] width 765 height 21
copy div "$434.94"
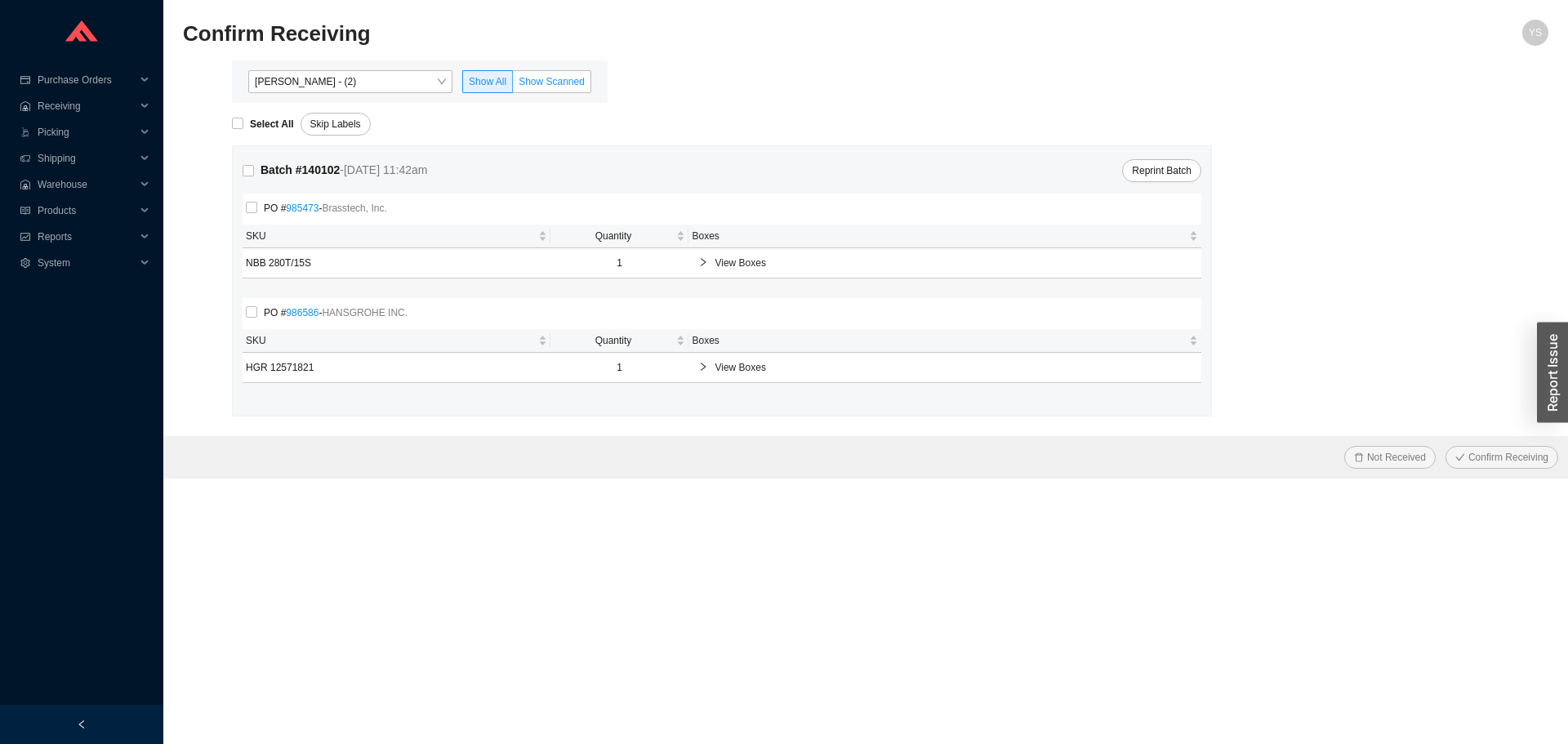
click at [573, 76] on span "Show Scanned" at bounding box center [551, 81] width 66 height 12
click at [513, 85] on input "Show Scanned" at bounding box center [513, 85] width 0 height 0
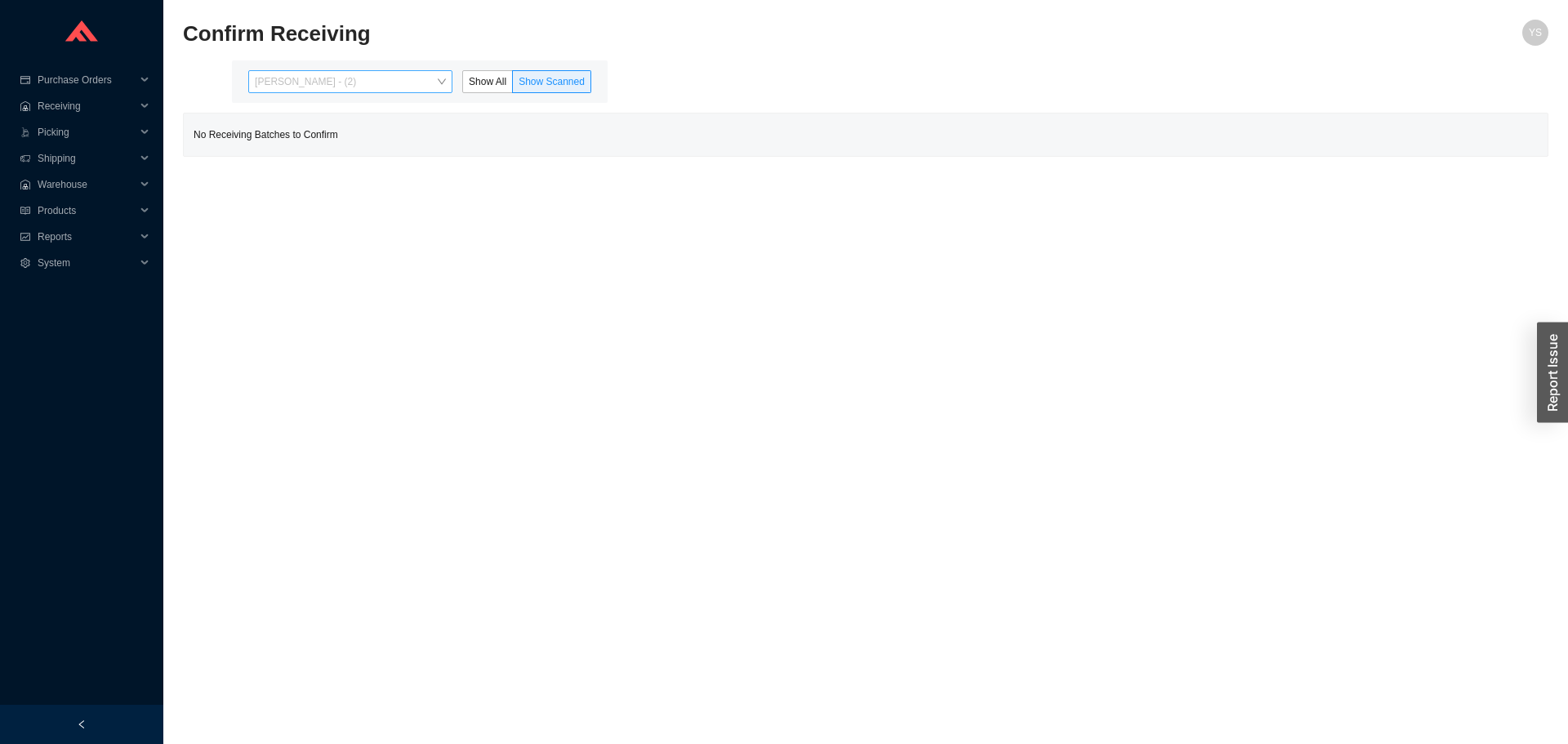
click at [408, 89] on span "[PERSON_NAME] - (2)" at bounding box center [350, 81] width 191 height 21
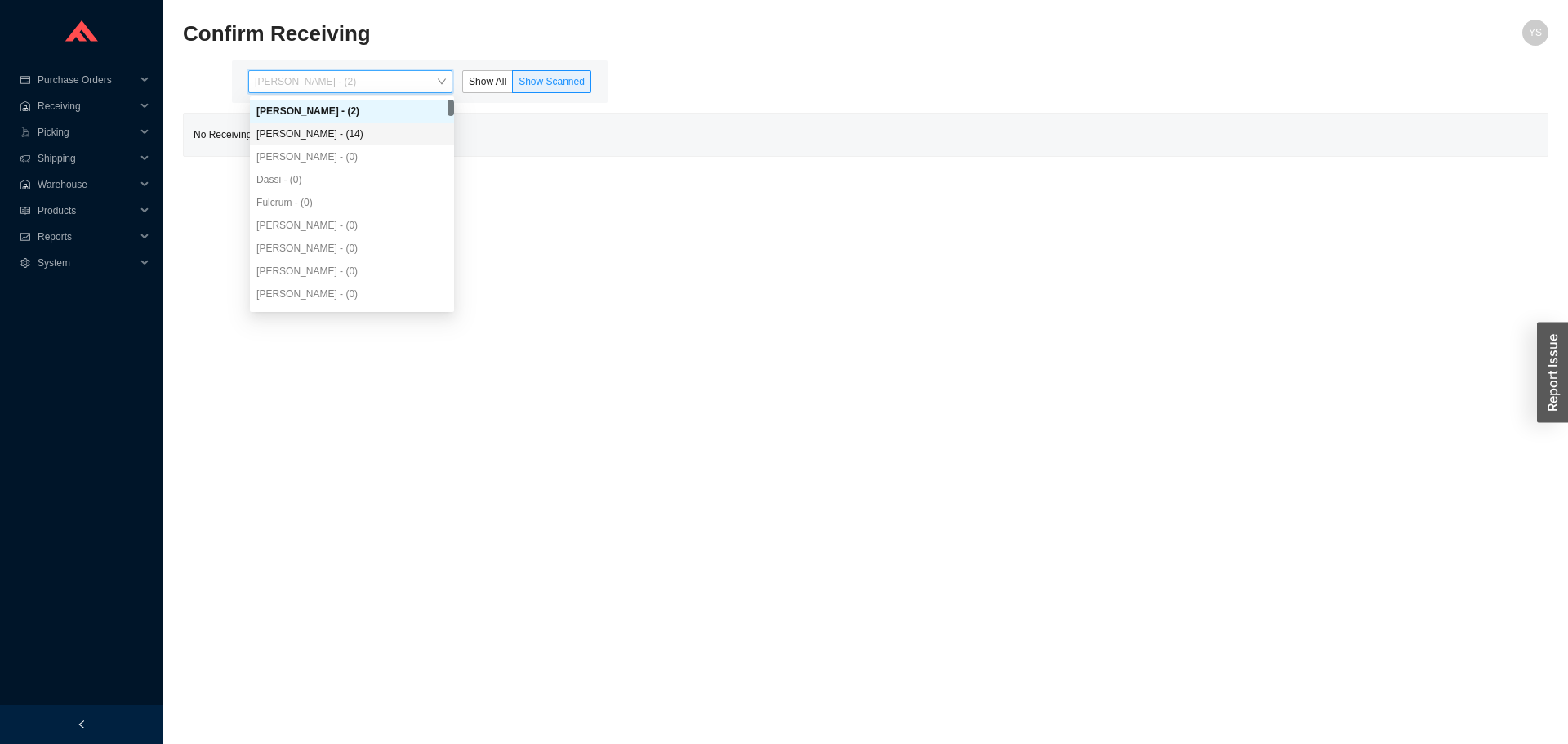
click at [321, 129] on div "[PERSON_NAME] - (14)" at bounding box center [352, 134] width 191 height 15
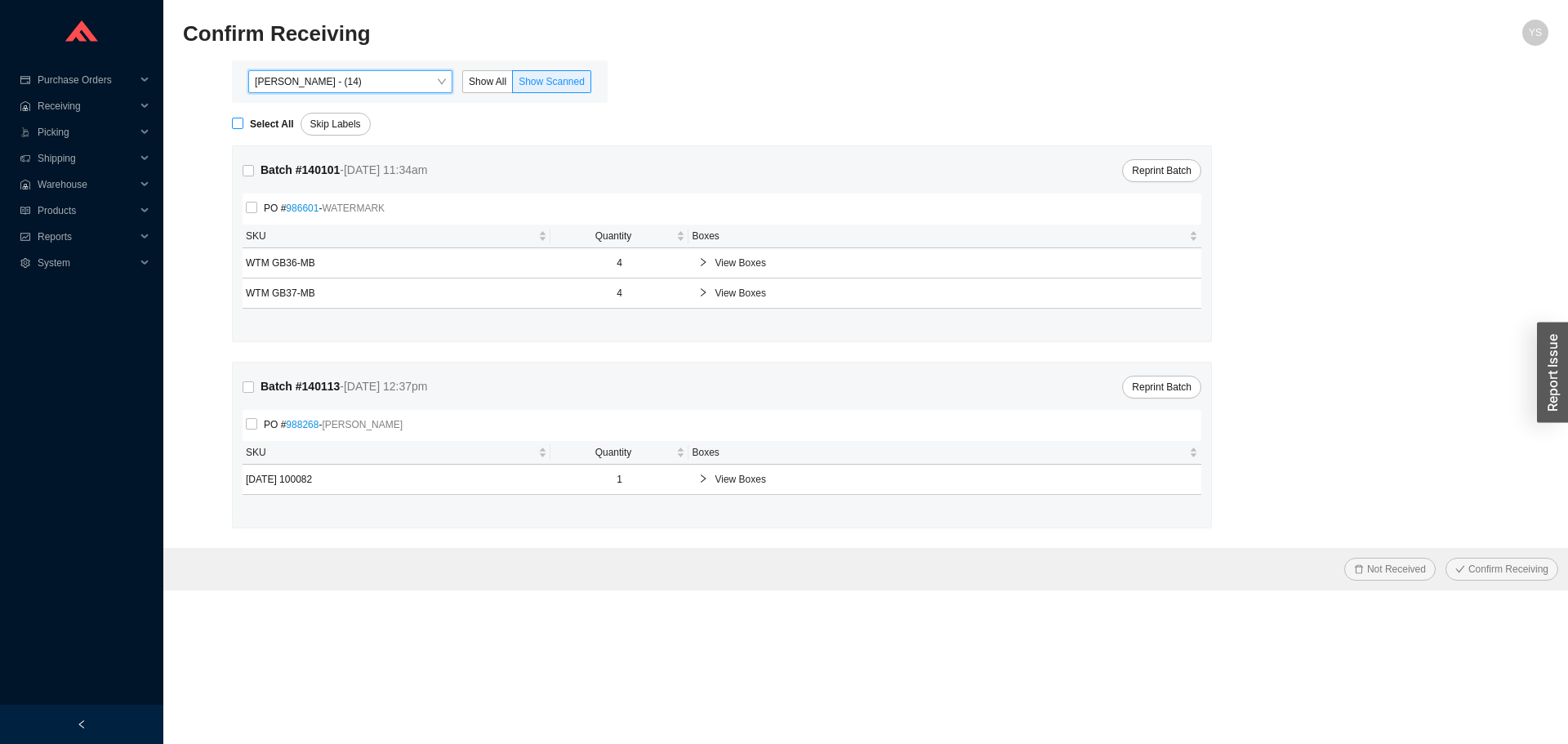
click at [270, 125] on strong "Select All" at bounding box center [272, 124] width 44 height 12
click at [243, 125] on input "Select All" at bounding box center [238, 123] width 12 height 12
checkbox input "true"
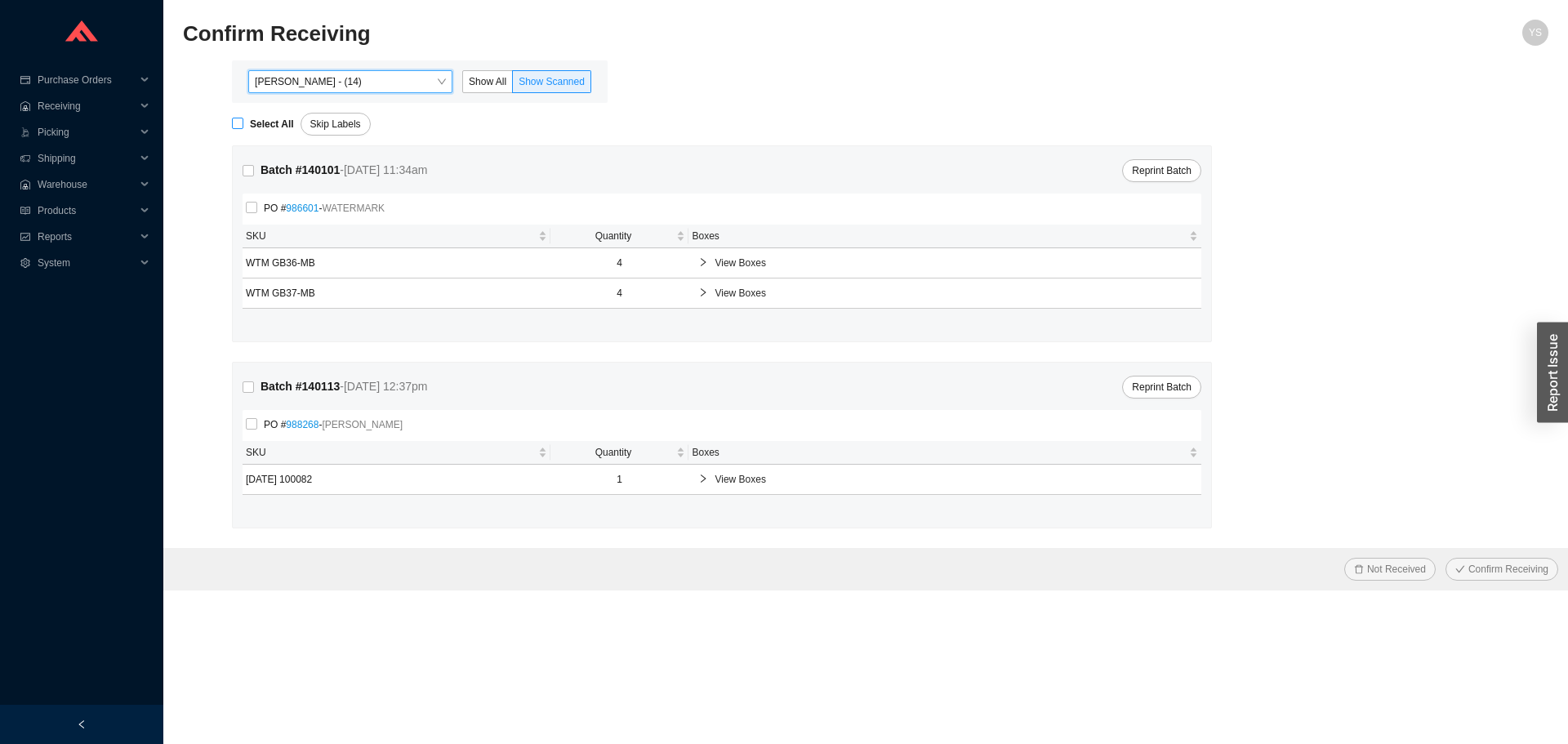
checkbox input "true"
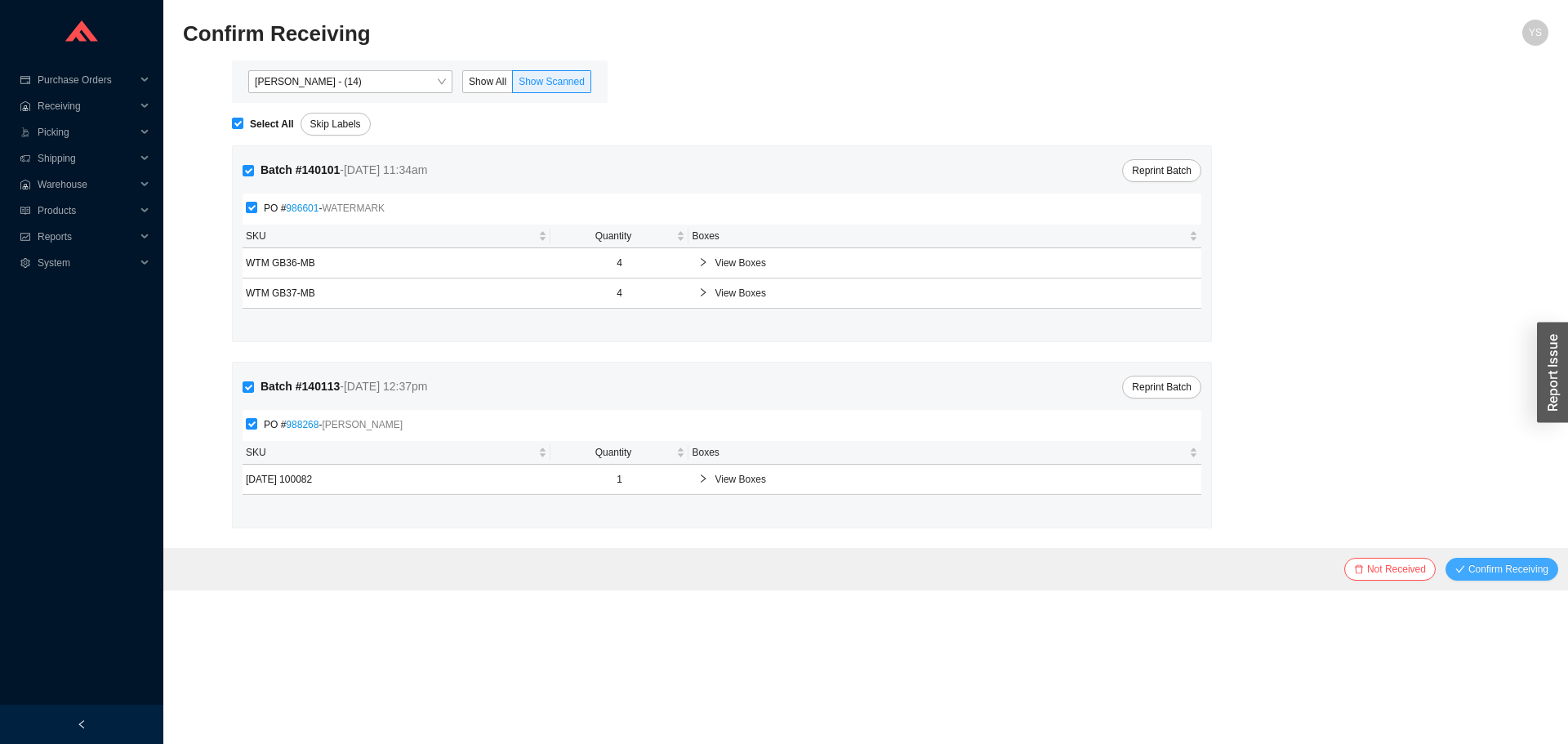
click at [1465, 571] on icon "check" at bounding box center [1460, 570] width 10 height 10
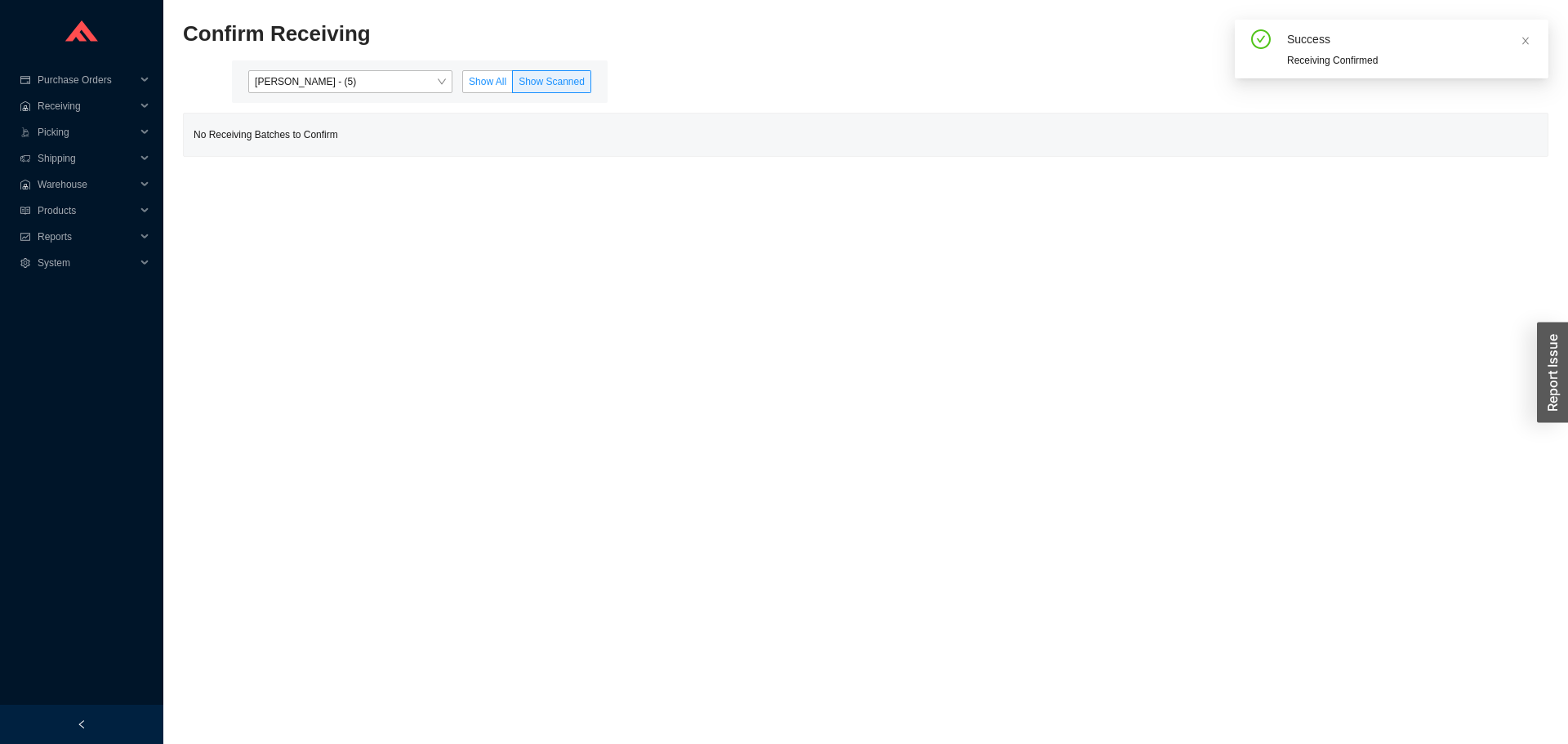
click at [493, 80] on span "Show All" at bounding box center [487, 81] width 38 height 12
click at [463, 85] on input "Show All" at bounding box center [463, 85] width 0 height 0
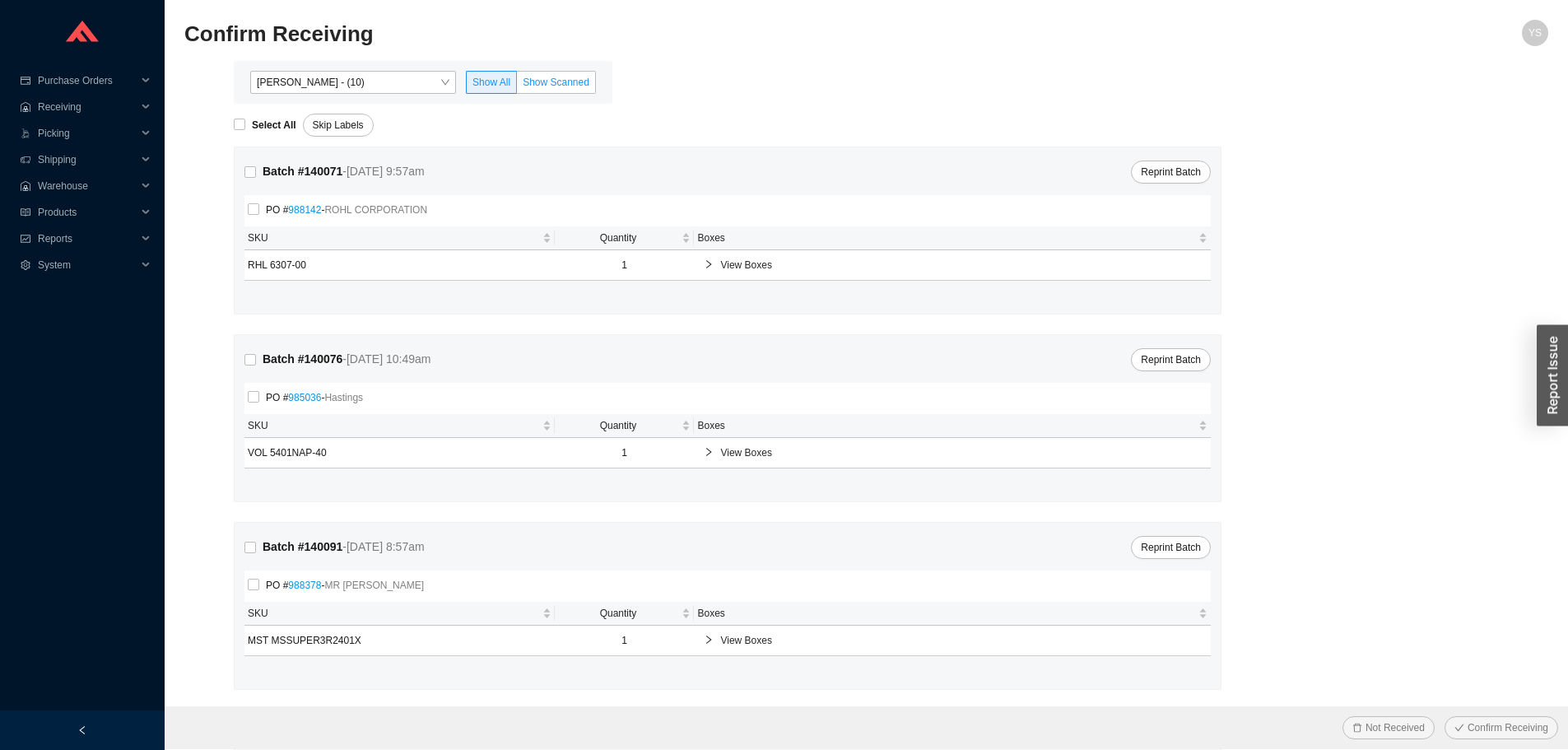
click at [586, 78] on span "Show Scanned" at bounding box center [556, 82] width 66 height 12
click at [517, 85] on input "Show Scanned" at bounding box center [517, 85] width 0 height 0
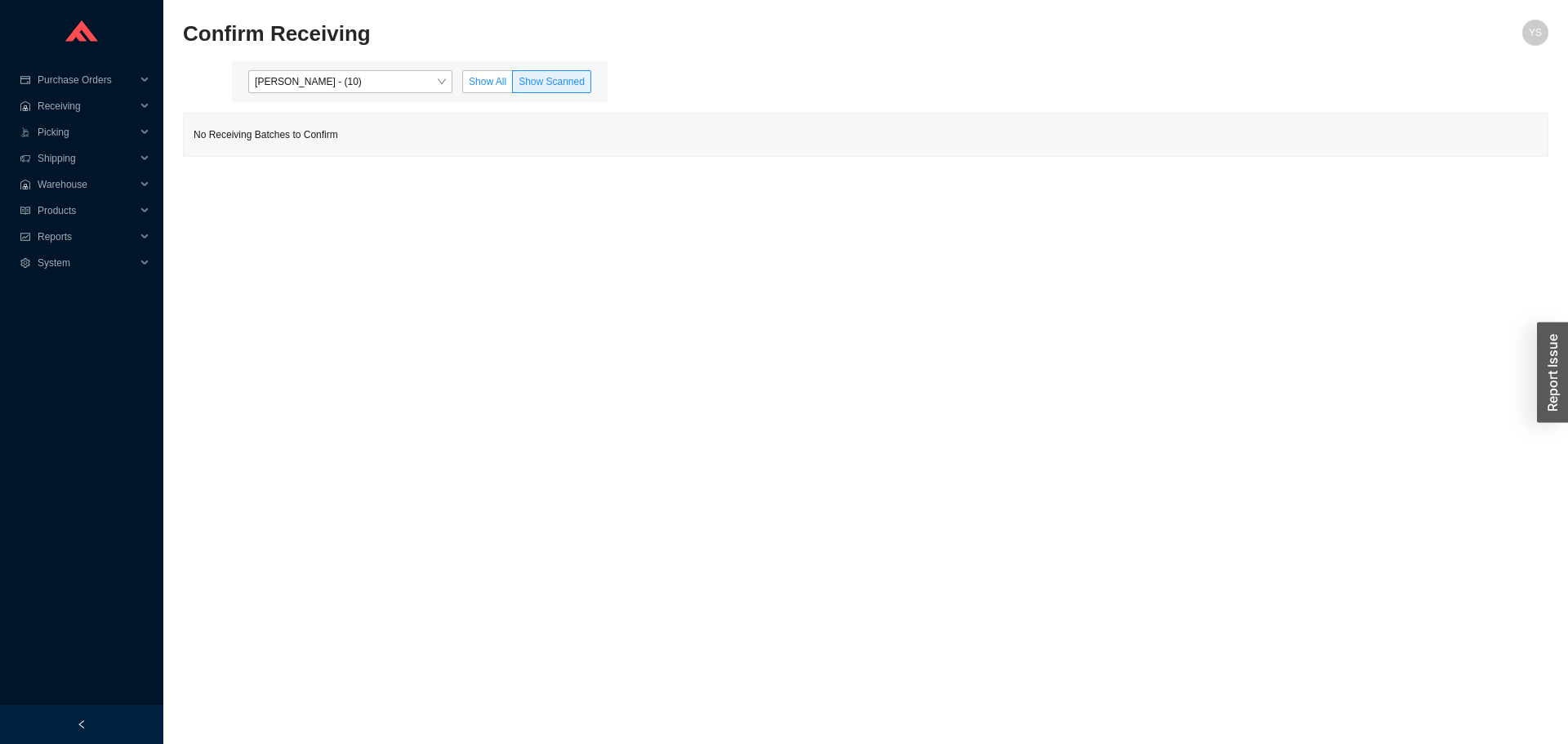
click at [499, 80] on span "Show All" at bounding box center [487, 81] width 38 height 12
click at [463, 85] on input "Show All" at bounding box center [463, 85] width 0 height 0
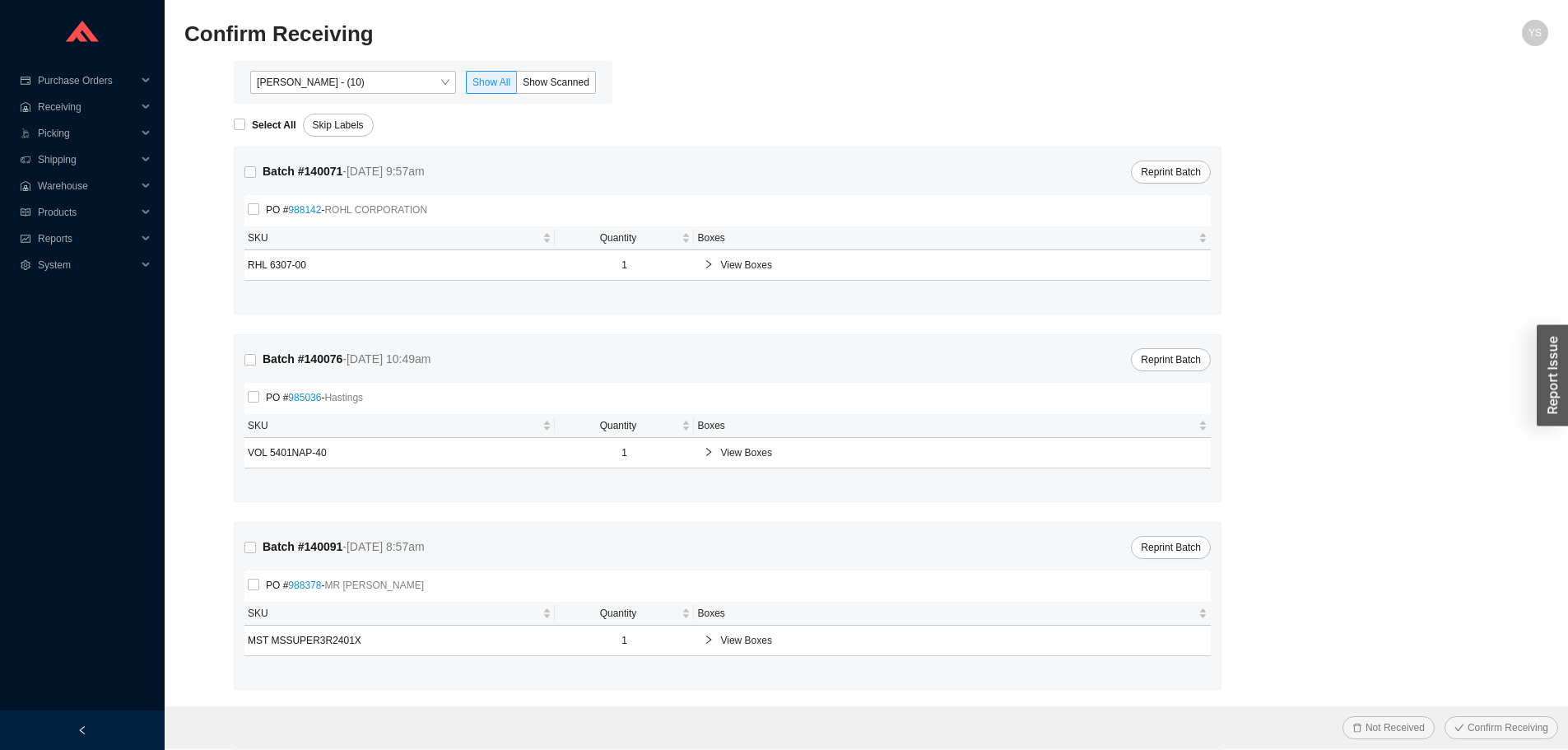
click at [312, 69] on div "Angel Negron - (10) Show All Show Scanned" at bounding box center [422, 83] width 379 height 43
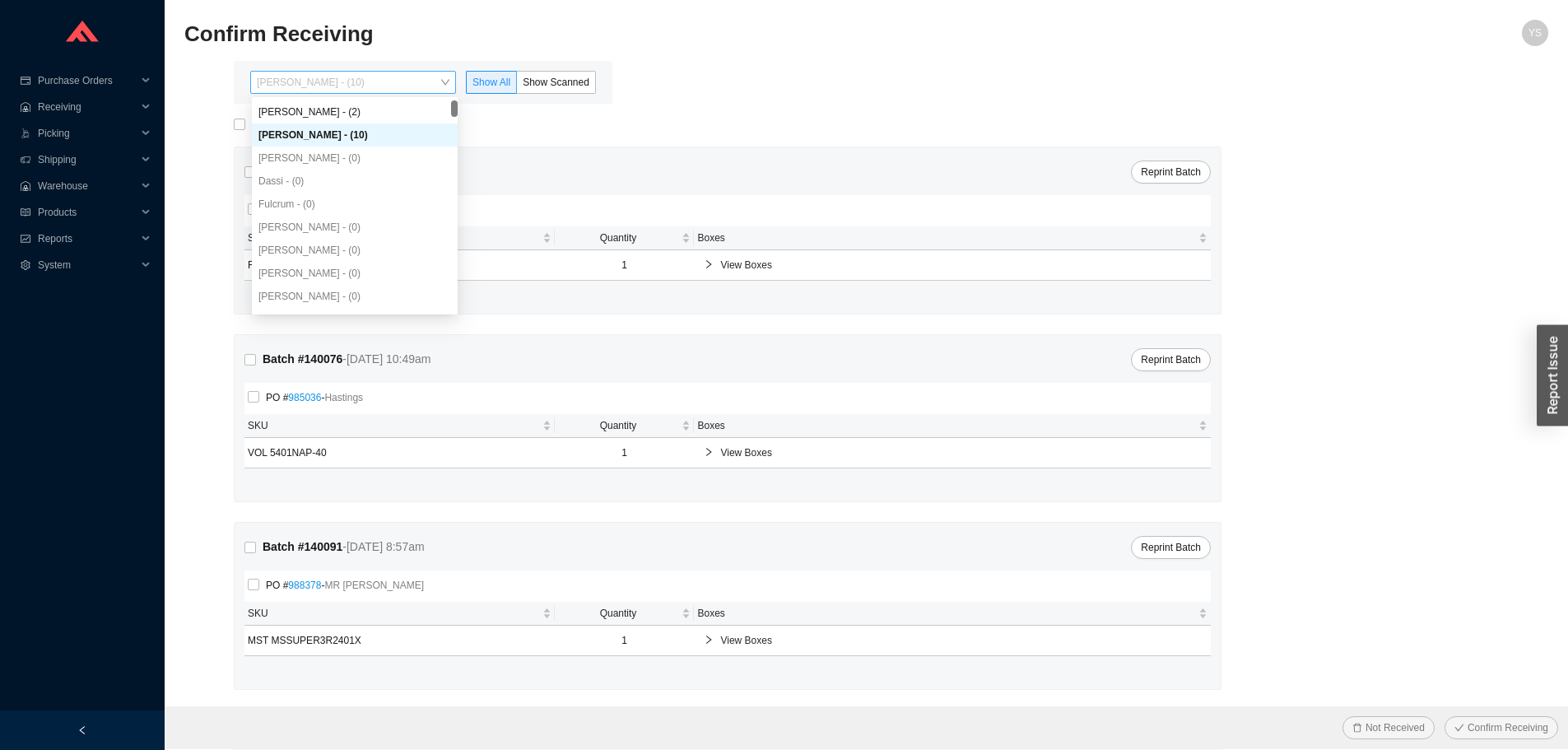
click at [311, 74] on span "[PERSON_NAME] - (10)" at bounding box center [353, 82] width 193 height 22
click at [309, 114] on div "[PERSON_NAME] - (2)" at bounding box center [355, 112] width 193 height 15
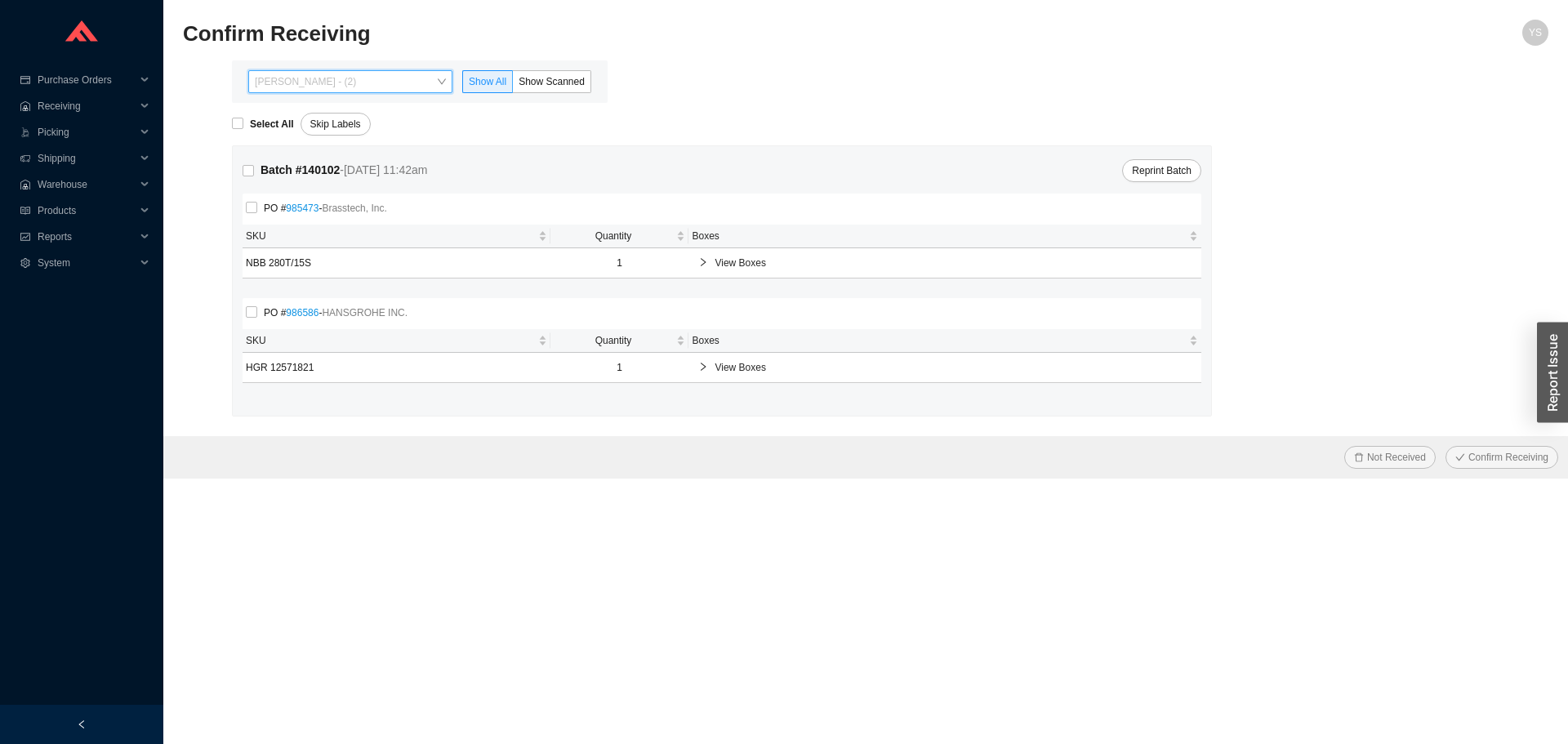
click at [328, 89] on span "[PERSON_NAME] - (2)" at bounding box center [350, 81] width 191 height 21
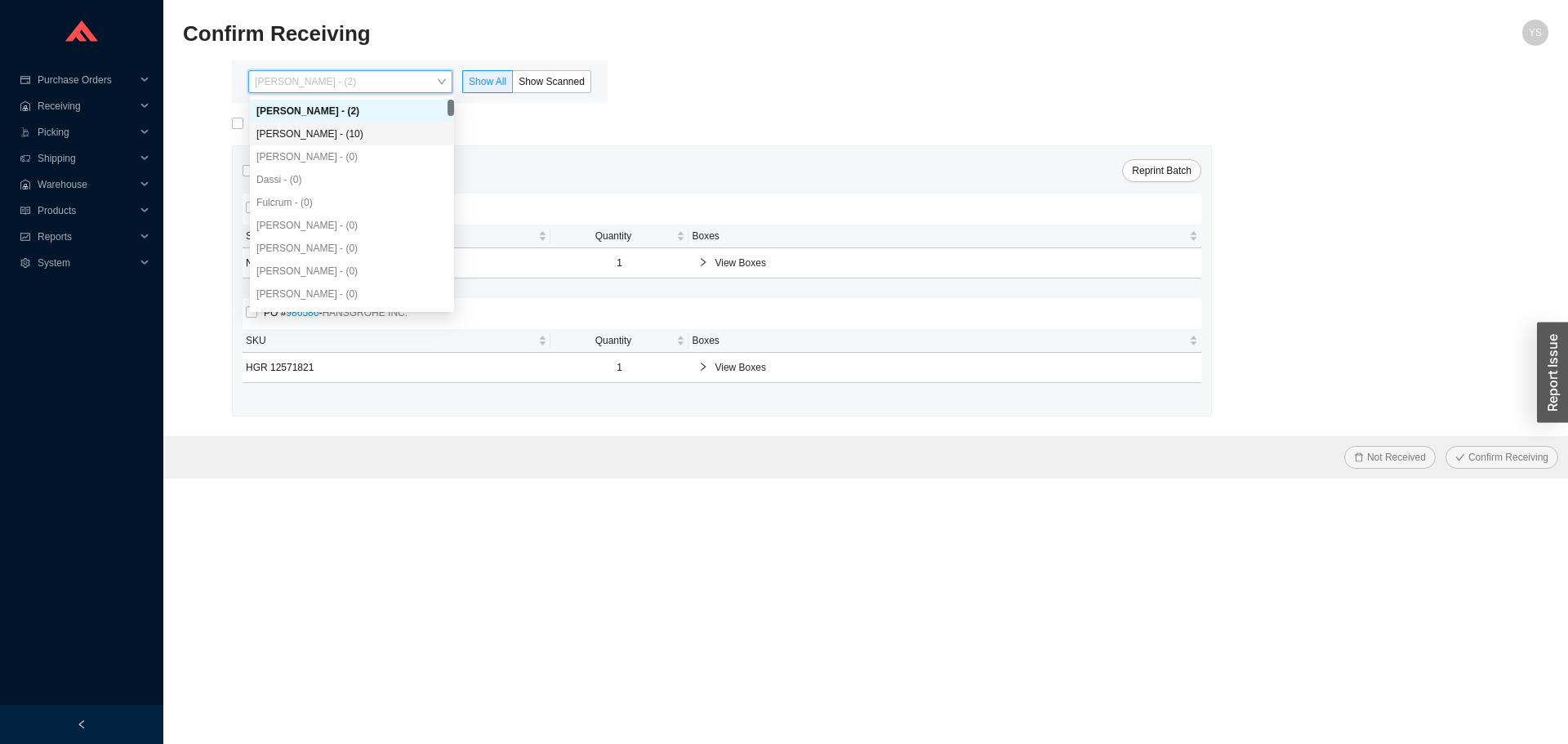
click at [339, 123] on div "[PERSON_NAME] - (10)" at bounding box center [352, 134] width 204 height 23
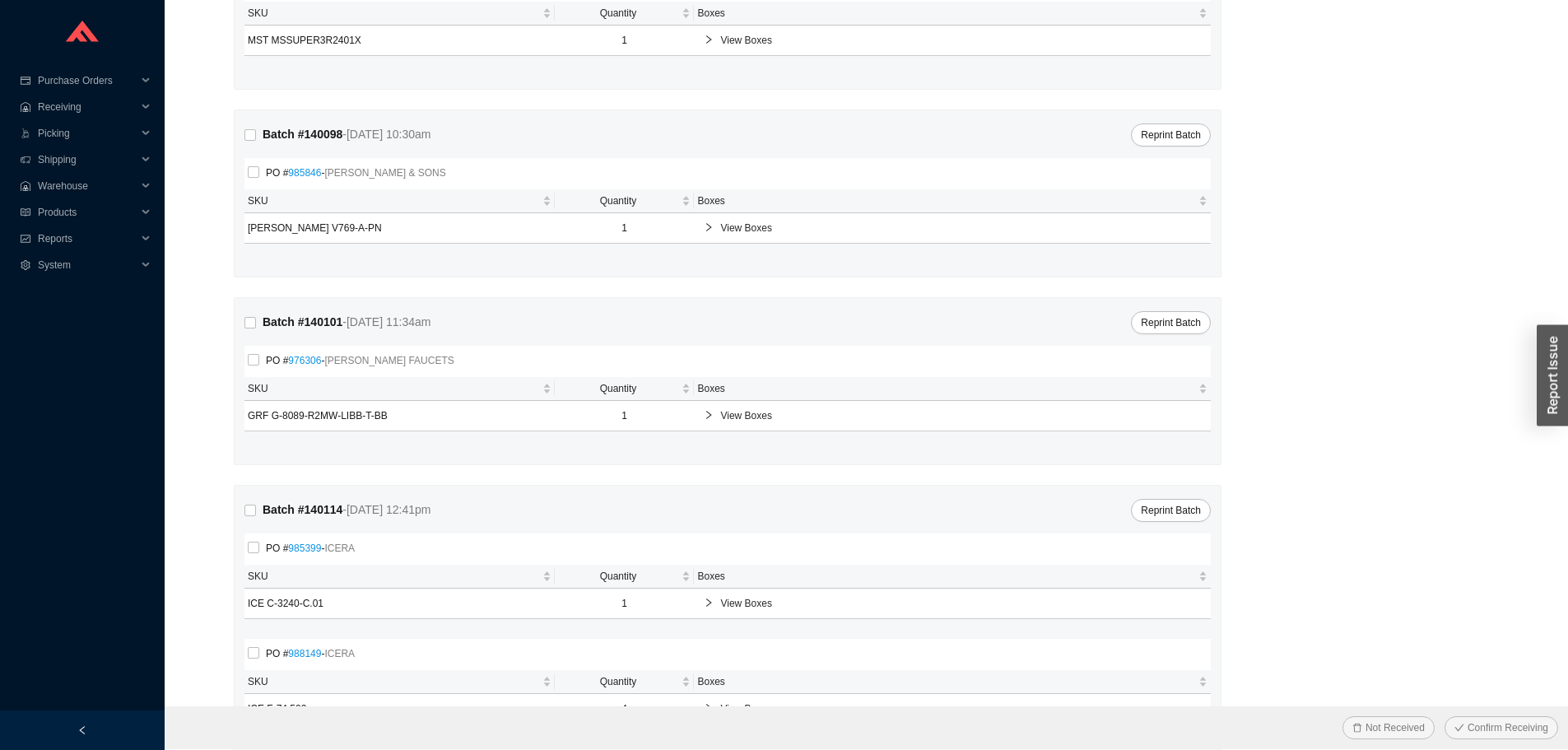
scroll to position [671, 0]
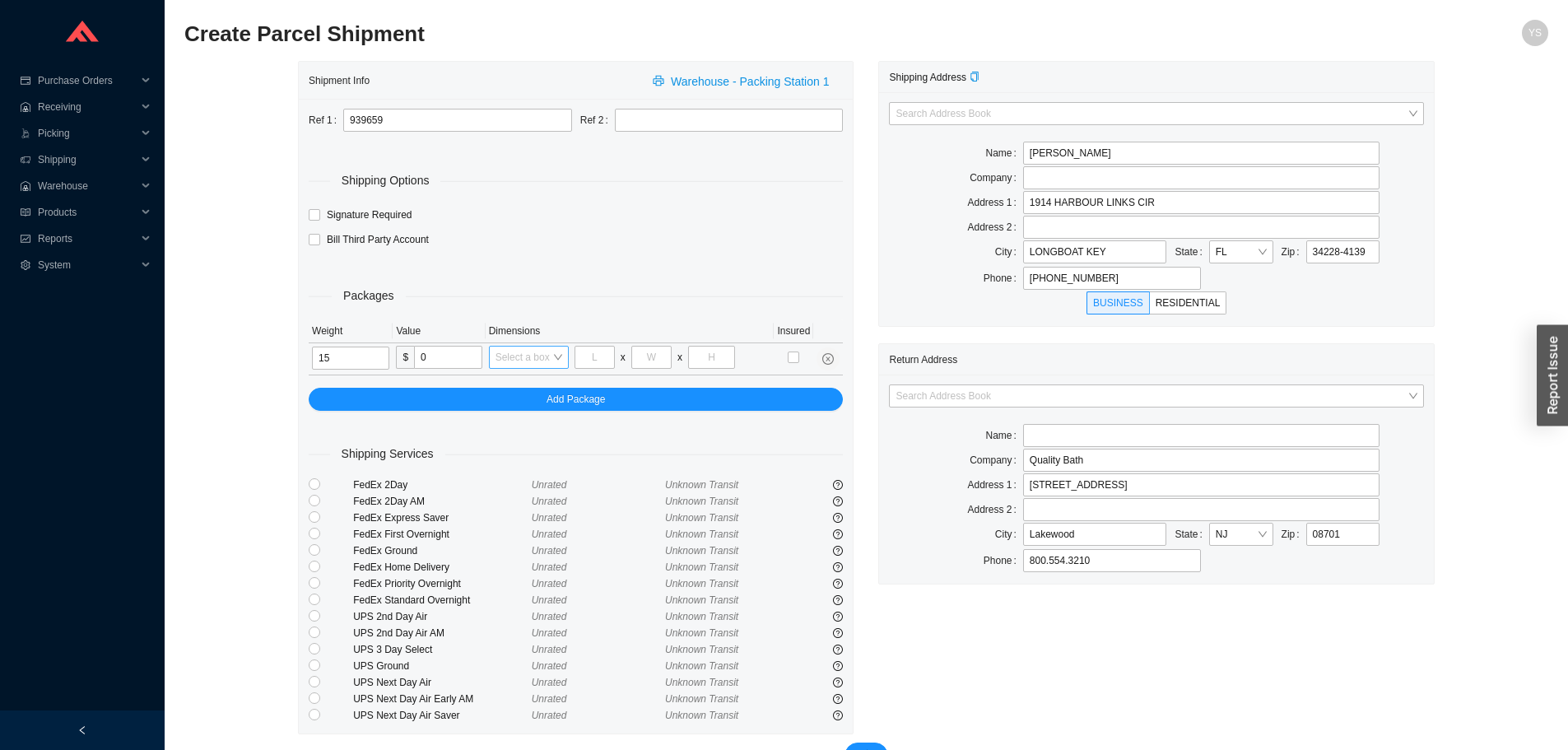
type input "15"
click at [507, 358] on input "search" at bounding box center [523, 357] width 57 height 22
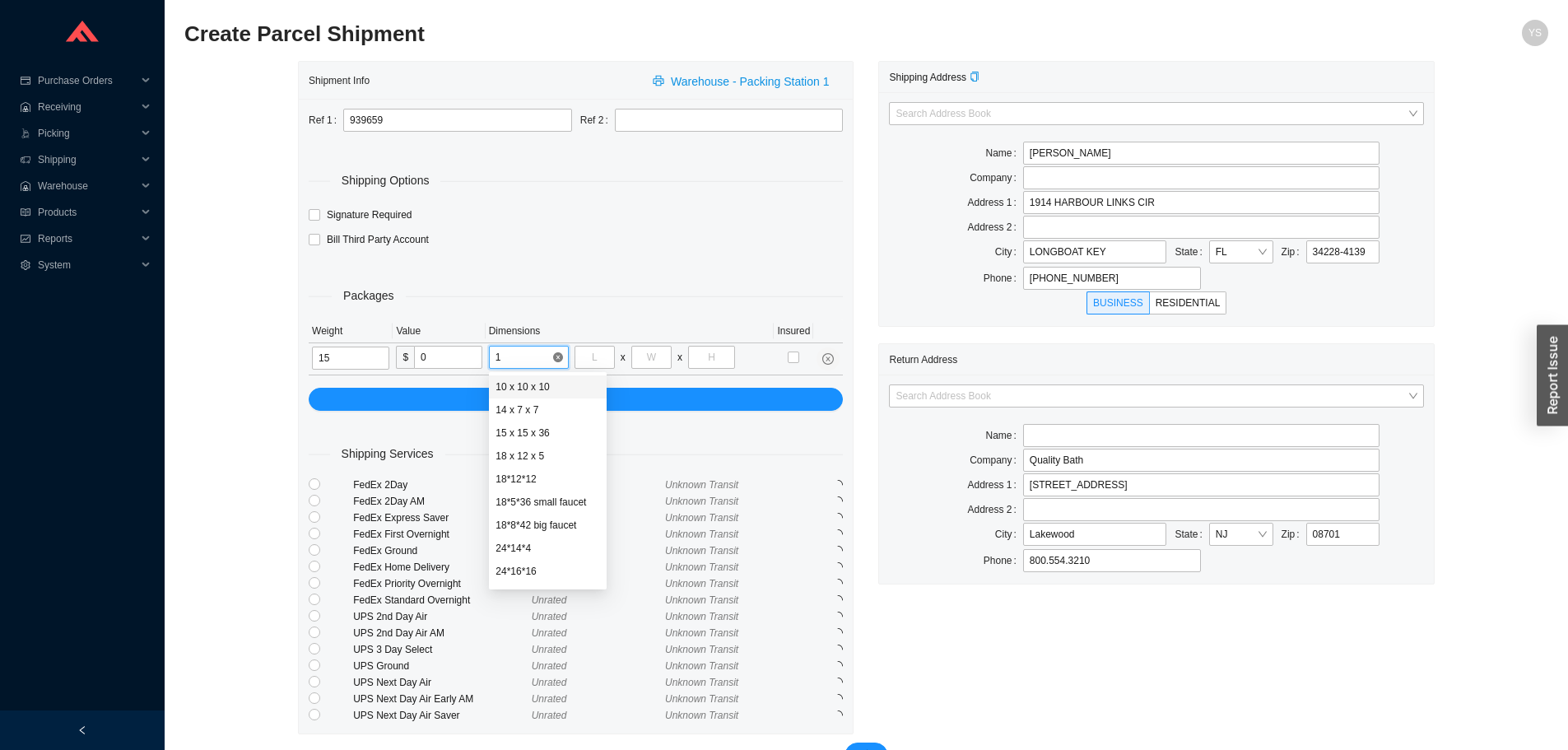
type input "18"
click at [499, 386] on div "18 x 12 x 5" at bounding box center [540, 387] width 90 height 15
type input "18"
type input "12"
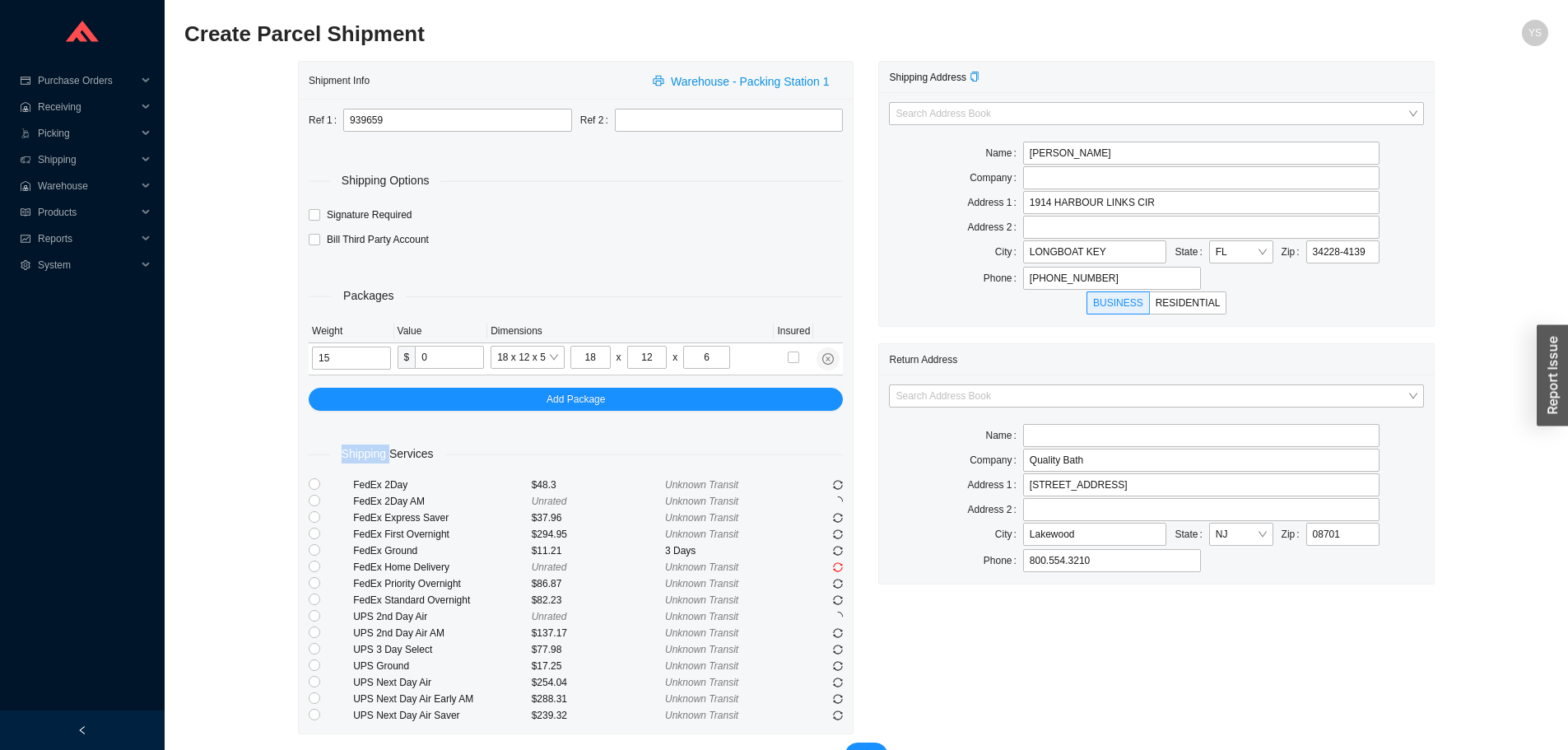
click at [499, 386] on div "Packages Weight Value Dimensions Insured 15 $ 0 18 x 12 x 5 18 x 12 x 6 Add Pac…" at bounding box center [576, 331] width 534 height 157
click at [511, 360] on span "18 x 12 x 5" at bounding box center [528, 357] width 61 height 22
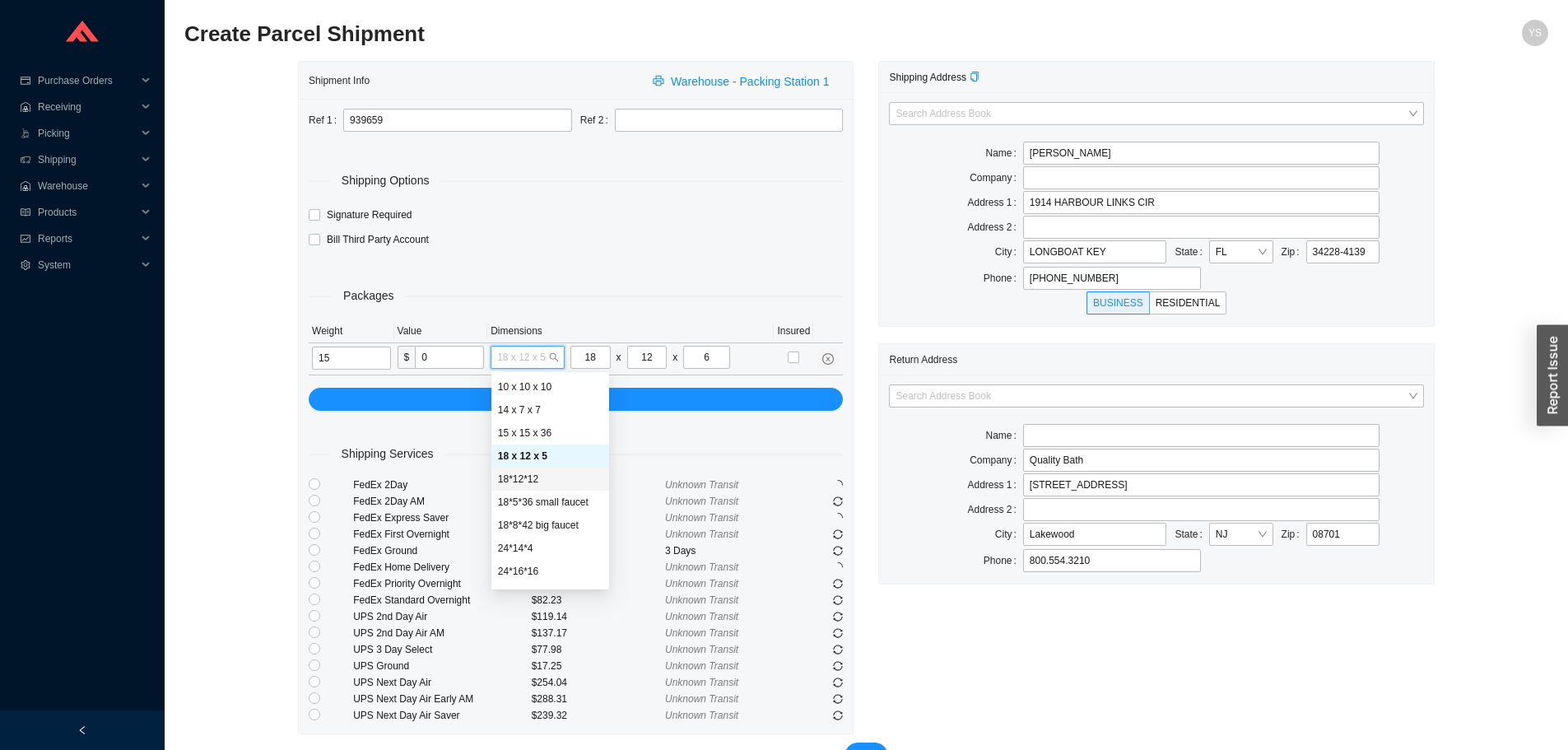
click at [523, 476] on div "18*12*12" at bounding box center [550, 479] width 104 height 15
type input "12"
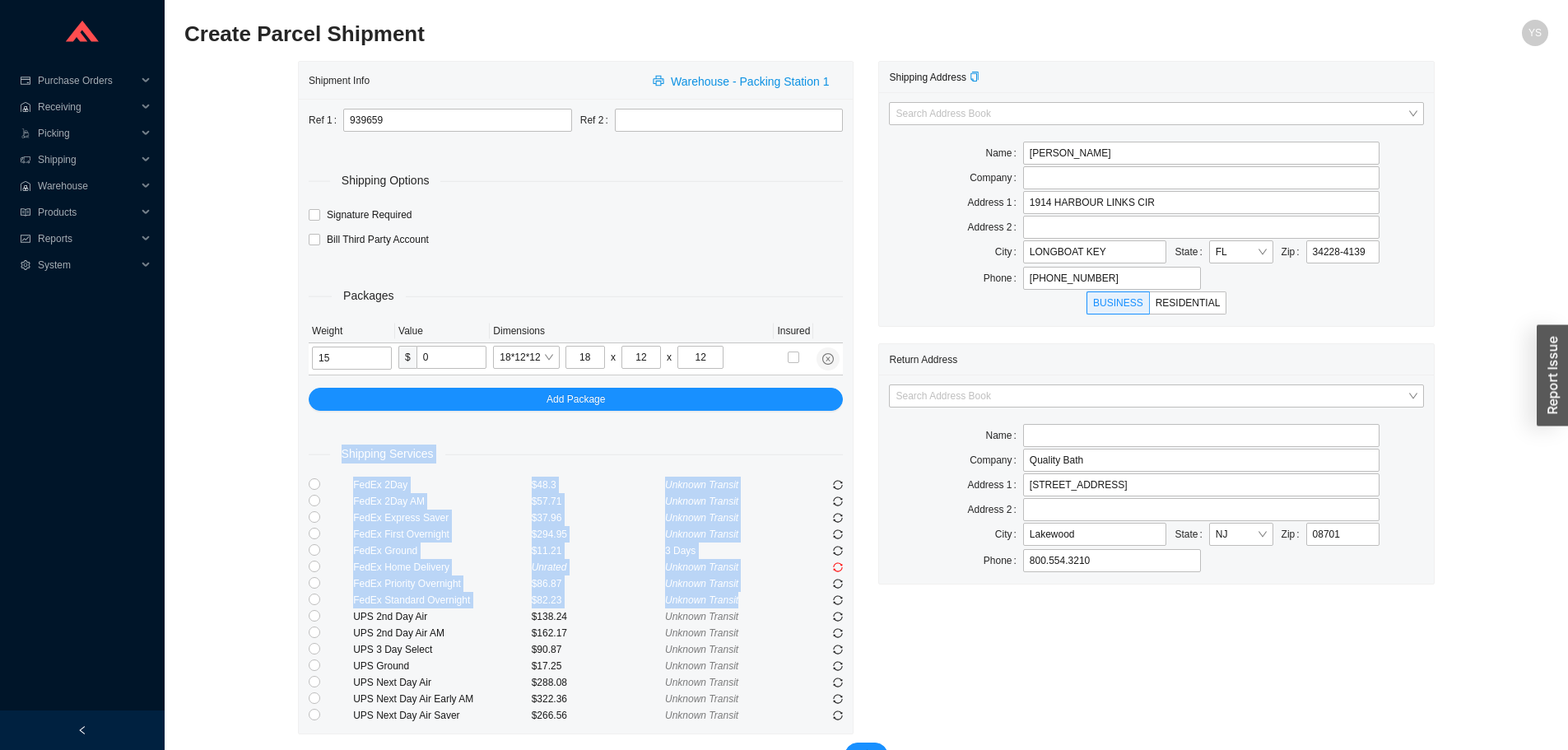
drag, startPoint x: 850, startPoint y: 605, endPoint x: 312, endPoint y: 452, distance: 559.3
click at [312, 452] on div "Ref 1 939659 Ref 2 Shipping Options Signature Required Bill Third Party Account…" at bounding box center [576, 416] width 554 height 635
copy div "Shipping Services FedEx 2Day $48.3 Unknown Transit FedEx 2Day AM $57.71 Unknown…"
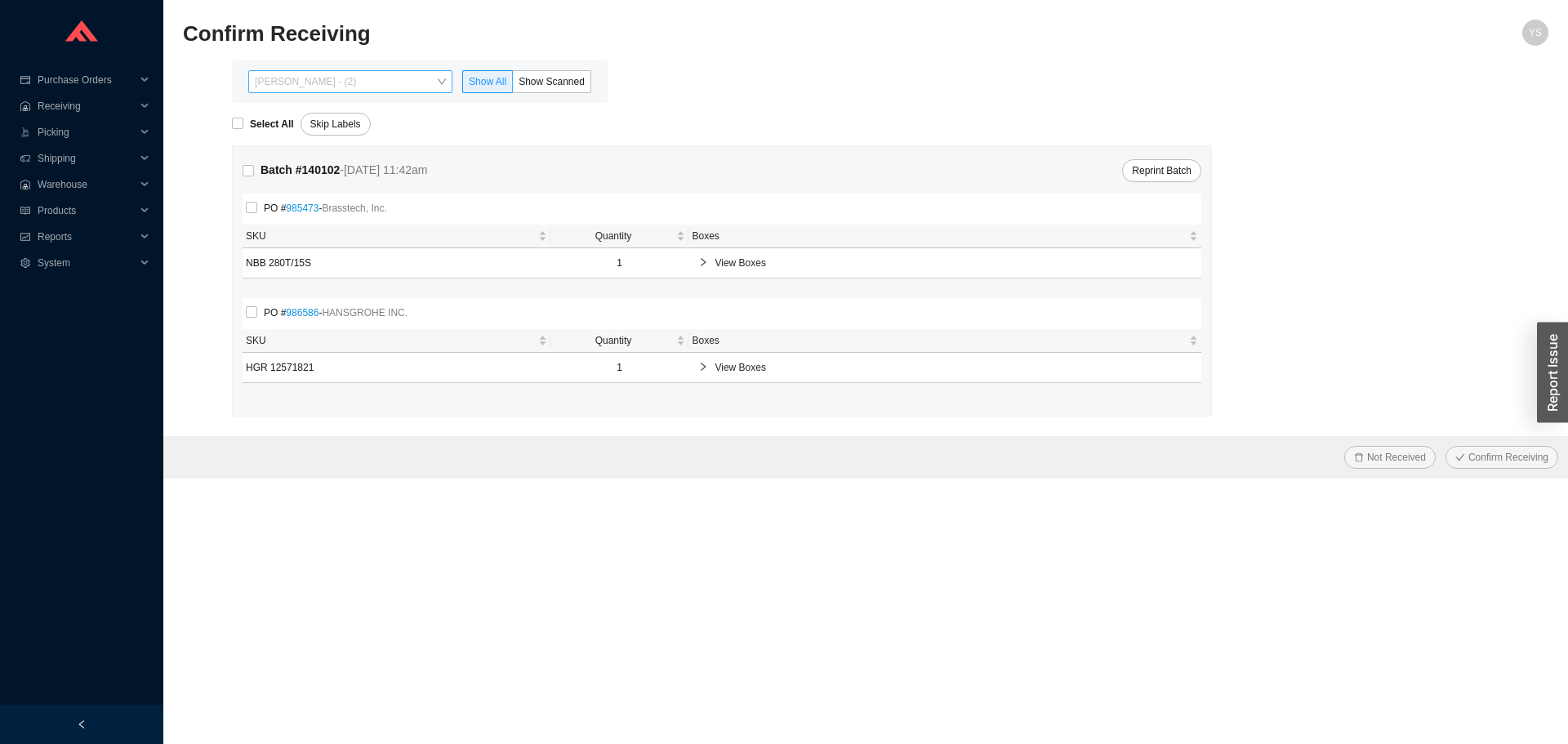
click at [309, 72] on span "[PERSON_NAME] - (2)" at bounding box center [350, 81] width 191 height 21
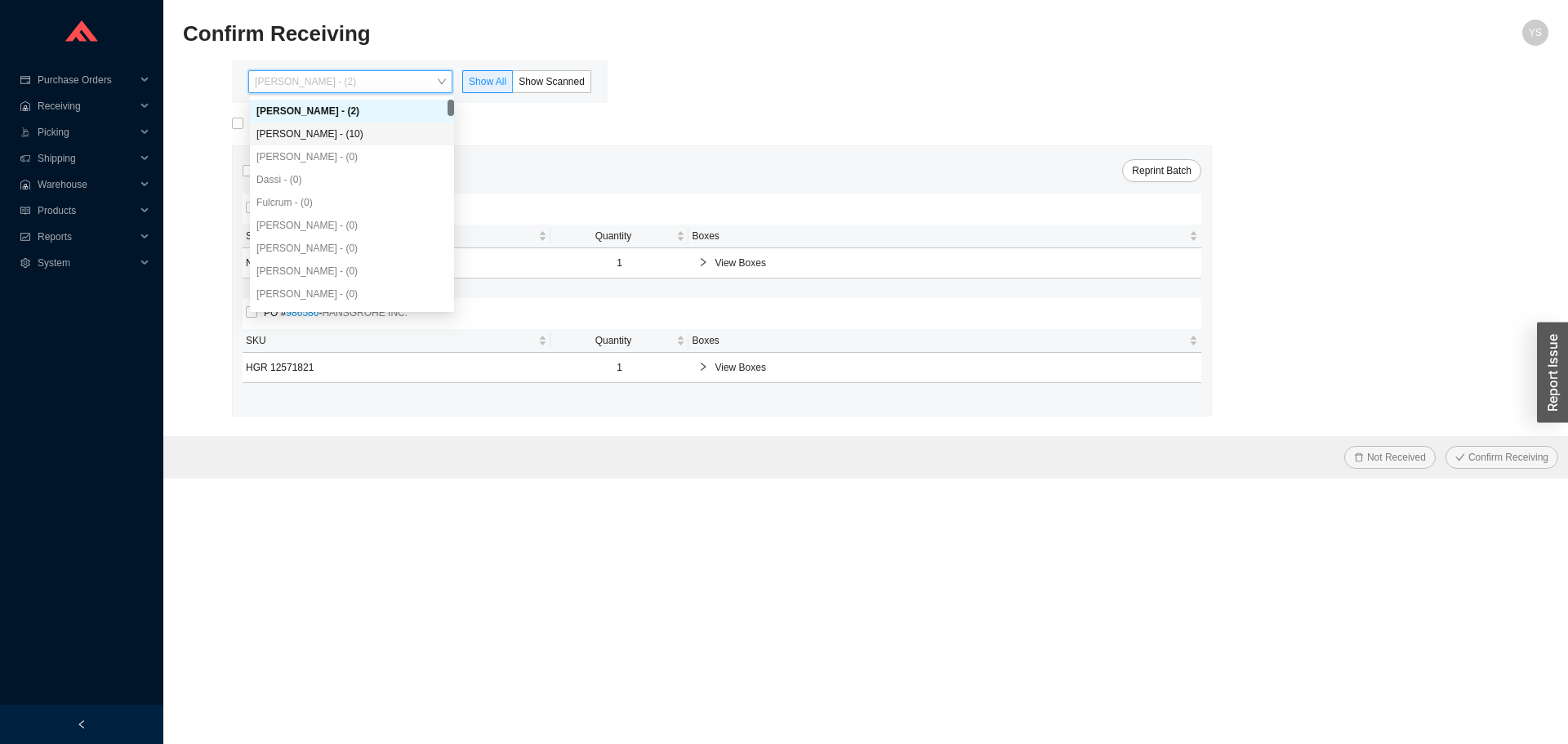
drag, startPoint x: 327, startPoint y: 127, endPoint x: 394, endPoint y: 138, distance: 67.9
click at [330, 128] on div "[PERSON_NAME] - (10)" at bounding box center [352, 134] width 191 height 15
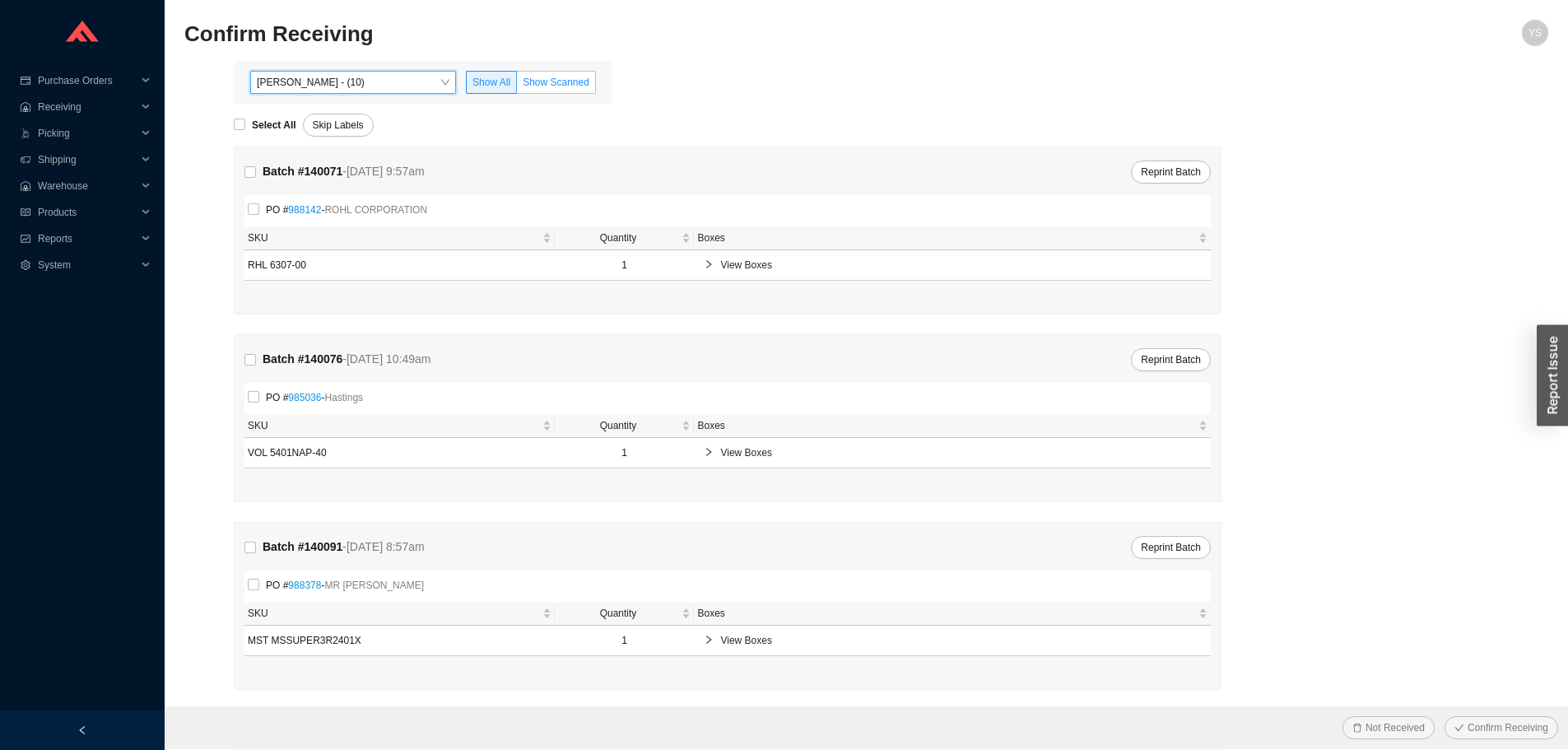
click at [538, 80] on span "Show Scanned" at bounding box center [556, 82] width 66 height 12
click at [517, 85] on input "Show Scanned" at bounding box center [517, 85] width 0 height 0
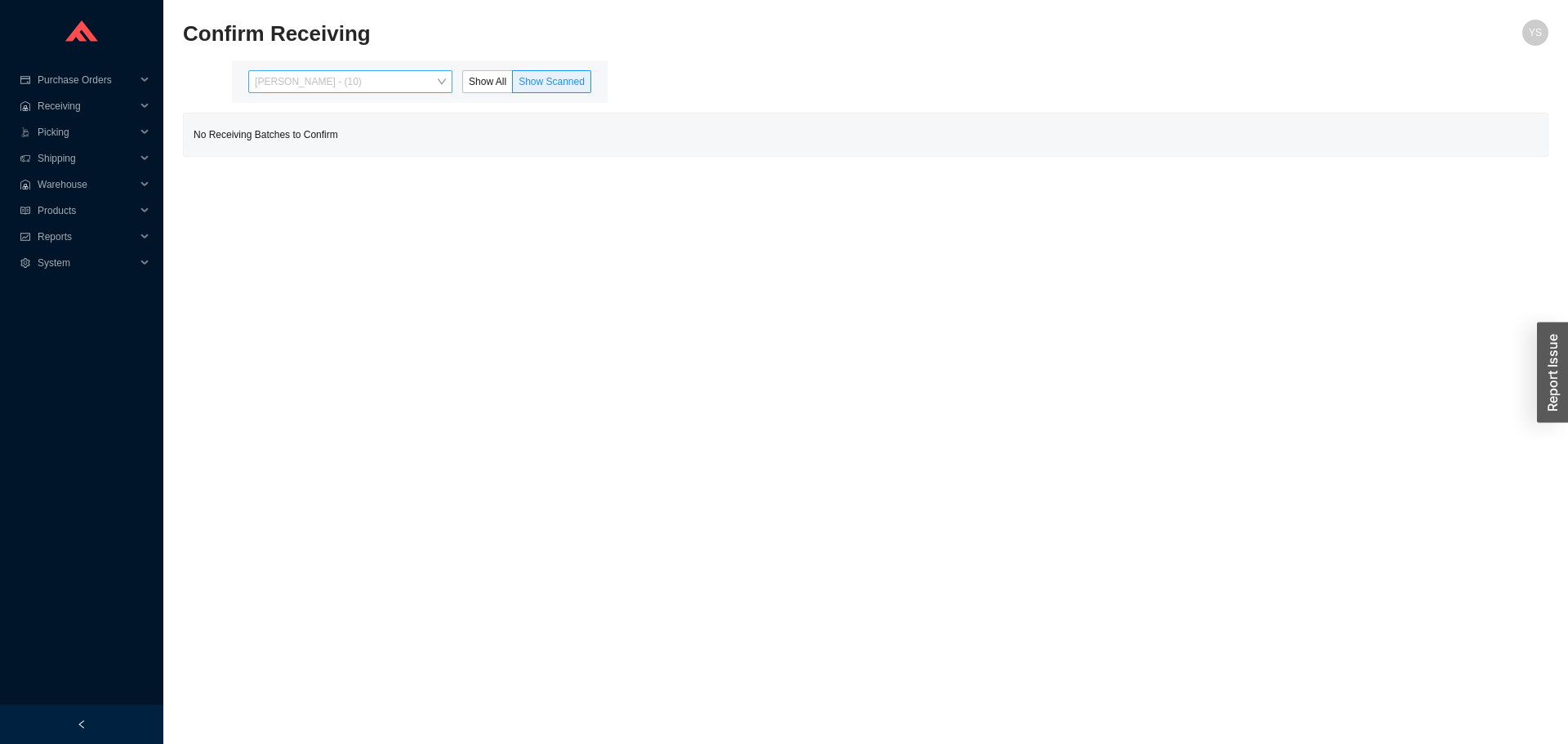
click at [412, 76] on span "[PERSON_NAME] - (10)" at bounding box center [350, 81] width 191 height 21
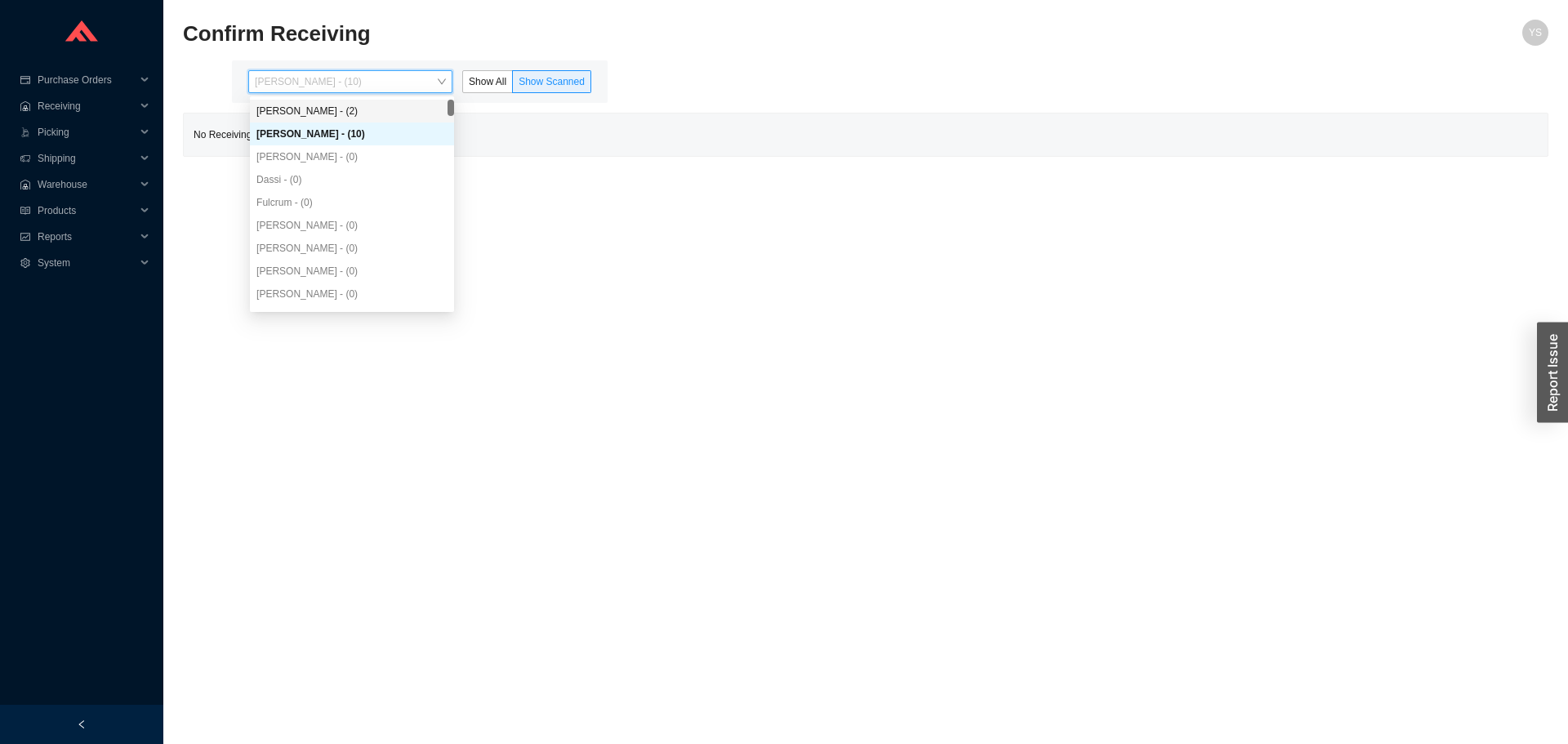
click at [348, 121] on div "[PERSON_NAME] - (2)" at bounding box center [352, 111] width 204 height 23
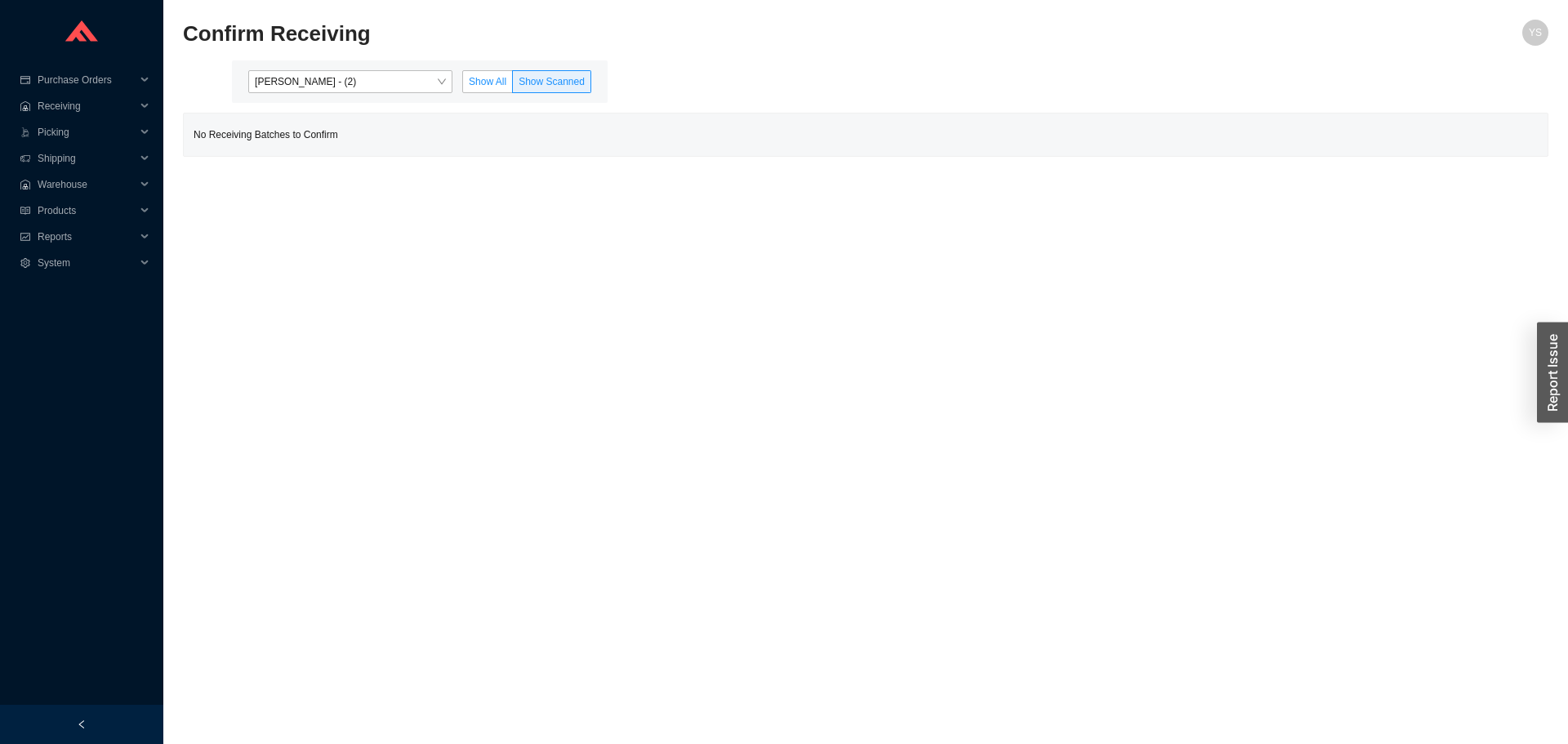
click at [485, 78] on span "Show All" at bounding box center [487, 81] width 38 height 12
click at [463, 85] on input "Show All" at bounding box center [463, 85] width 0 height 0
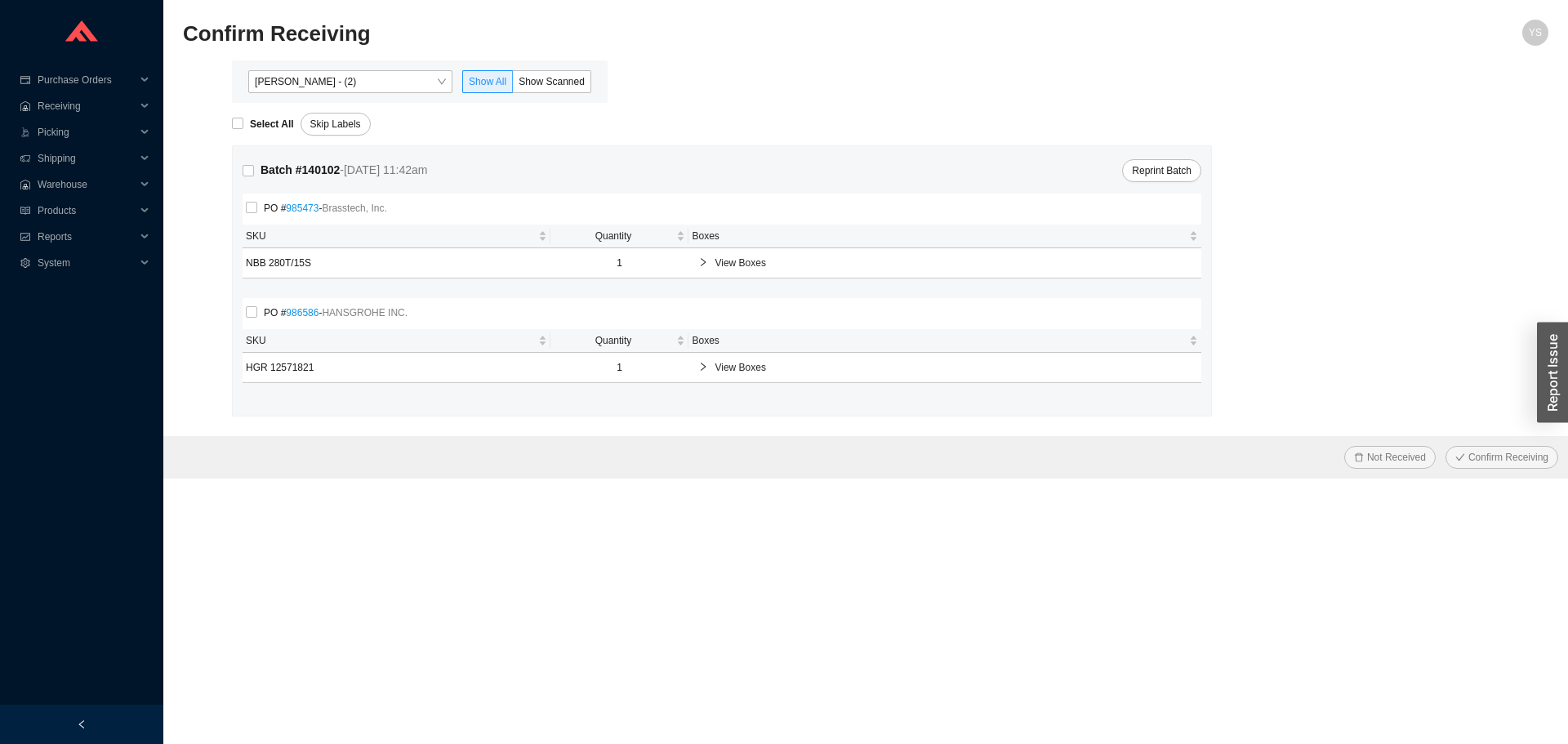
click at [726, 363] on span "View Boxes" at bounding box center [953, 367] width 477 height 16
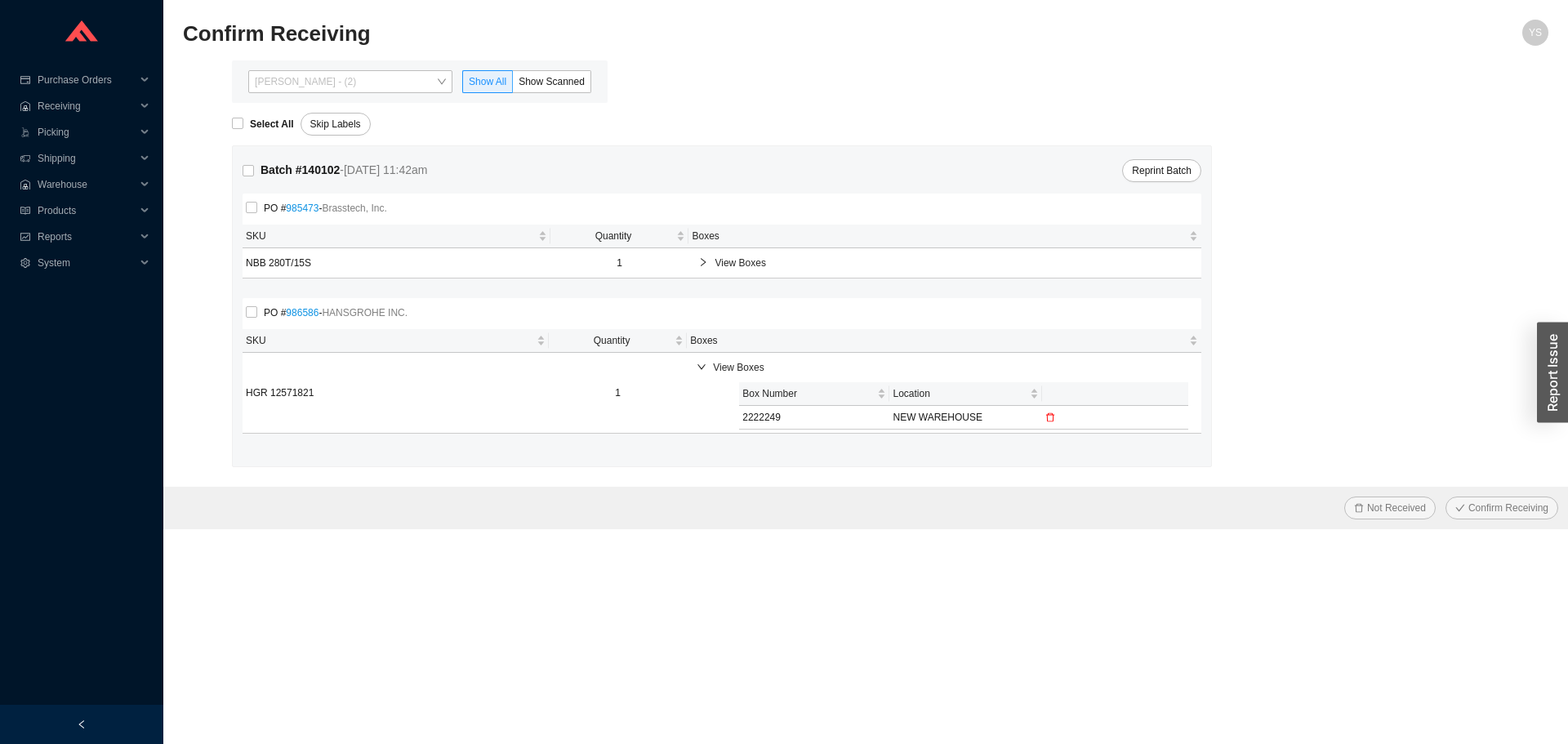
drag, startPoint x: 342, startPoint y: 85, endPoint x: 334, endPoint y: 104, distance: 20.6
click at [342, 85] on span "[PERSON_NAME] - (2)" at bounding box center [350, 81] width 191 height 21
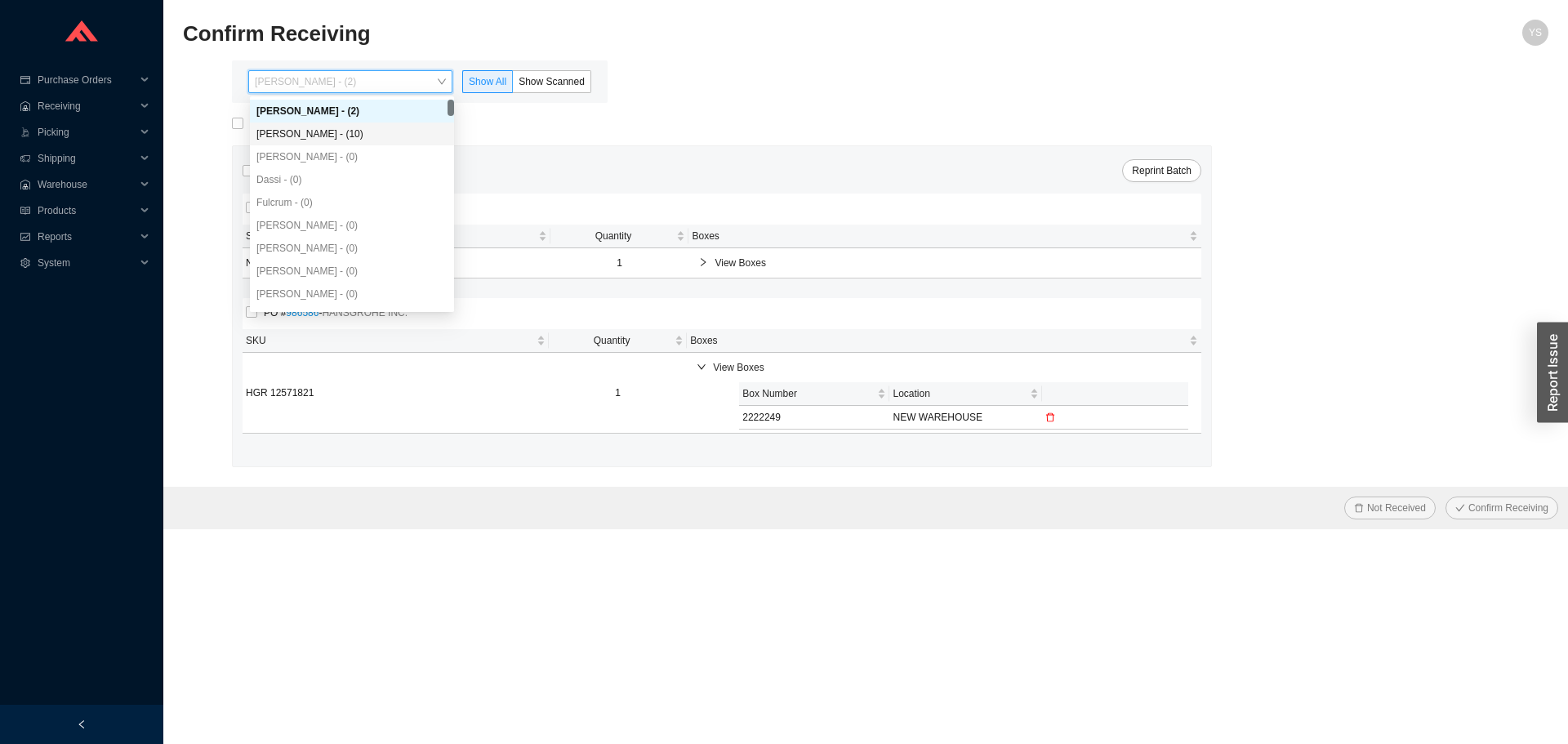
click at [332, 129] on div "[PERSON_NAME] - (10)" at bounding box center [352, 134] width 191 height 15
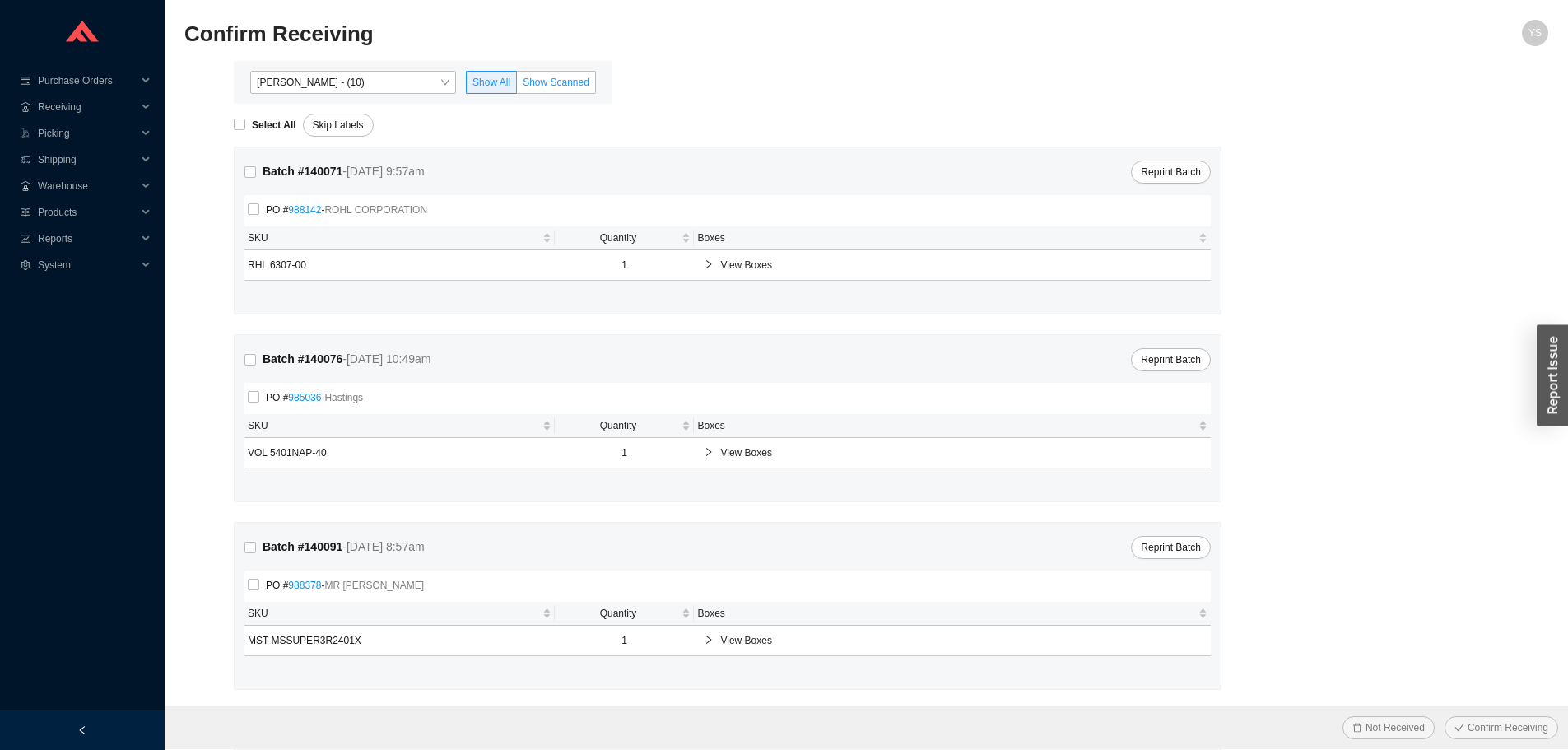
click at [528, 79] on span "Show Scanned" at bounding box center [556, 82] width 66 height 12
click at [517, 85] on input "Show Scanned" at bounding box center [517, 85] width 0 height 0
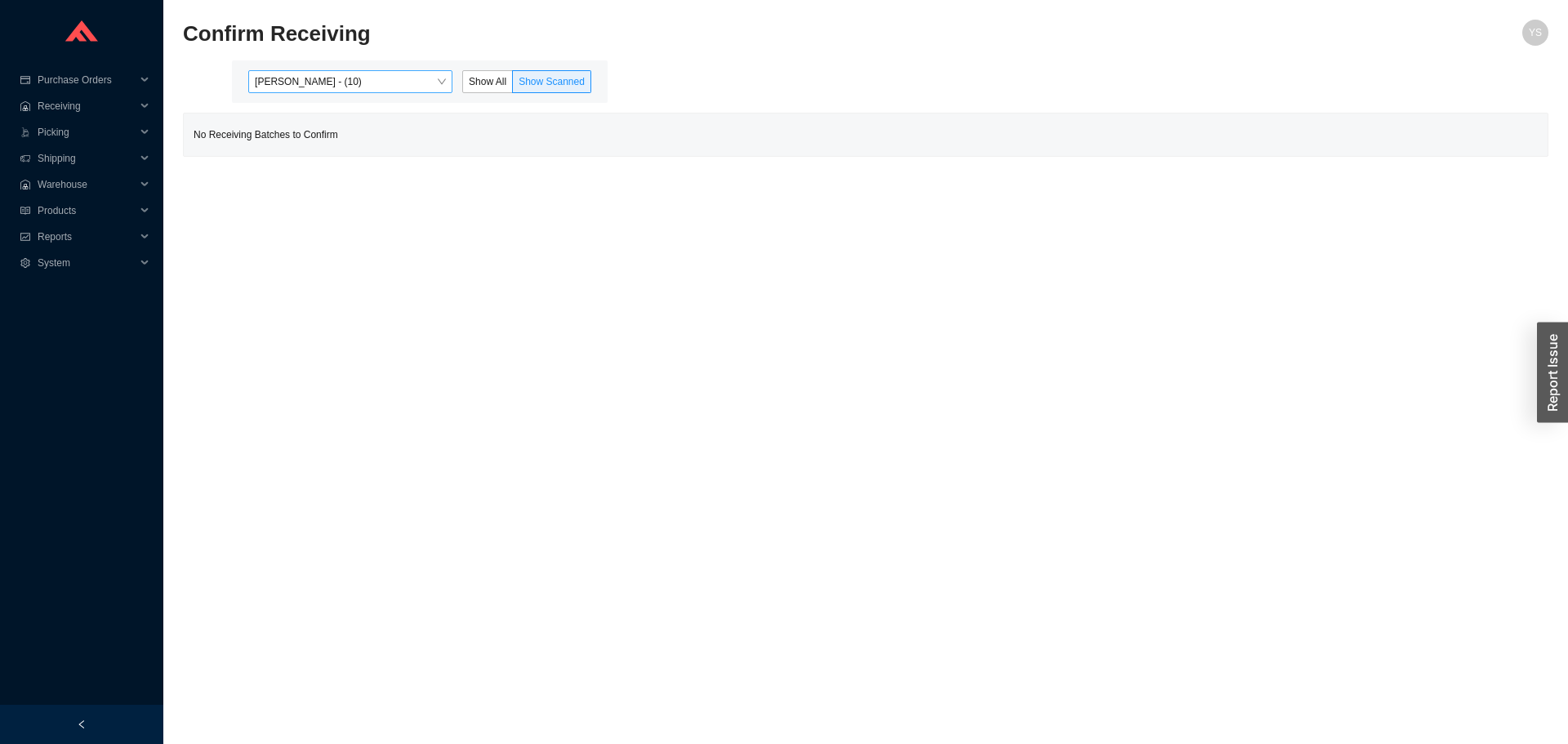
click at [402, 87] on span "[PERSON_NAME] - (10)" at bounding box center [350, 81] width 191 height 21
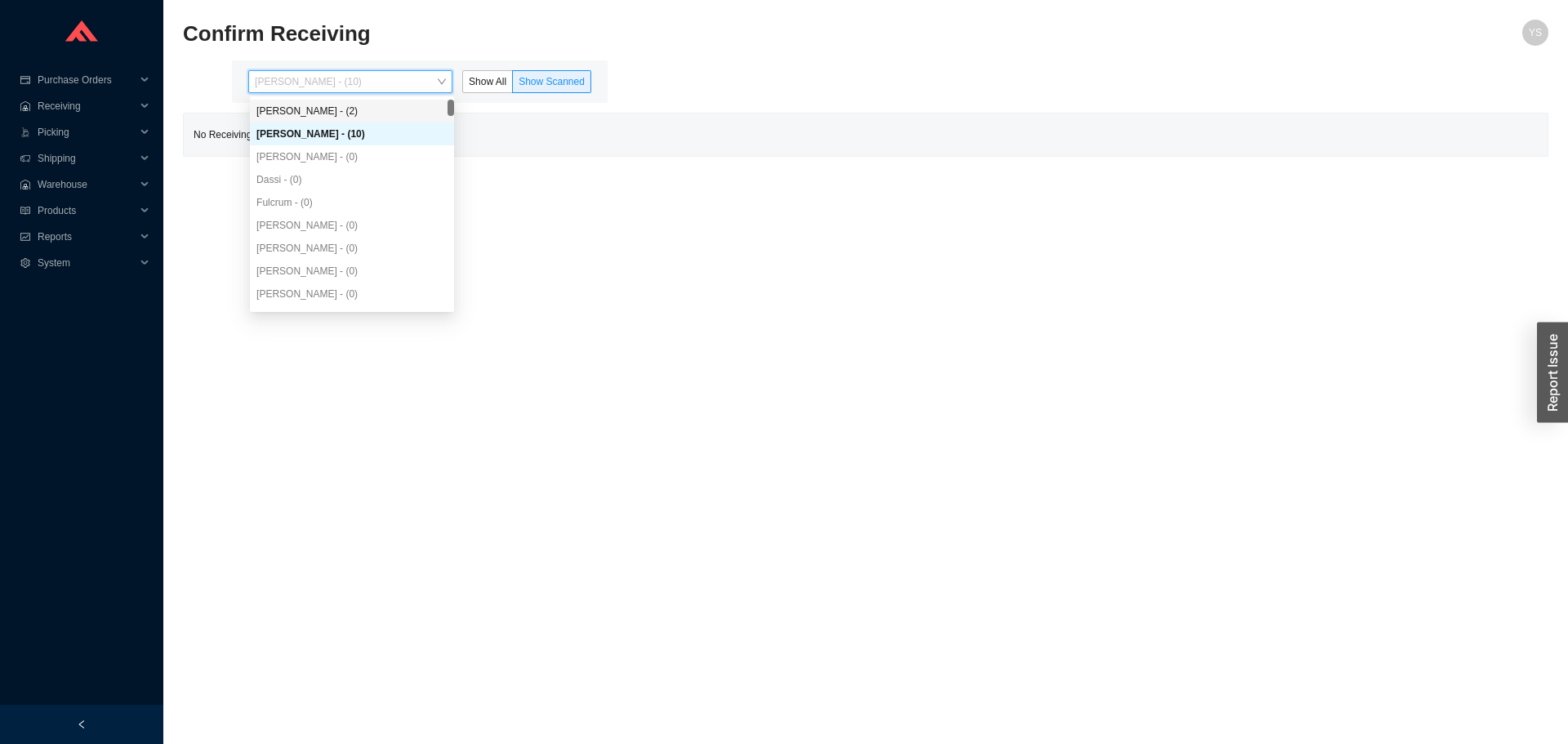
click at [365, 111] on div "[PERSON_NAME] - (2)" at bounding box center [352, 111] width 191 height 15
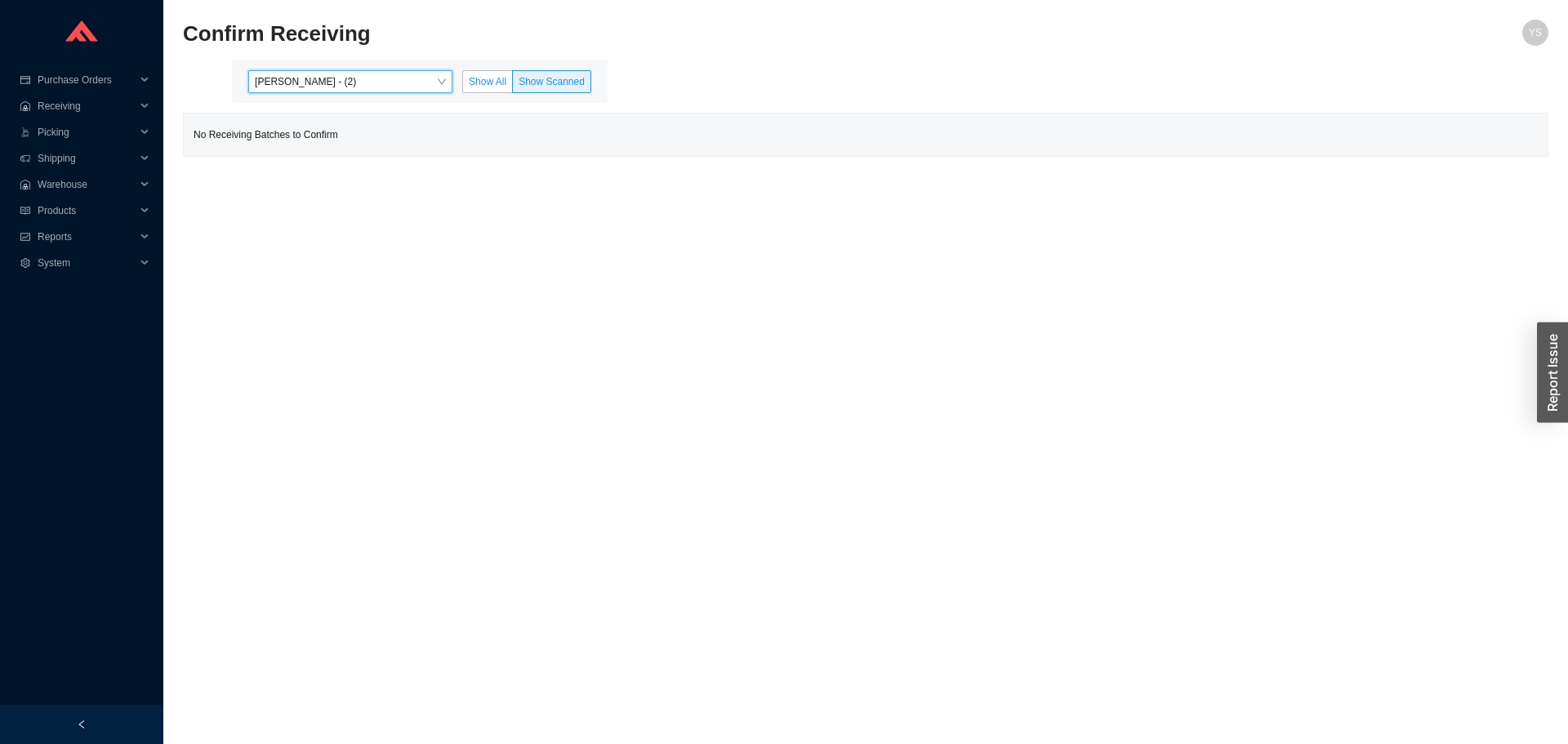
click at [465, 77] on label "Show All" at bounding box center [487, 81] width 51 height 23
click at [474, 77] on span "Show All" at bounding box center [487, 81] width 38 height 12
click at [463, 85] on input "Show All" at bounding box center [463, 85] width 0 height 0
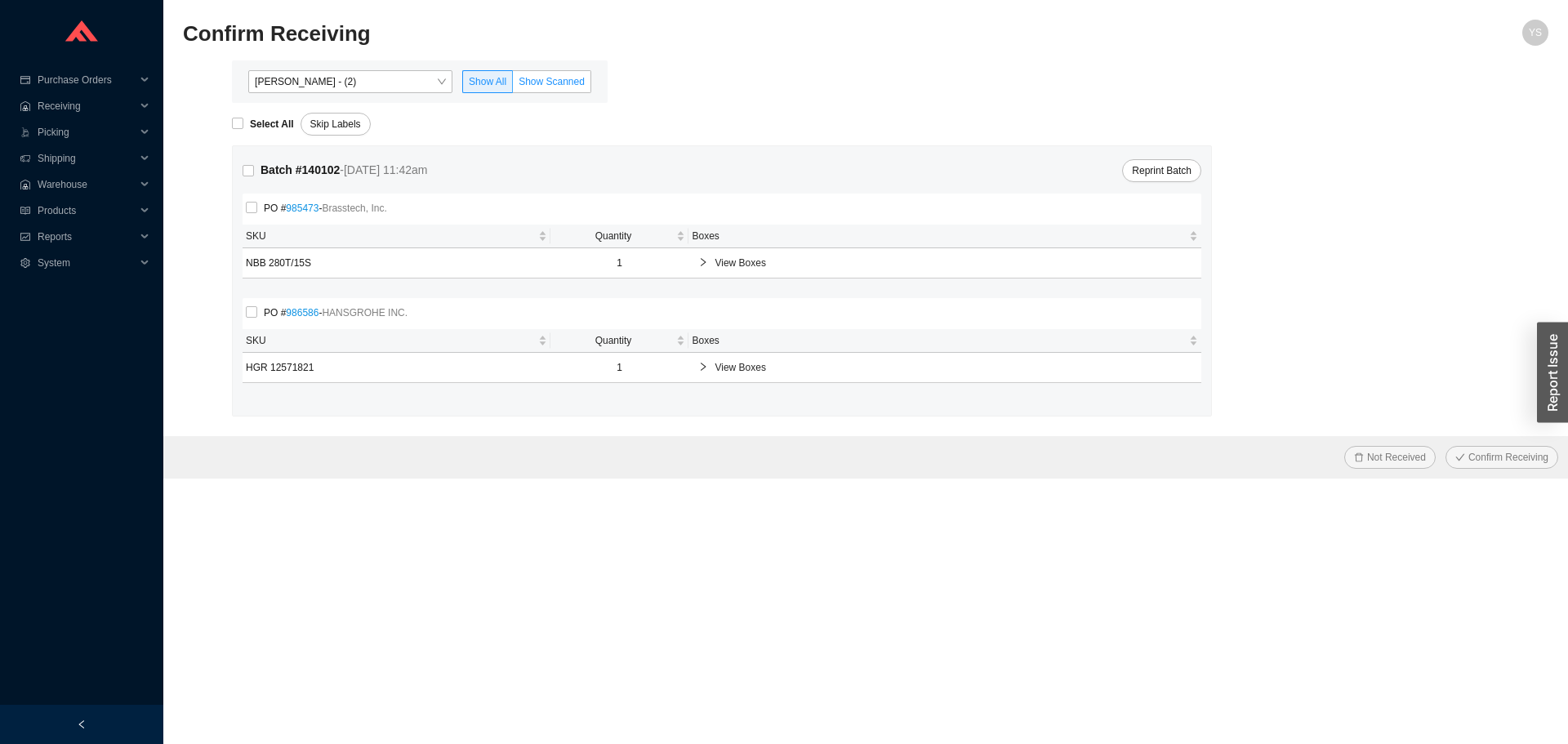
click at [528, 77] on span "Show Scanned" at bounding box center [551, 81] width 66 height 12
click at [513, 85] on input "Show Scanned" at bounding box center [513, 85] width 0 height 0
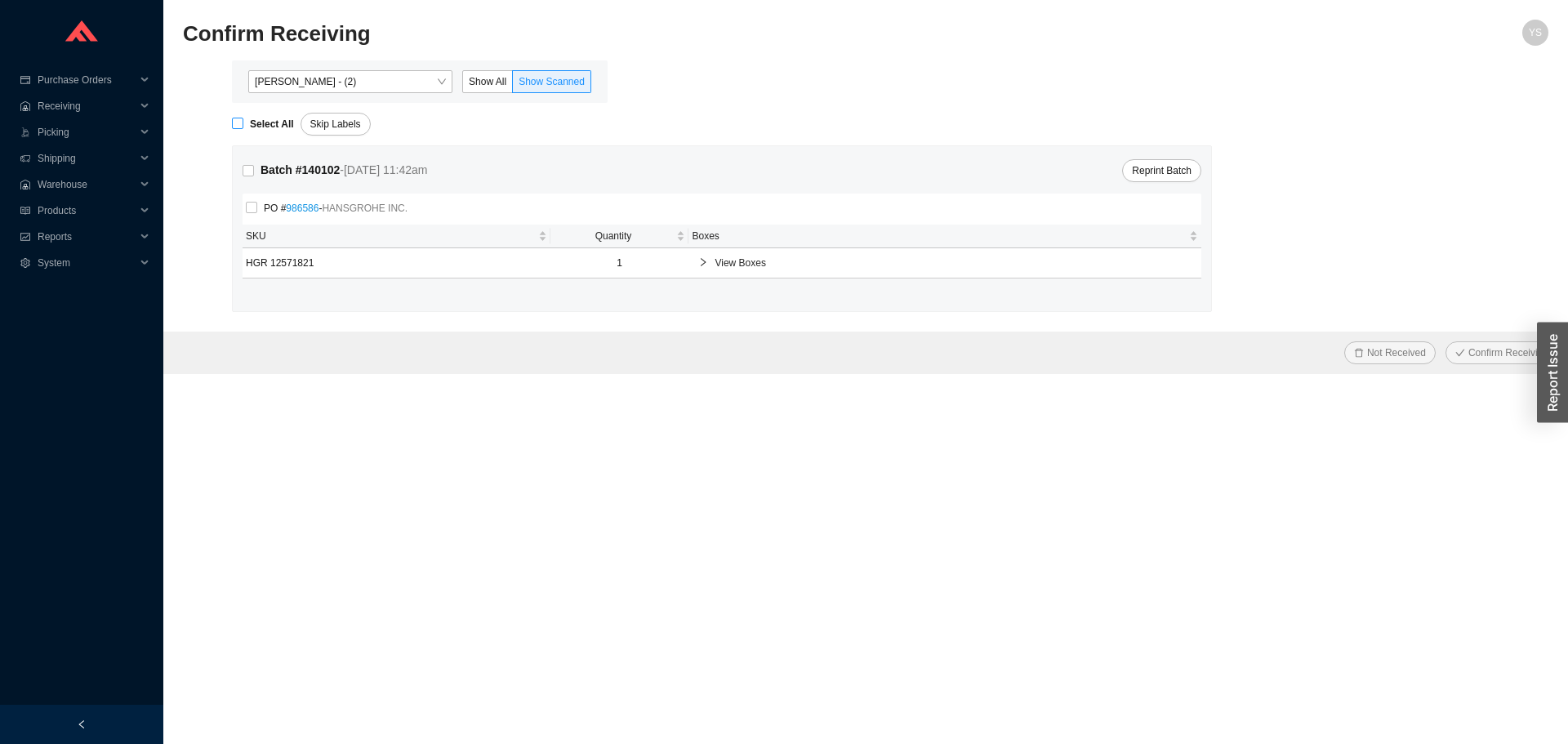
click at [241, 126] on input "Select All" at bounding box center [238, 123] width 12 height 12
checkbox input "true"
click at [1459, 344] on button "Confirm Receiving" at bounding box center [1501, 353] width 113 height 23
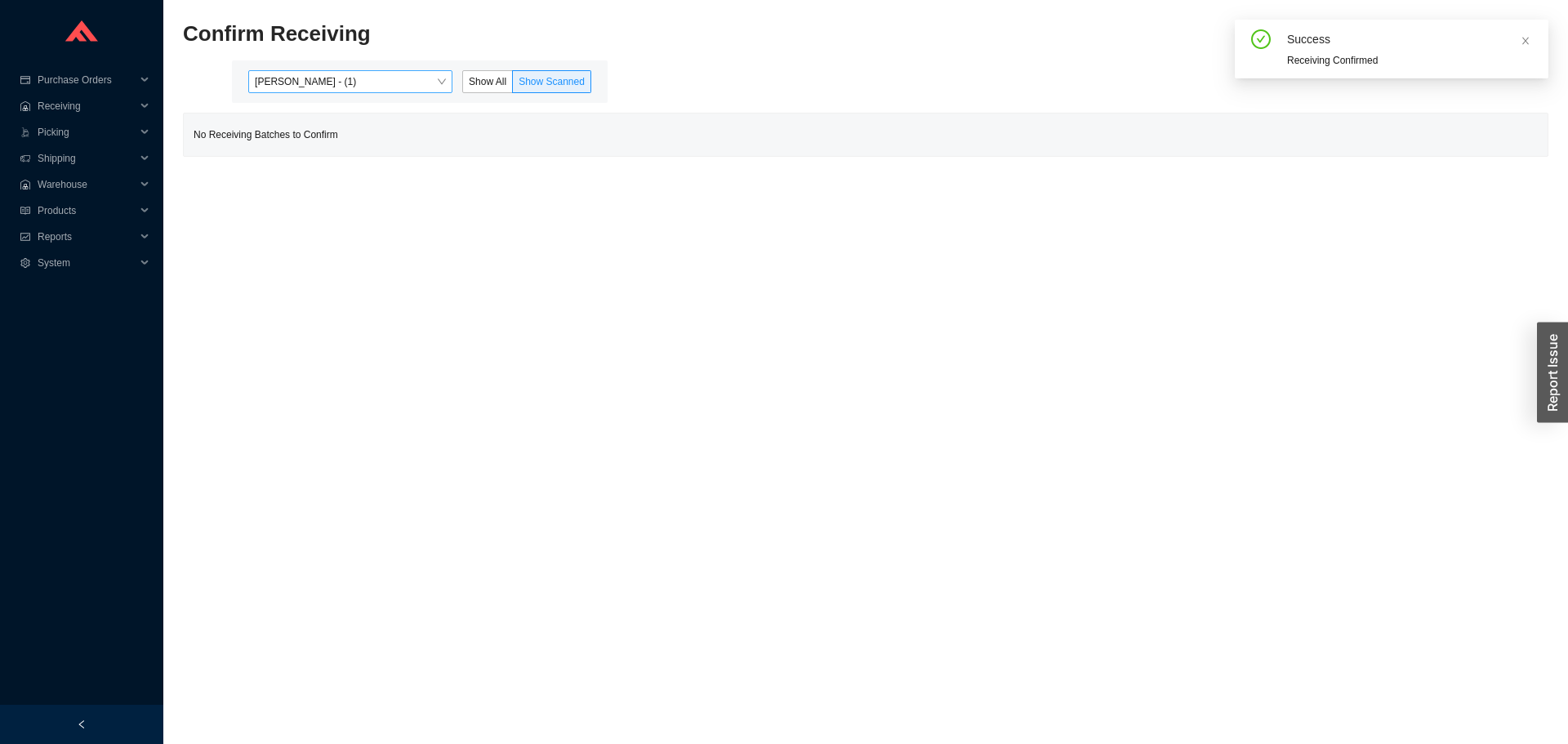
click at [334, 72] on span "[PERSON_NAME] - (1)" at bounding box center [350, 81] width 191 height 21
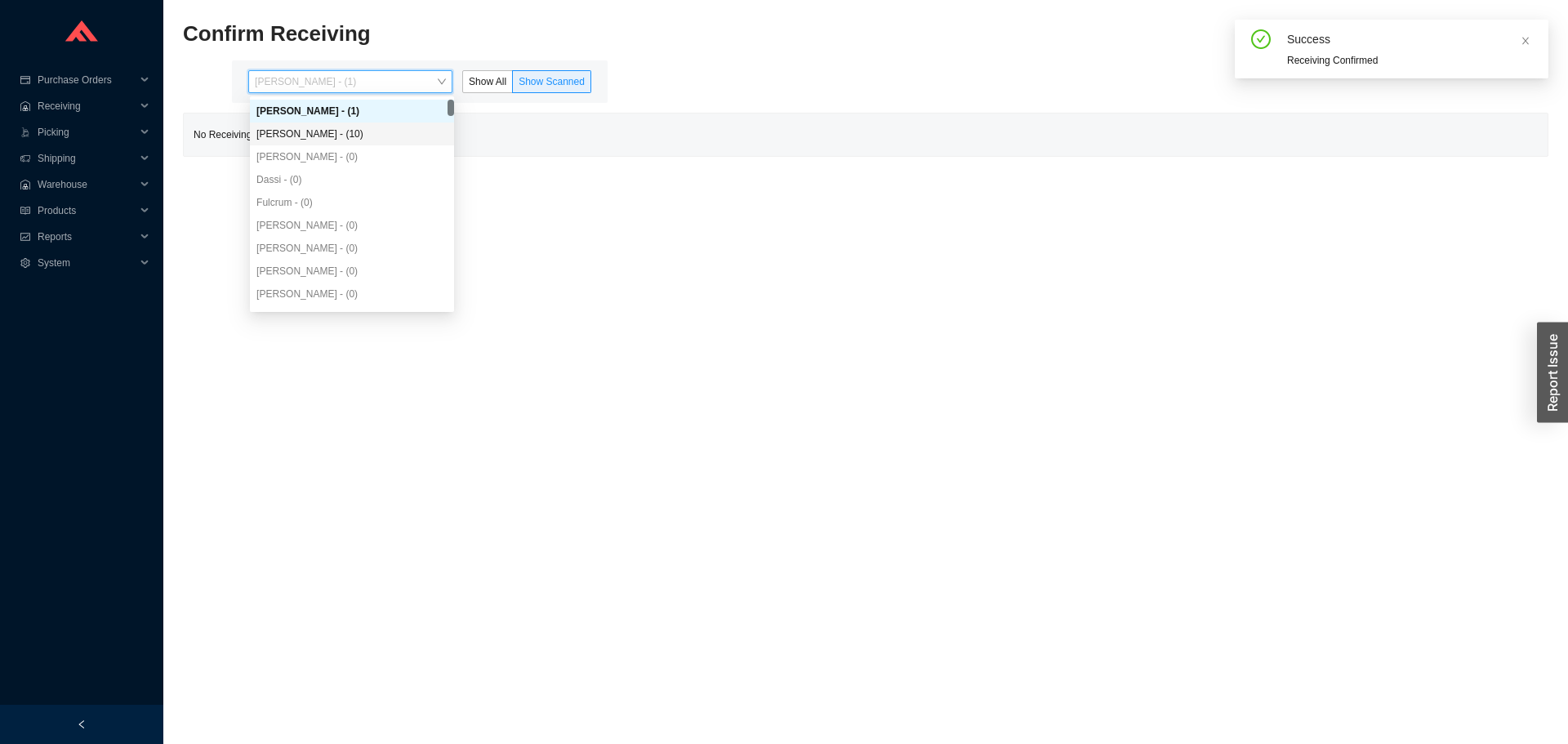
click at [336, 132] on div "[PERSON_NAME] - (10)" at bounding box center [352, 134] width 191 height 15
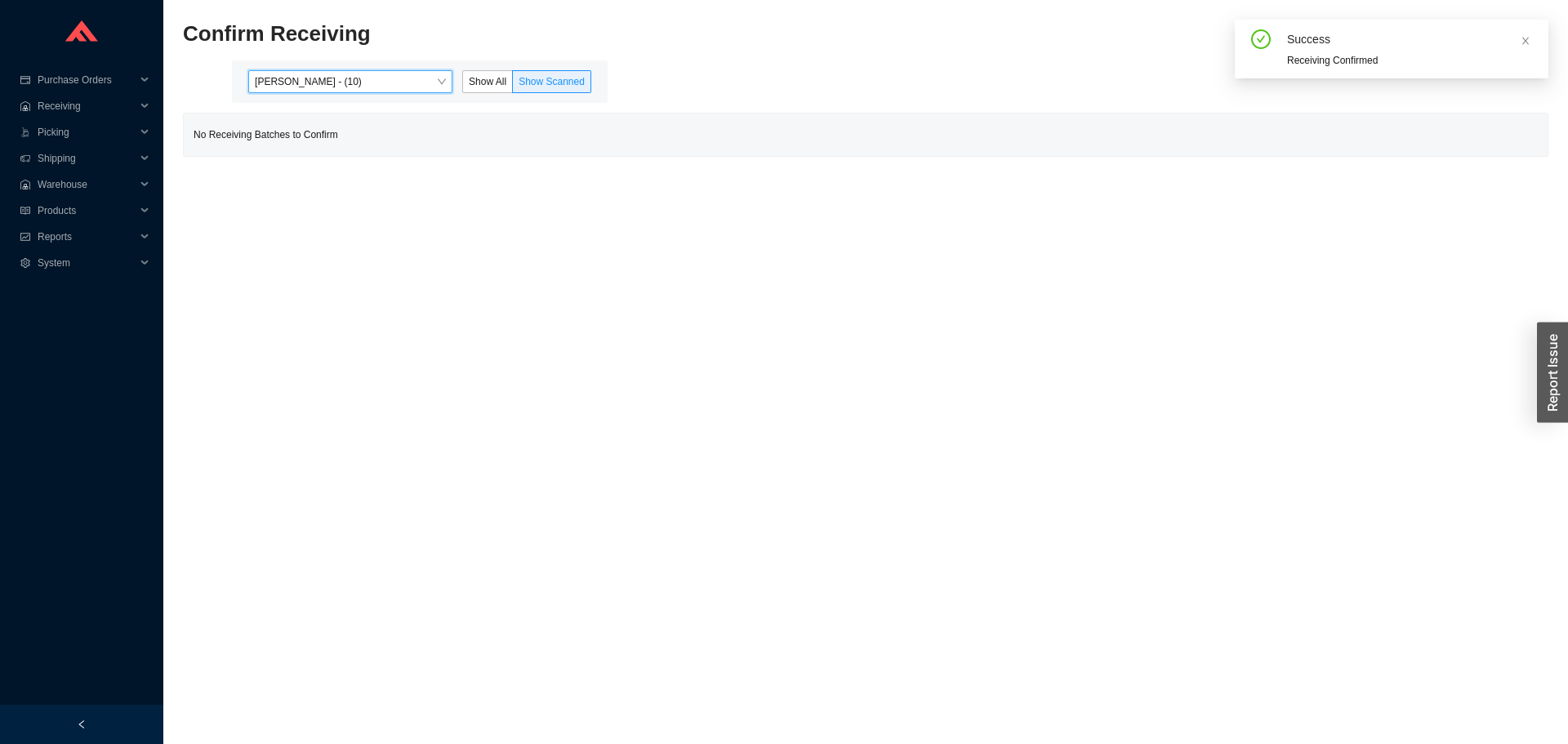
click at [361, 94] on div "[PERSON_NAME] - (10) [PERSON_NAME] - (10) Show All Show Scanned" at bounding box center [419, 82] width 376 height 43
click at [425, 76] on span "[PERSON_NAME] - (10)" at bounding box center [350, 81] width 191 height 21
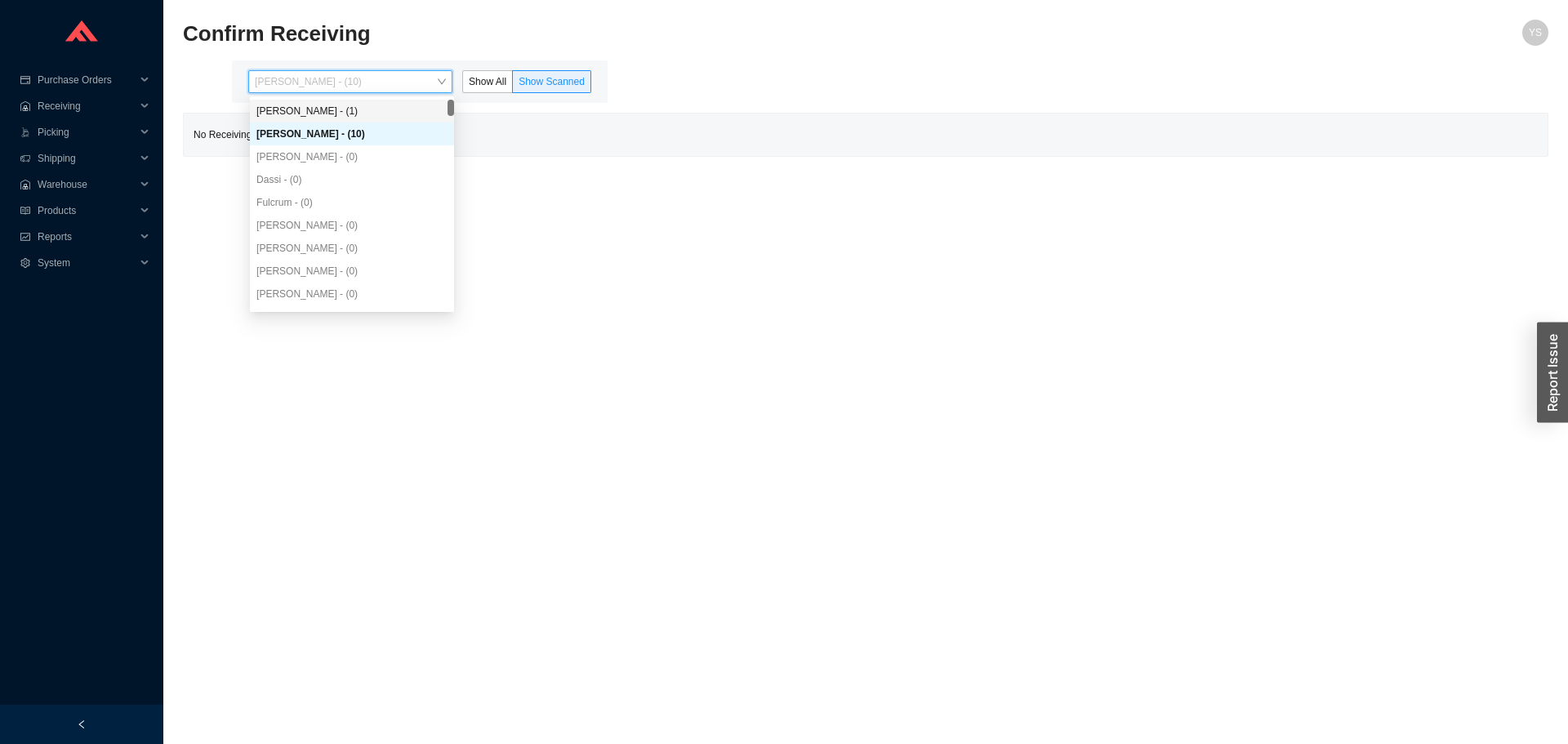
click at [374, 103] on div "[PERSON_NAME] - (1)" at bounding box center [352, 111] width 204 height 23
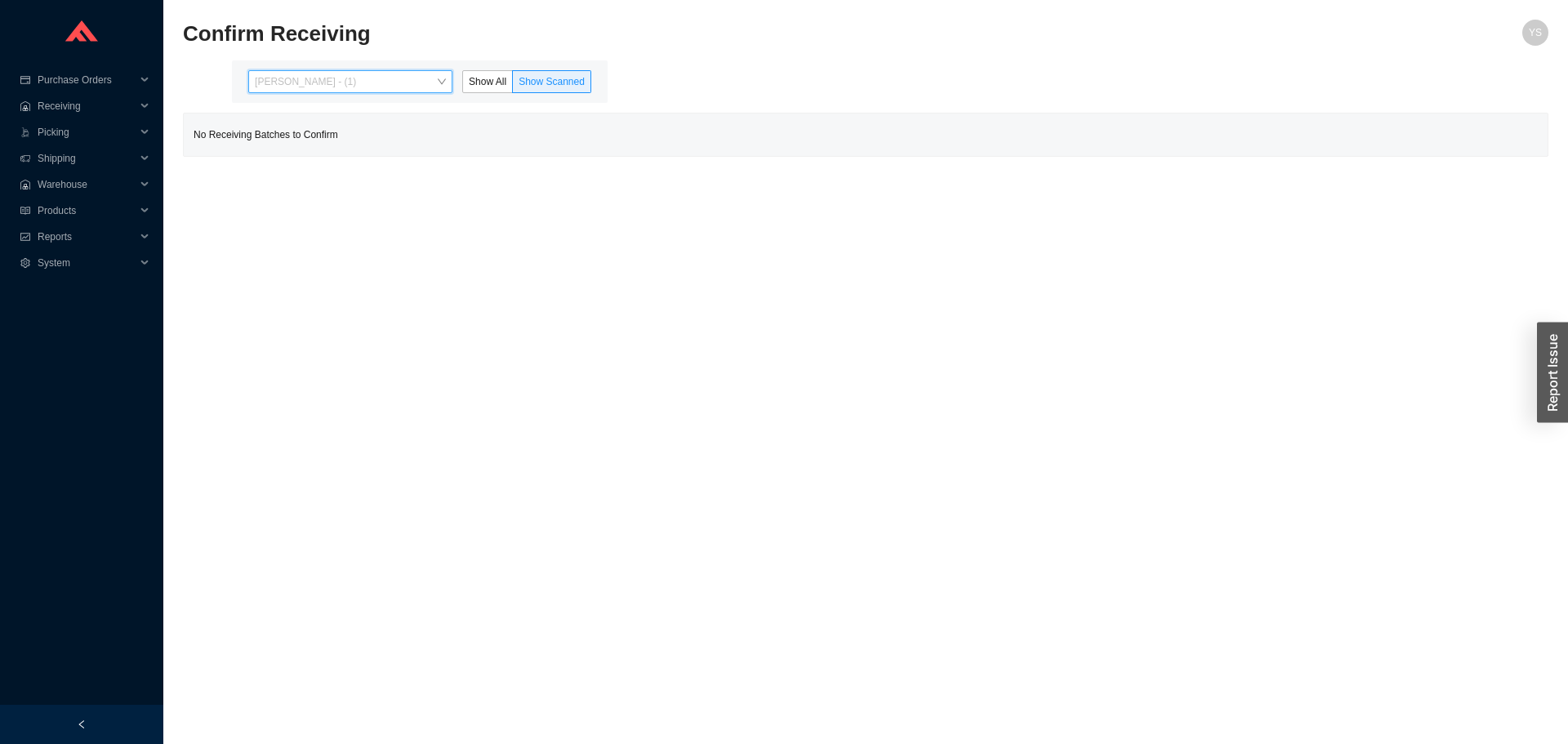
click at [349, 85] on span "[PERSON_NAME] - (1)" at bounding box center [350, 81] width 191 height 21
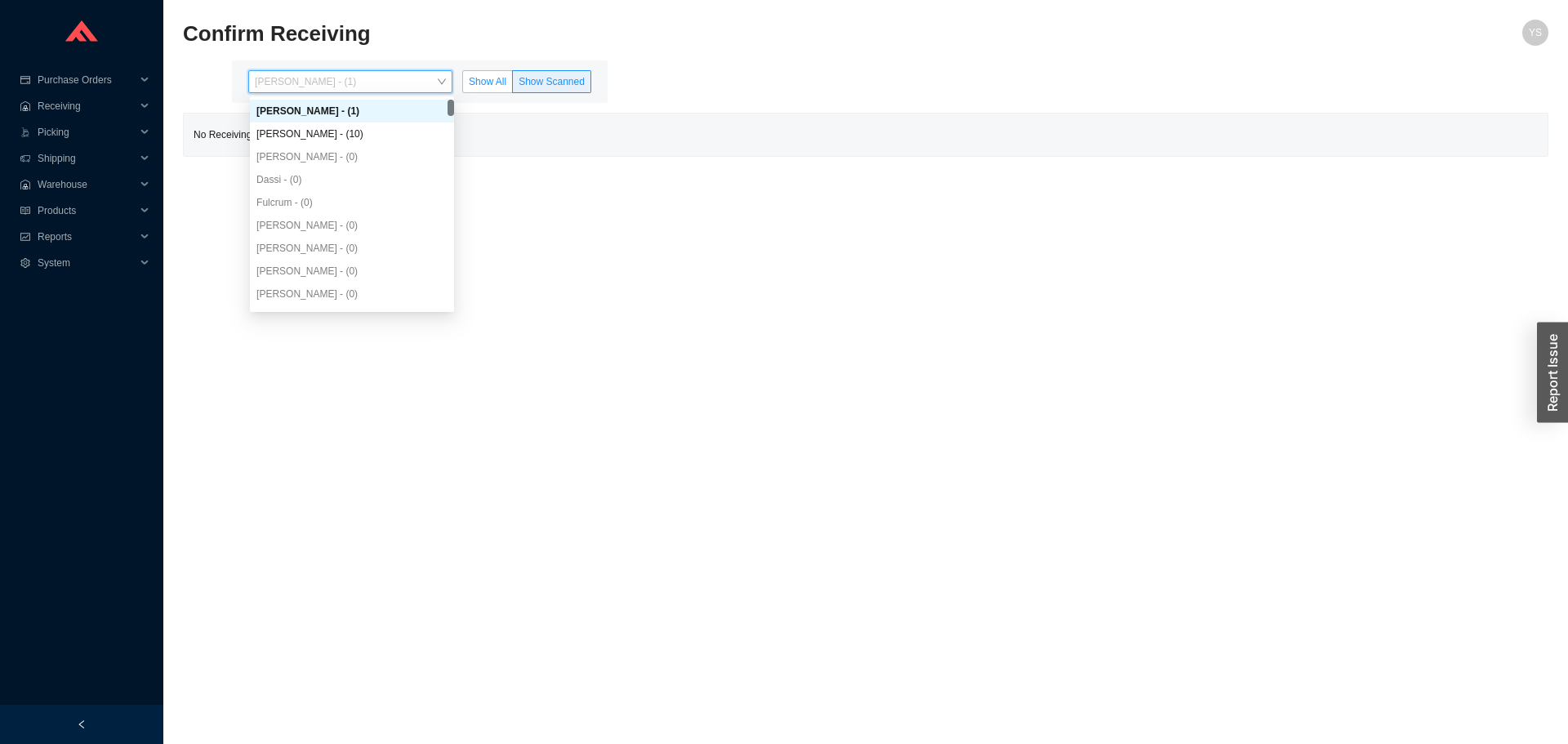
click at [491, 70] on label "Show All" at bounding box center [487, 81] width 51 height 23
click at [463, 85] on input "Show All" at bounding box center [463, 85] width 0 height 0
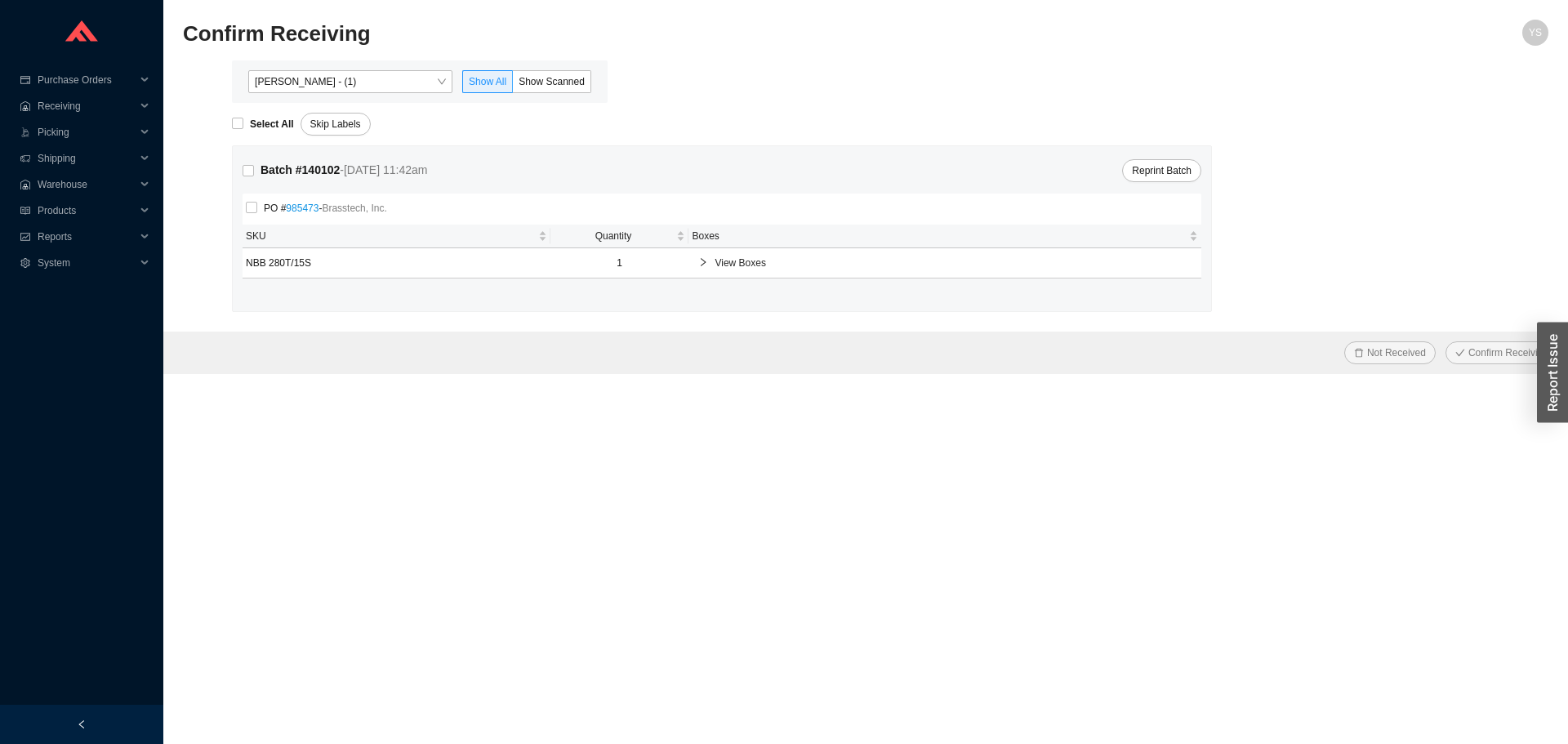
click at [245, 82] on div "[PERSON_NAME] - (1) Show All Show Scanned" at bounding box center [419, 81] width 356 height 23
click at [255, 85] on div "[PERSON_NAME] - (1)" at bounding box center [350, 81] width 204 height 23
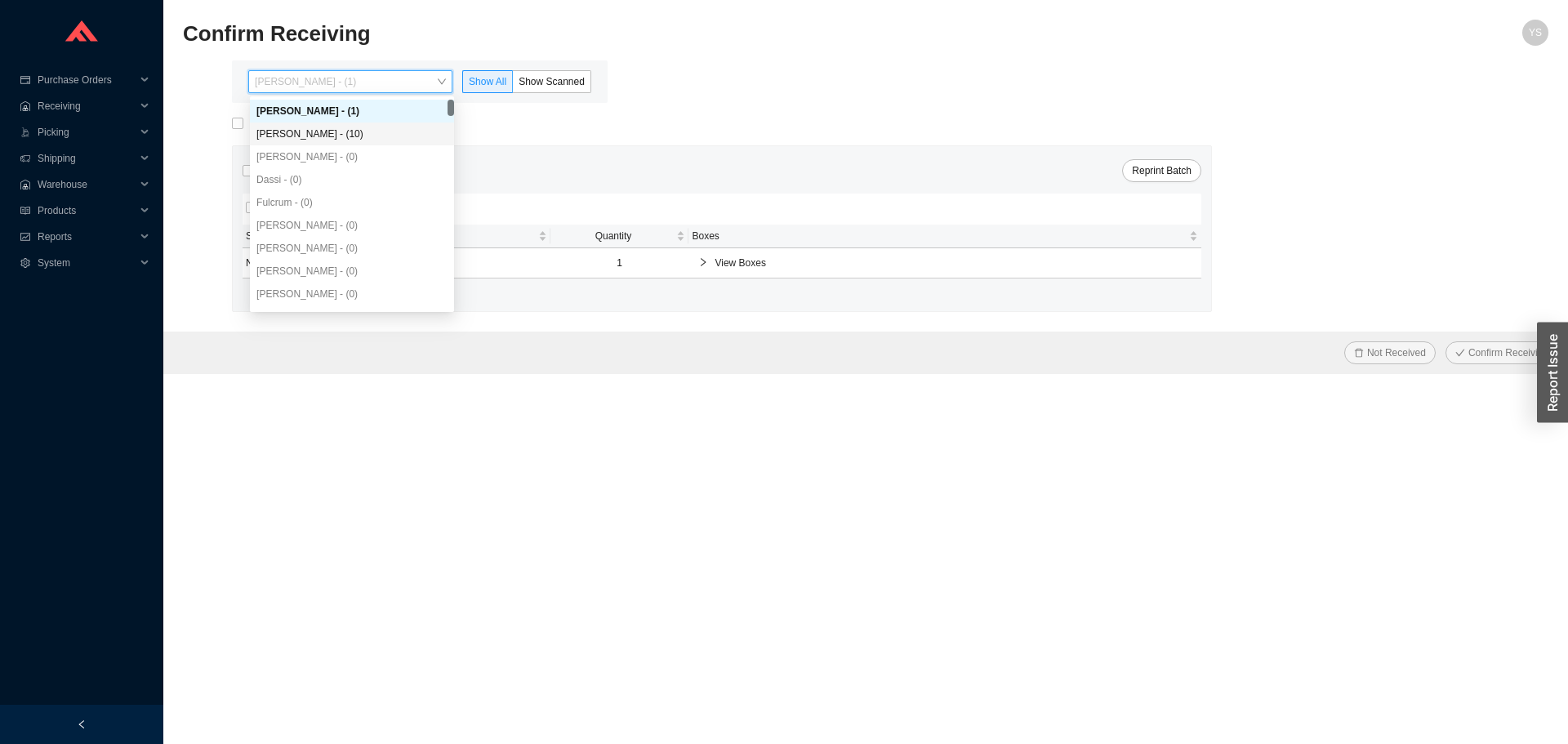
click at [276, 135] on div "[PERSON_NAME] - (10)" at bounding box center [352, 134] width 191 height 15
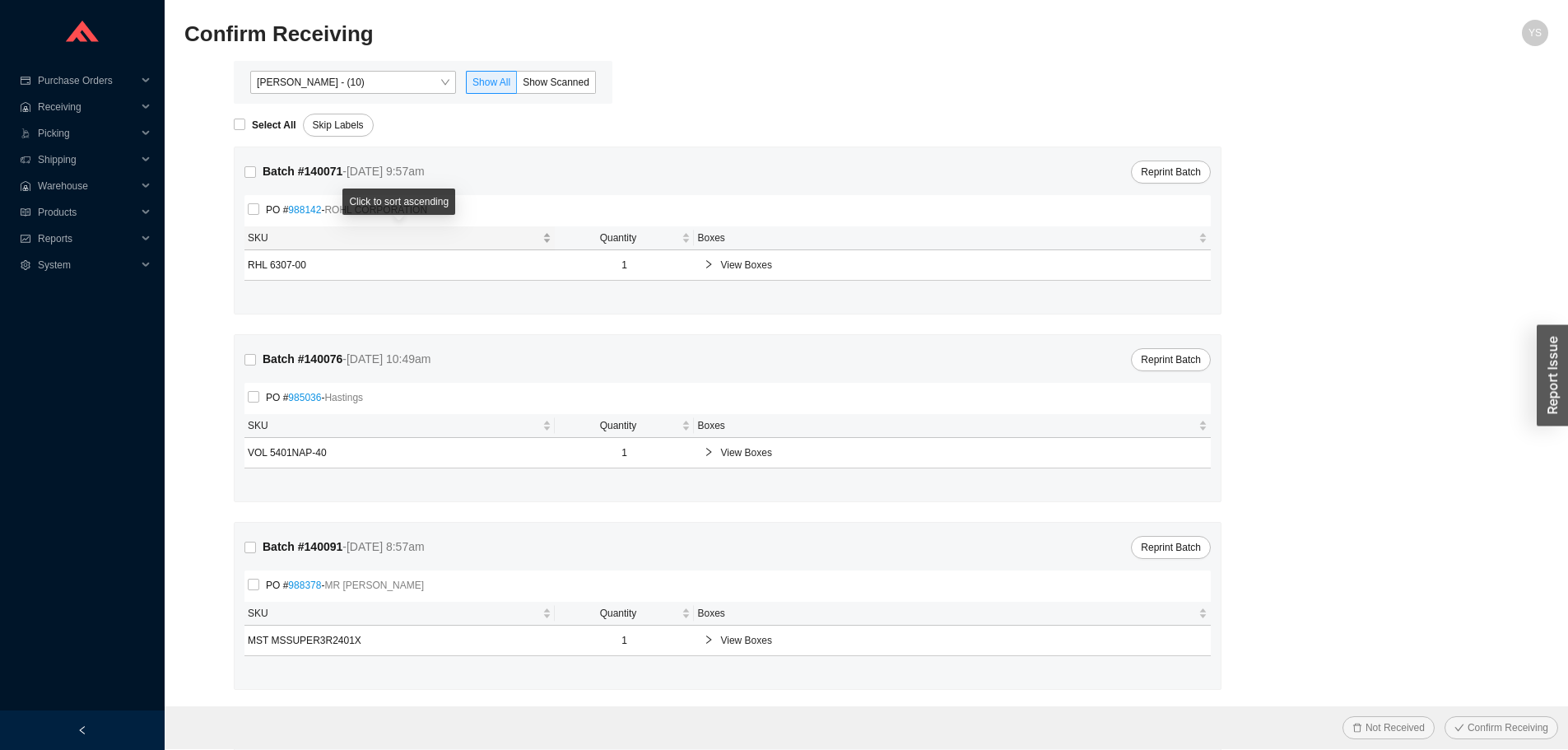
drag, startPoint x: 266, startPoint y: 234, endPoint x: 277, endPoint y: 249, distance: 18.6
click at [271, 239] on span "SKU" at bounding box center [393, 238] width 292 height 17
click at [275, 269] on td "RHL 6307-00" at bounding box center [399, 265] width 311 height 31
click at [343, 272] on td "RHL 6307-00" at bounding box center [399, 265] width 311 height 31
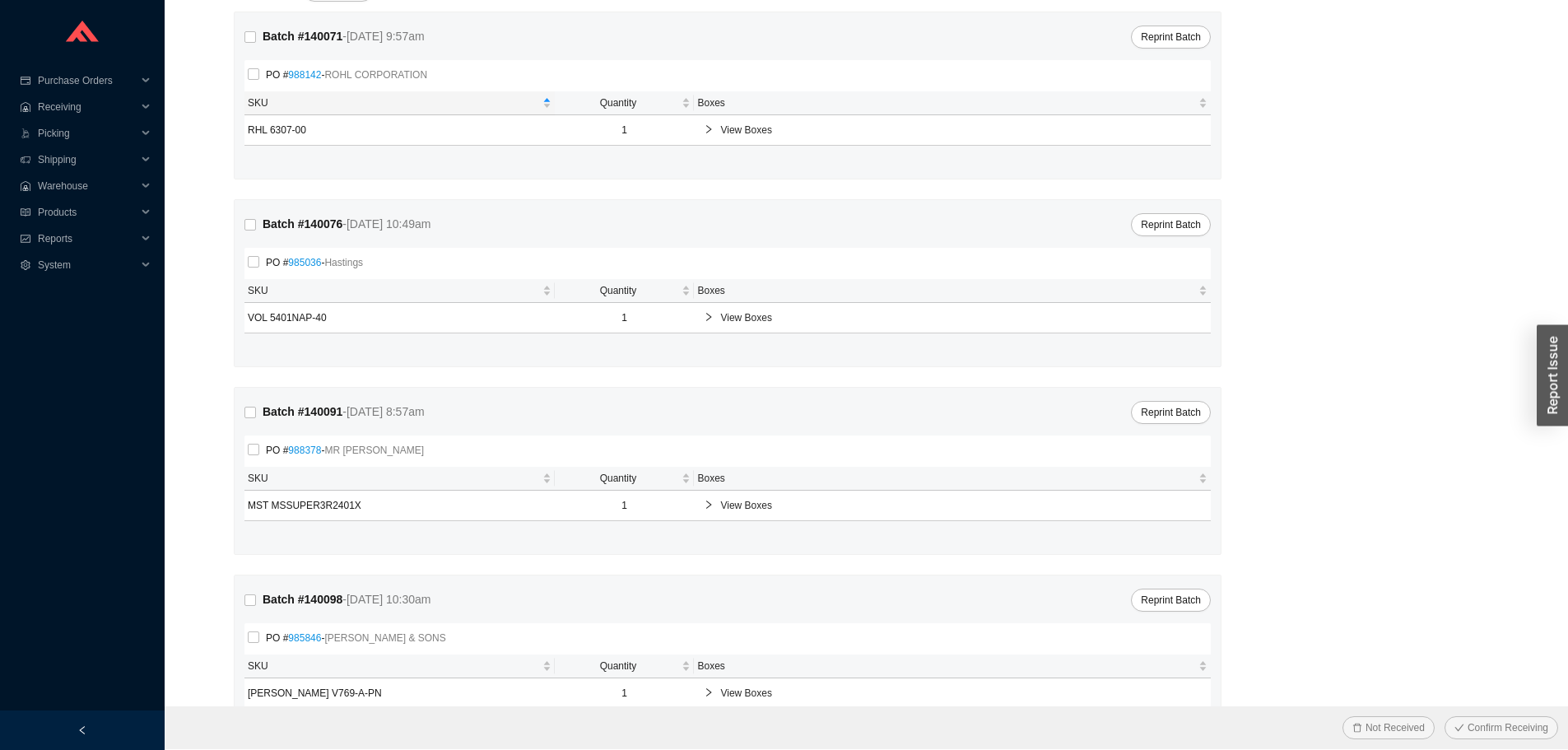
scroll to position [330, 0]
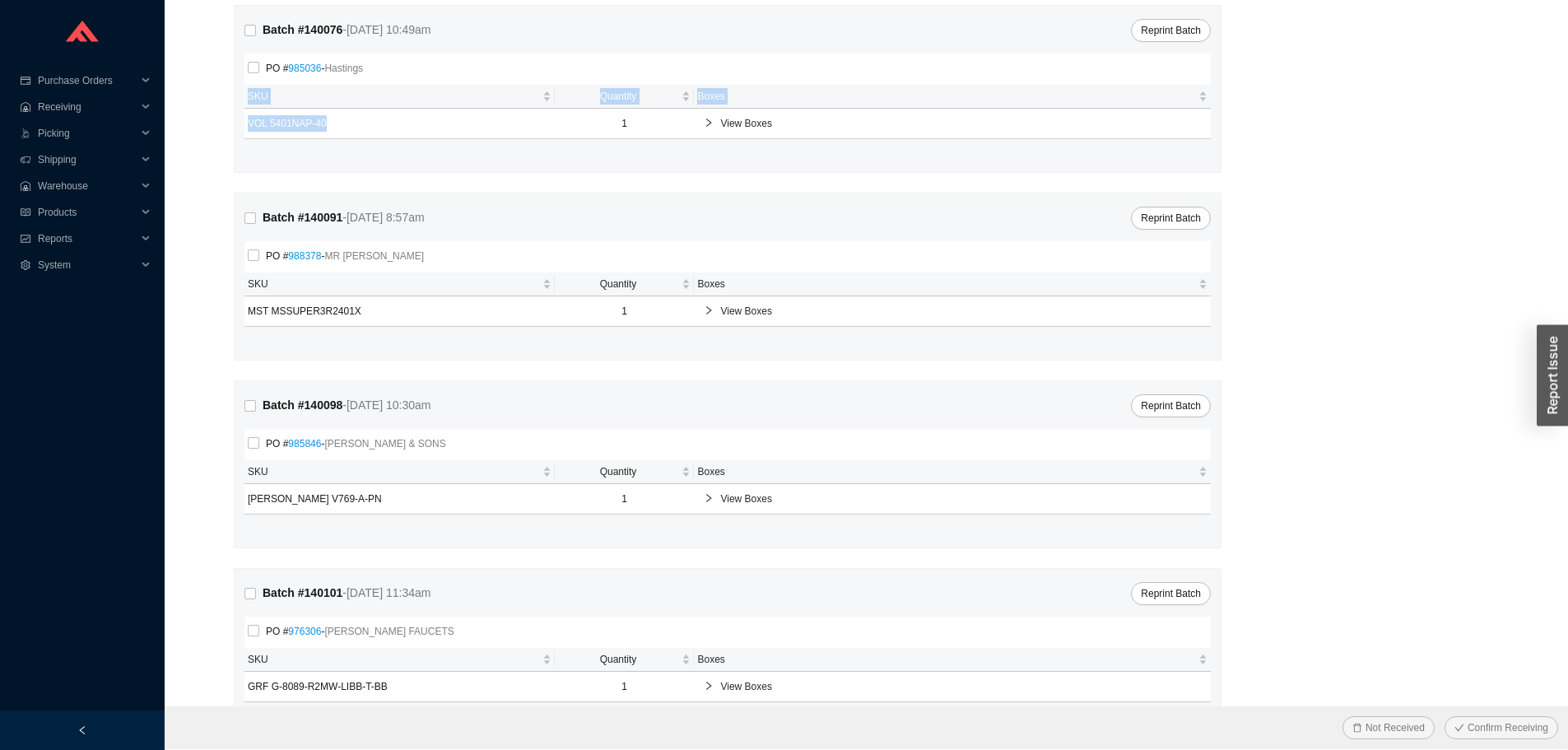
drag, startPoint x: 235, startPoint y: 127, endPoint x: 374, endPoint y: 125, distance: 139.0
click at [374, 125] on div "Batch # 140076 - 9/22/25 10:49am Reprint Batch PO # 985036 - Hastings SKU Quant…" at bounding box center [727, 89] width 987 height 167
click at [374, 125] on td "VOL 5401NAP-40" at bounding box center [399, 123] width 311 height 31
click at [794, 132] on span "View Boxes" at bounding box center [961, 123] width 480 height 17
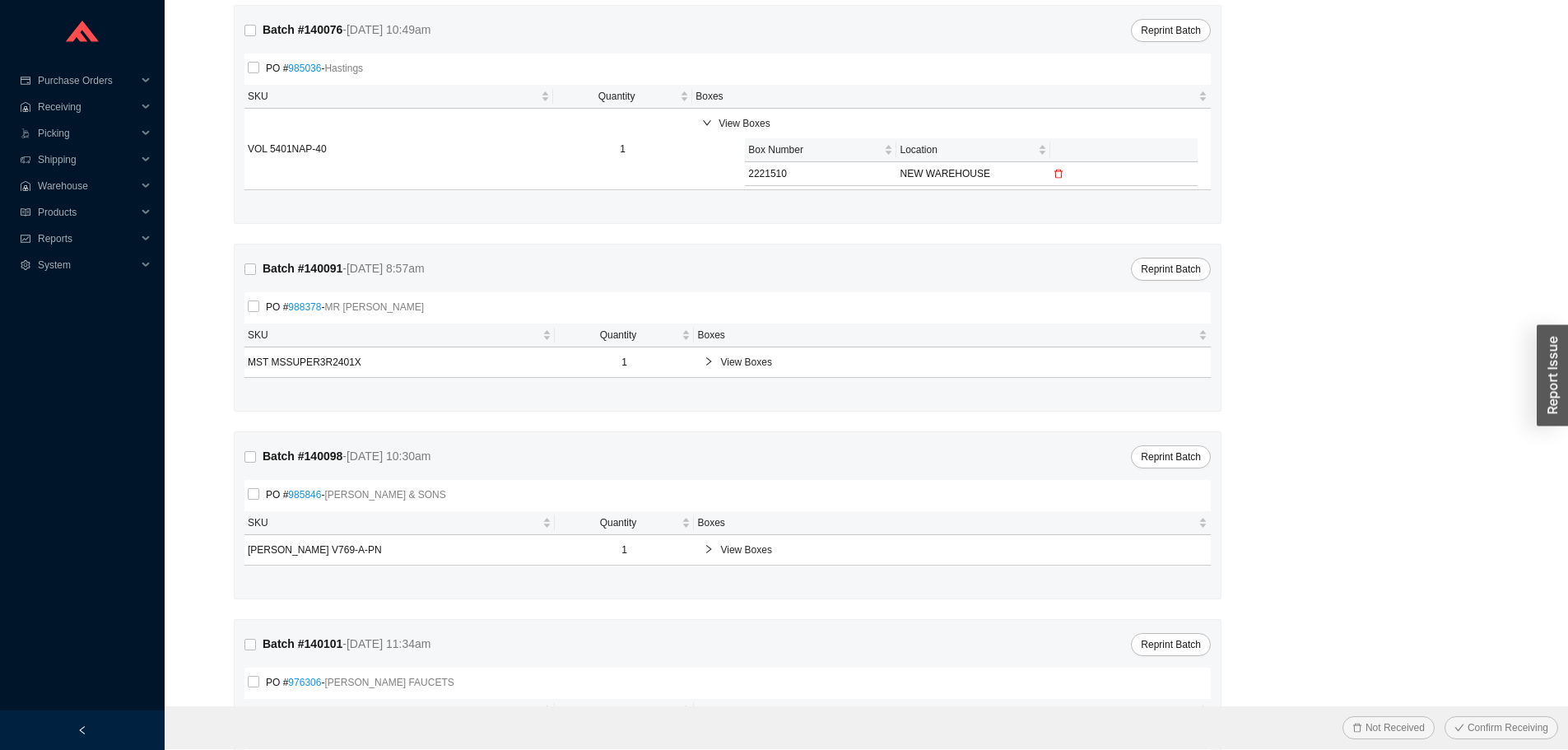
click at [1068, 175] on td at bounding box center [1124, 174] width 147 height 24
click at [1060, 177] on icon "delete" at bounding box center [1059, 174] width 10 height 10
click at [1044, 144] on div "Are you sure you want to discard this label? No Yes" at bounding box center [953, 121] width 227 height 65
click at [1044, 131] on span "Yes" at bounding box center [1042, 134] width 17 height 17
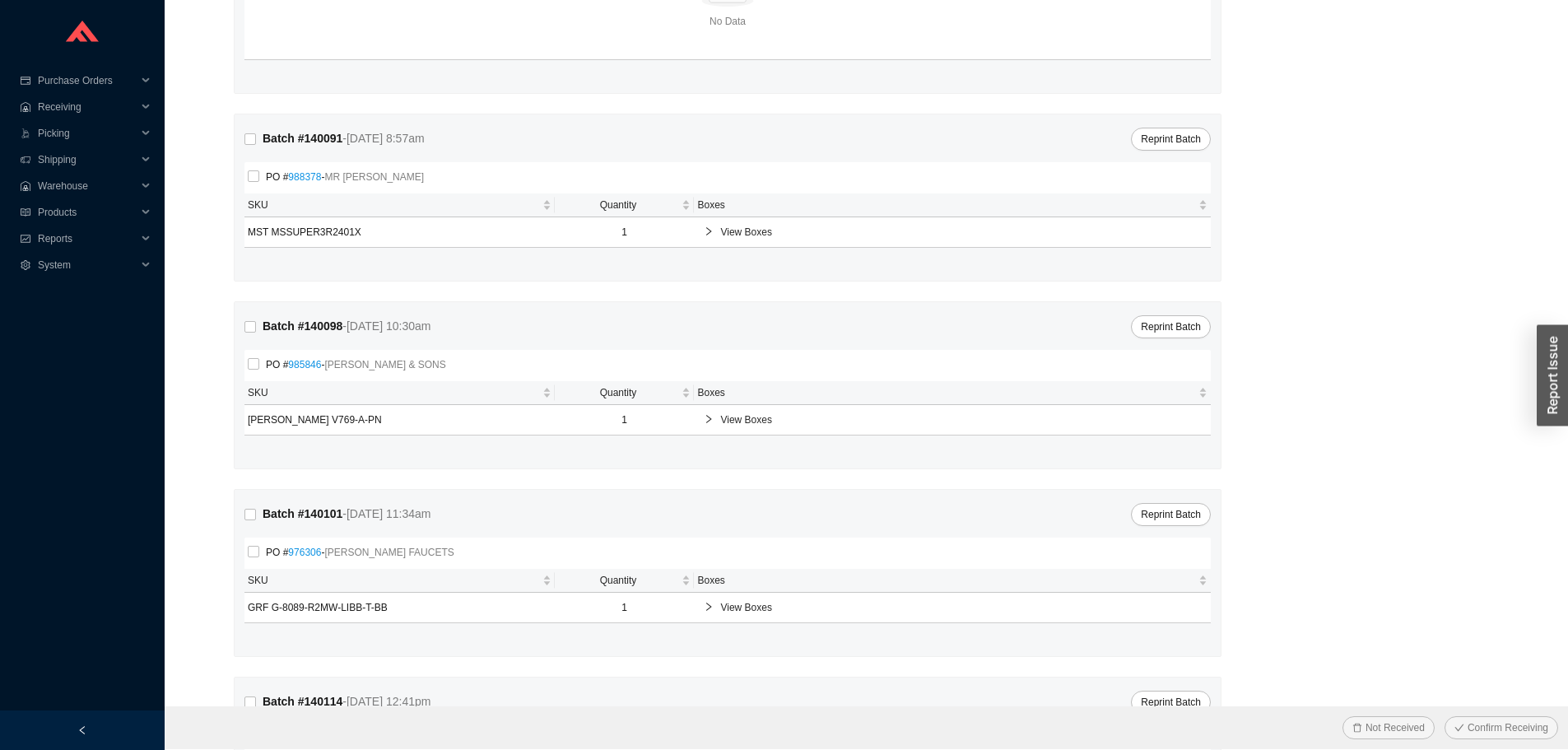
scroll to position [577, 0]
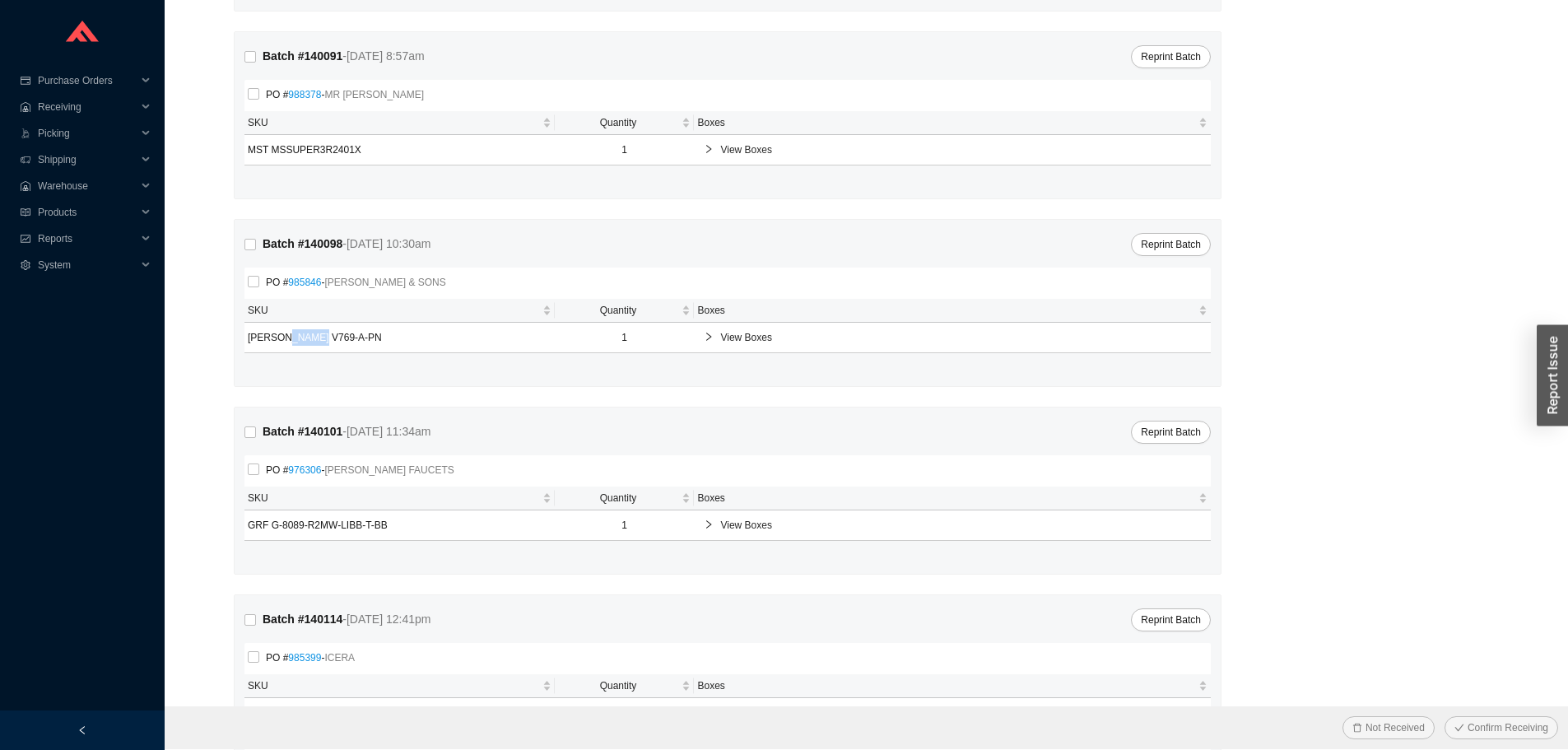
drag, startPoint x: 287, startPoint y: 340, endPoint x: 441, endPoint y: 339, distance: 154.0
click at [445, 339] on td "[PERSON_NAME] V769-A-PN" at bounding box center [399, 338] width 311 height 31
click at [441, 339] on td "[PERSON_NAME] V769-A-PN" at bounding box center [399, 338] width 311 height 31
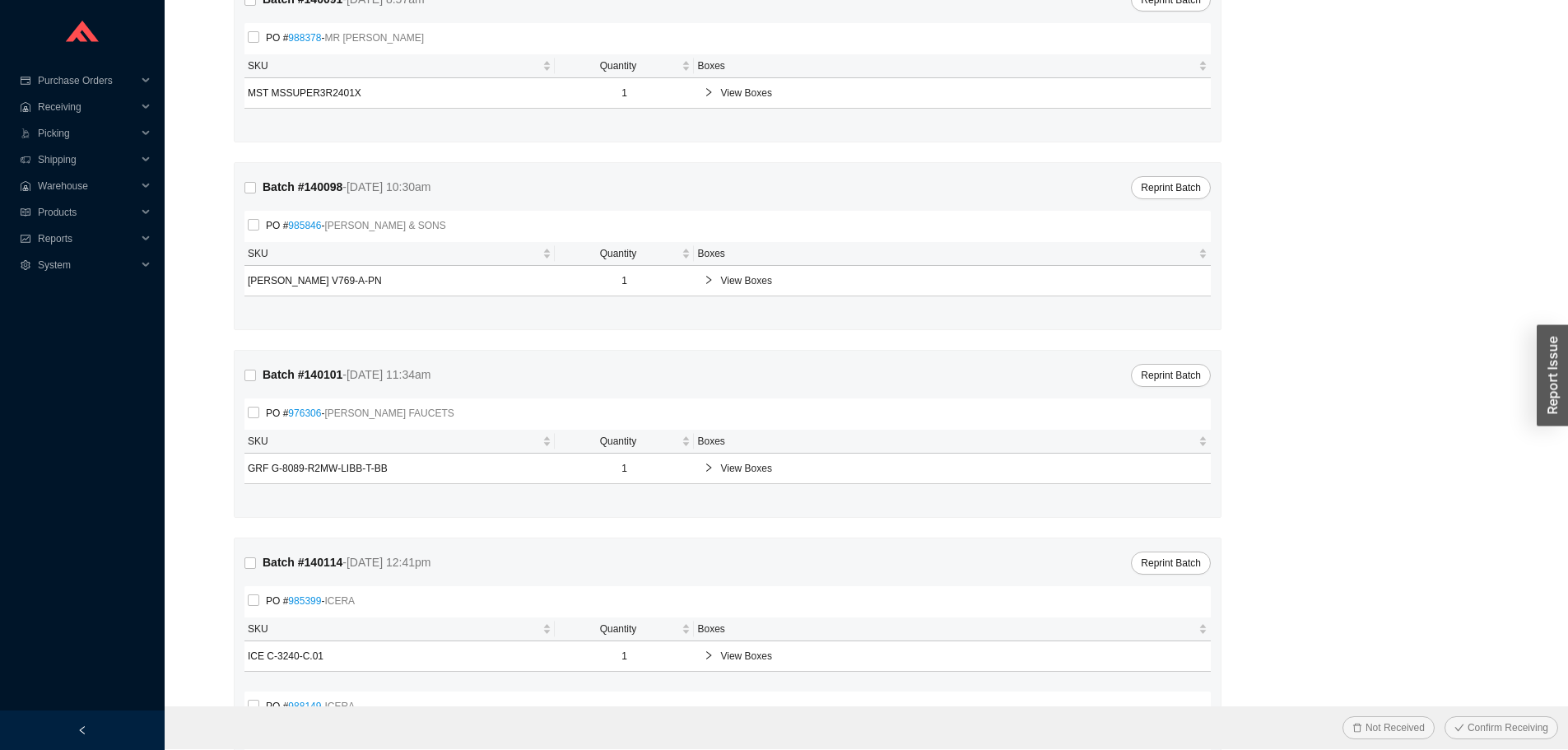
scroll to position [659, 0]
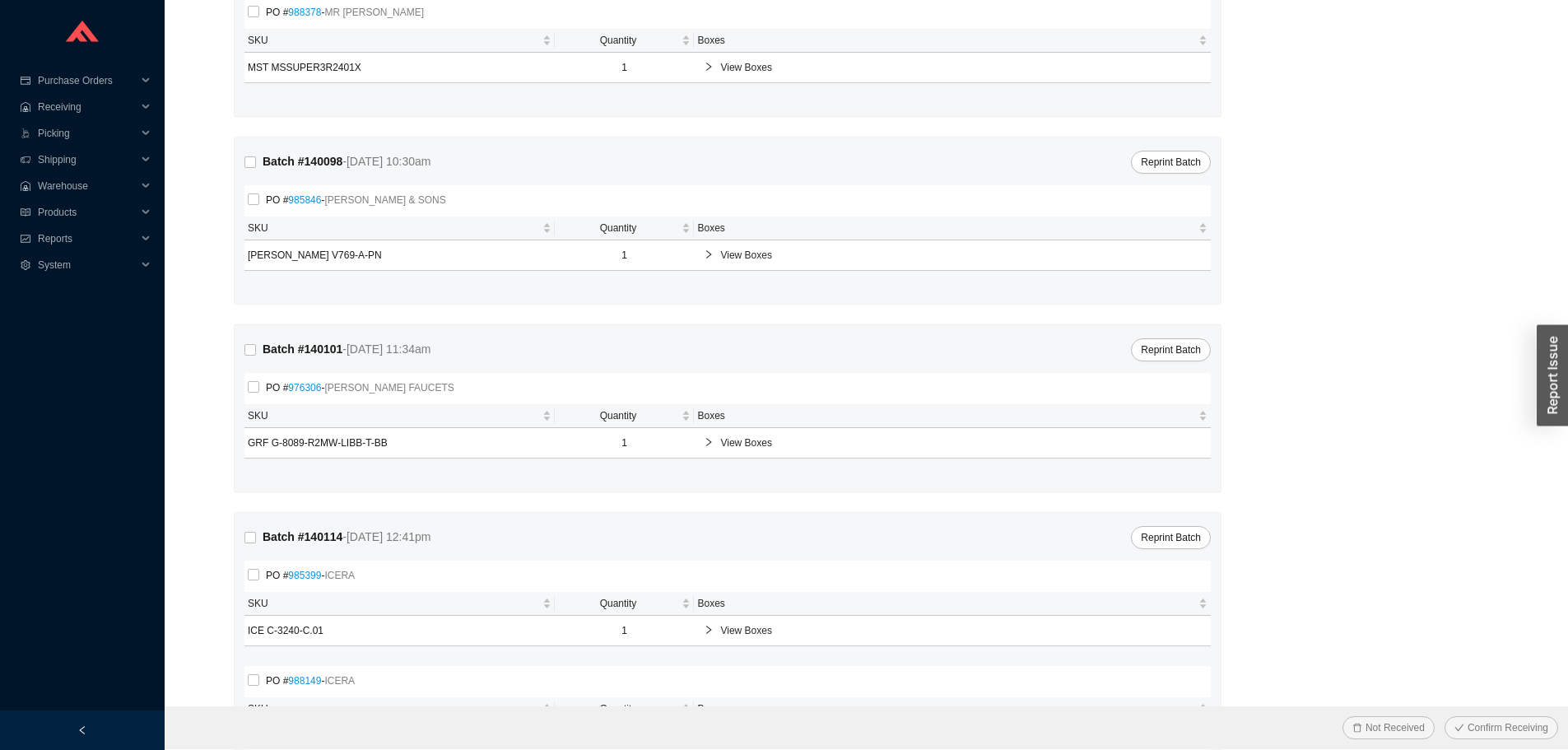
click at [733, 259] on span "View Boxes" at bounding box center [961, 255] width 480 height 17
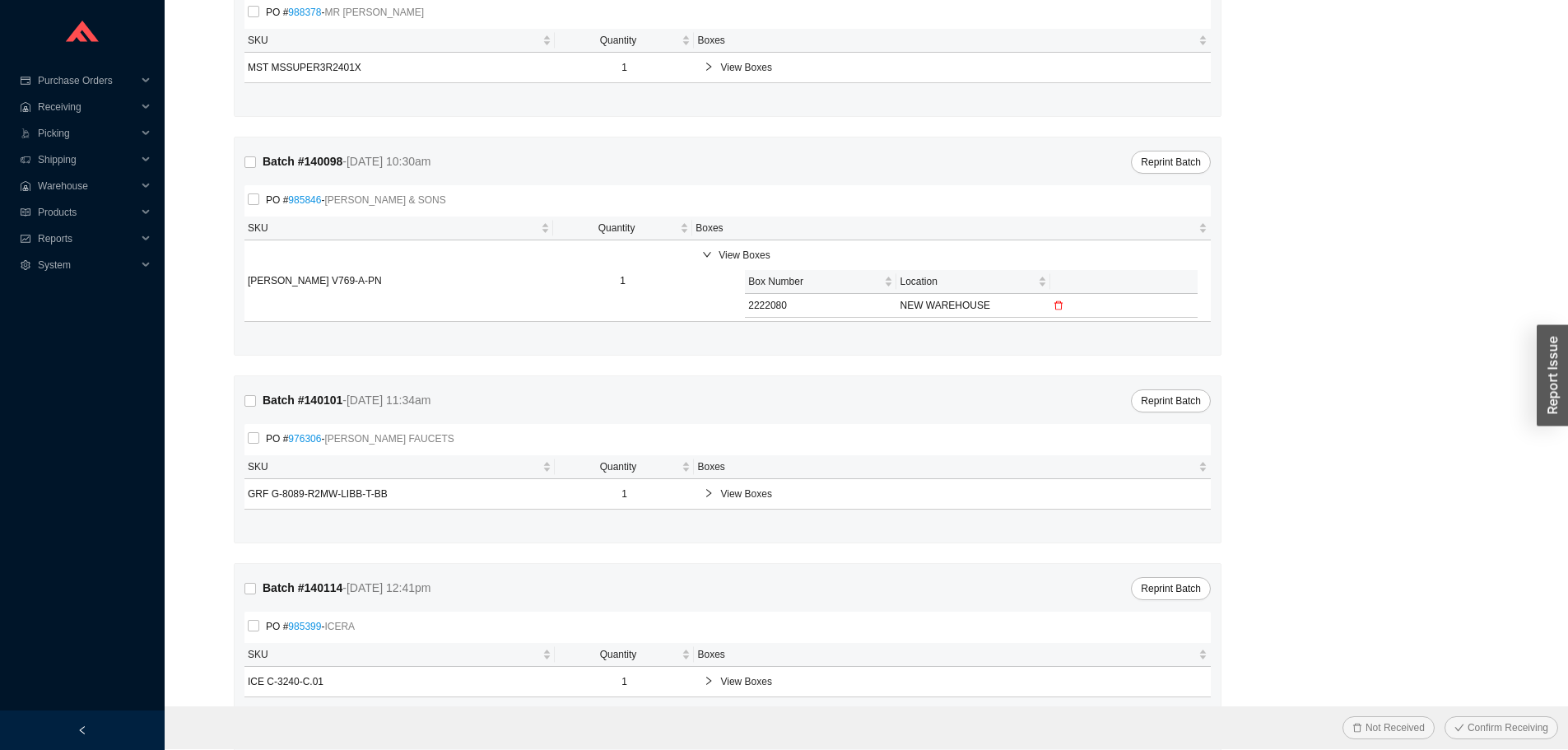
click at [1062, 302] on icon "delete" at bounding box center [1059, 306] width 10 height 10
click at [1047, 269] on span "Yes" at bounding box center [1042, 266] width 17 height 17
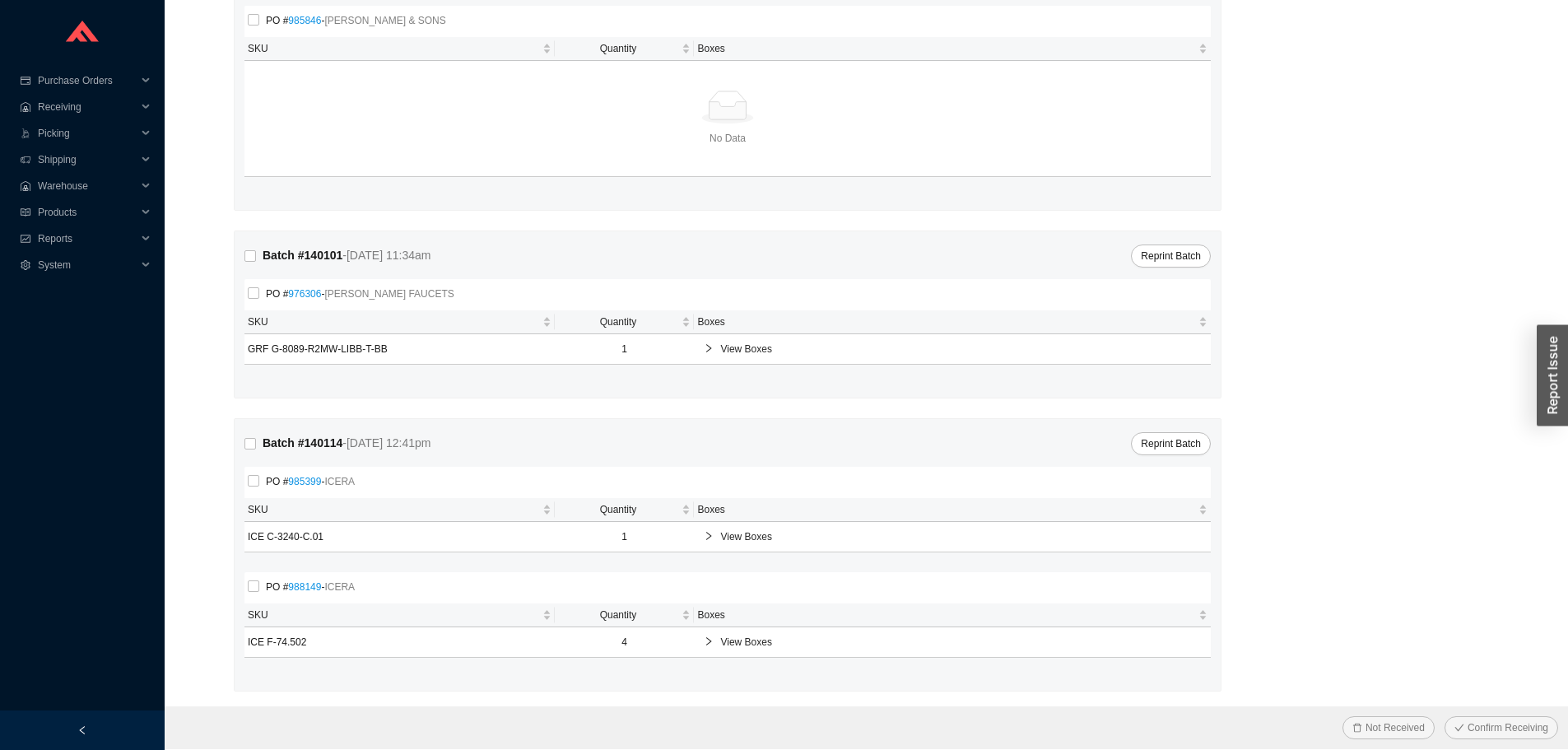
scroll to position [843, 0]
click at [298, 483] on link "985399" at bounding box center [305, 477] width 33 height 12
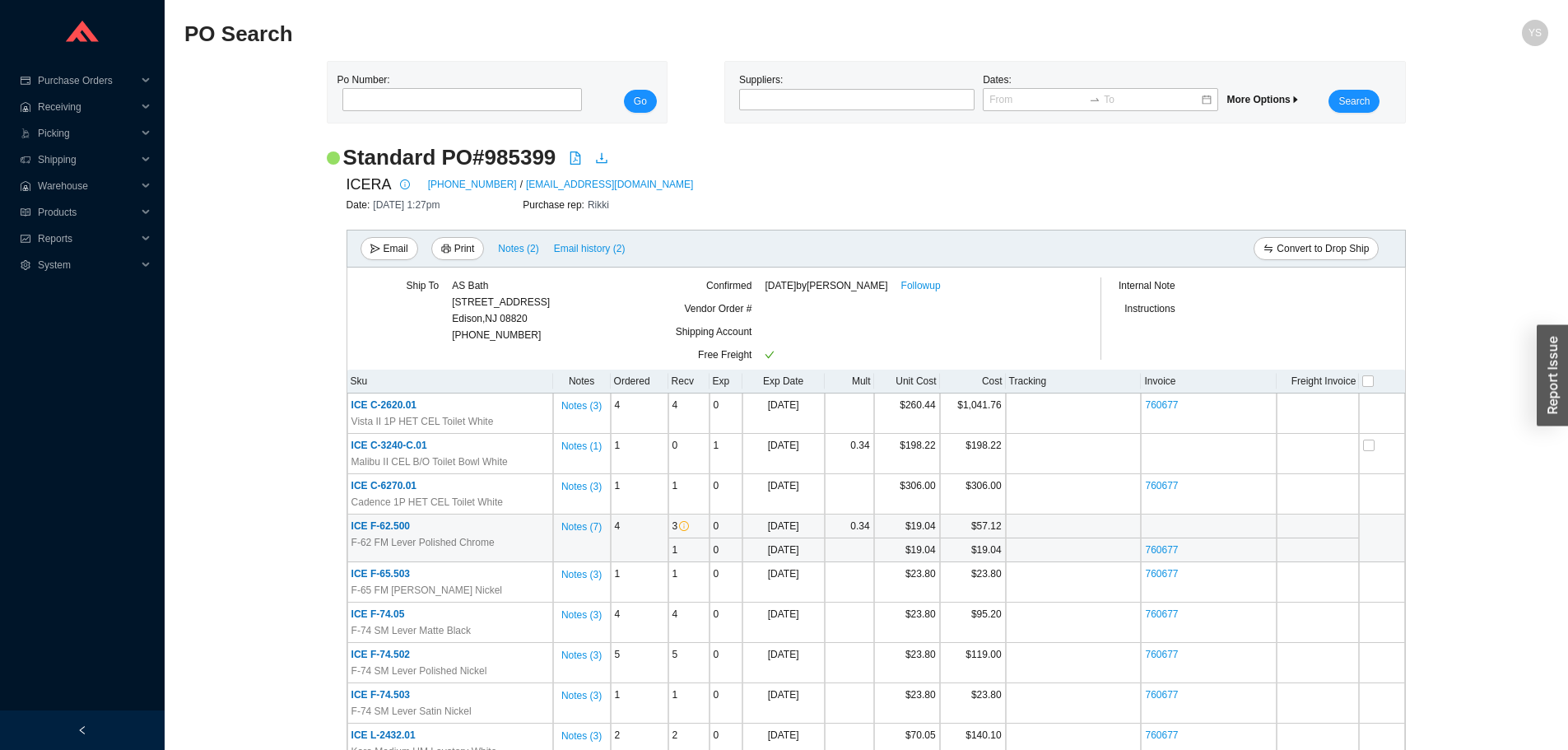
click at [381, 523] on span "ICE F-62.500" at bounding box center [380, 526] width 59 height 12
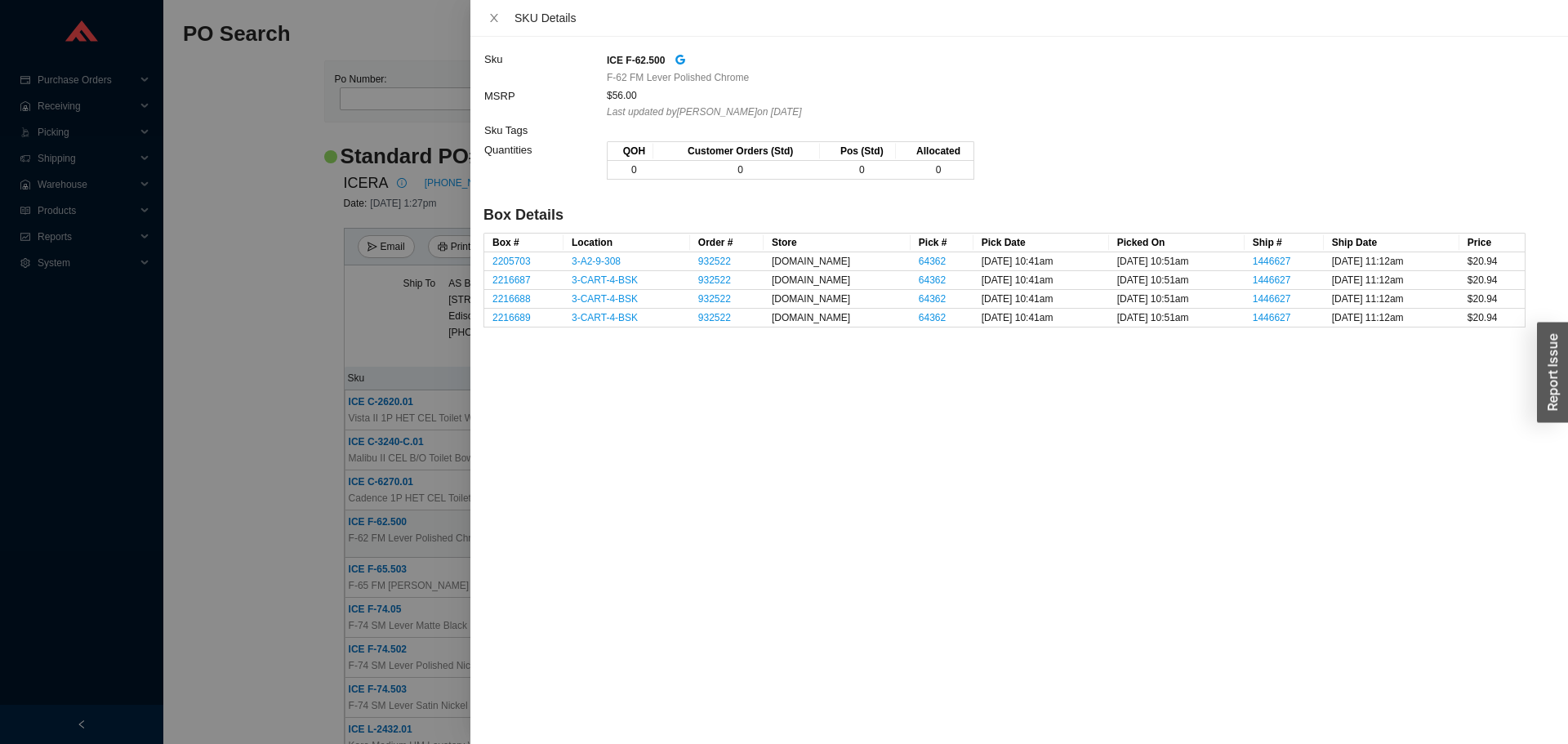
click at [241, 300] on div at bounding box center [784, 372] width 1568 height 744
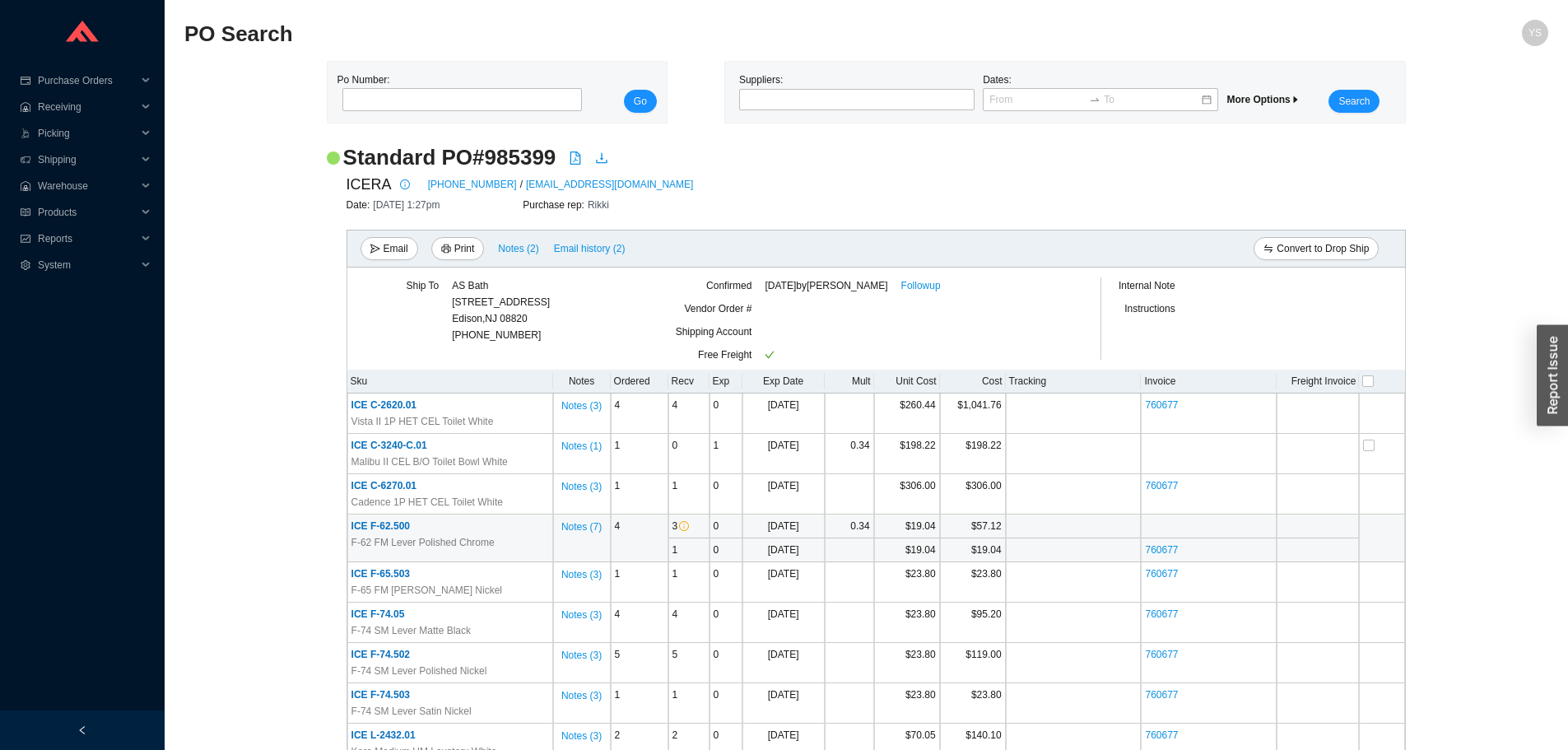
click at [400, 530] on span "ICE F-62.500" at bounding box center [380, 526] width 59 height 12
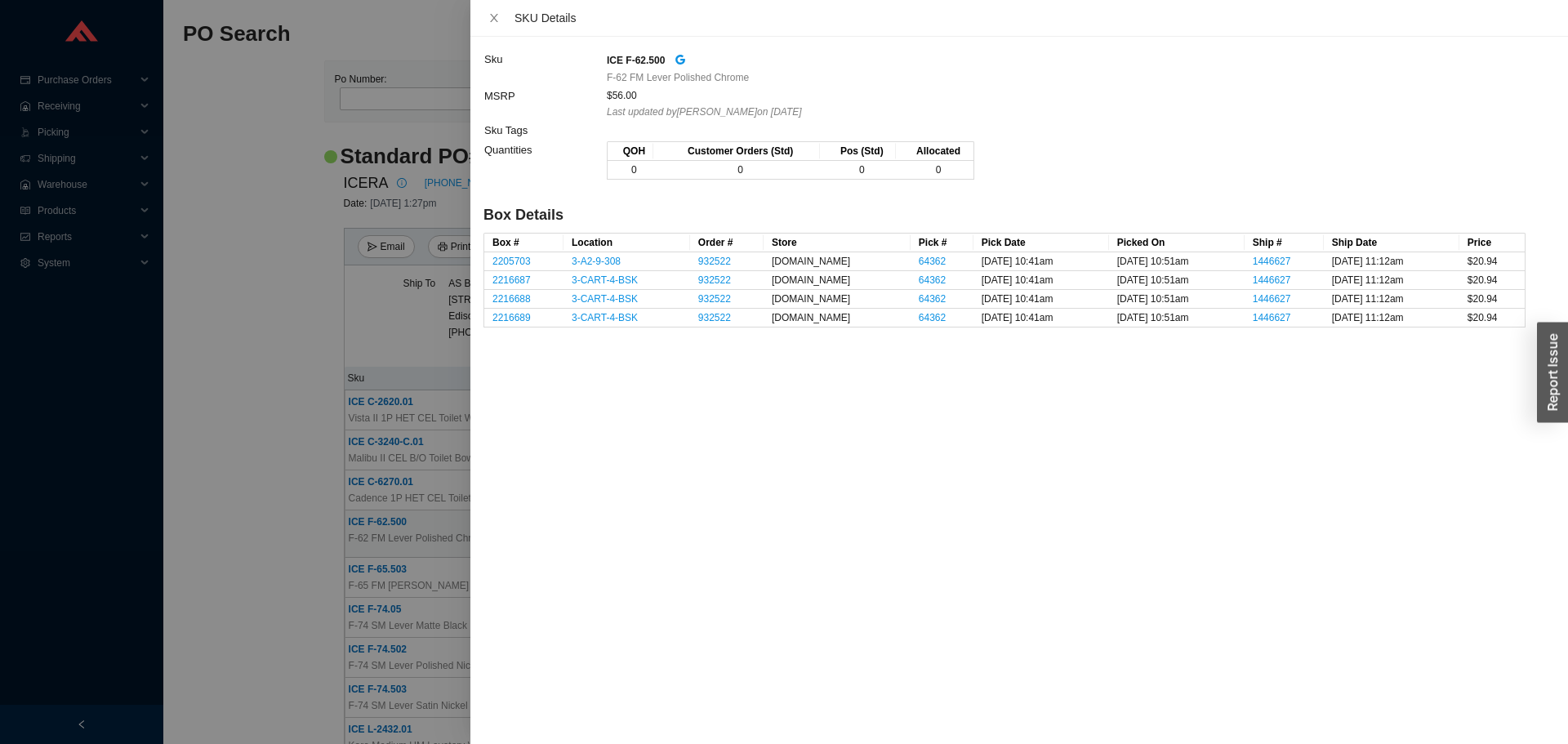
click at [261, 462] on div at bounding box center [784, 372] width 1568 height 744
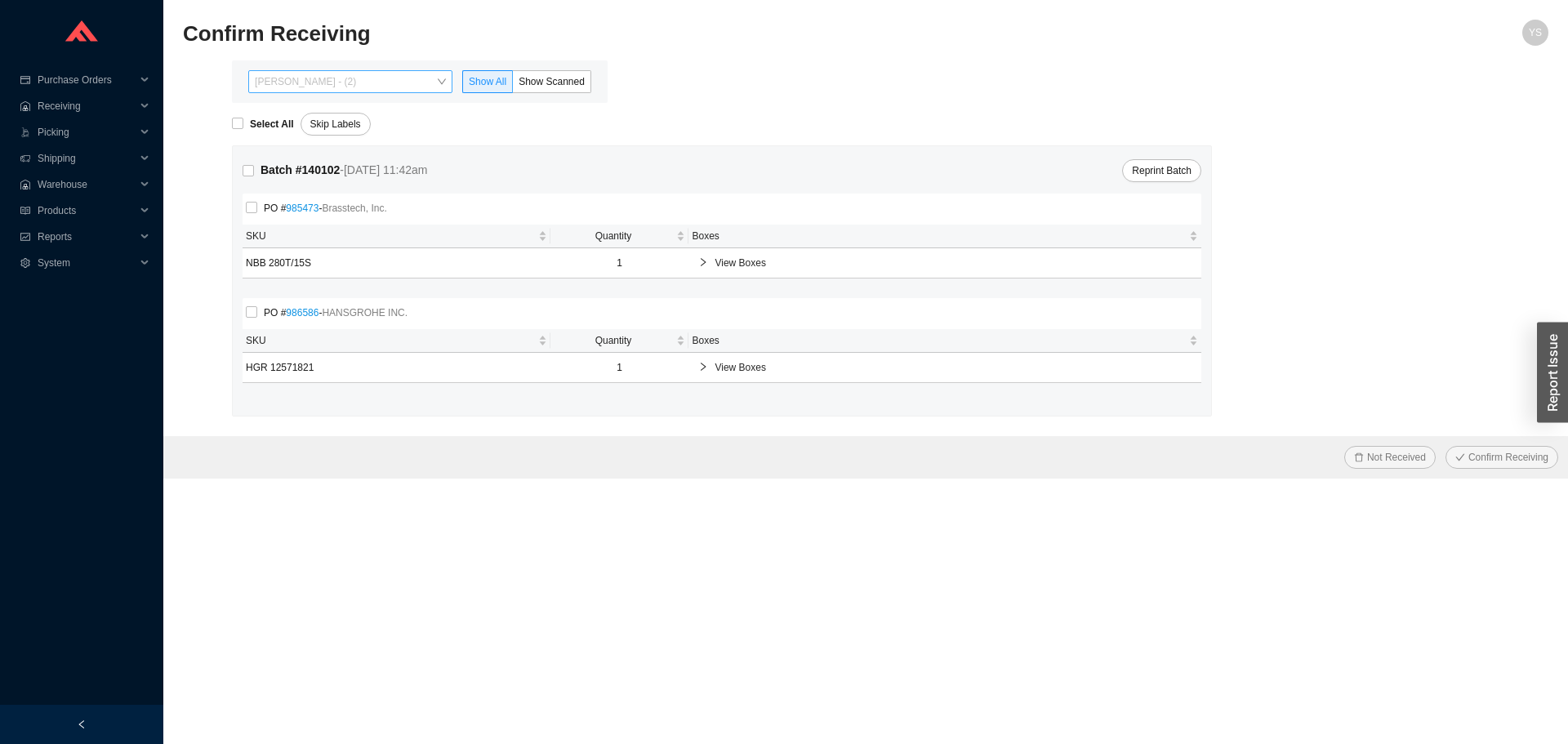
drag, startPoint x: 325, startPoint y: 70, endPoint x: 329, endPoint y: 82, distance: 12.6
click at [325, 72] on div "Yossi Siff - (2)" at bounding box center [350, 81] width 204 height 23
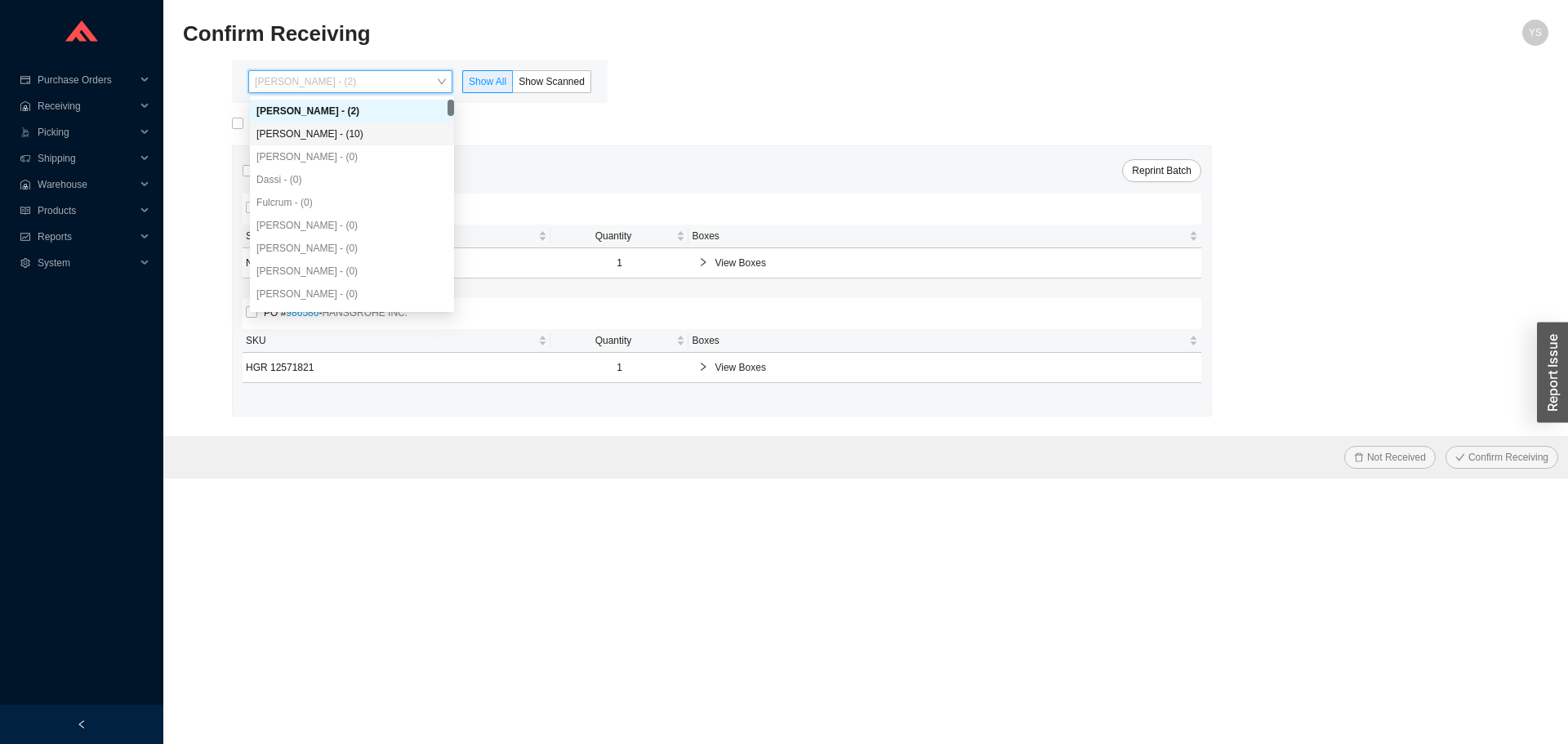
click at [335, 128] on div "Angel Negron - (10)" at bounding box center [352, 134] width 191 height 15
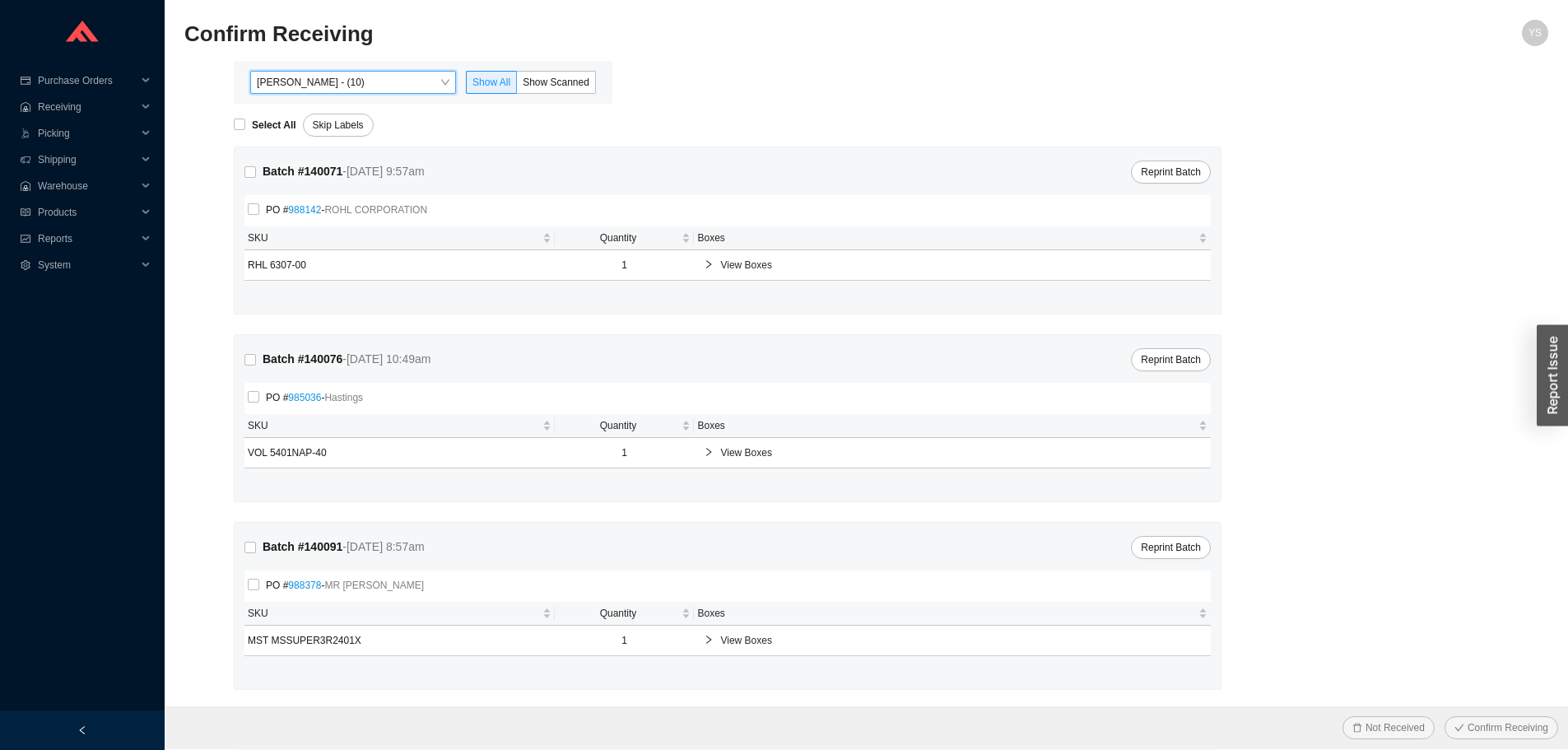
click at [605, 85] on div "Angel Negron - (10) Angel Negron - (10) Show All Show Scanned" at bounding box center [422, 83] width 379 height 43
click at [596, 82] on div "Angel Negron - (10) Show All Show Scanned" at bounding box center [422, 82] width 359 height 23
click at [574, 78] on span "Show Scanned" at bounding box center [556, 82] width 66 height 12
click at [573, 80] on span "Show Scanned" at bounding box center [556, 82] width 66 height 12
click at [517, 85] on input "Show Scanned" at bounding box center [517, 85] width 0 height 0
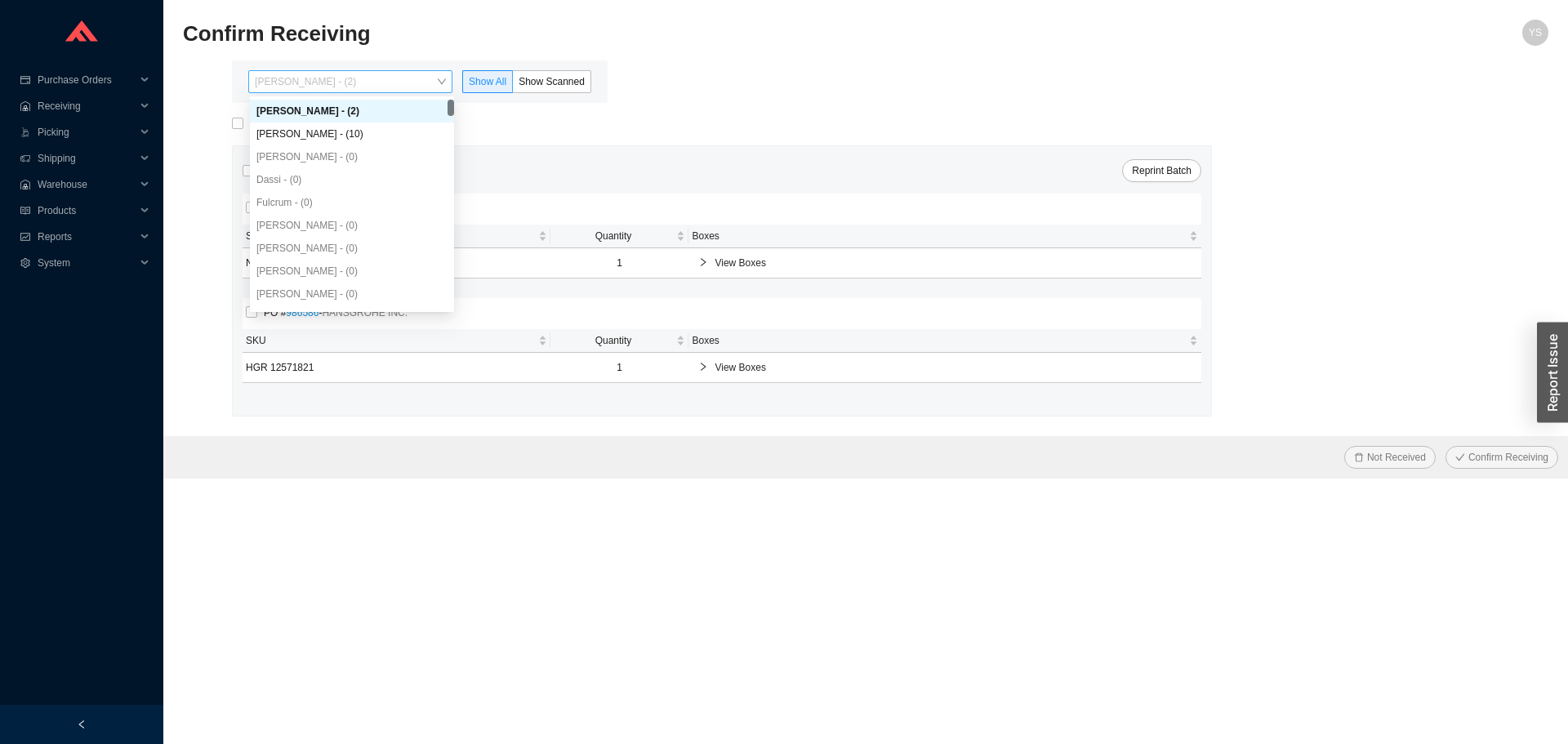
click at [322, 75] on span "Yossi Siff - (2)" at bounding box center [350, 81] width 191 height 21
click at [376, 124] on div "Angel Negron - (10)" at bounding box center [352, 134] width 204 height 23
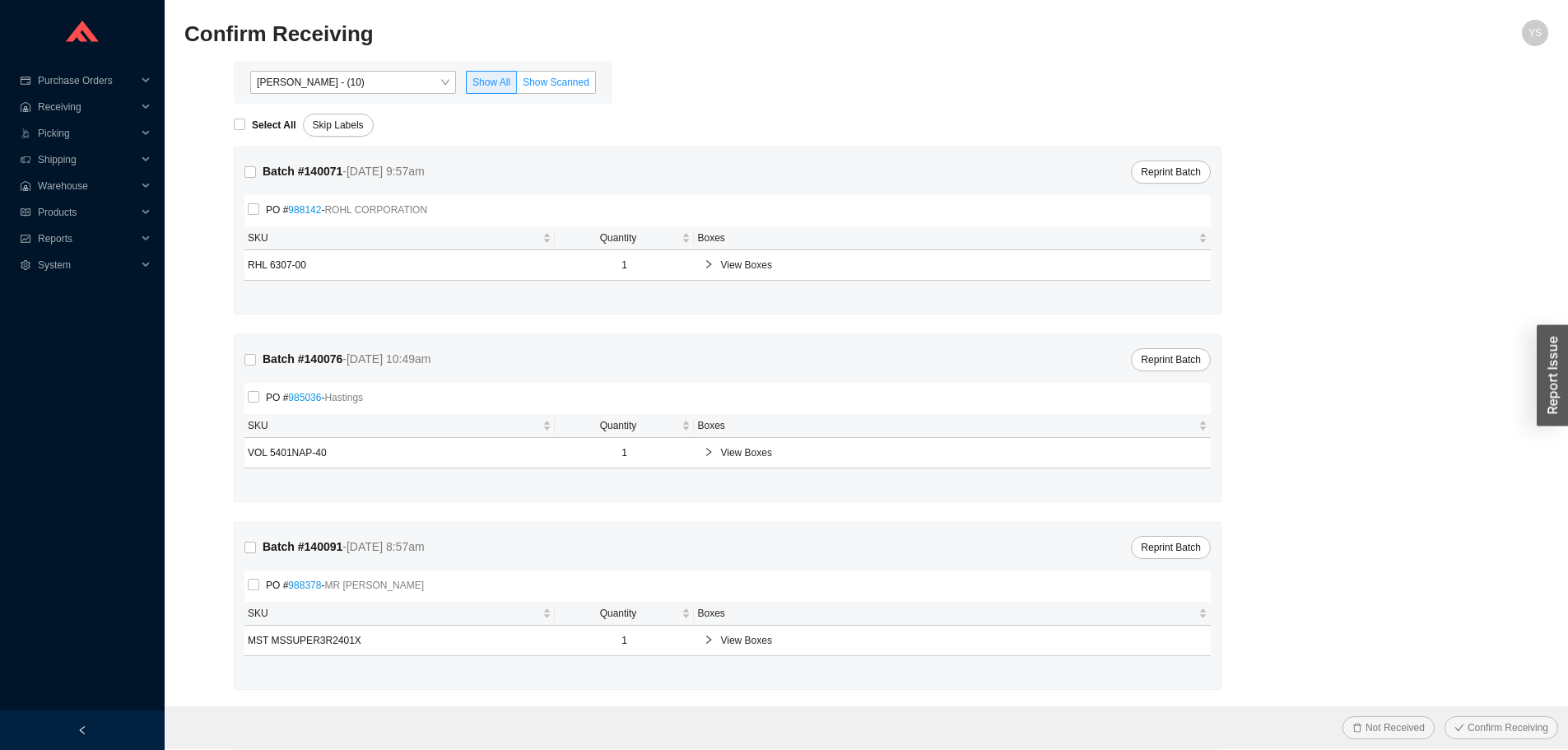
click at [587, 80] on span "Show Scanned" at bounding box center [556, 82] width 66 height 12
click at [517, 85] on input "Show Scanned" at bounding box center [517, 85] width 0 height 0
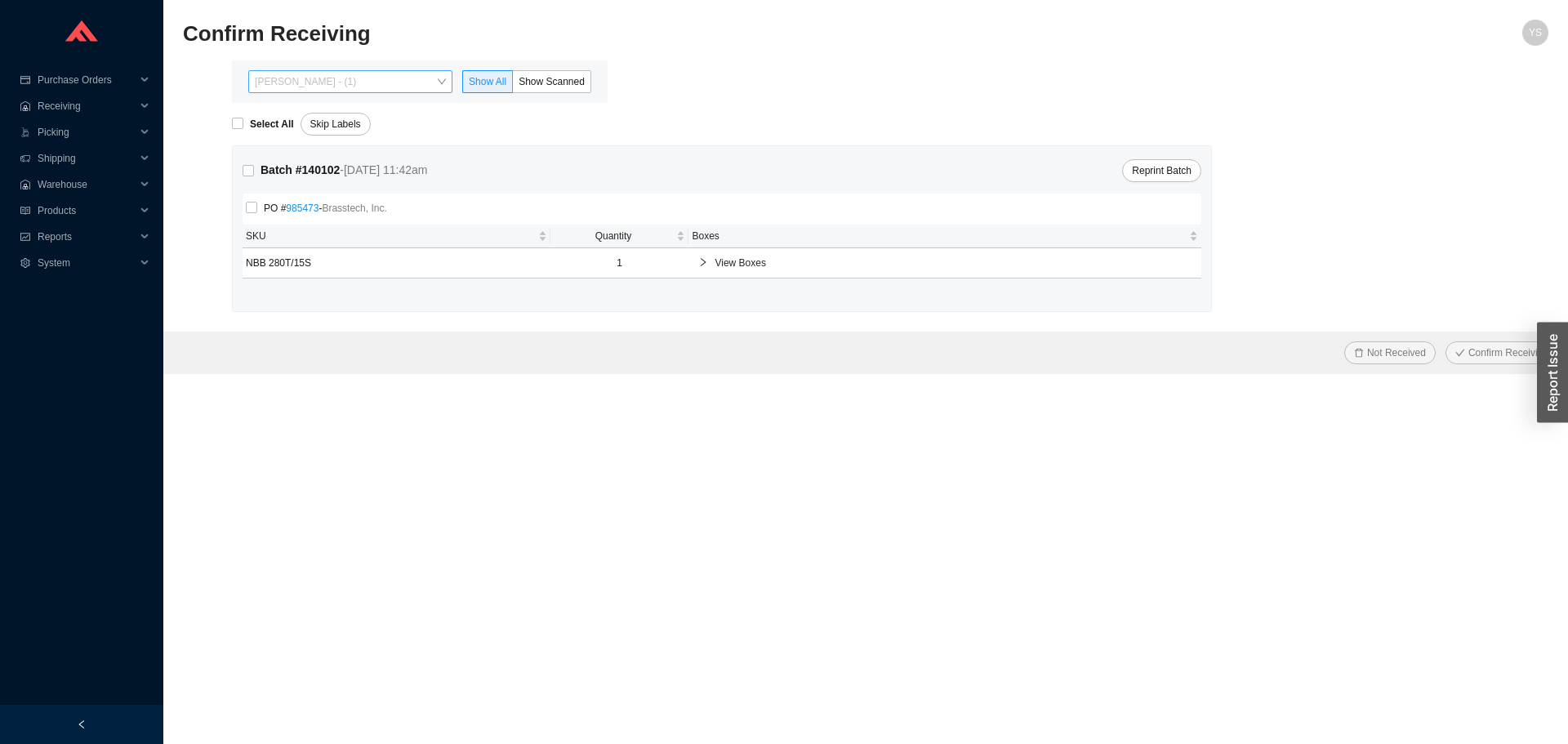
click at [319, 82] on span "[PERSON_NAME] - (1)" at bounding box center [350, 81] width 191 height 21
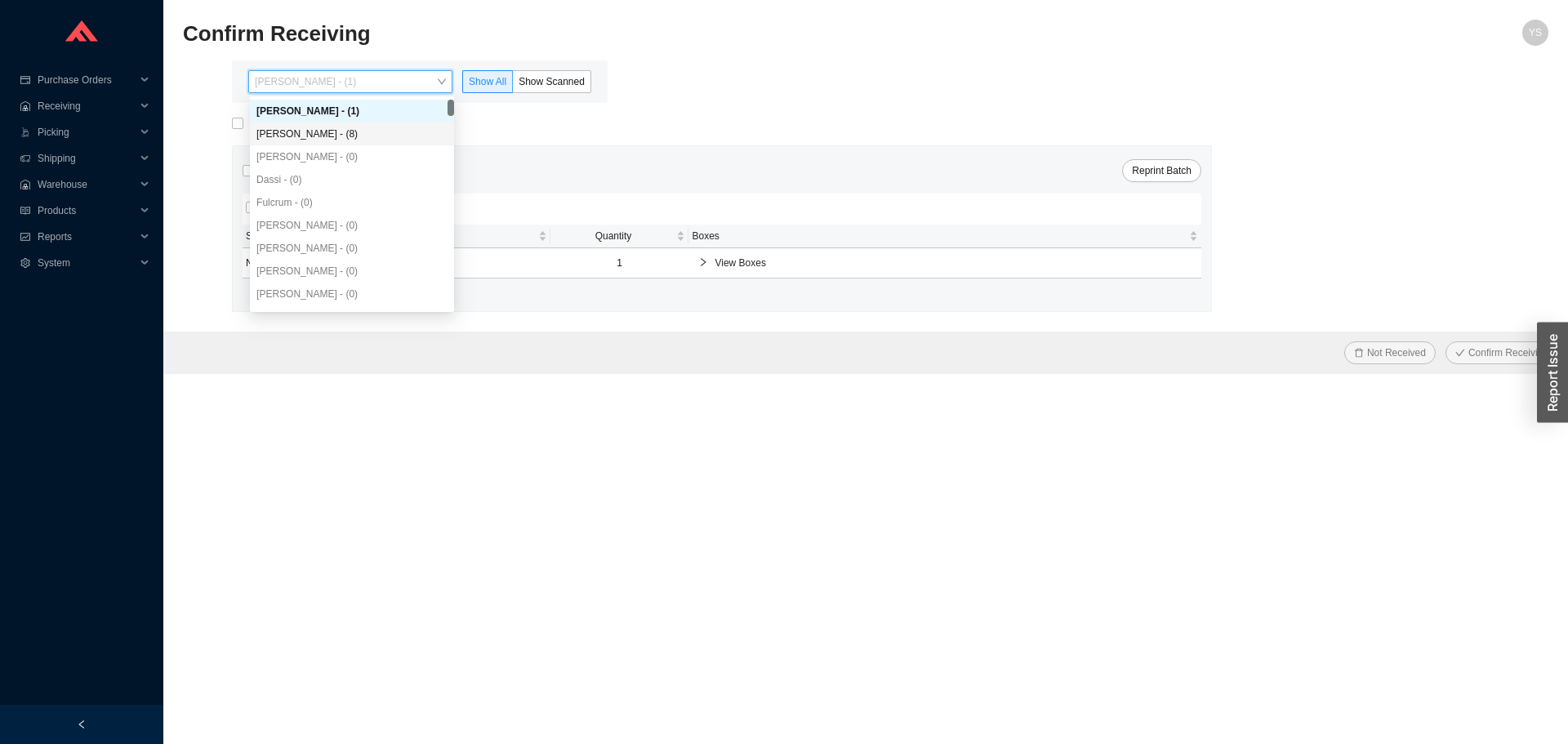
click at [307, 125] on div "[PERSON_NAME] - (8)" at bounding box center [352, 134] width 204 height 23
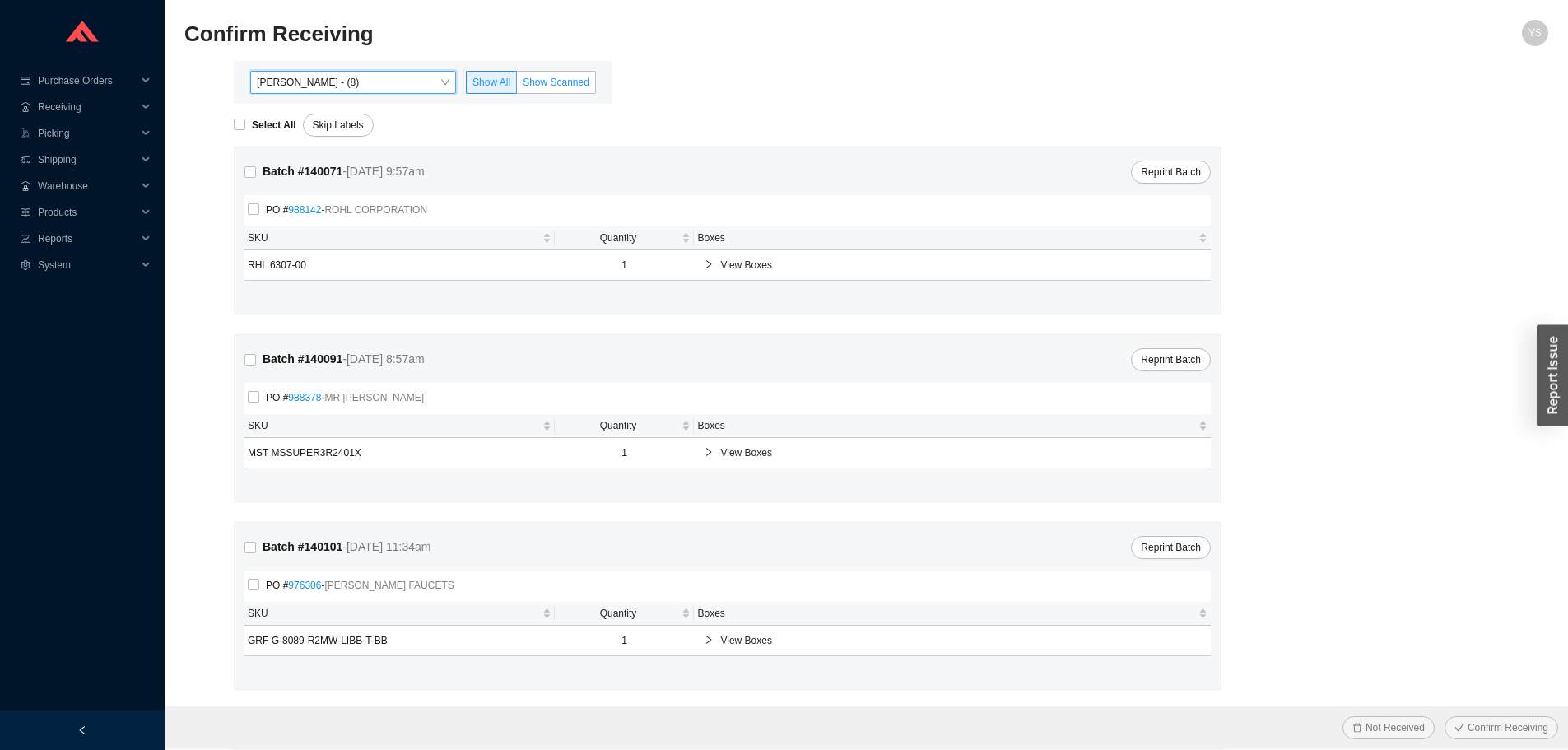
click at [569, 85] on span "Show Scanned" at bounding box center [556, 82] width 66 height 12
click at [517, 85] on input "Show Scanned" at bounding box center [517, 85] width 0 height 0
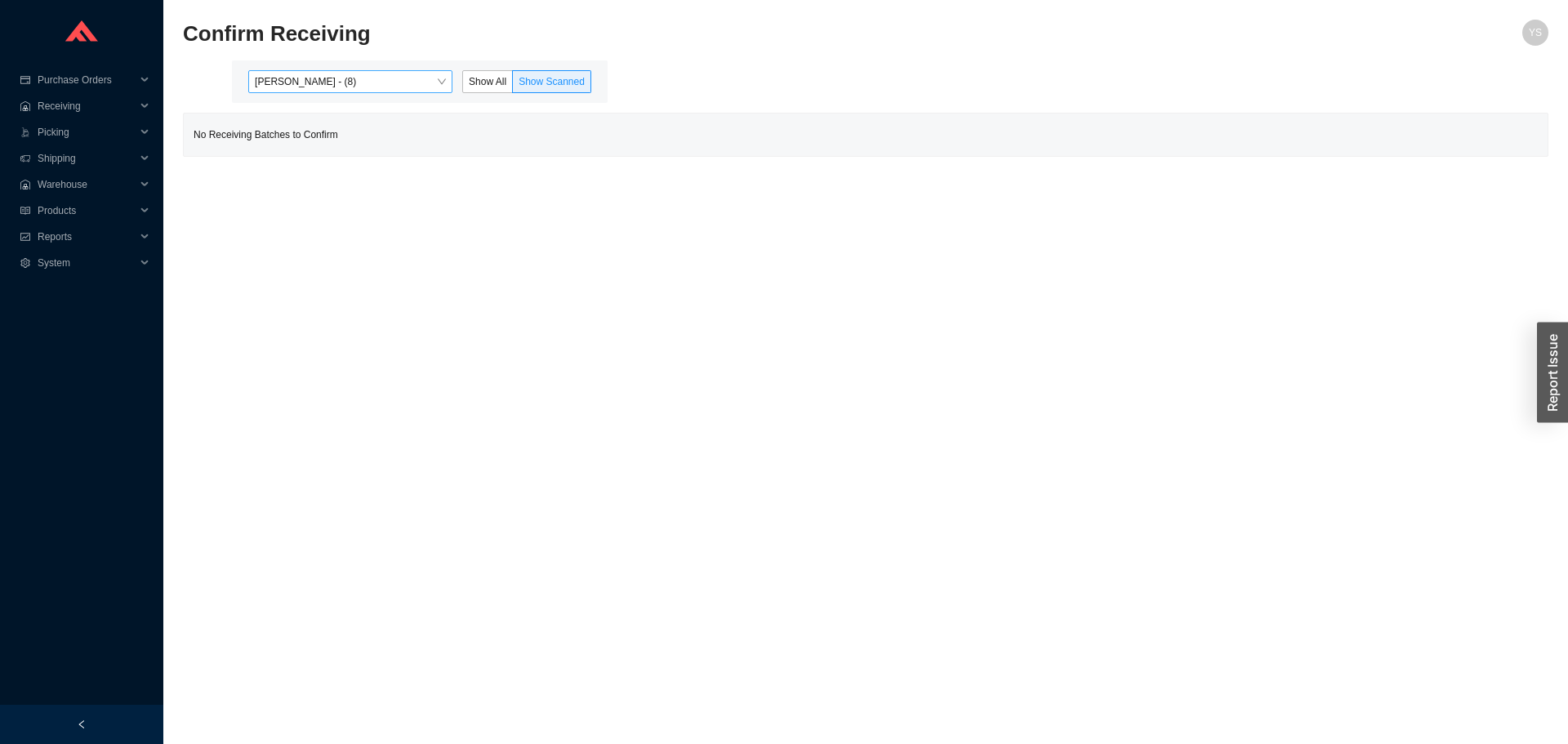
click at [371, 87] on span "[PERSON_NAME] - (8)" at bounding box center [350, 81] width 191 height 21
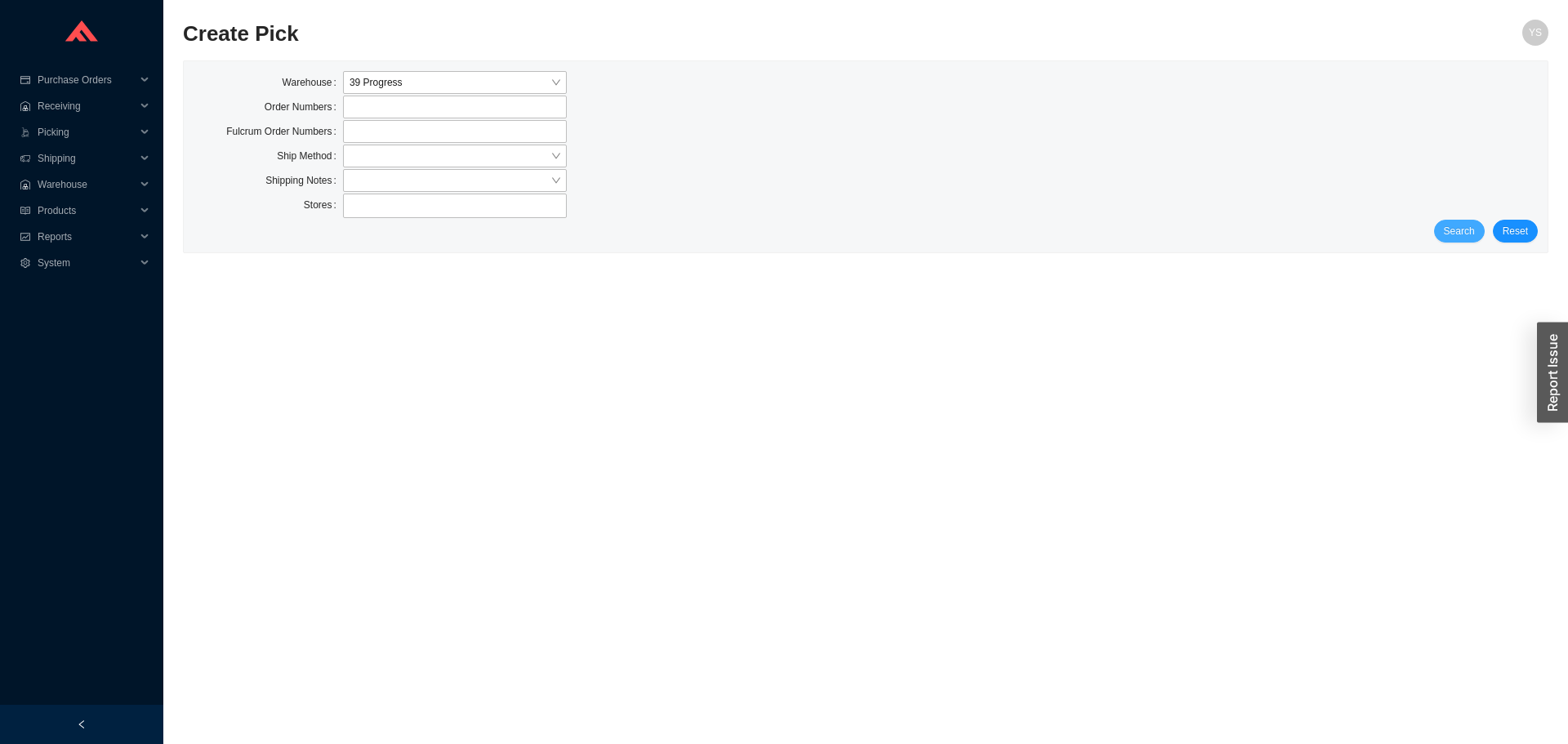
click at [1459, 233] on span "Search" at bounding box center [1460, 231] width 31 height 16
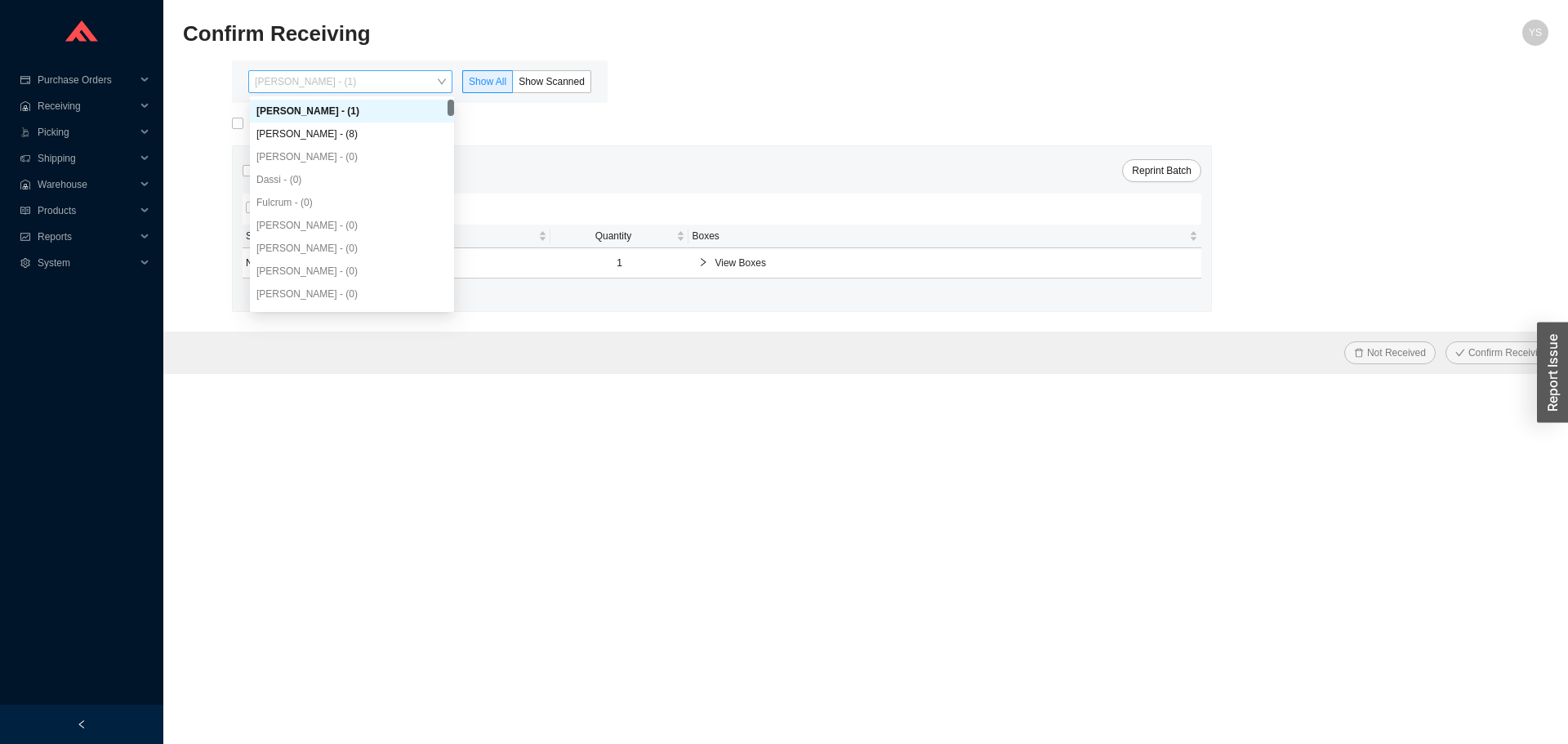
click at [333, 86] on span "[PERSON_NAME] - (1)" at bounding box center [350, 81] width 191 height 21
click at [334, 132] on div "[PERSON_NAME] - (8)" at bounding box center [352, 134] width 191 height 15
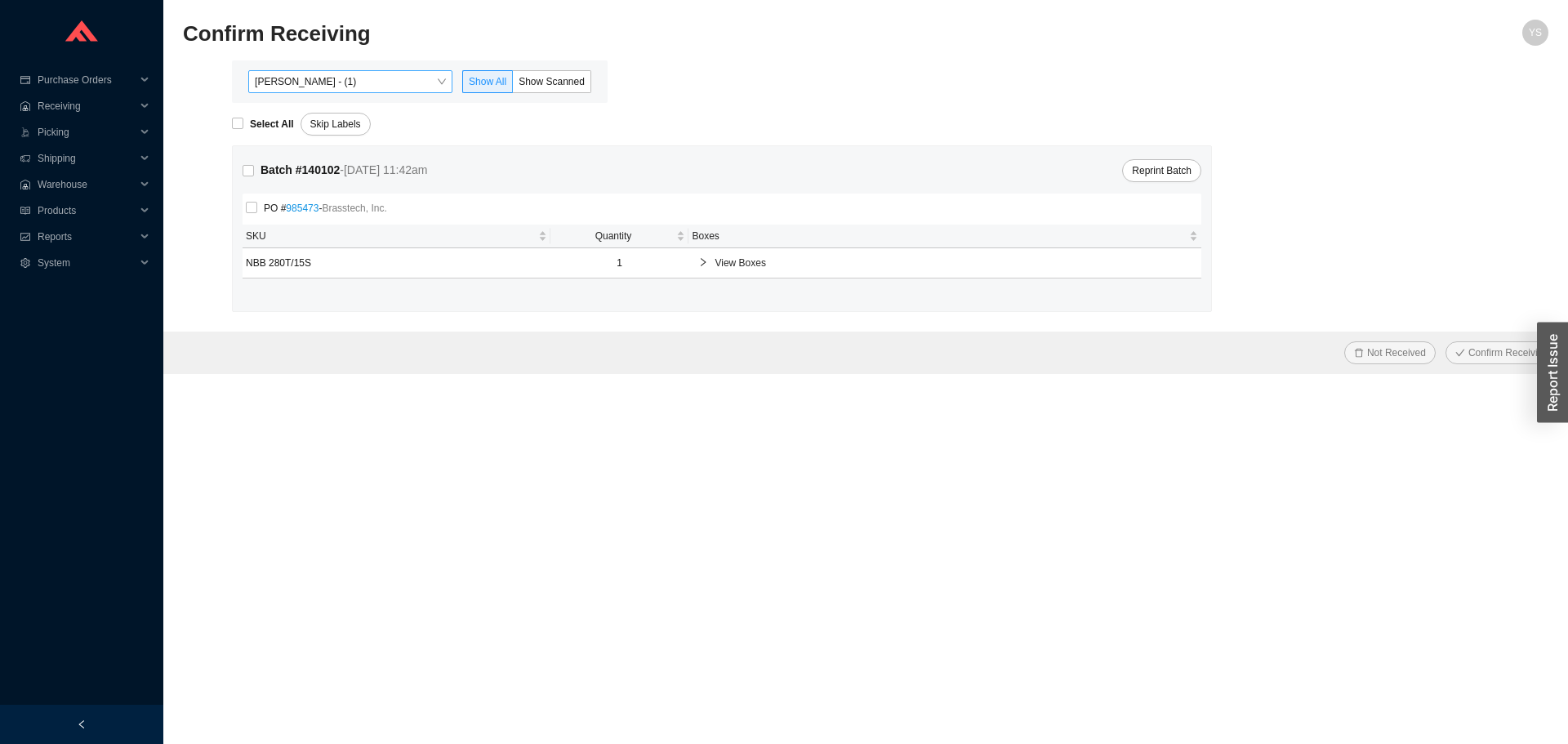
click at [311, 76] on span "[PERSON_NAME] - (1)" at bounding box center [350, 81] width 191 height 21
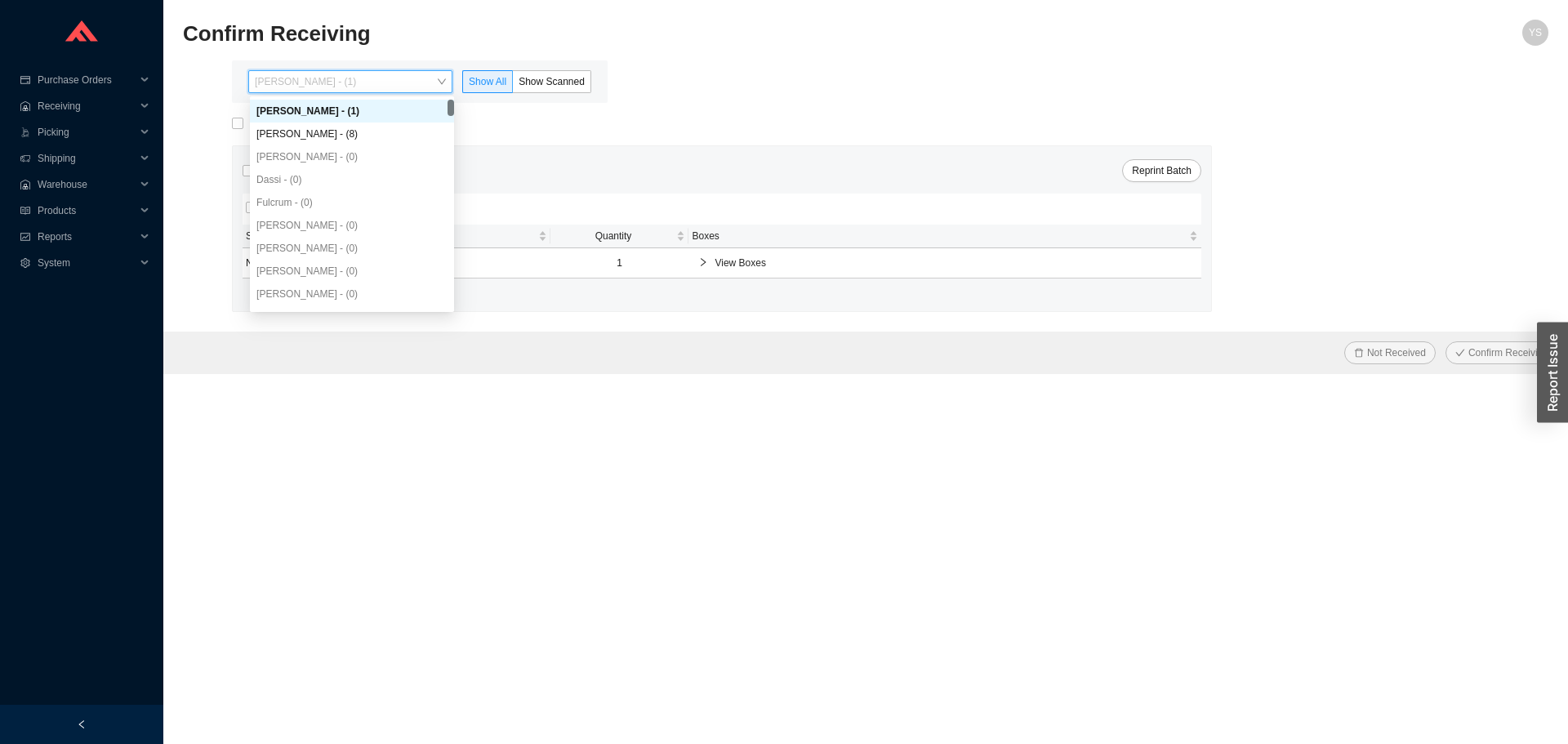
click at [313, 118] on div "[PERSON_NAME] - (1)" at bounding box center [352, 111] width 191 height 15
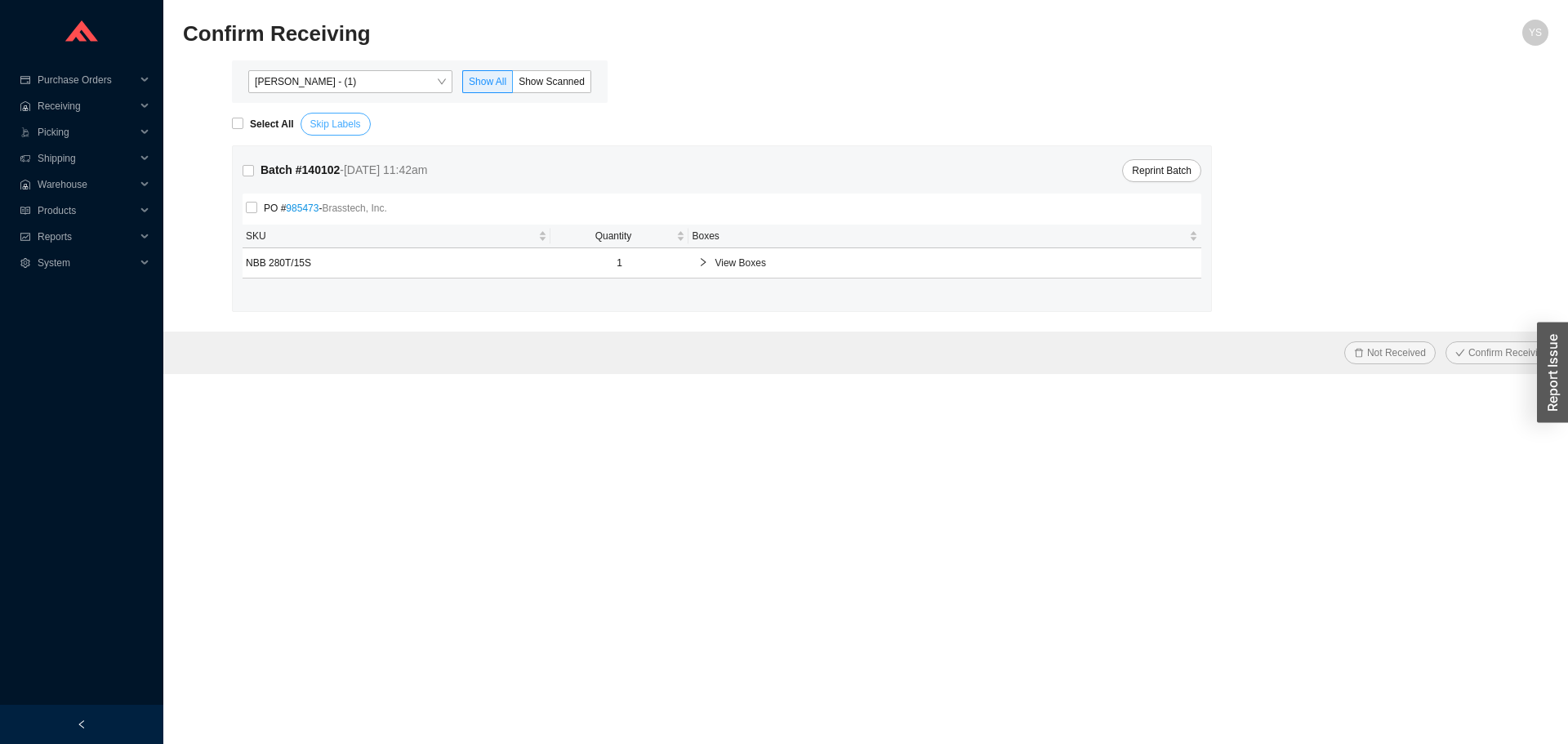
click at [311, 126] on span "Skip Labels" at bounding box center [336, 124] width 51 height 16
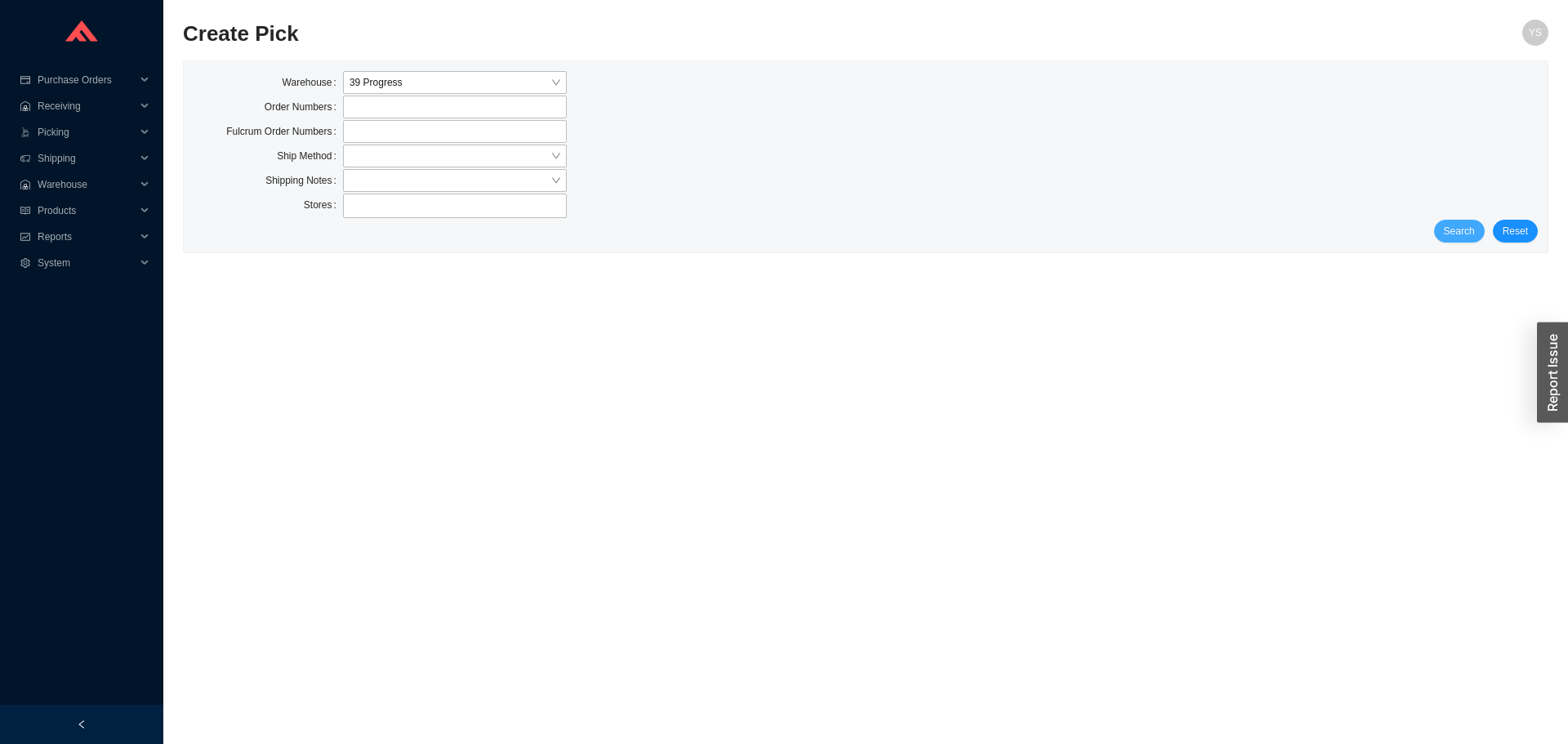
click at [1470, 224] on span "Search" at bounding box center [1460, 231] width 31 height 16
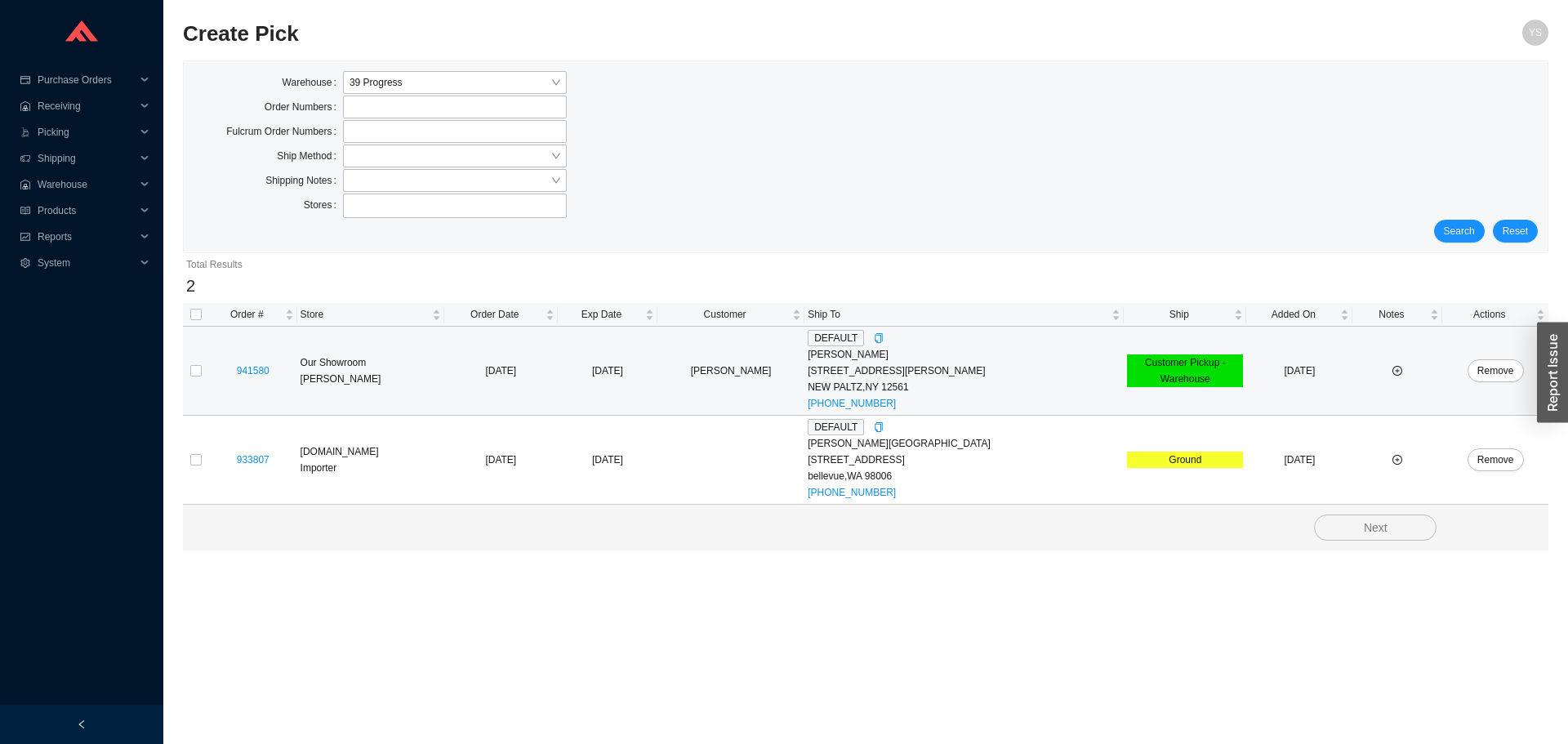
click at [201, 367] on td at bounding box center [196, 372] width 26 height 89
click at [197, 368] on input "checkbox" at bounding box center [196, 371] width 12 height 12
checkbox input "true"
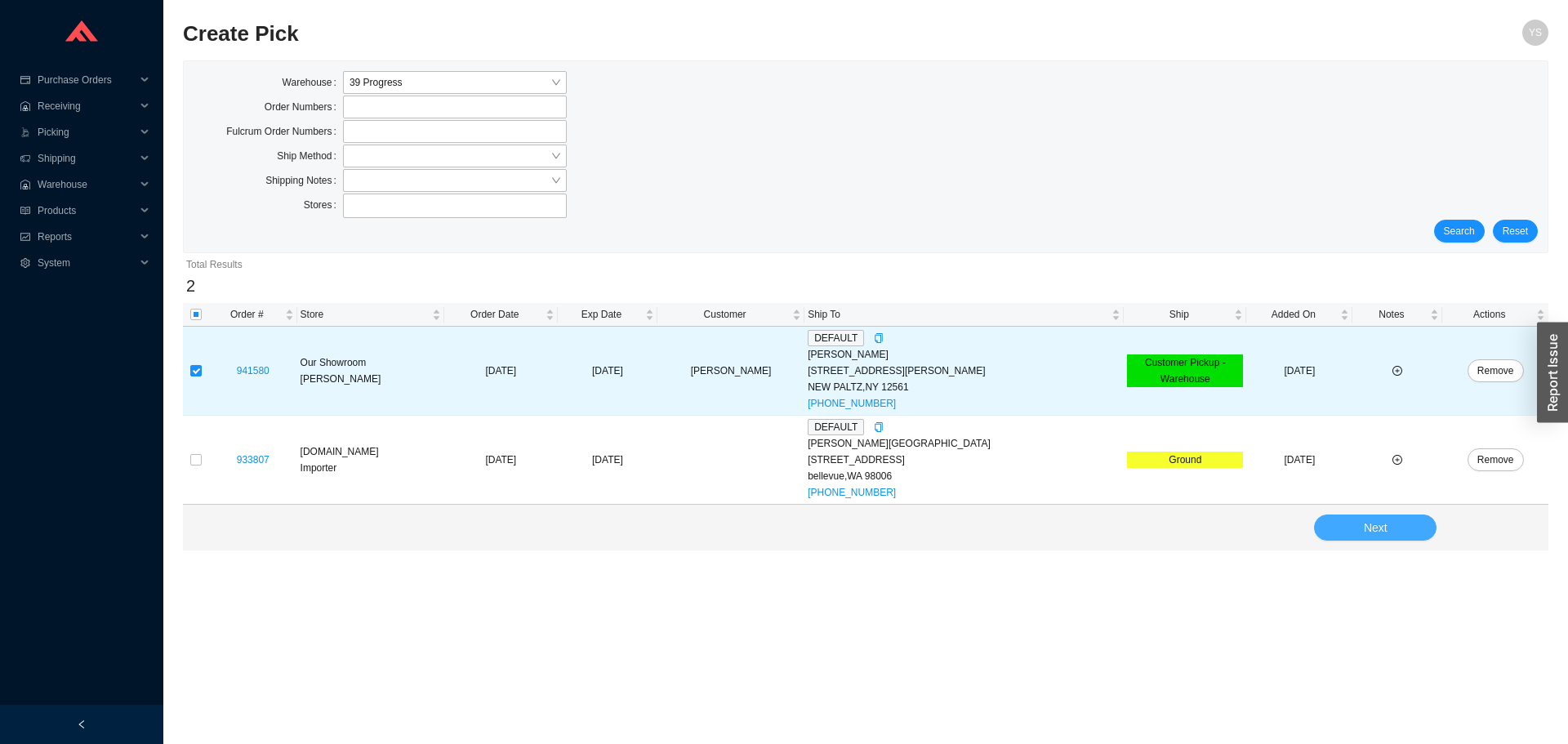
click at [1330, 534] on button "Next" at bounding box center [1375, 528] width 122 height 26
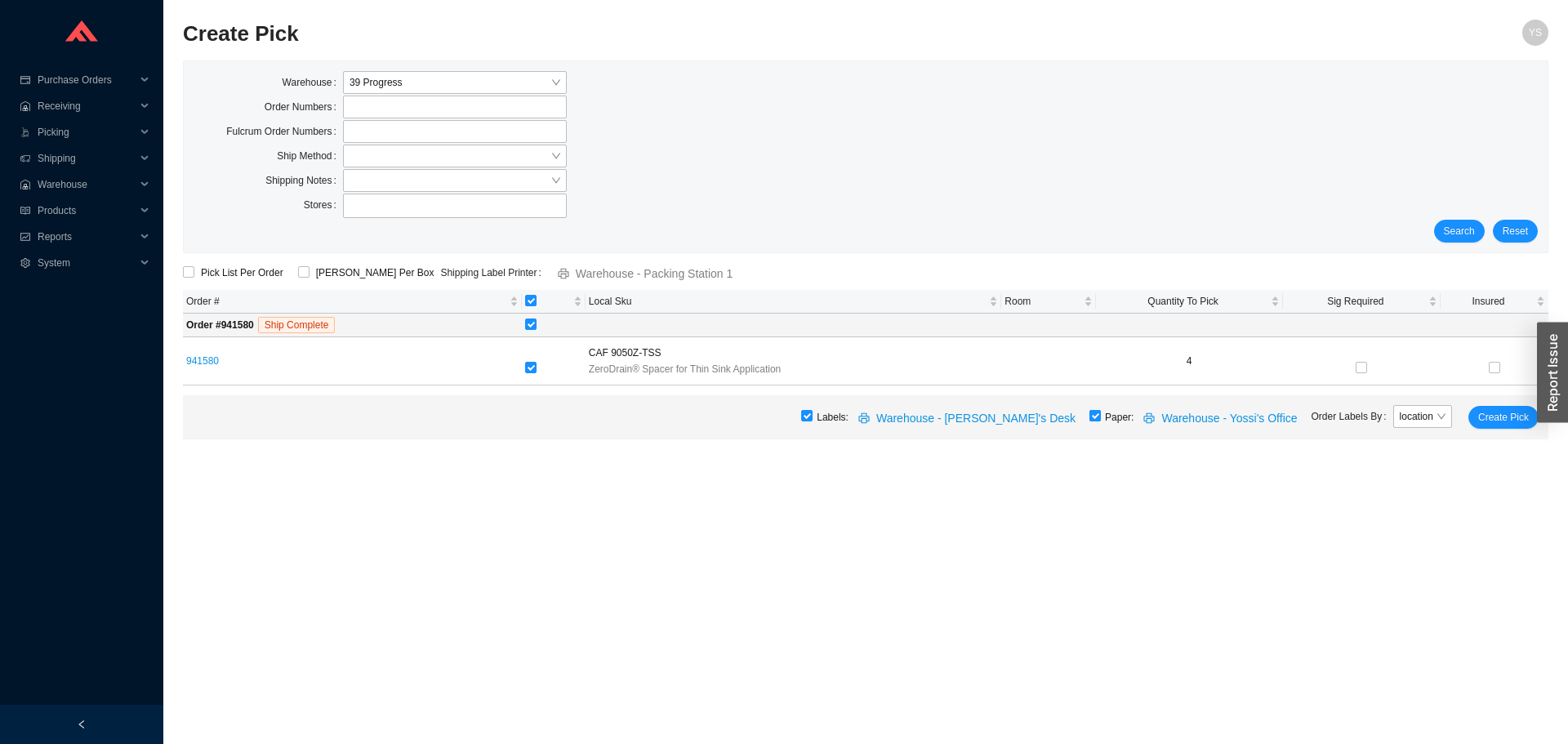
click at [1101, 419] on input "checkbox" at bounding box center [1095, 416] width 12 height 12
checkbox input "false"
click at [1527, 421] on span "Create Pick" at bounding box center [1504, 418] width 51 height 16
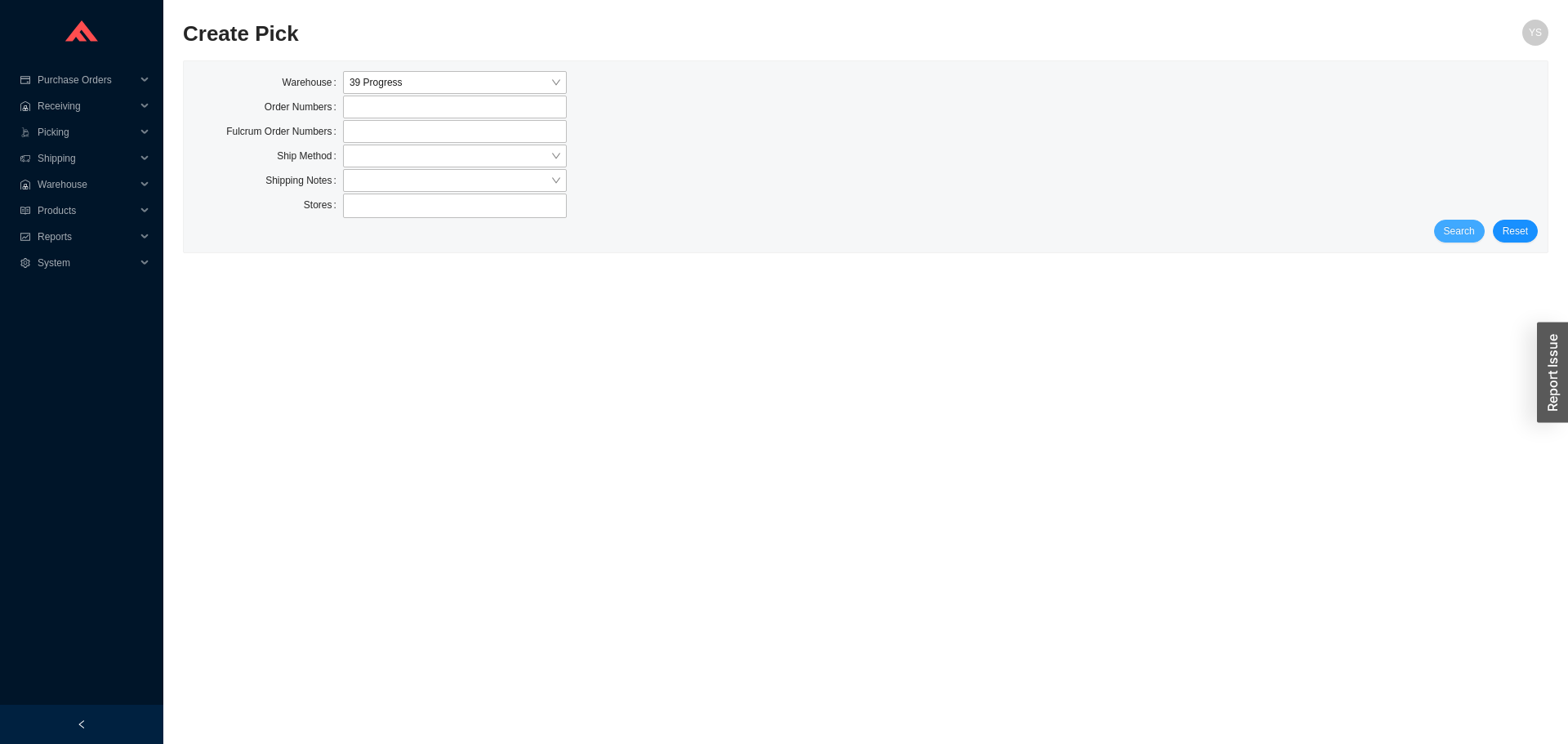
click at [1446, 229] on button "Search" at bounding box center [1460, 231] width 51 height 23
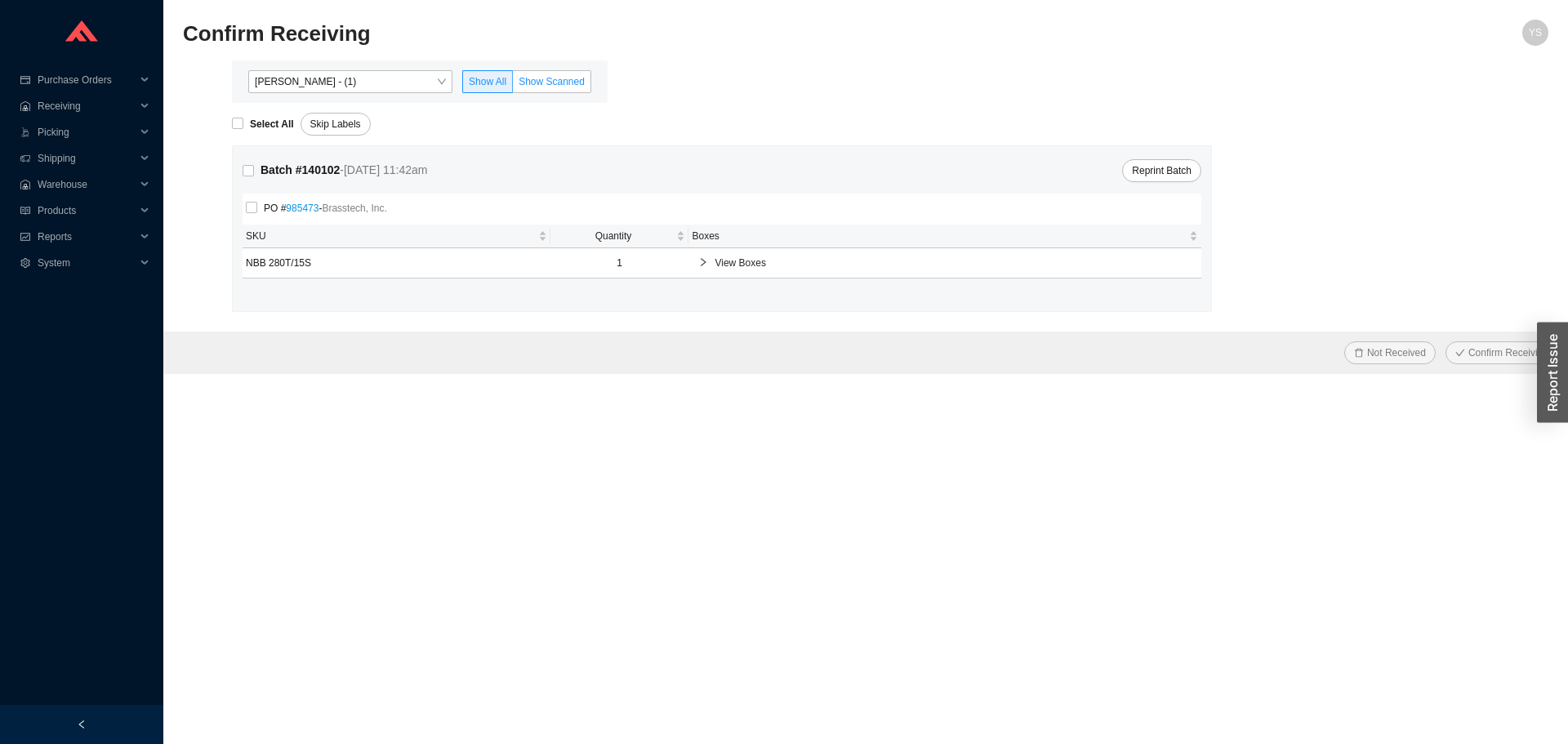
click at [541, 84] on span "Show Scanned" at bounding box center [551, 81] width 66 height 12
click at [513, 85] on input "Show Scanned" at bounding box center [513, 85] width 0 height 0
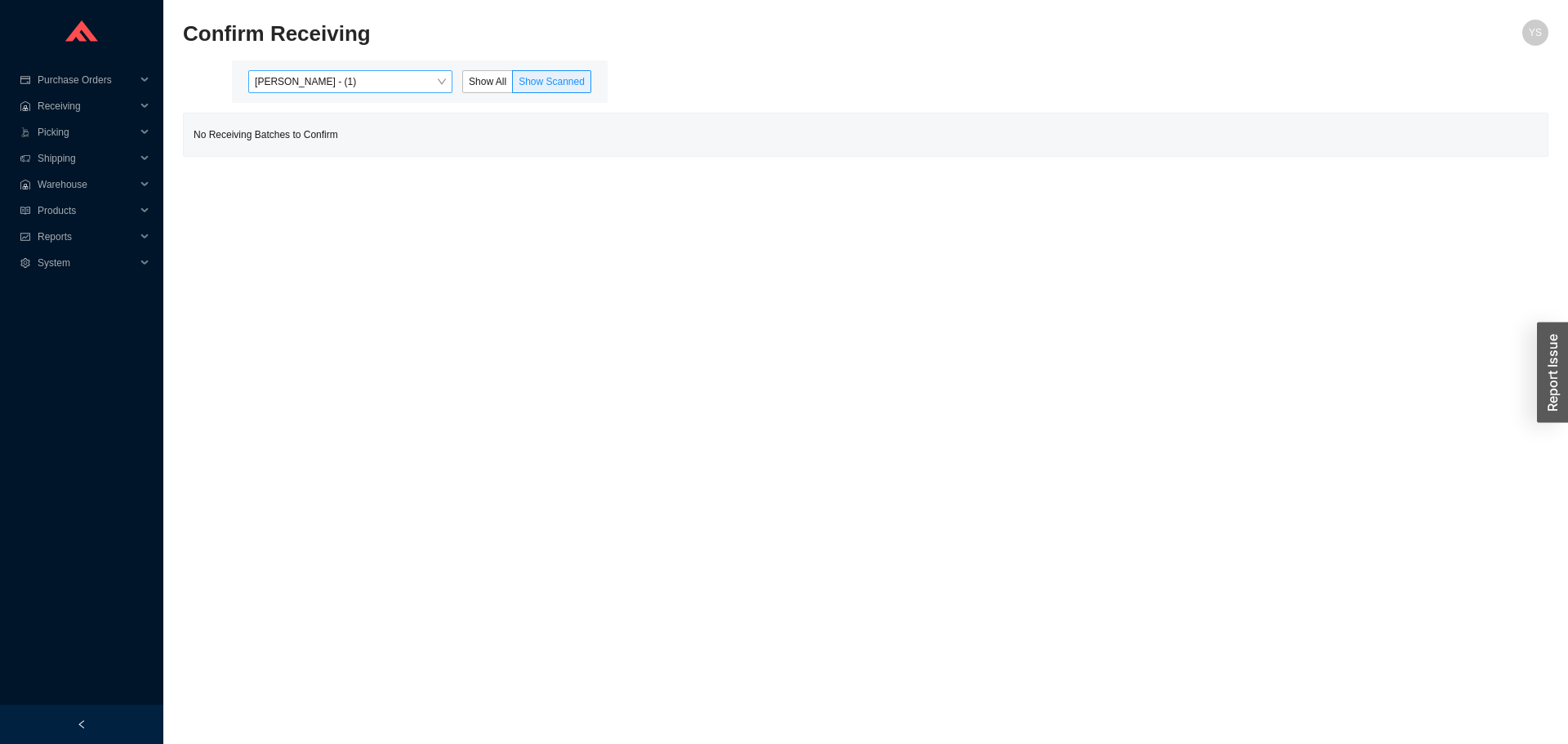
click at [409, 89] on span "[PERSON_NAME] - (1)" at bounding box center [350, 81] width 191 height 21
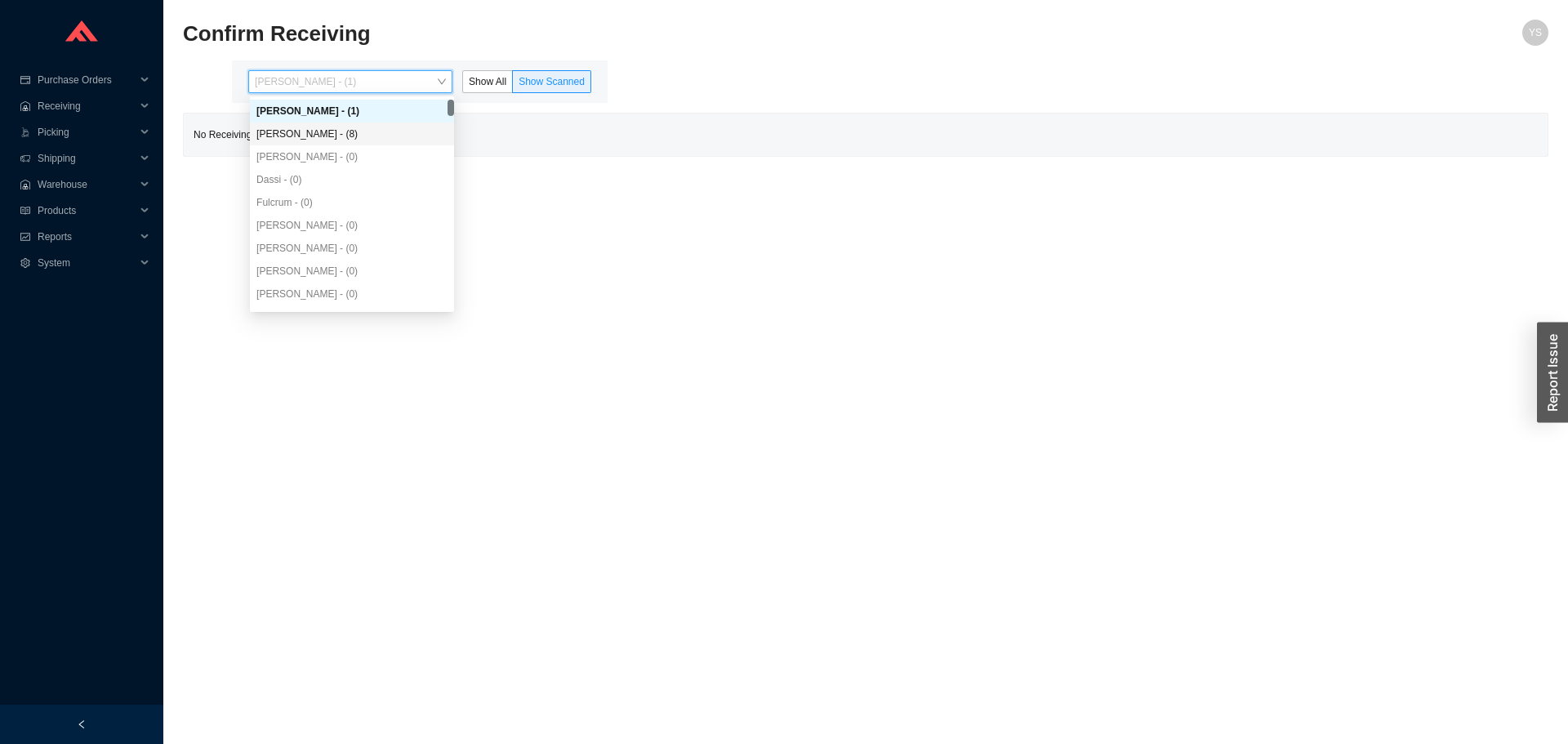
click at [340, 138] on div "Angel Negron - (8)" at bounding box center [352, 134] width 191 height 15
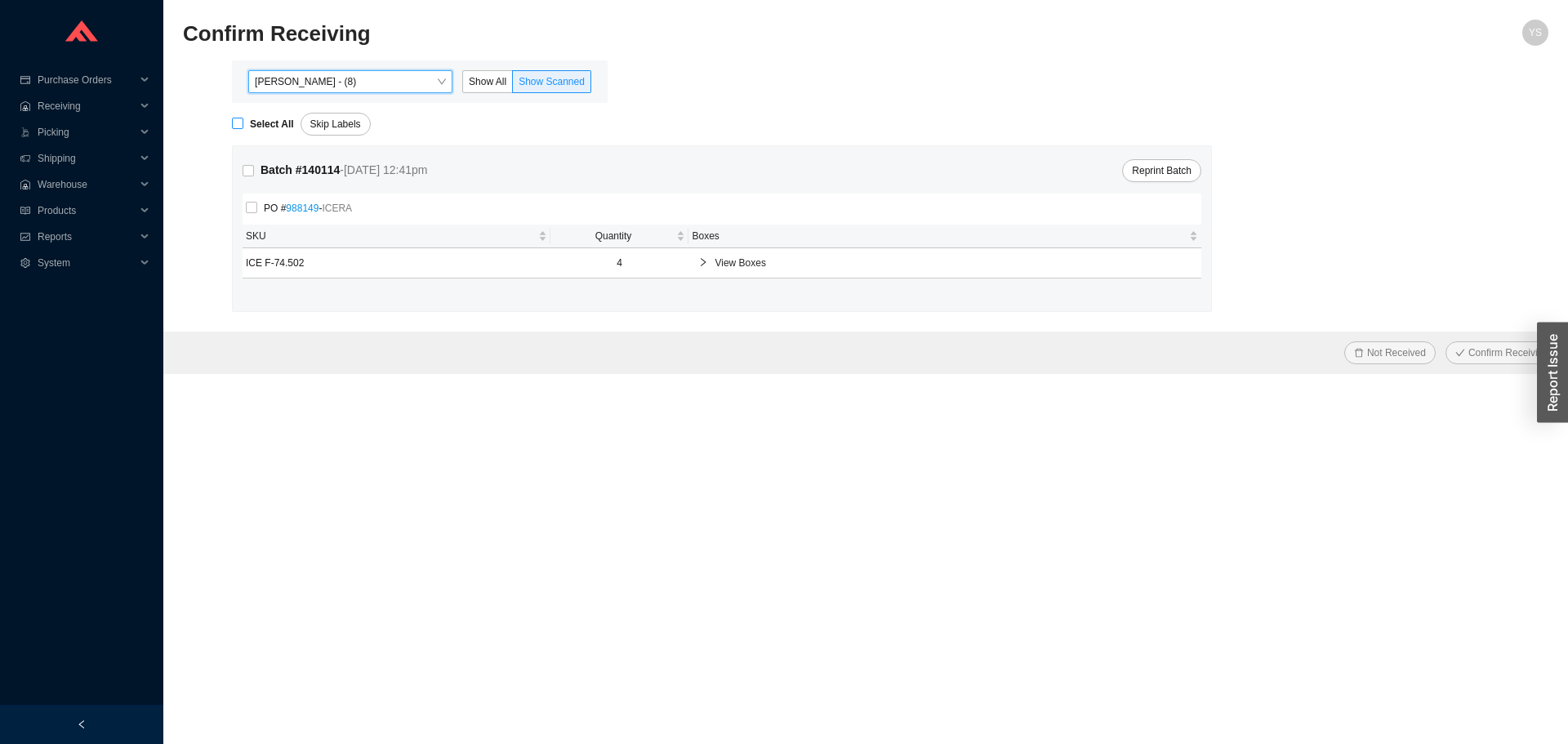
click at [282, 130] on strong "Select All" at bounding box center [272, 124] width 44 height 12
click at [243, 129] on input "Select All" at bounding box center [238, 123] width 12 height 12
checkbox input "true"
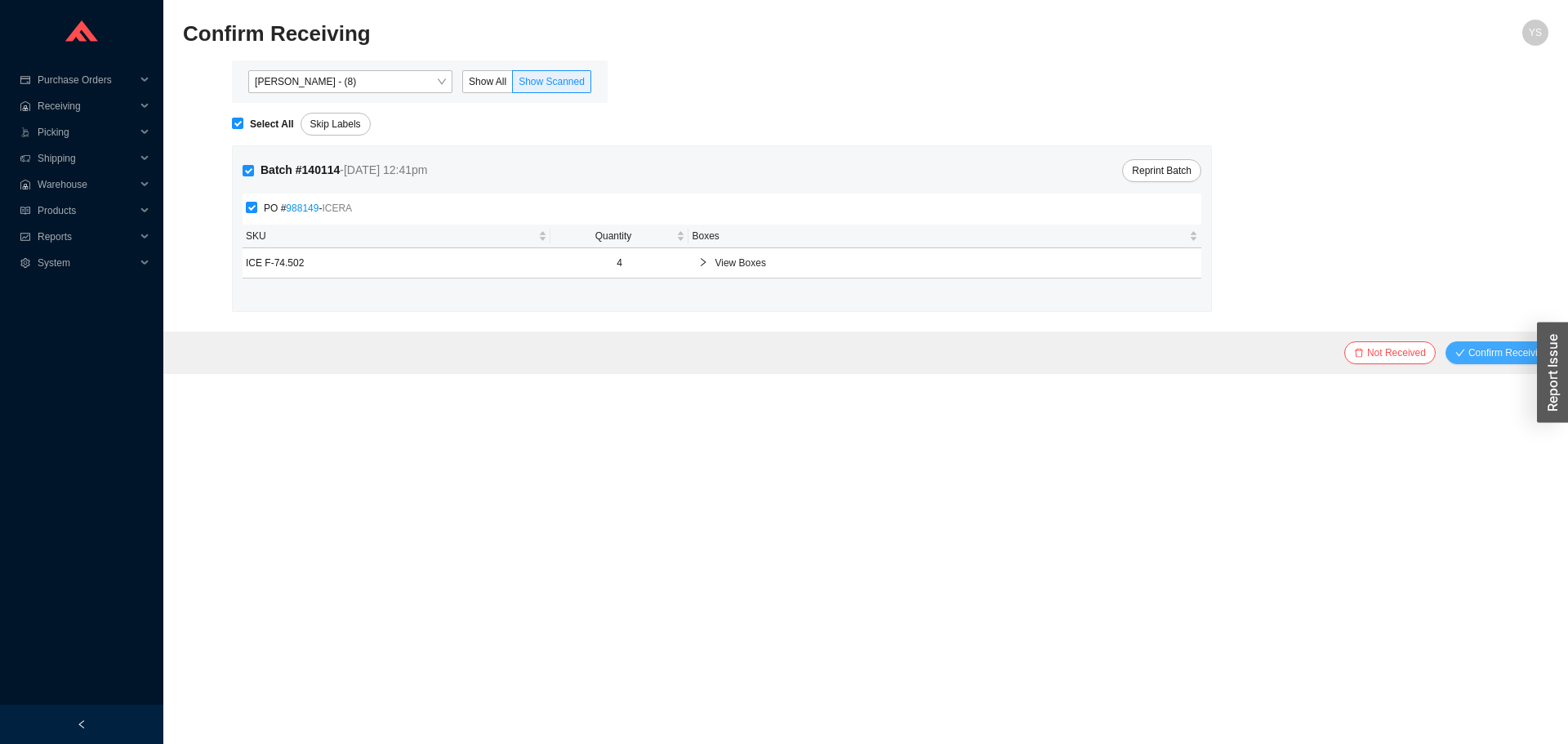
click at [1473, 354] on span "Confirm Receiving" at bounding box center [1508, 353] width 80 height 16
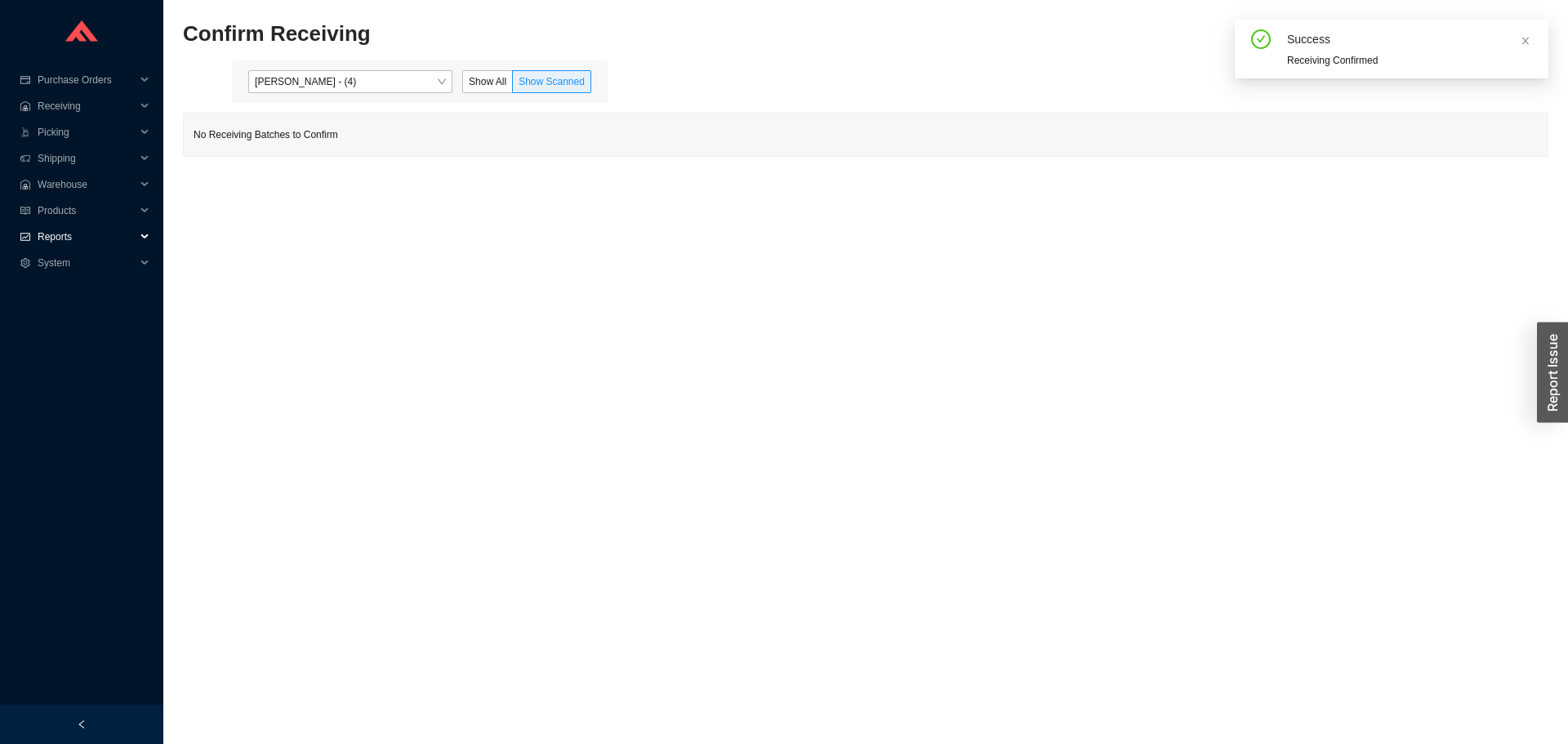
click at [80, 231] on span "Reports" at bounding box center [86, 237] width 98 height 26
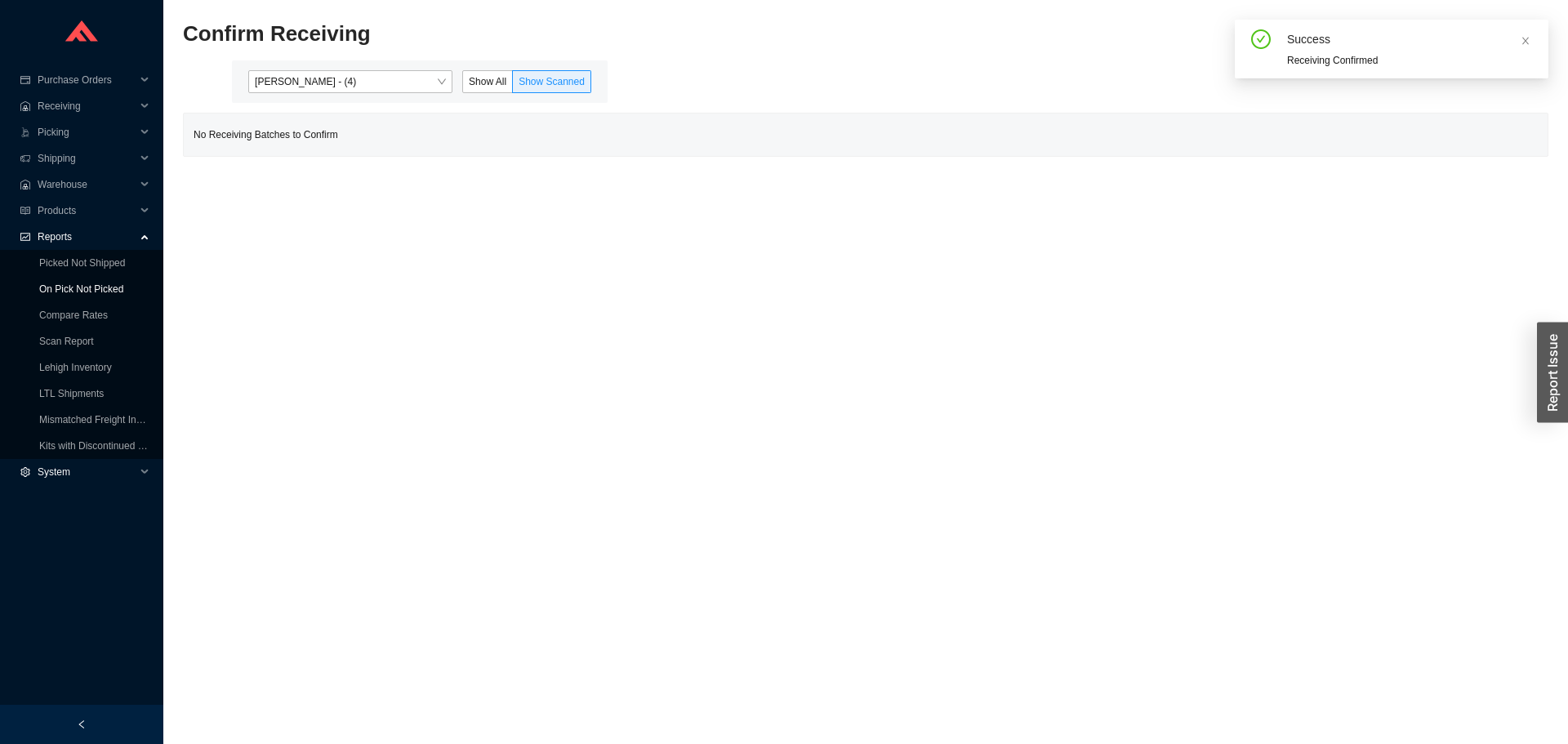
click at [59, 293] on link "On Pick Not Picked" at bounding box center [81, 289] width 84 height 12
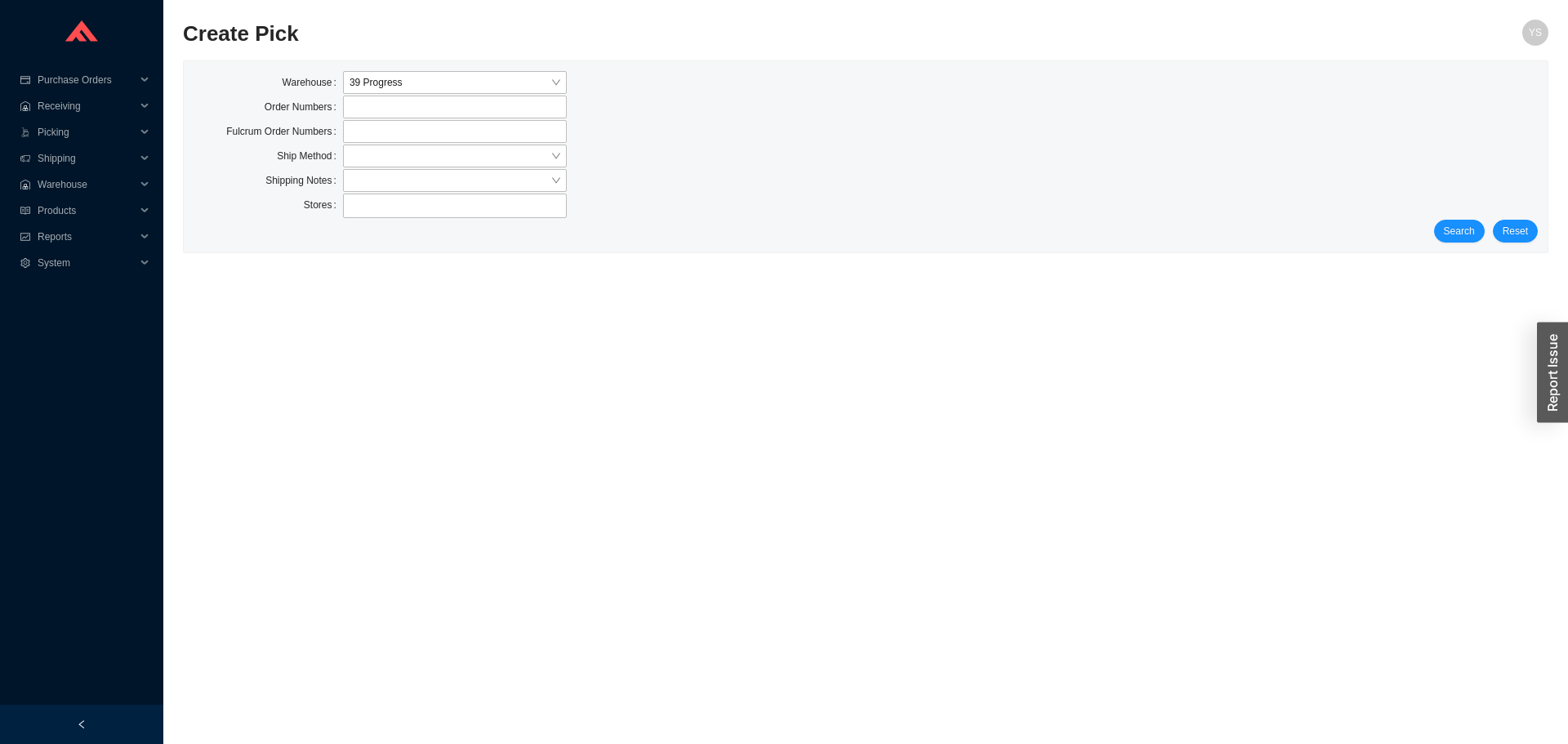
click at [1472, 247] on div "Warehouse 39 Progress Order Numbers Fulcrum Order Numbers Ship Method Shipping …" at bounding box center [866, 157] width 1364 height 192
click at [1464, 239] on span "Search" at bounding box center [1460, 231] width 31 height 16
click at [1468, 236] on span "Search" at bounding box center [1460, 231] width 31 height 16
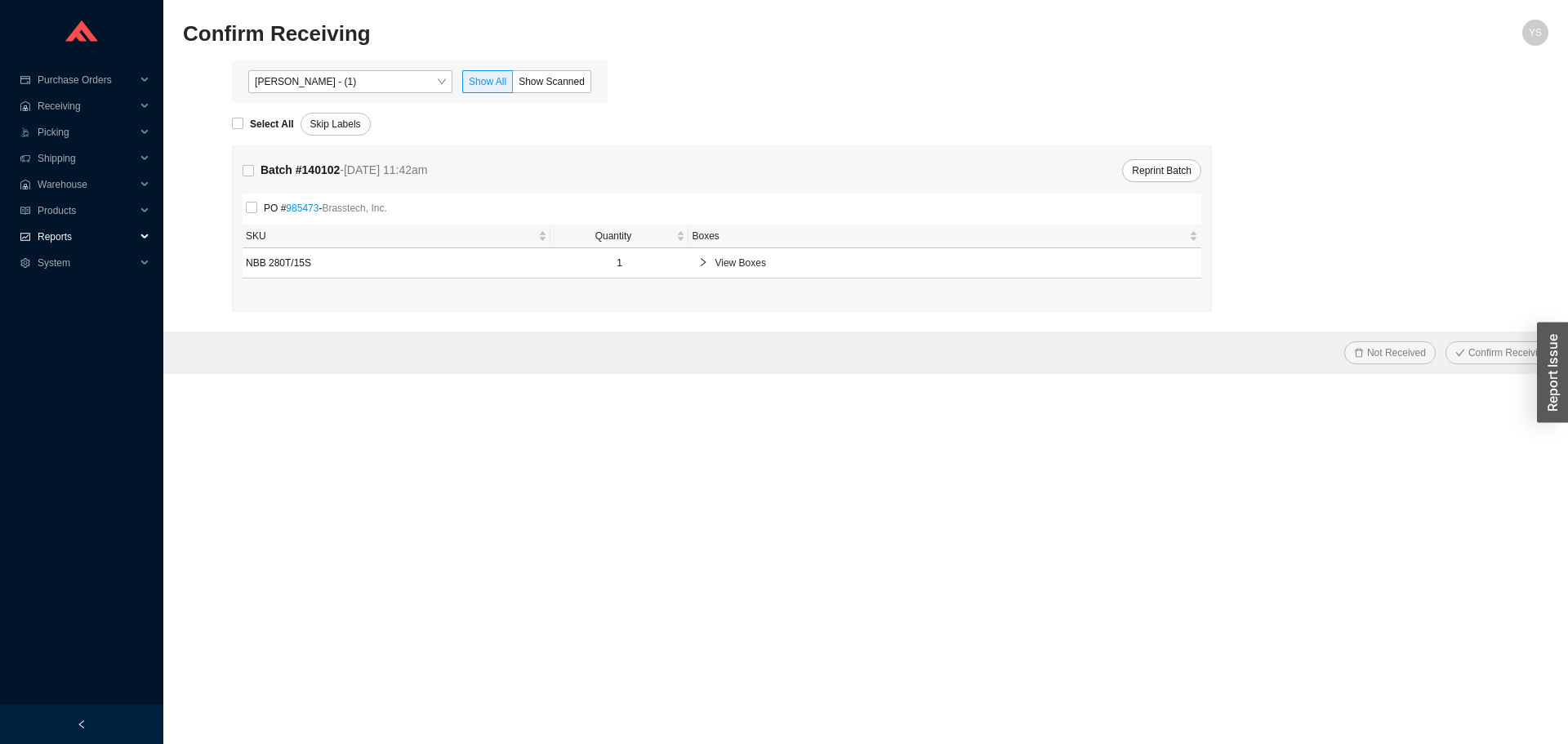
click at [69, 238] on span "Reports" at bounding box center [86, 237] width 98 height 26
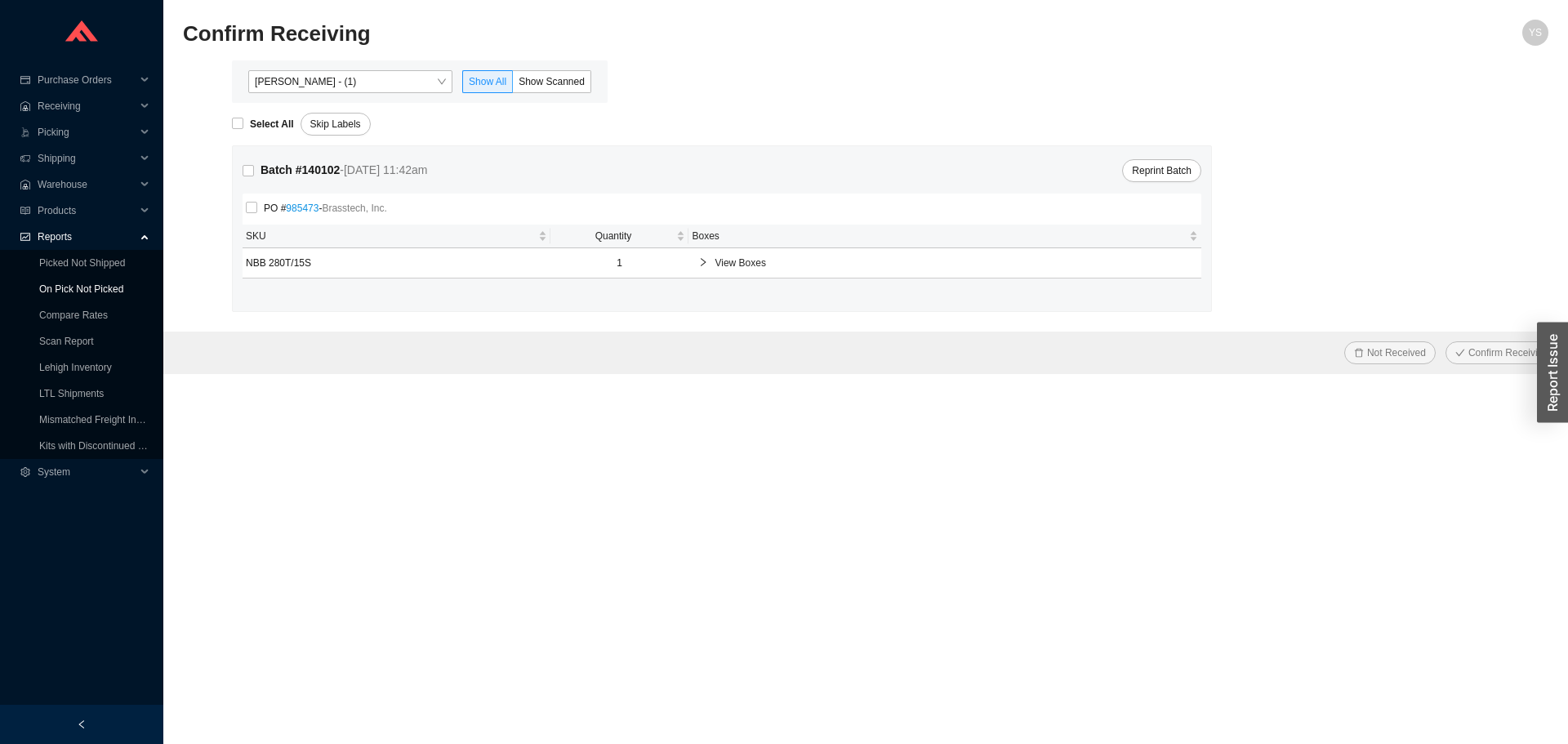
click at [44, 284] on link "On Pick Not Picked" at bounding box center [81, 289] width 84 height 12
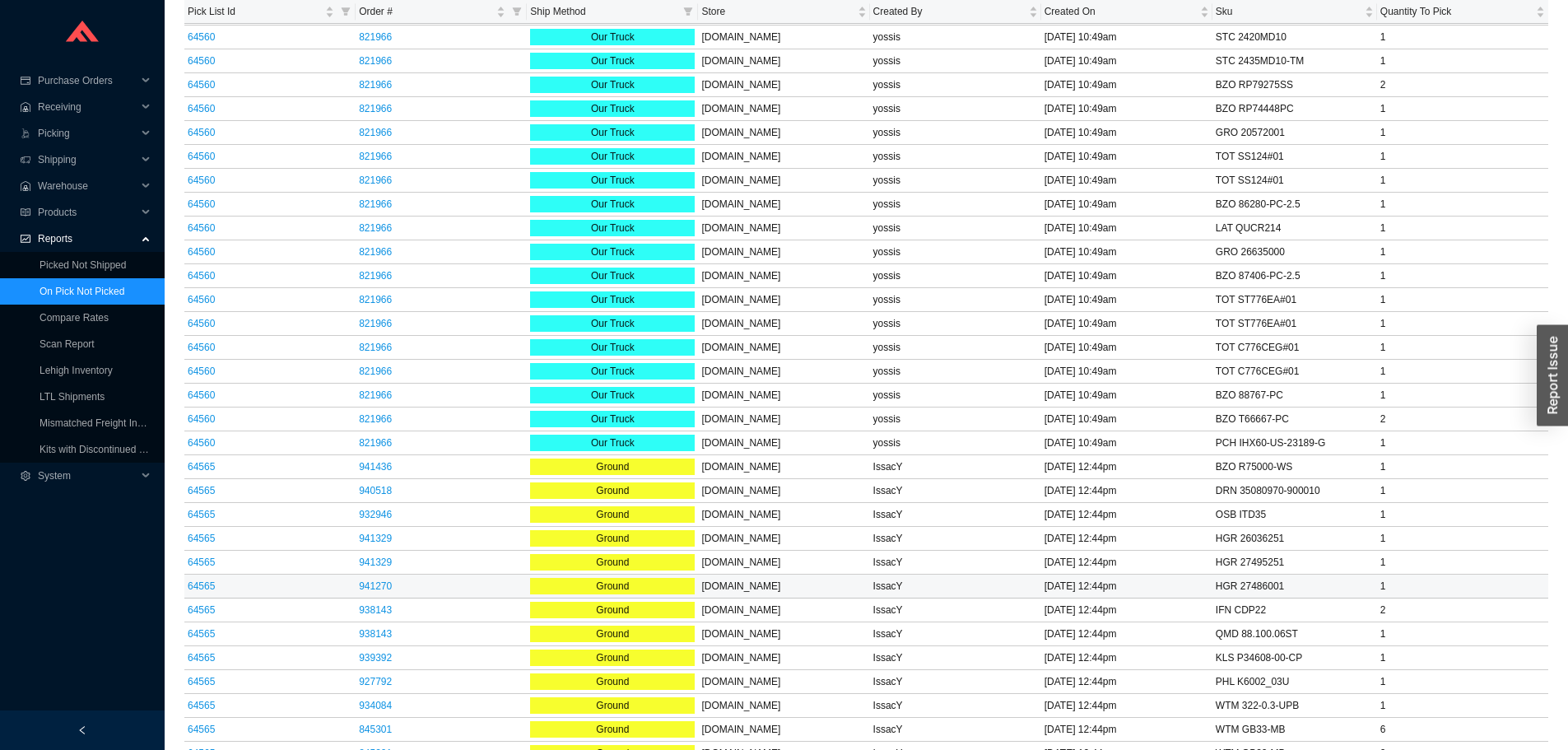
scroll to position [1565, 0]
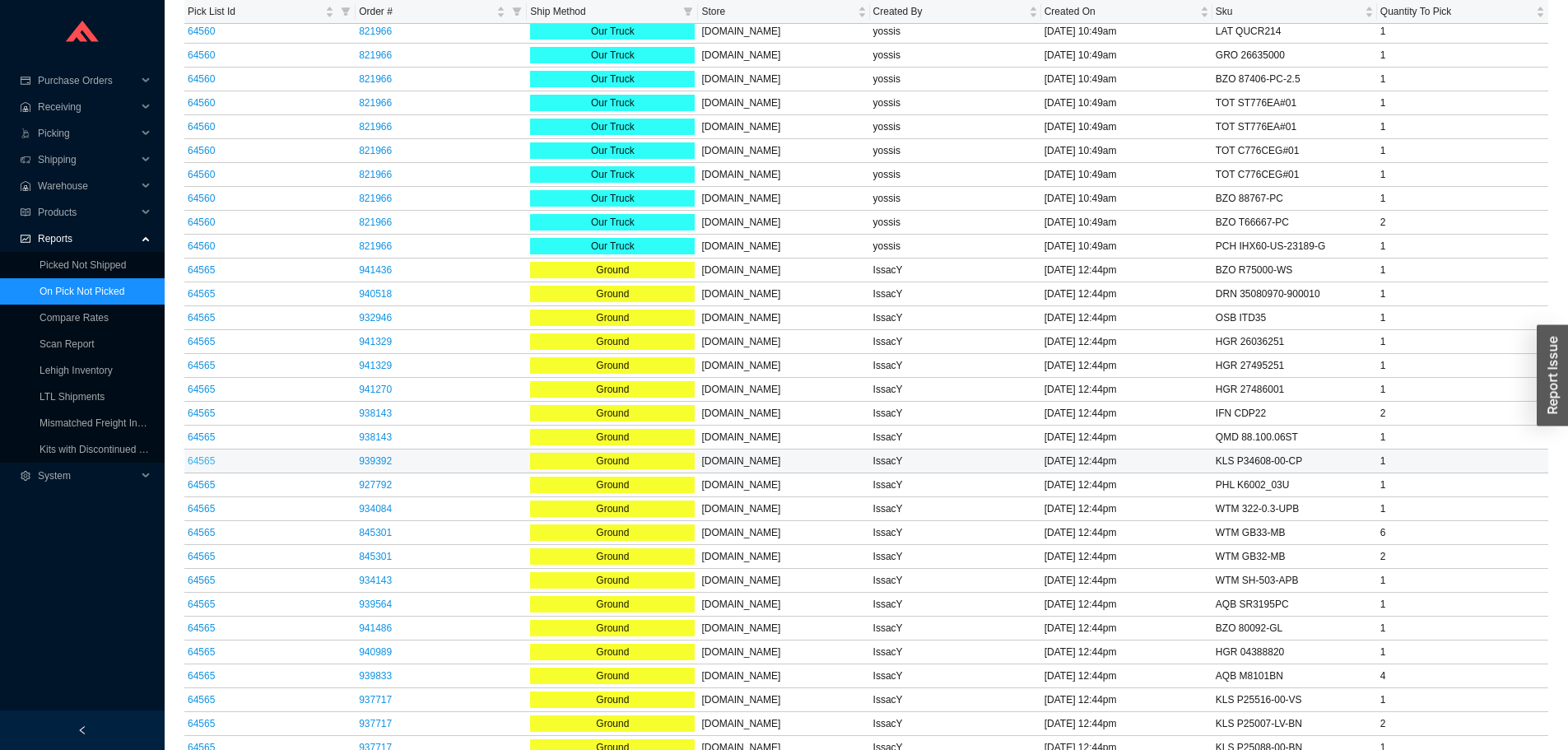
click at [209, 456] on link "64565" at bounding box center [201, 462] width 27 height 12
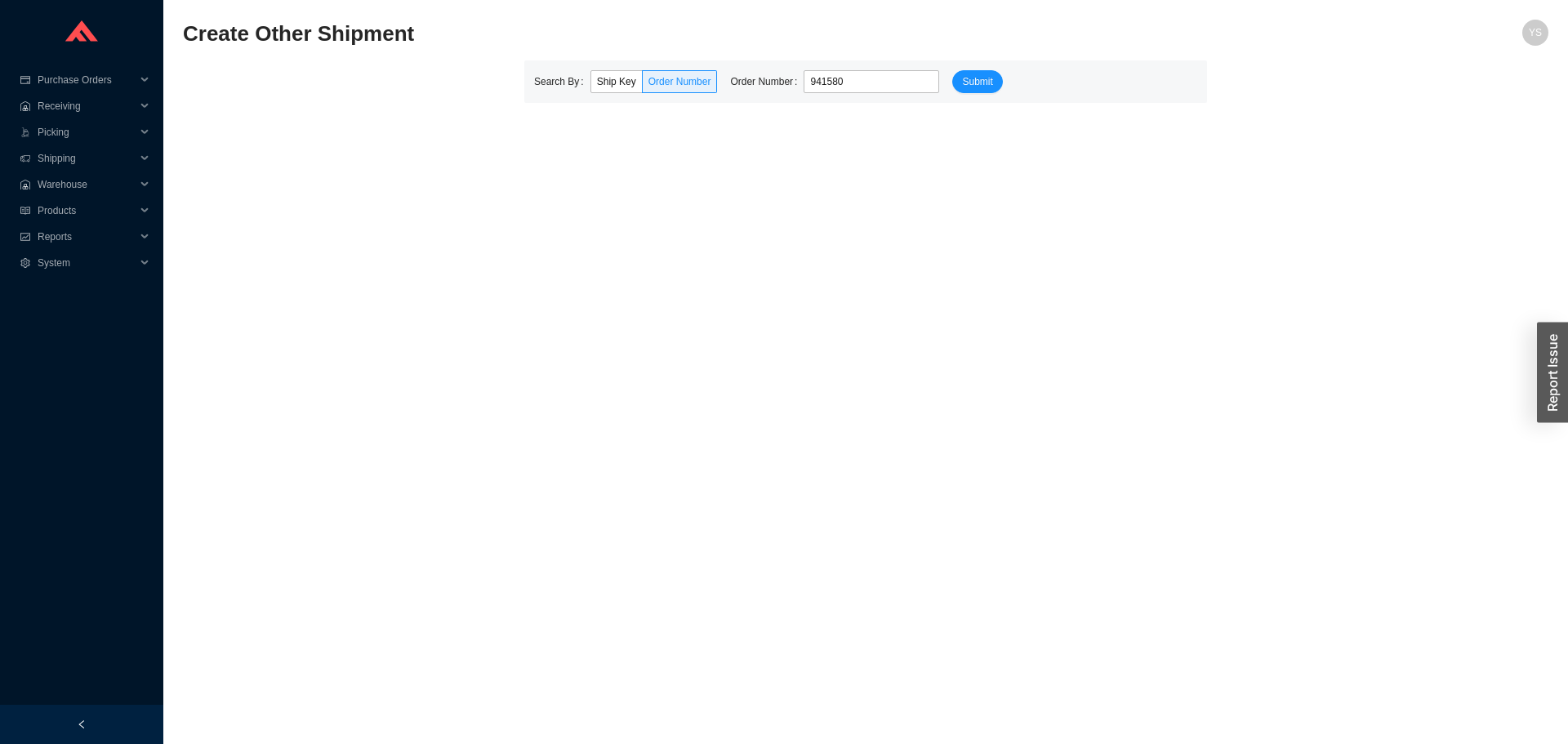
type input "941580"
click at [953, 99] on div "Search By Ship Key Order Number Order Number 941580 Submit" at bounding box center [865, 82] width 683 height 43
click at [957, 61] on div "Search By Ship Key Order Number Order Number 941580 Submit" at bounding box center [865, 82] width 683 height 43
click at [962, 81] on span "Submit" at bounding box center [977, 81] width 30 height 16
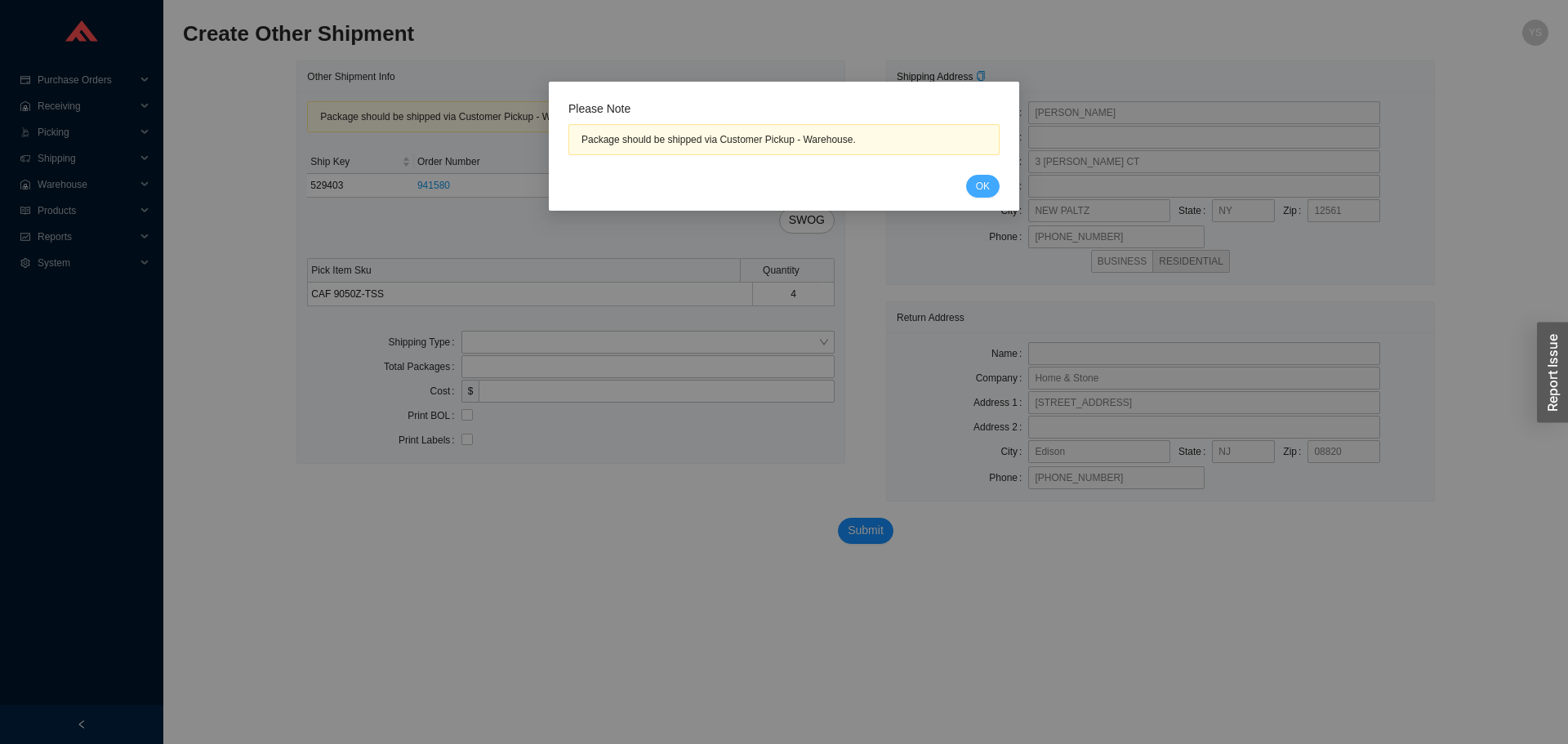
click at [1000, 186] on div "Please Note Package should be shipped via Customer Pickup - Warehouse. Cancel OK" at bounding box center [784, 146] width 470 height 129
click at [990, 189] on button "OK" at bounding box center [983, 187] width 34 height 23
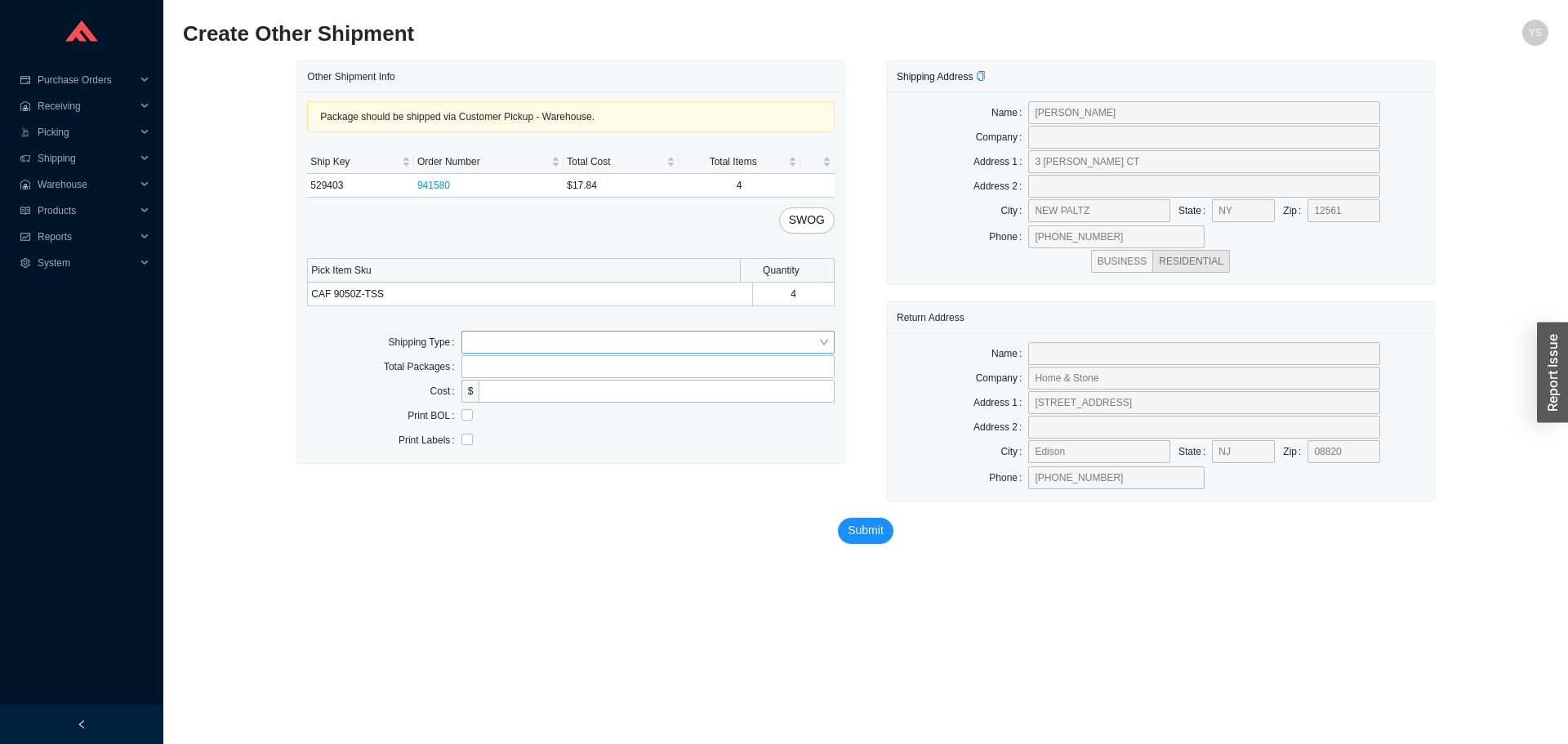
click at [511, 339] on input "search" at bounding box center [643, 342] width 350 height 21
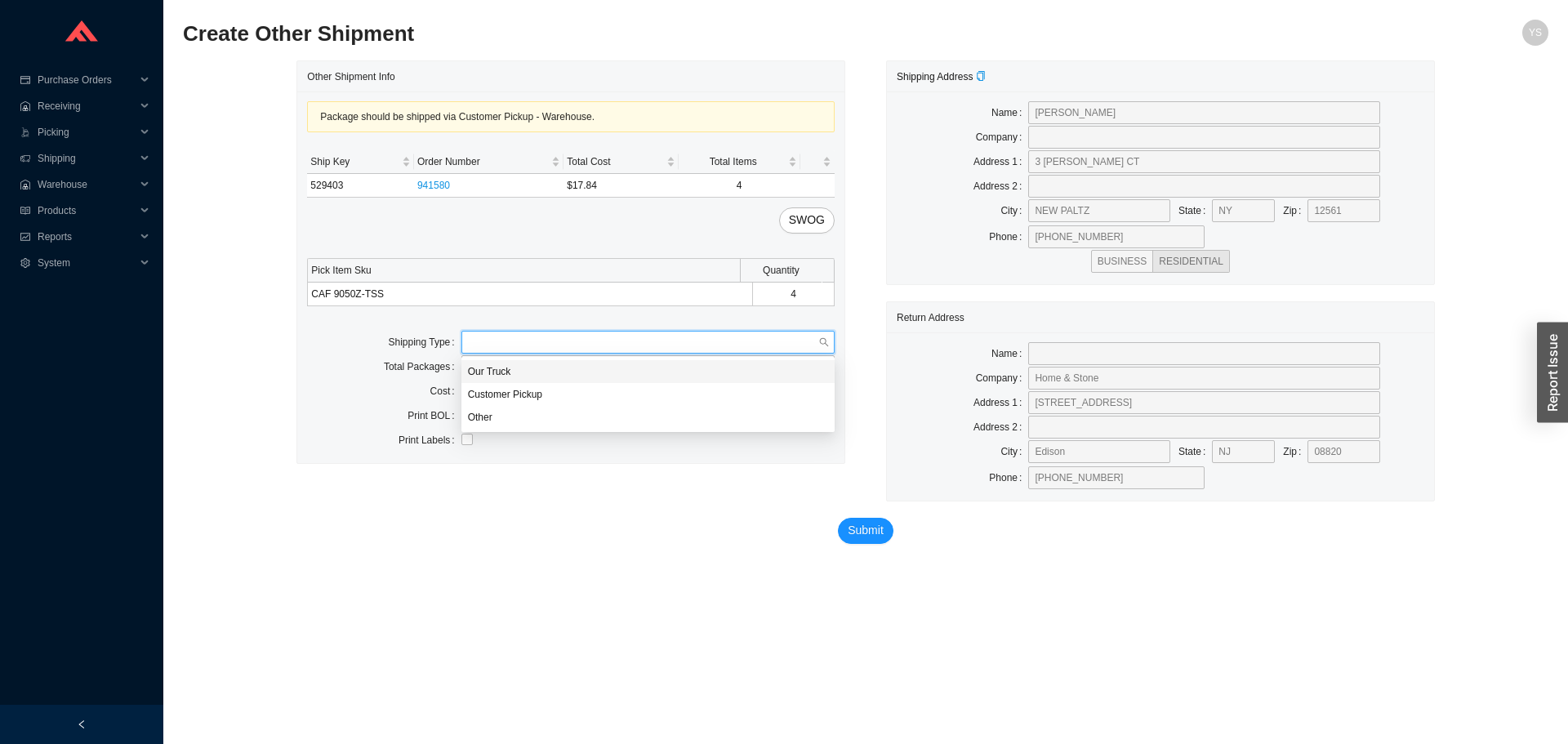
click at [505, 372] on div "Our Truck" at bounding box center [648, 372] width 360 height 15
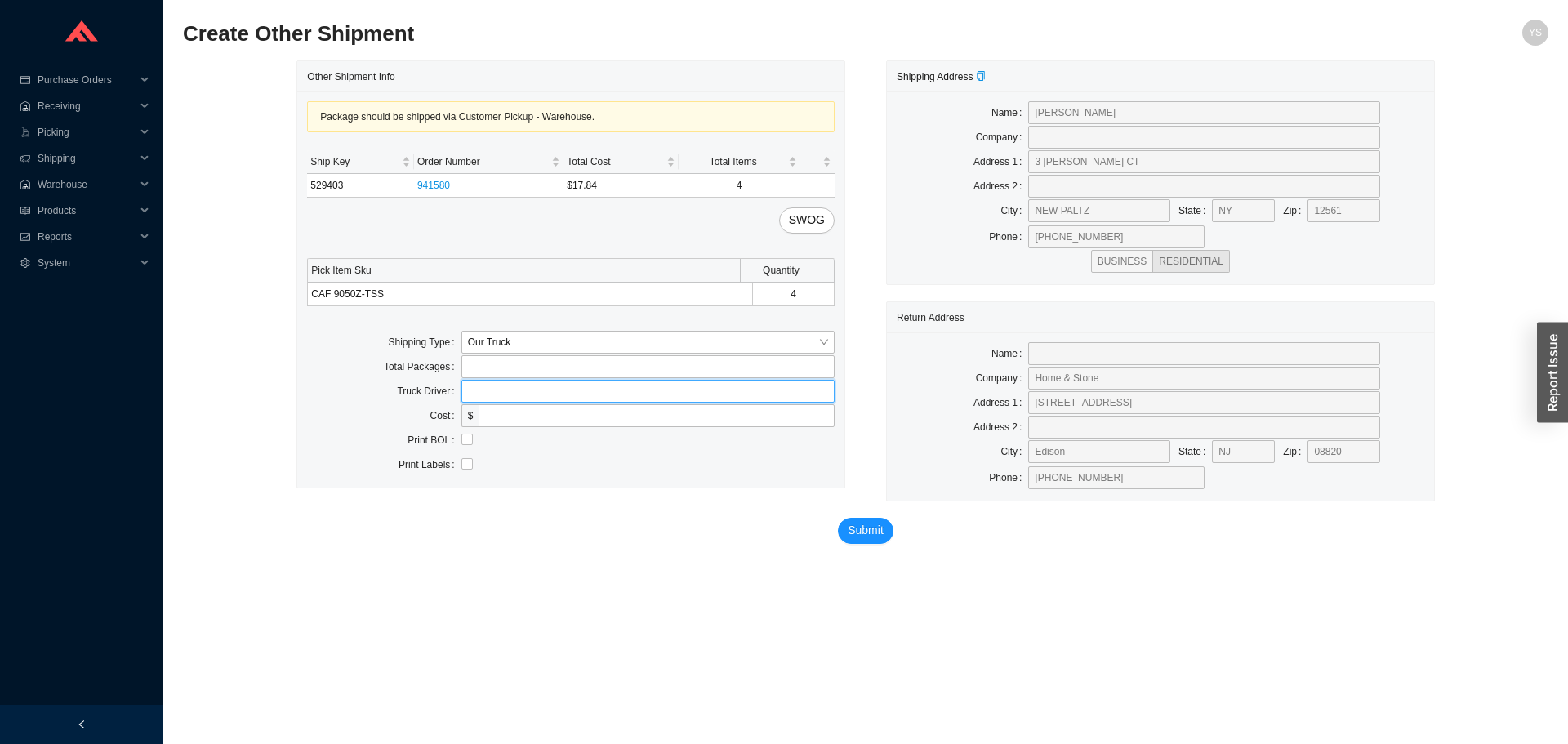
click at [504, 395] on input "text" at bounding box center [648, 391] width 373 height 23
type input "cust sent uber"
click at [464, 439] on input "checkbox" at bounding box center [468, 440] width 12 height 12
checkbox input "true"
click at [869, 531] on span "Submit" at bounding box center [866, 530] width 36 height 19
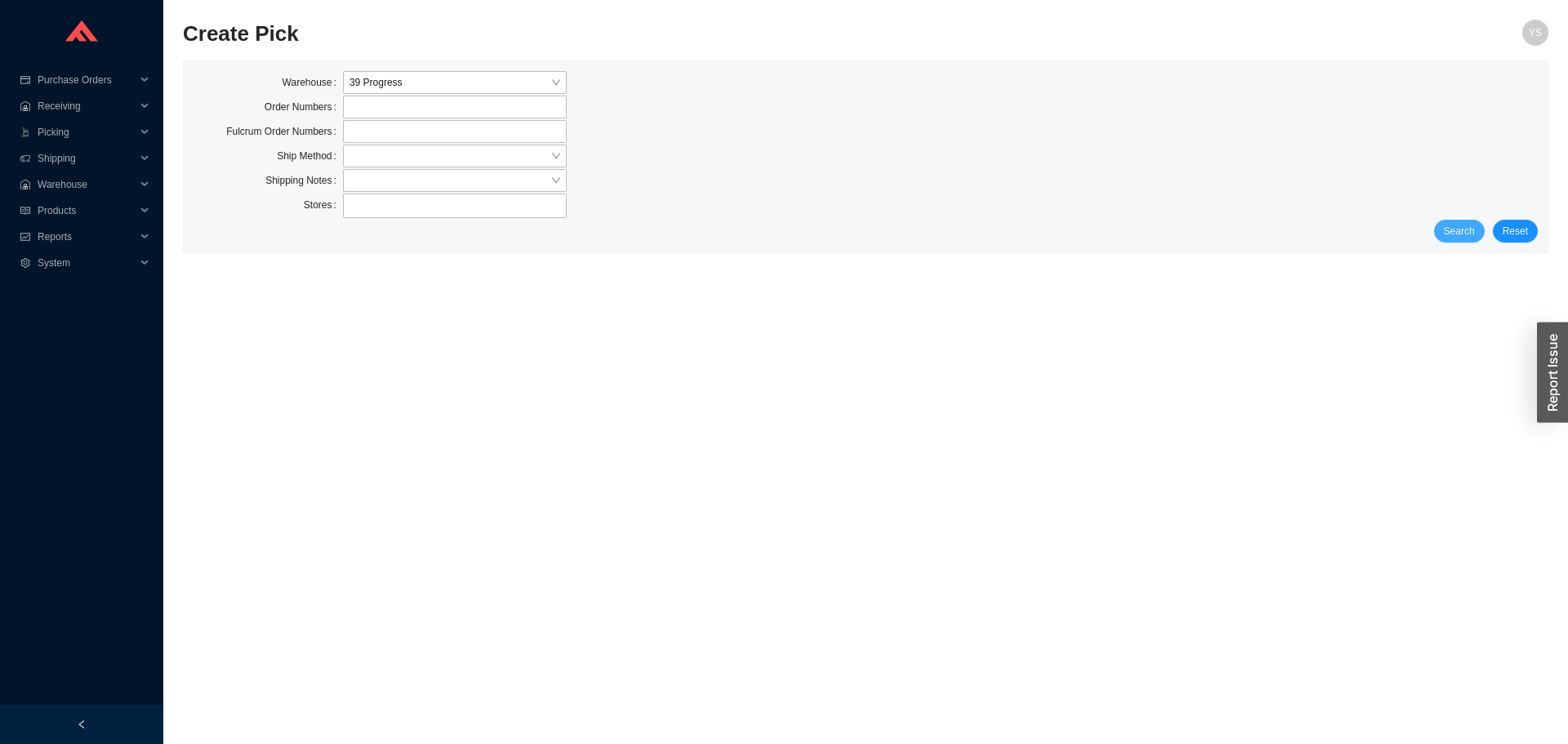
click at [1445, 225] on button "Search" at bounding box center [1460, 231] width 51 height 23
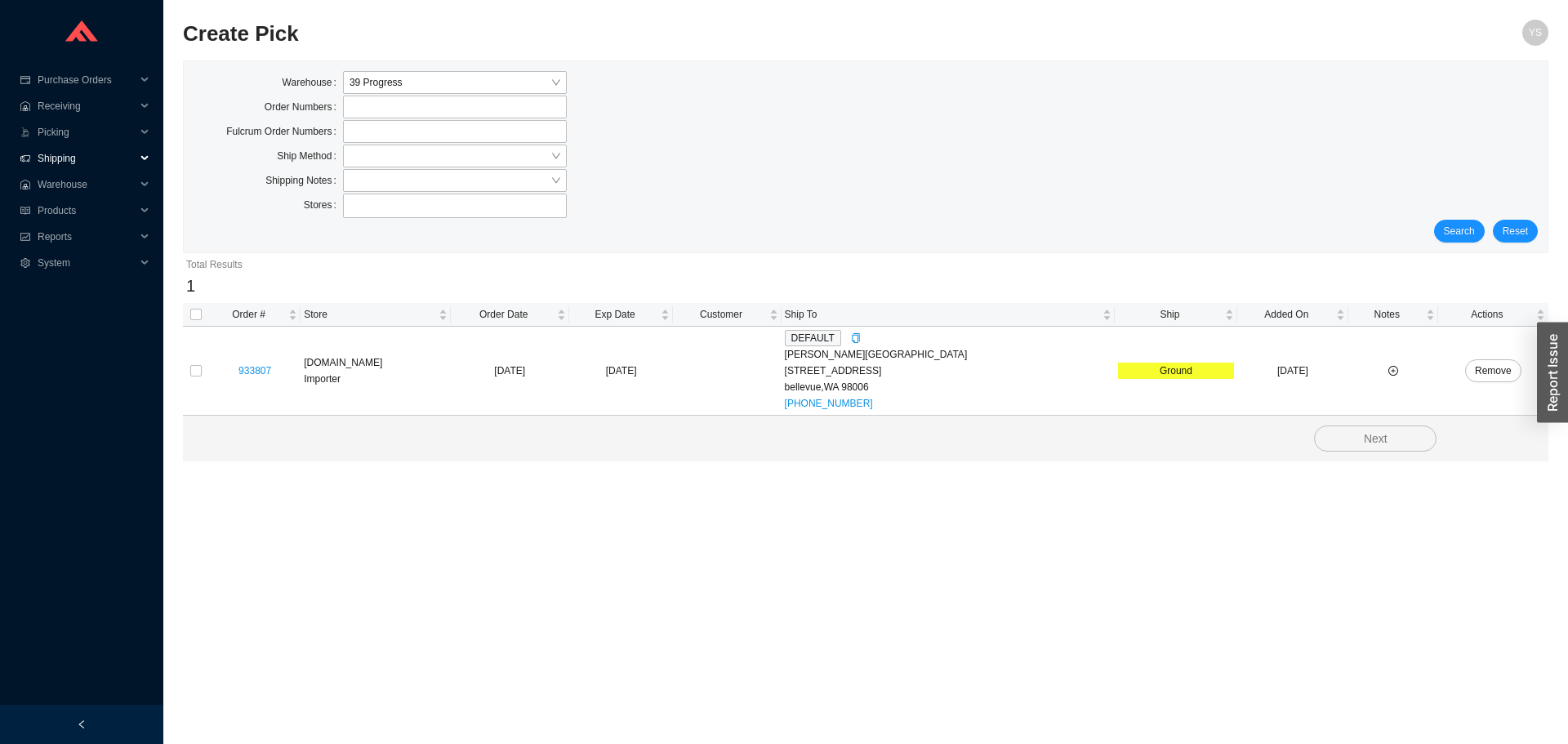
click at [44, 159] on span "Shipping" at bounding box center [86, 159] width 98 height 26
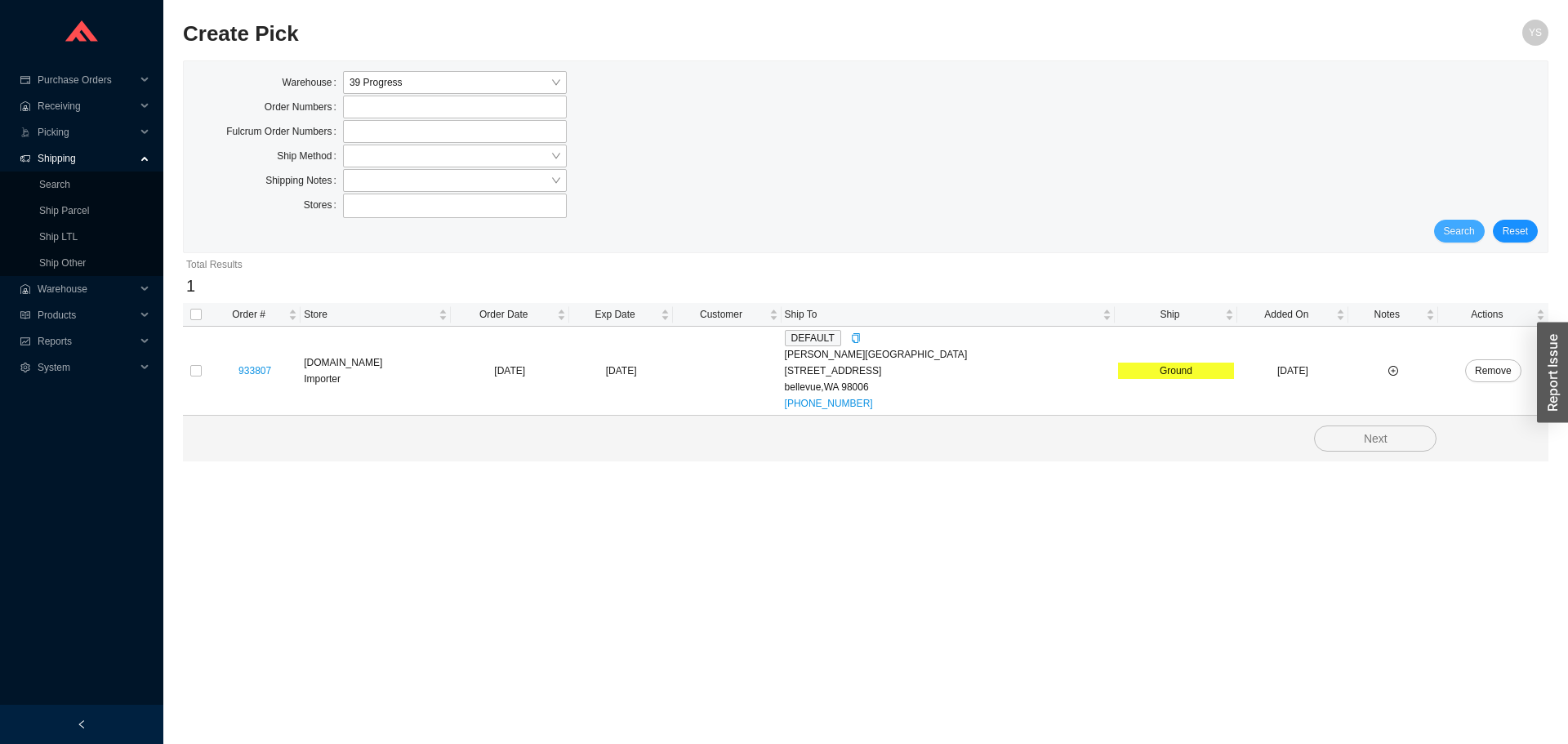
click at [1464, 235] on span "Search" at bounding box center [1460, 231] width 31 height 16
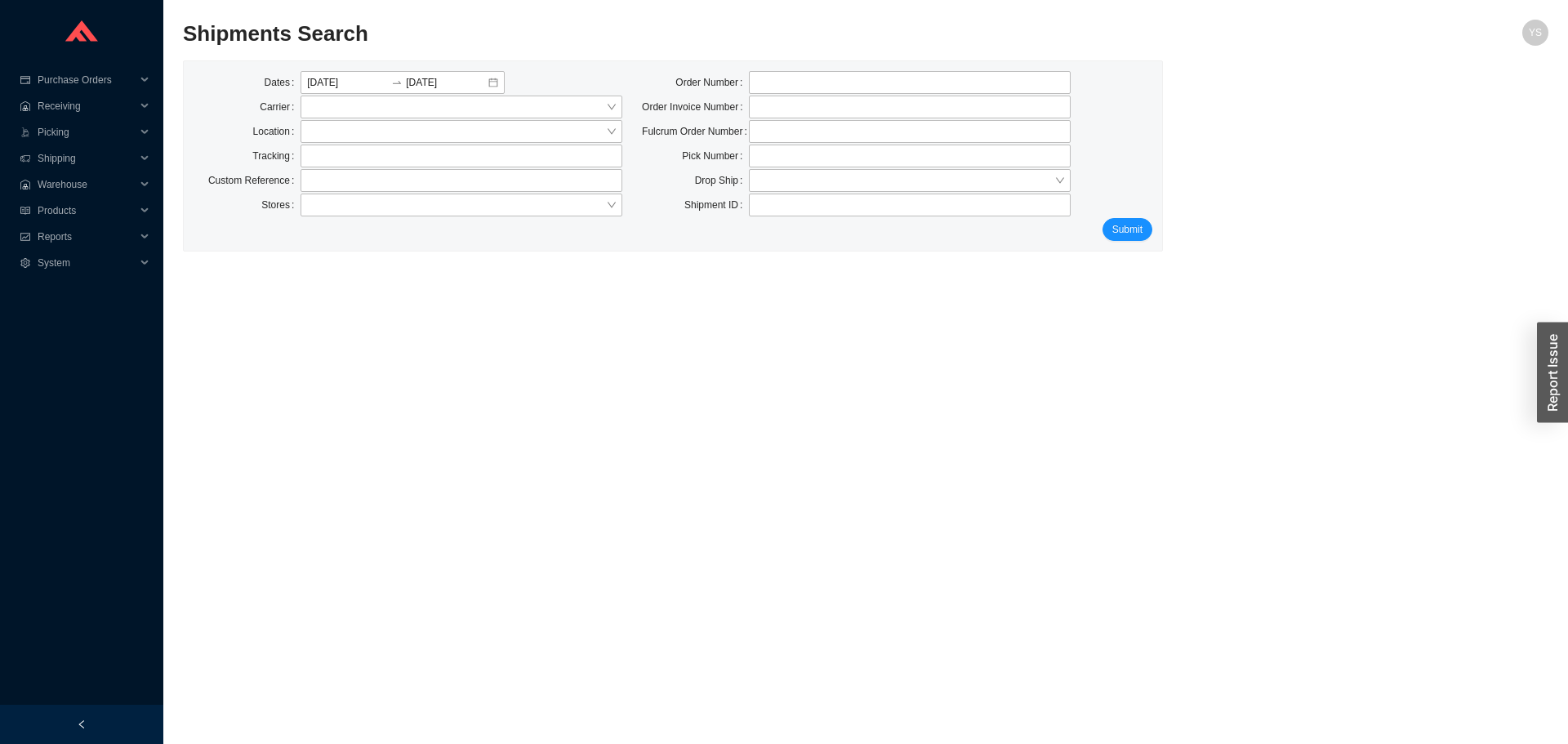
click at [1146, 206] on div "Dates [DATE] [DATE] Carrier Location Tracking Custom Reference Stores Order Num…" at bounding box center [673, 144] width 979 height 147
click at [1137, 230] on span "Submit" at bounding box center [1128, 229] width 30 height 16
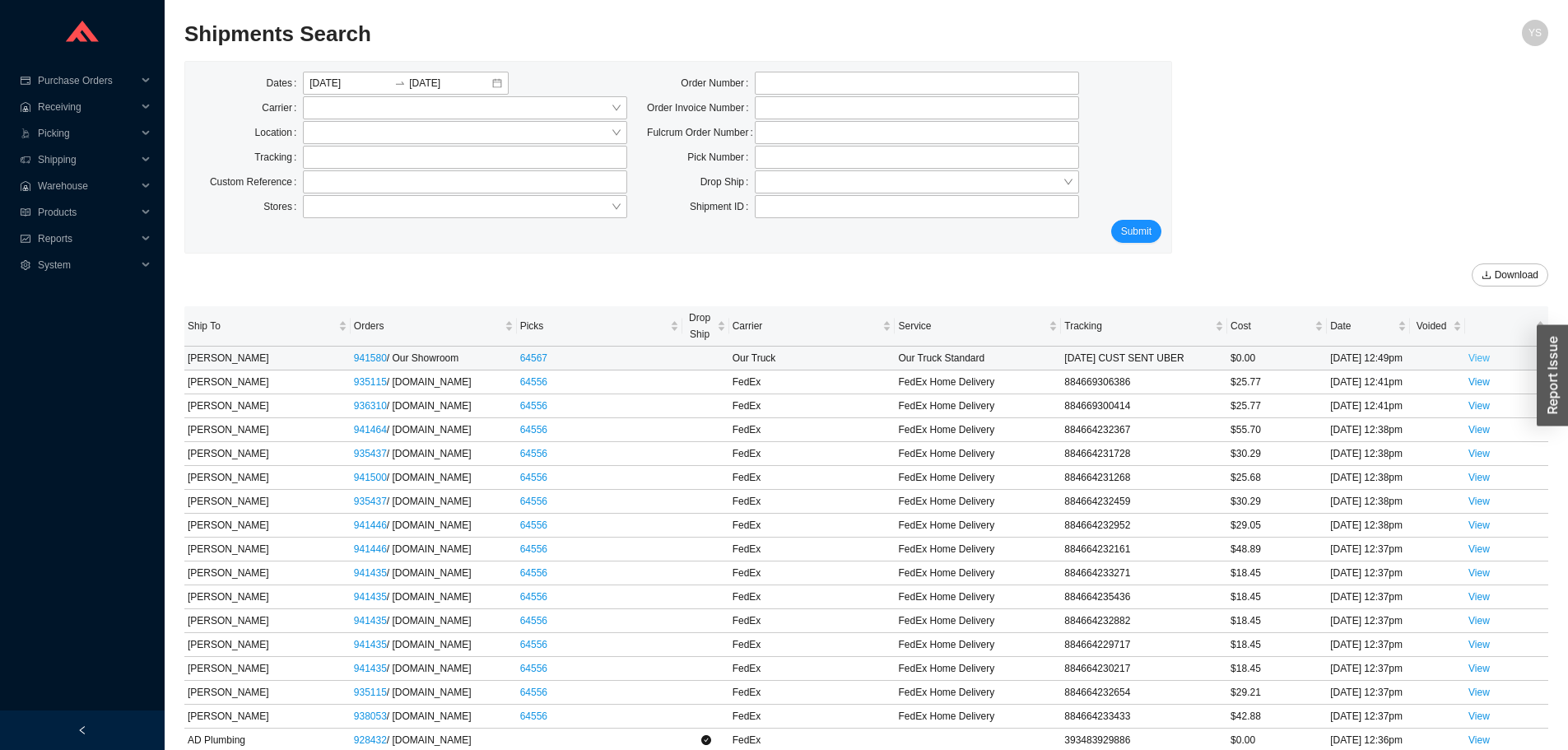
click at [1474, 353] on link "View" at bounding box center [1479, 358] width 22 height 12
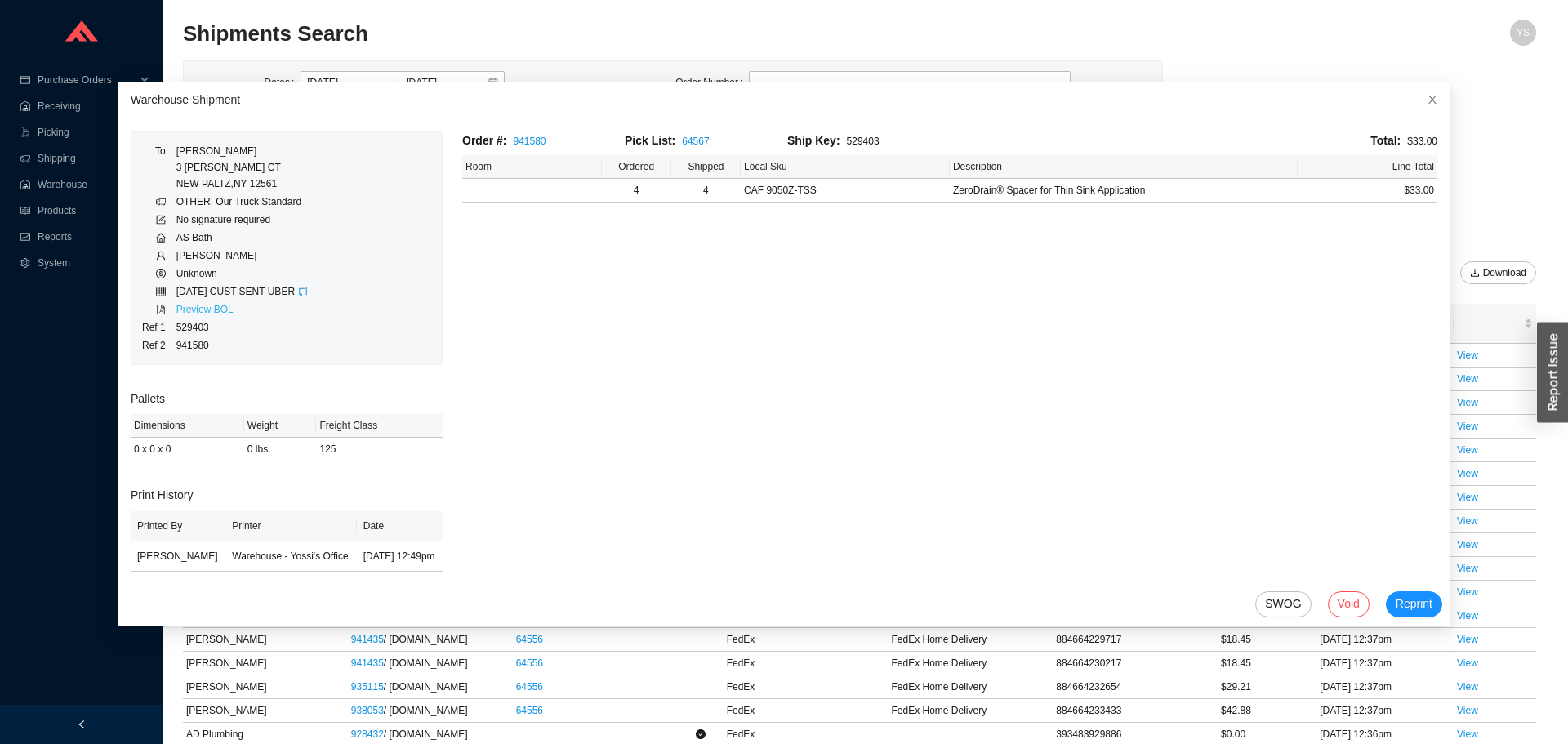
click at [205, 308] on link "Preview BOL" at bounding box center [205, 310] width 58 height 12
